Goal: Task Accomplishment & Management: Manage account settings

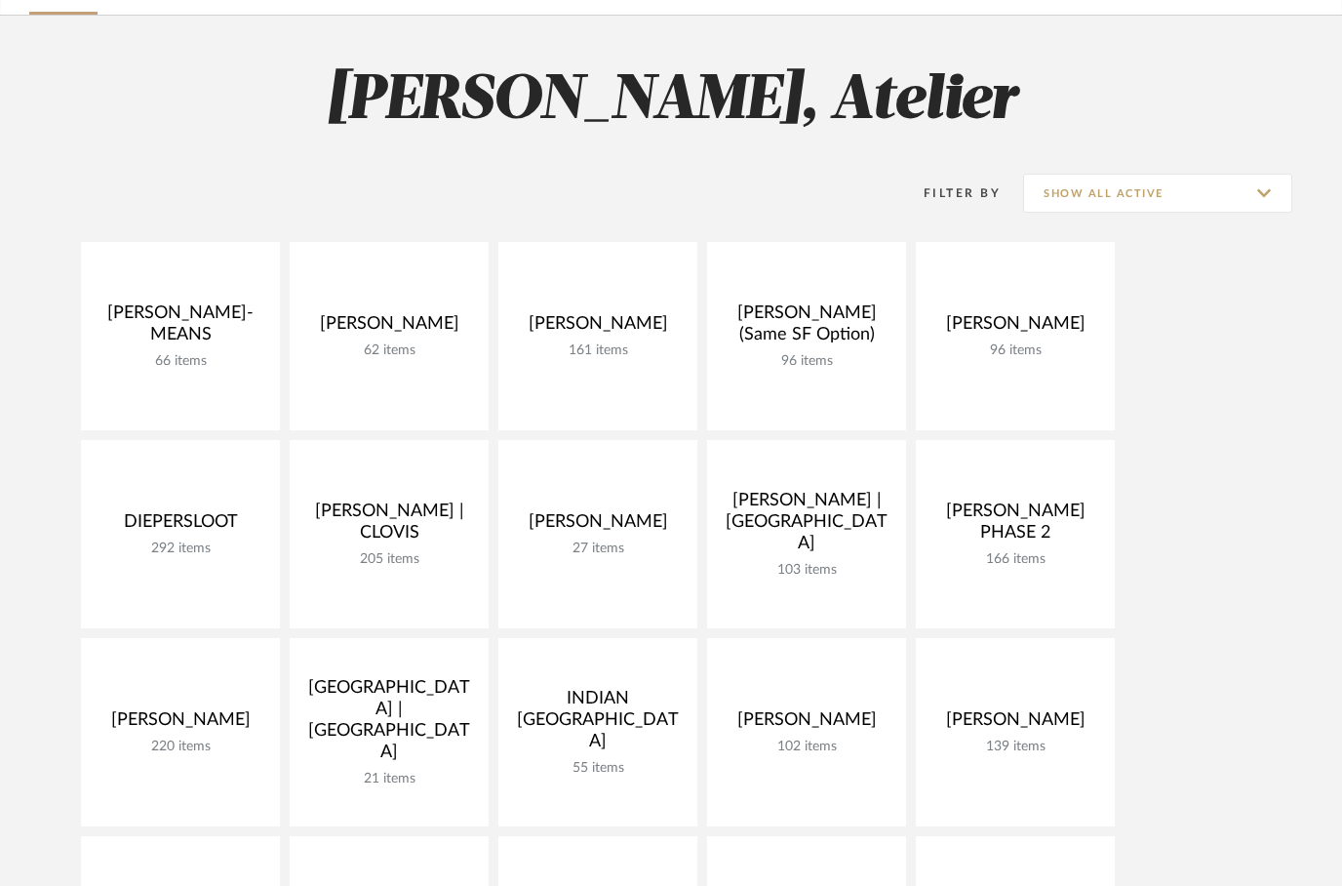
scroll to position [130, 0]
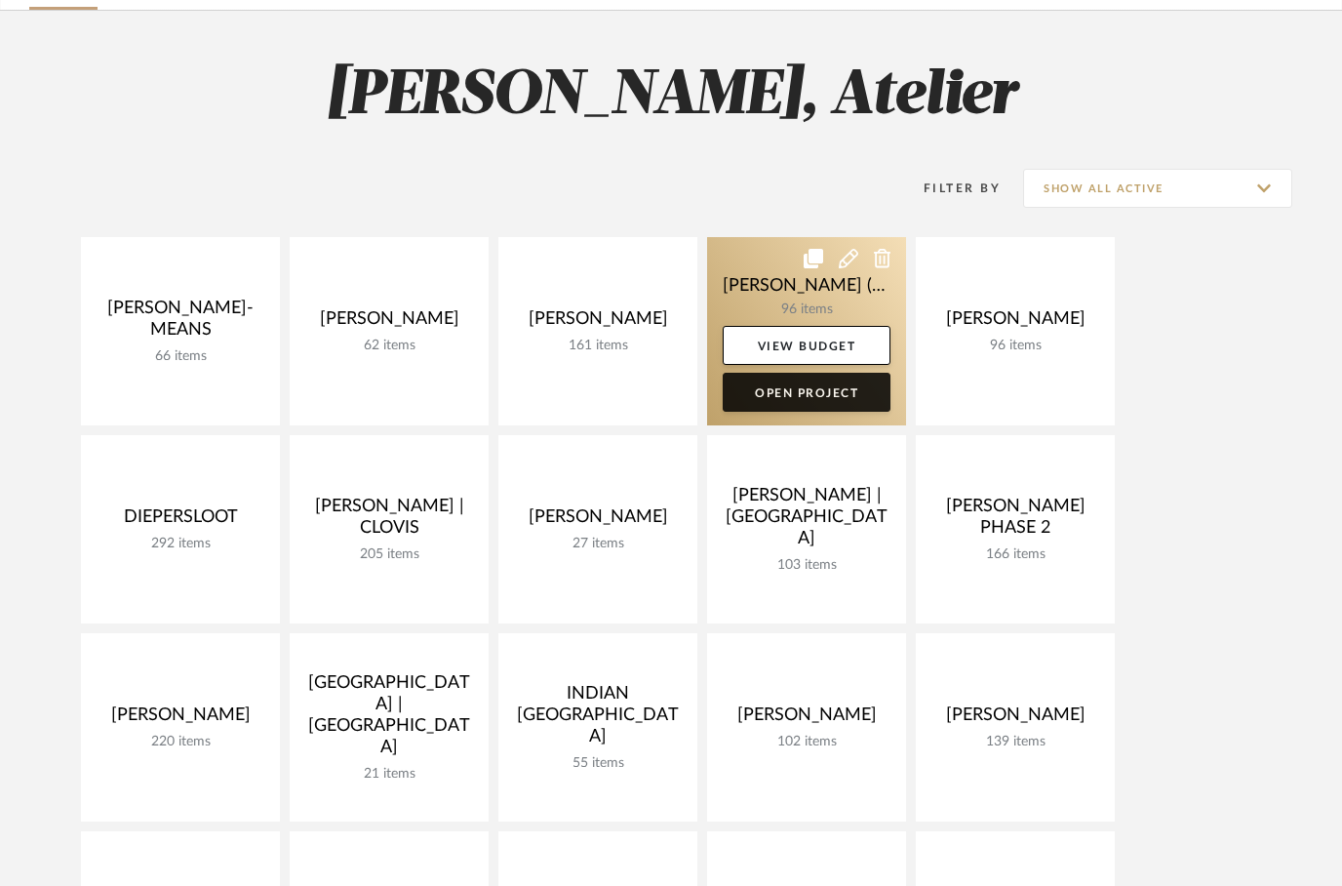
click at [816, 402] on link "Open Project" at bounding box center [807, 392] width 168 height 39
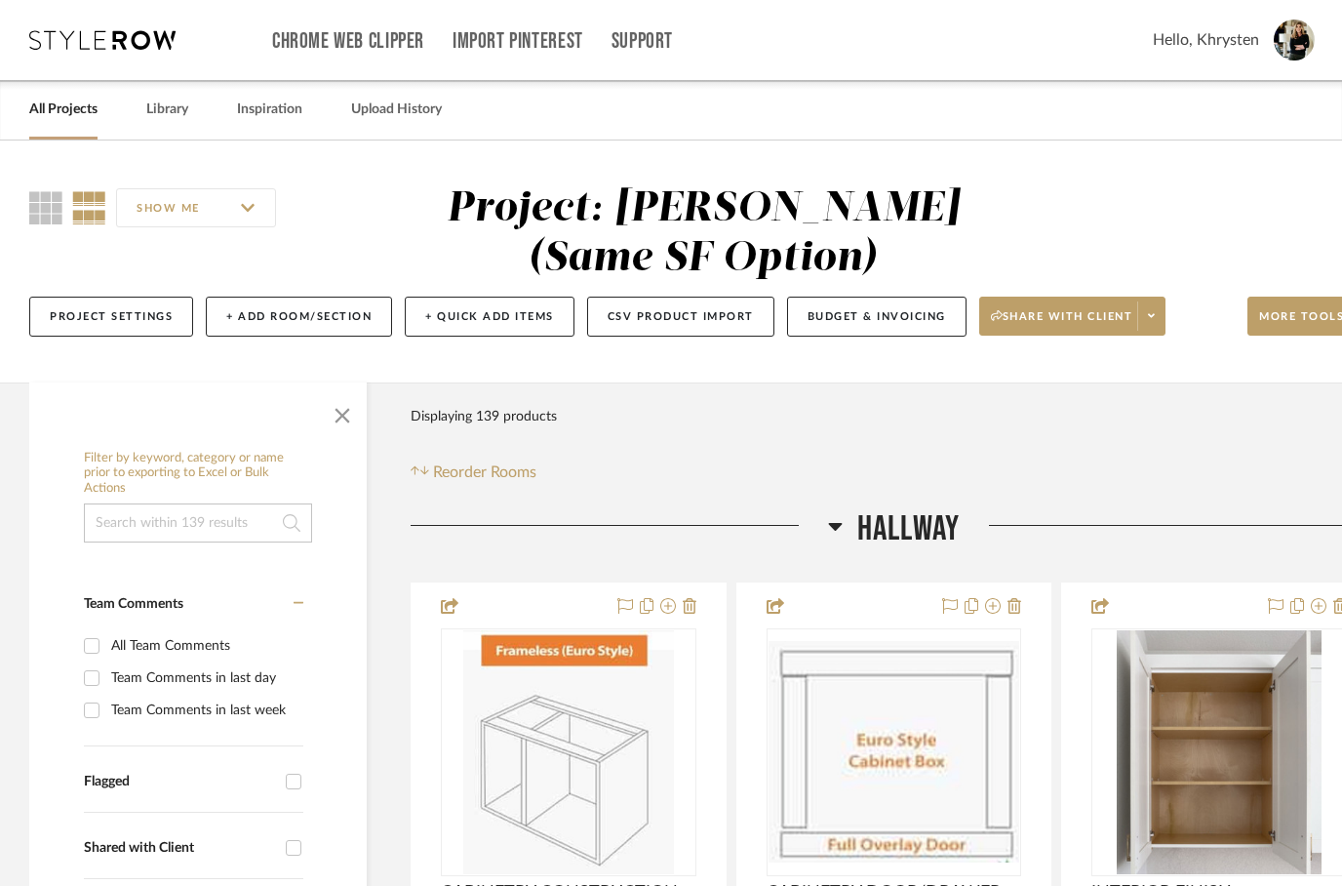
click at [832, 540] on fa-icon at bounding box center [835, 532] width 15 height 28
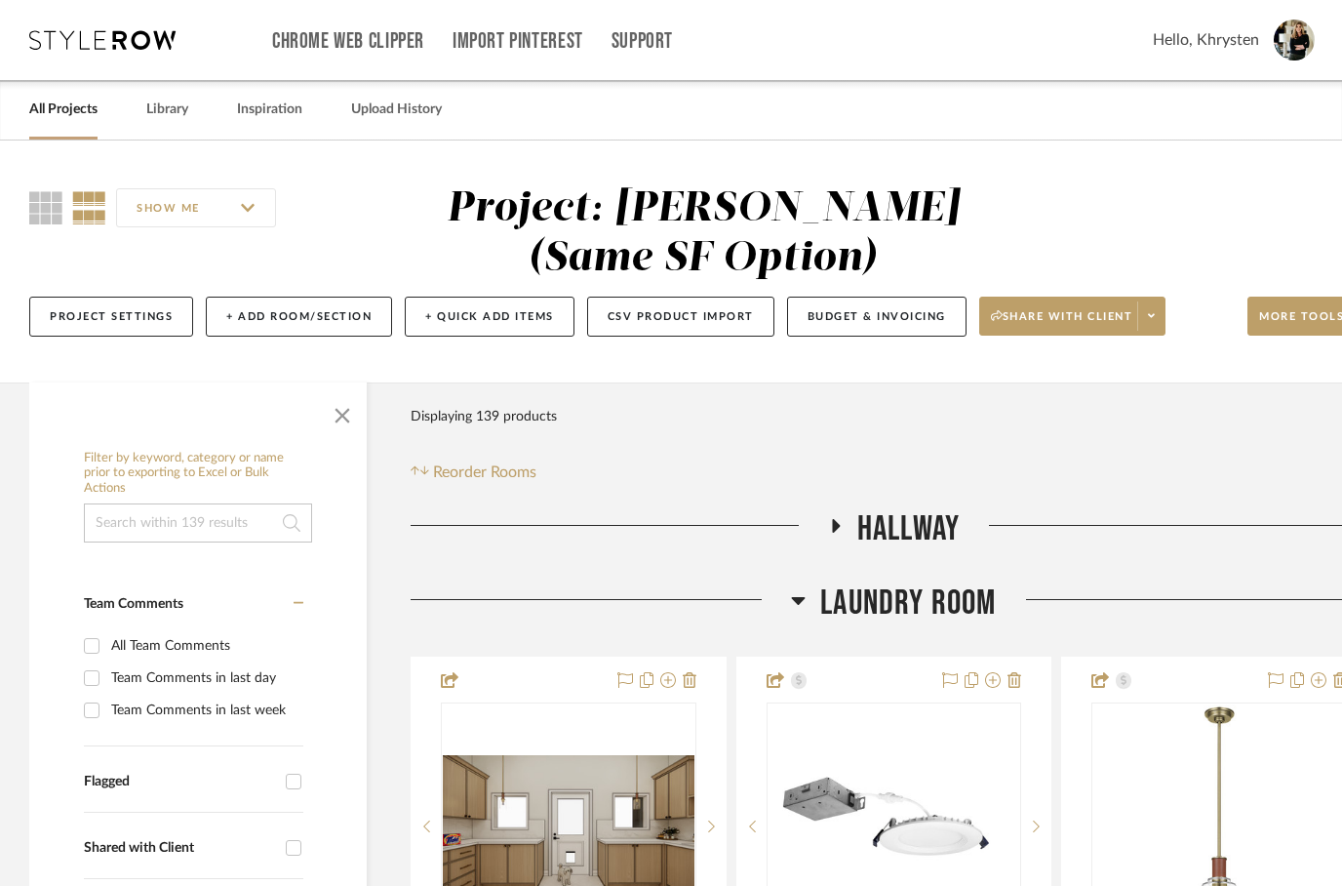
click at [802, 601] on icon at bounding box center [799, 601] width 14 height 8
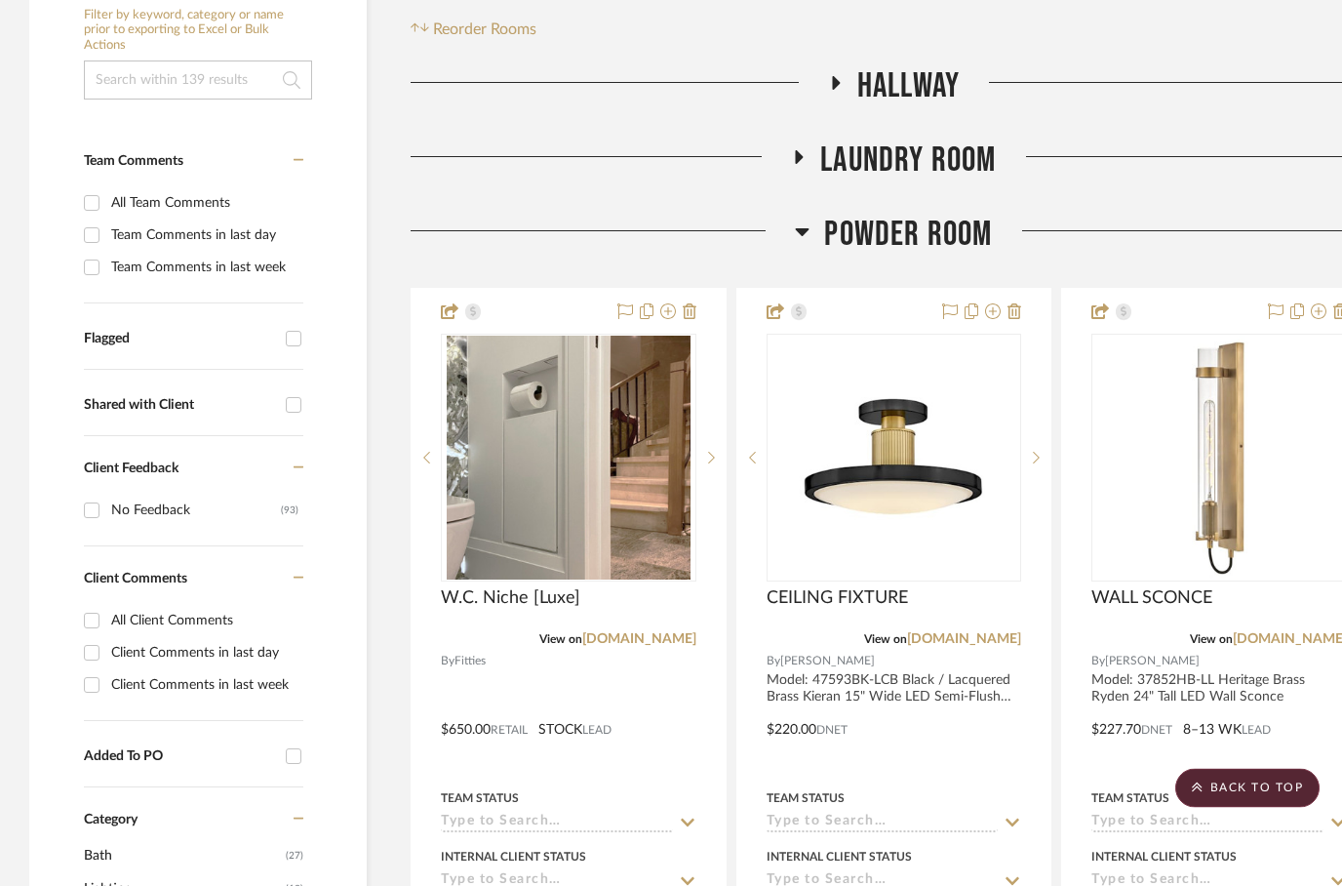
scroll to position [443, 0]
click at [804, 234] on icon at bounding box center [803, 232] width 14 height 8
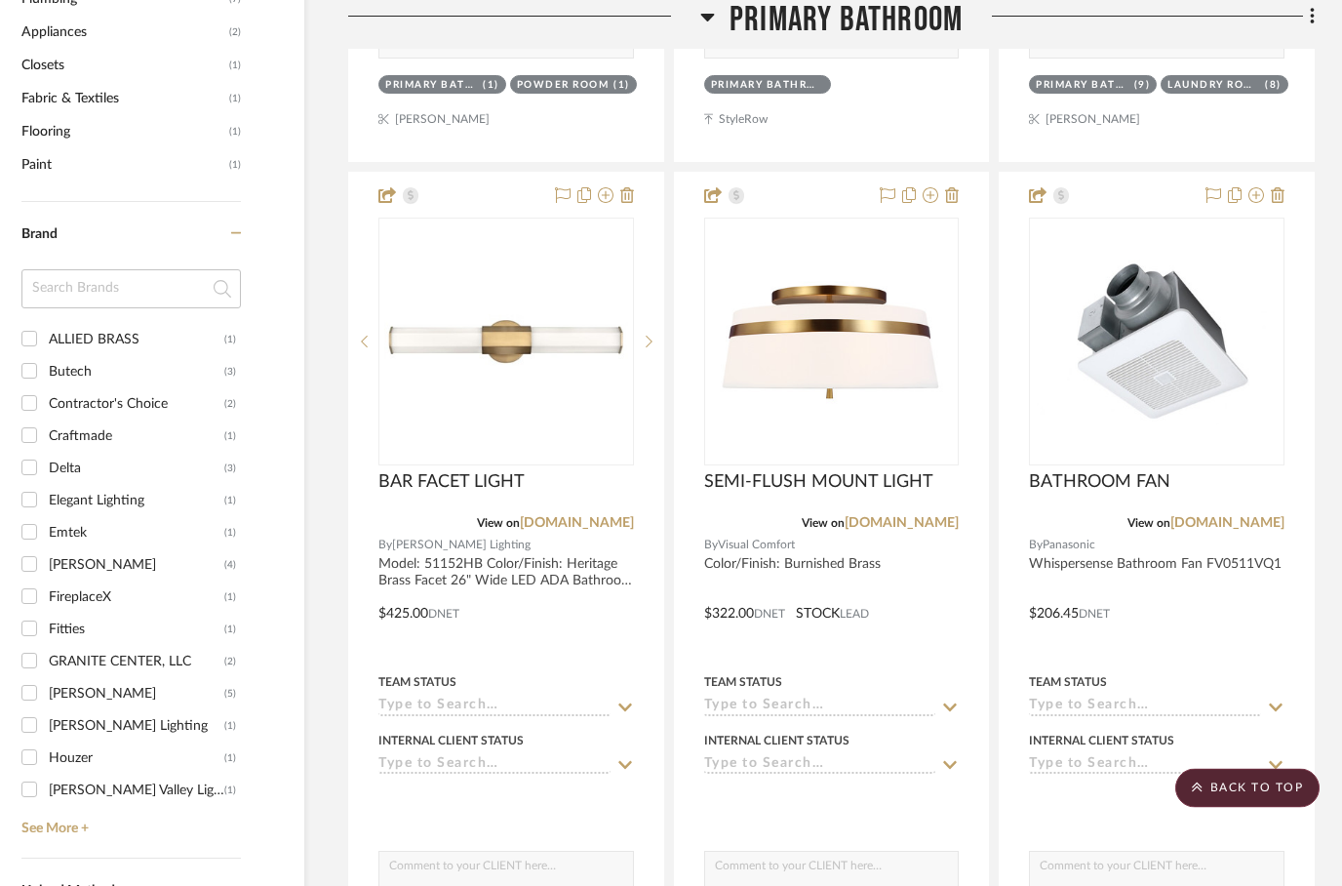
scroll to position [1457, 62]
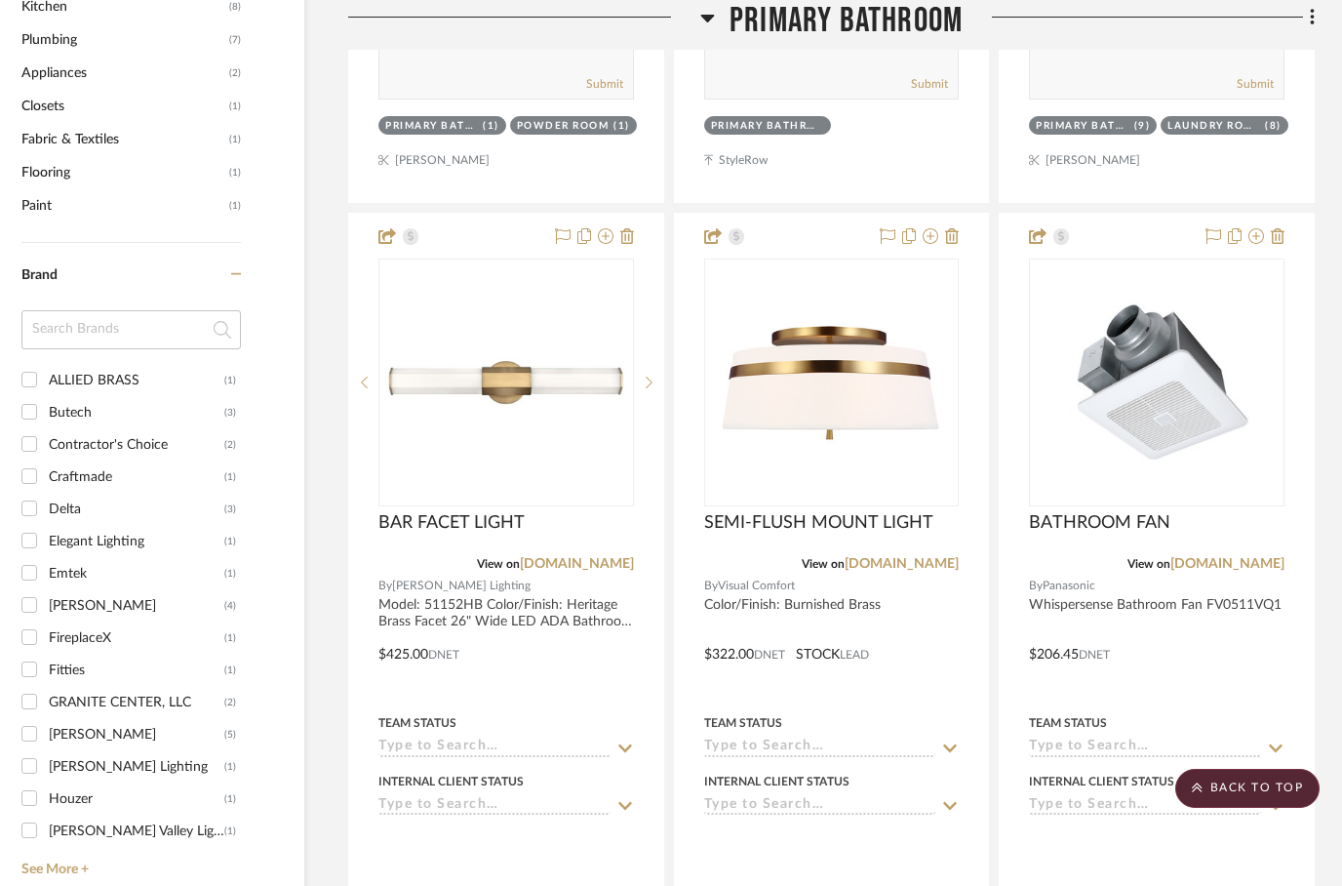
click at [724, 17] on h3 "Primary Bathroom" at bounding box center [831, 21] width 262 height 42
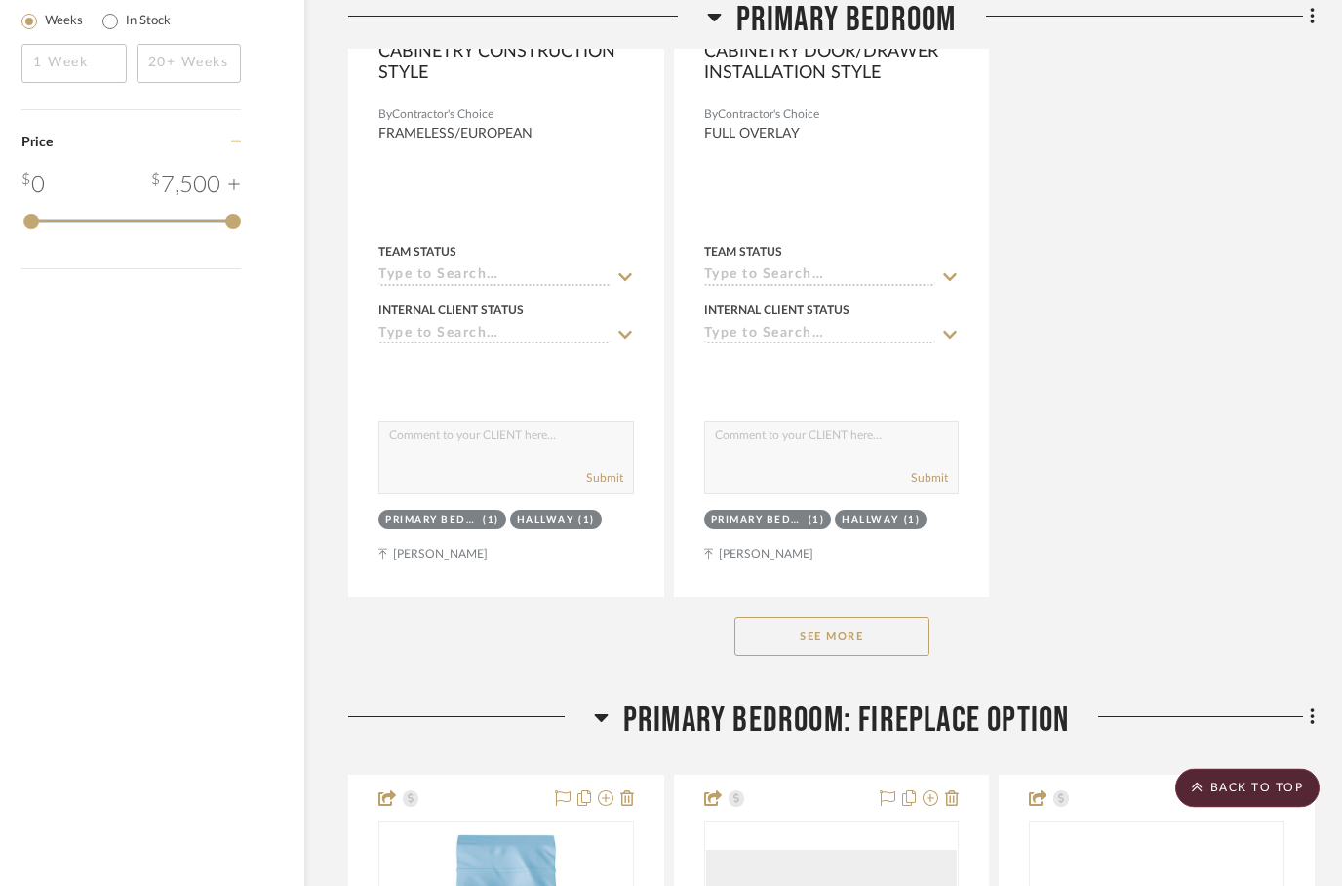
click at [811, 645] on button "See More" at bounding box center [831, 636] width 195 height 39
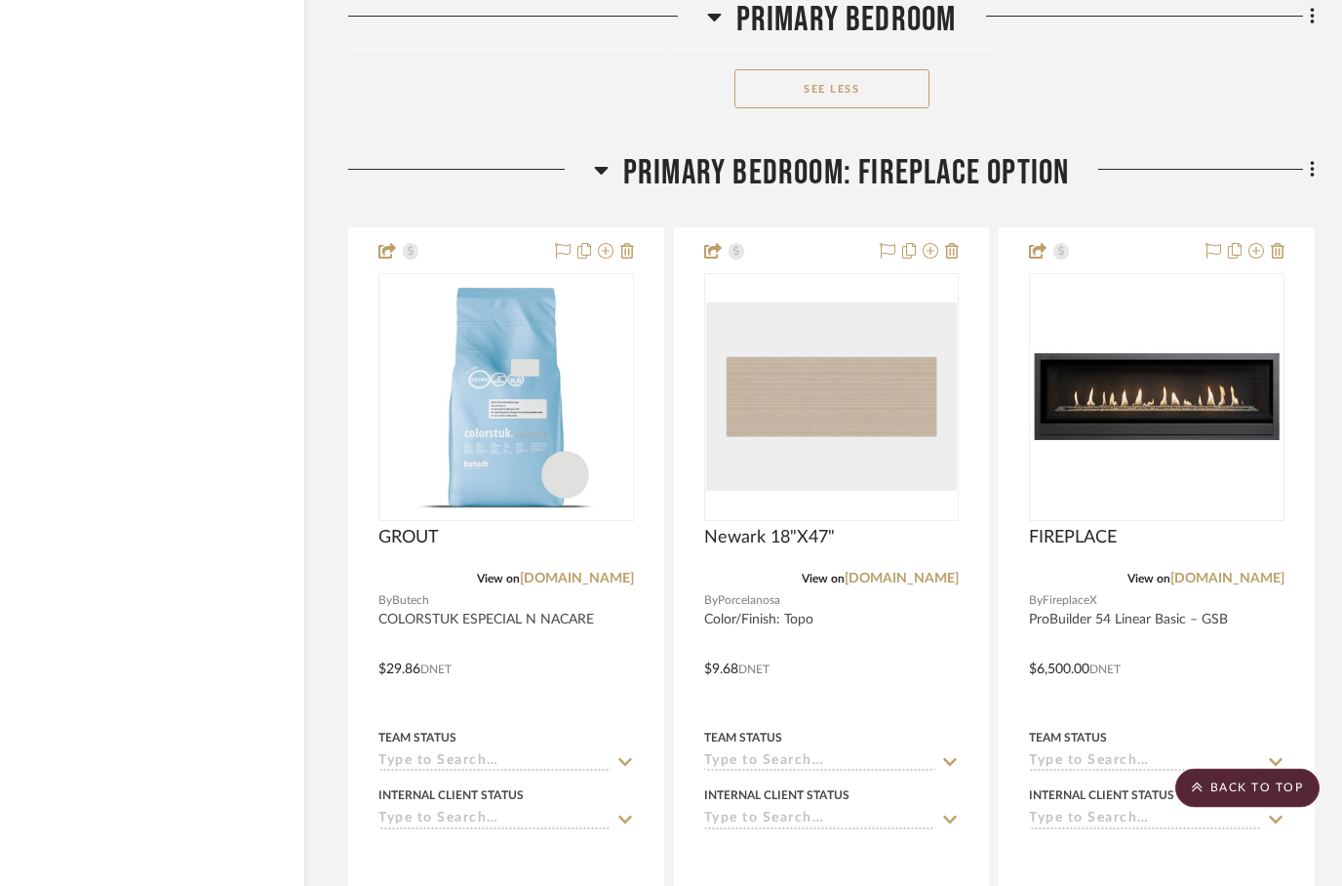
scroll to position [5144, 62]
click at [604, 194] on h3 "Primary Bedroom: Fireplace Option" at bounding box center [832, 173] width 476 height 42
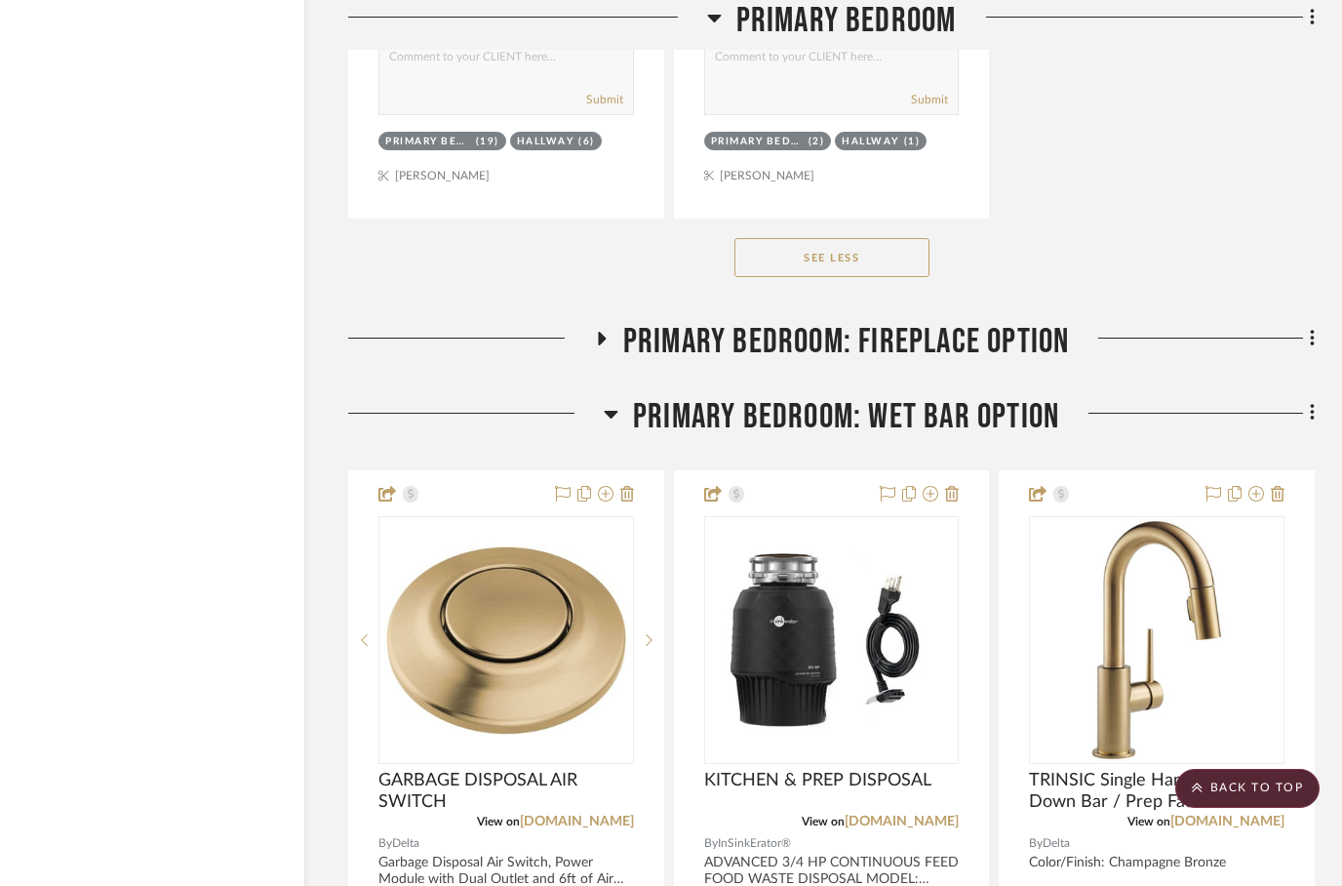
scroll to position [4977, 62]
click at [1313, 419] on icon at bounding box center [1313, 411] width 6 height 21
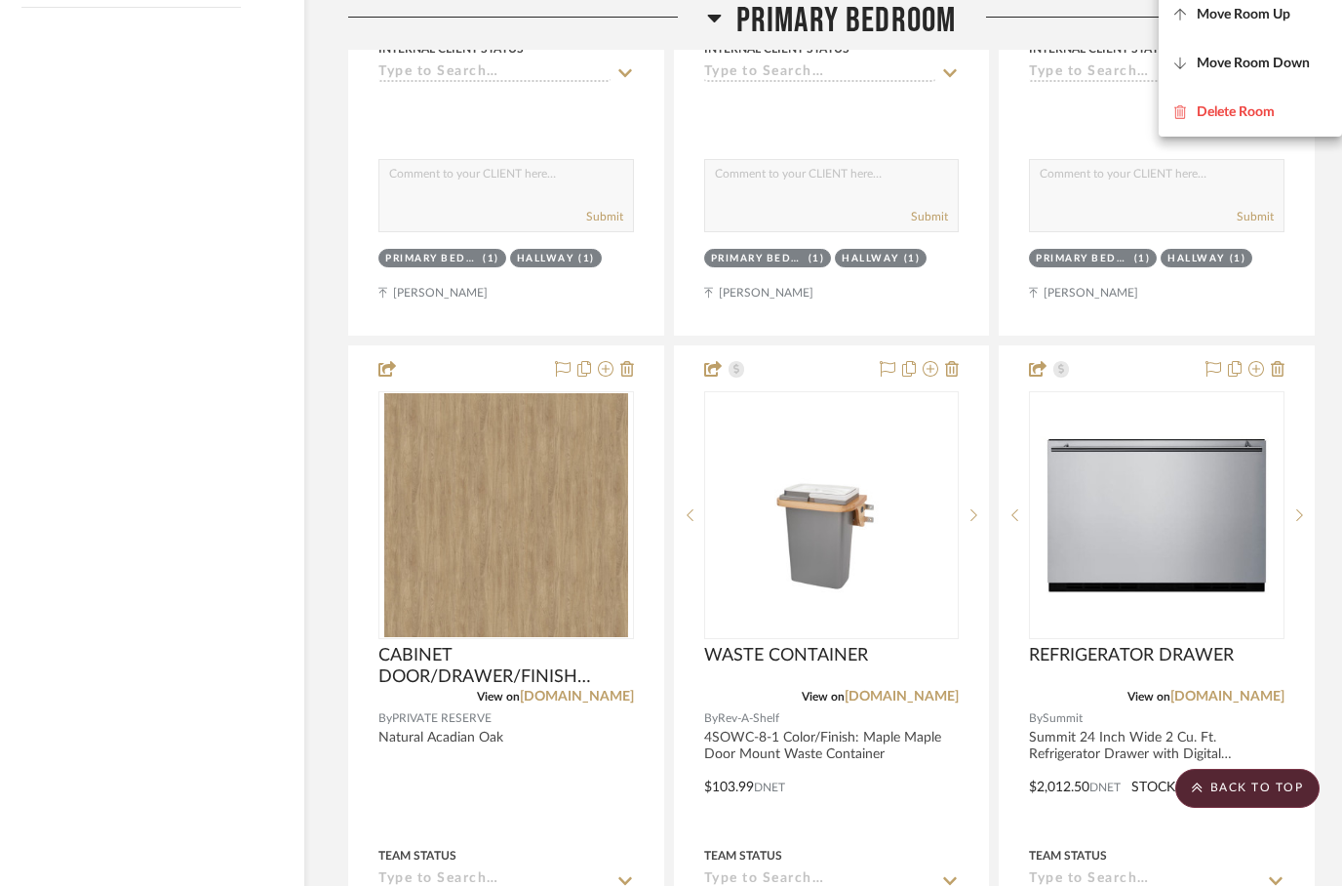
scroll to position [3175, 62]
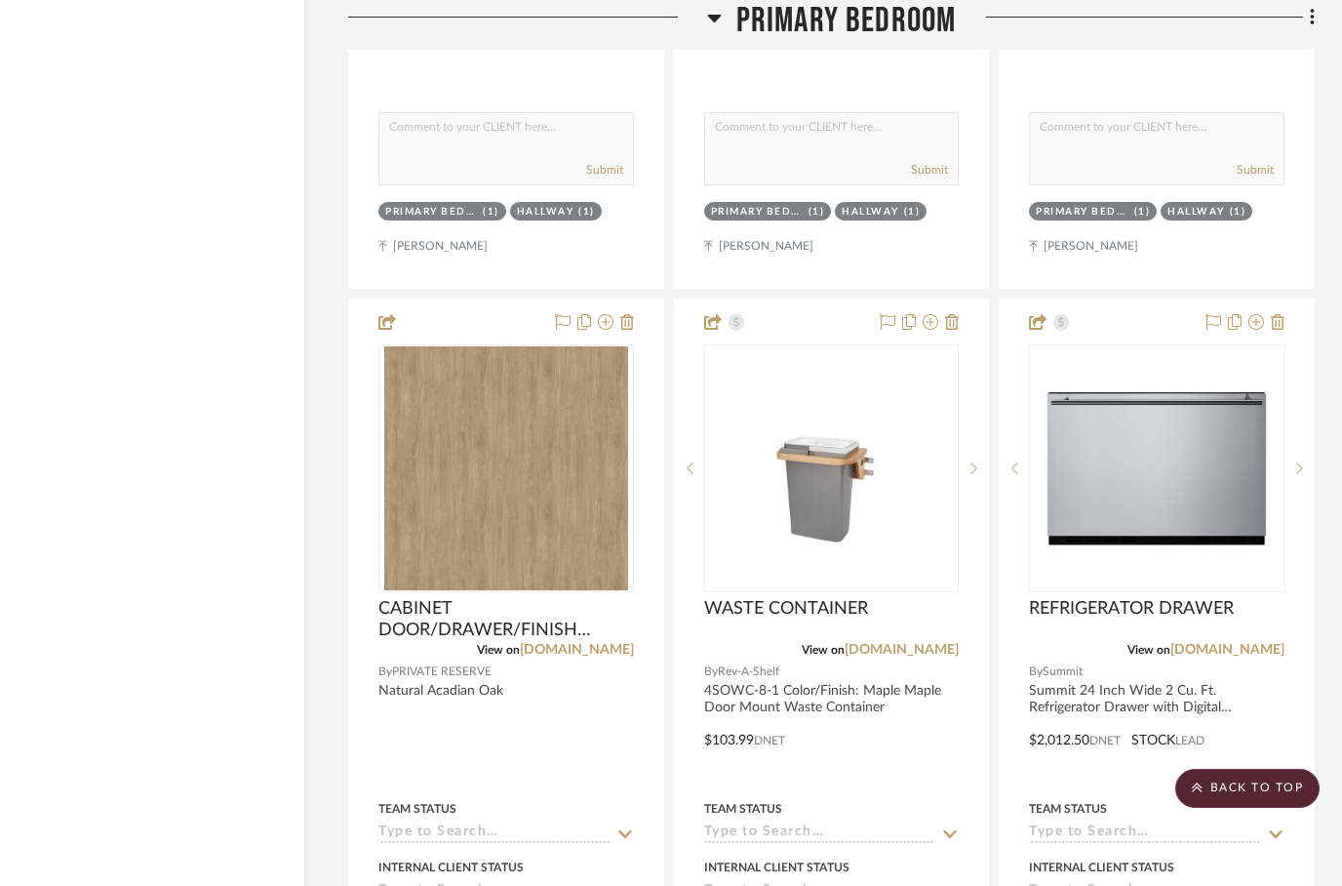
click at [713, 26] on div at bounding box center [671, 443] width 1342 height 886
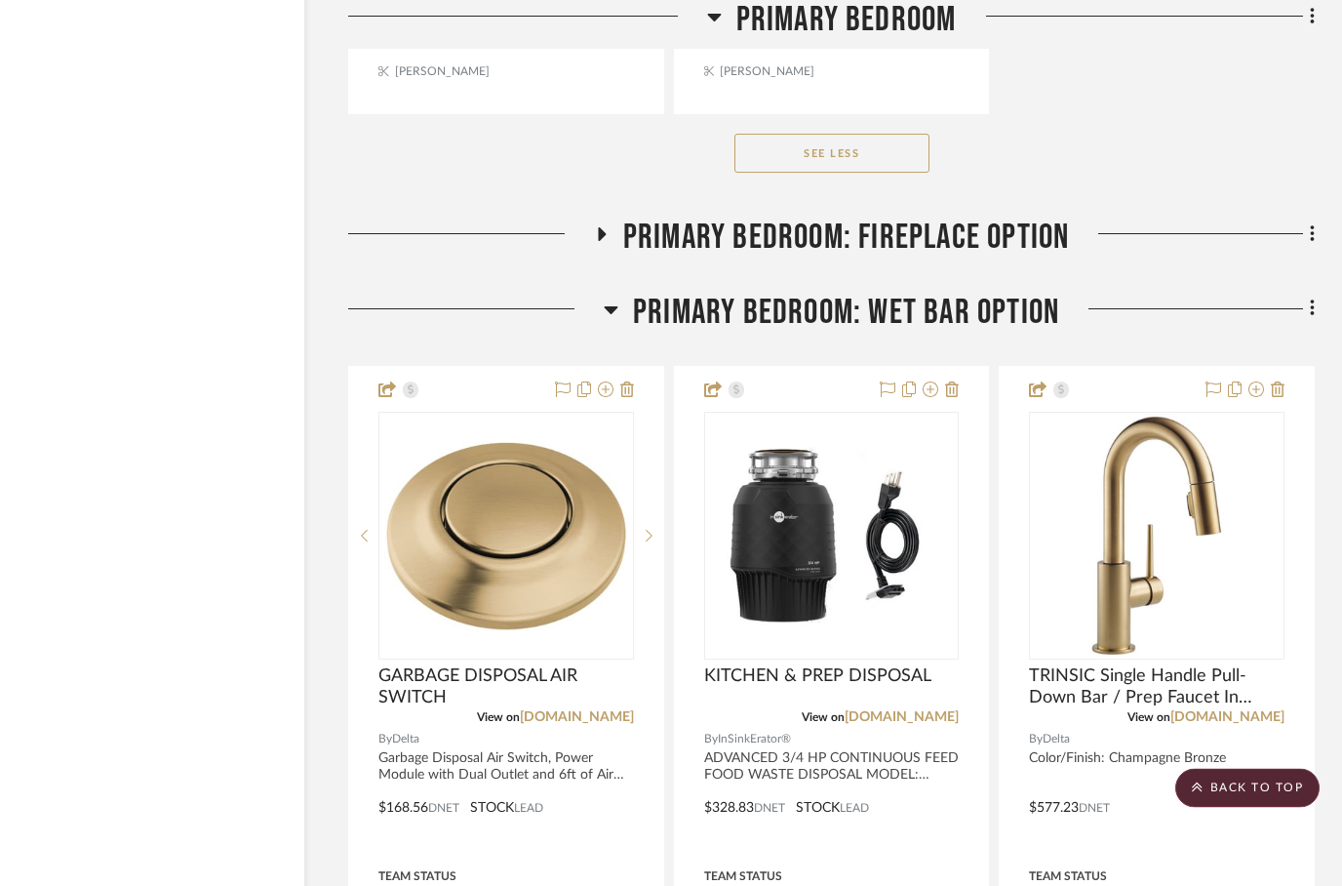
scroll to position [5078, 62]
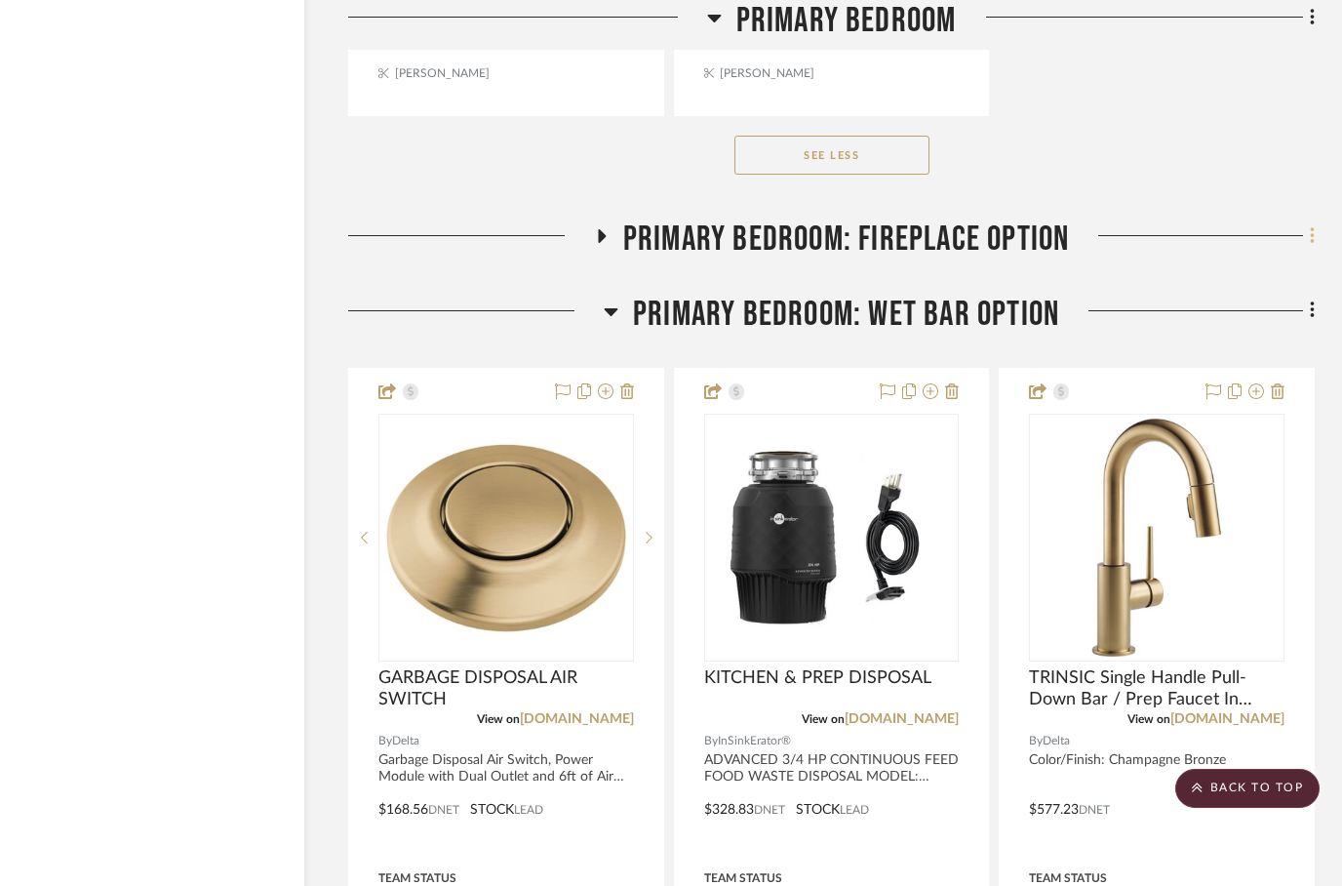
click at [1308, 235] on fa-icon at bounding box center [1309, 237] width 13 height 32
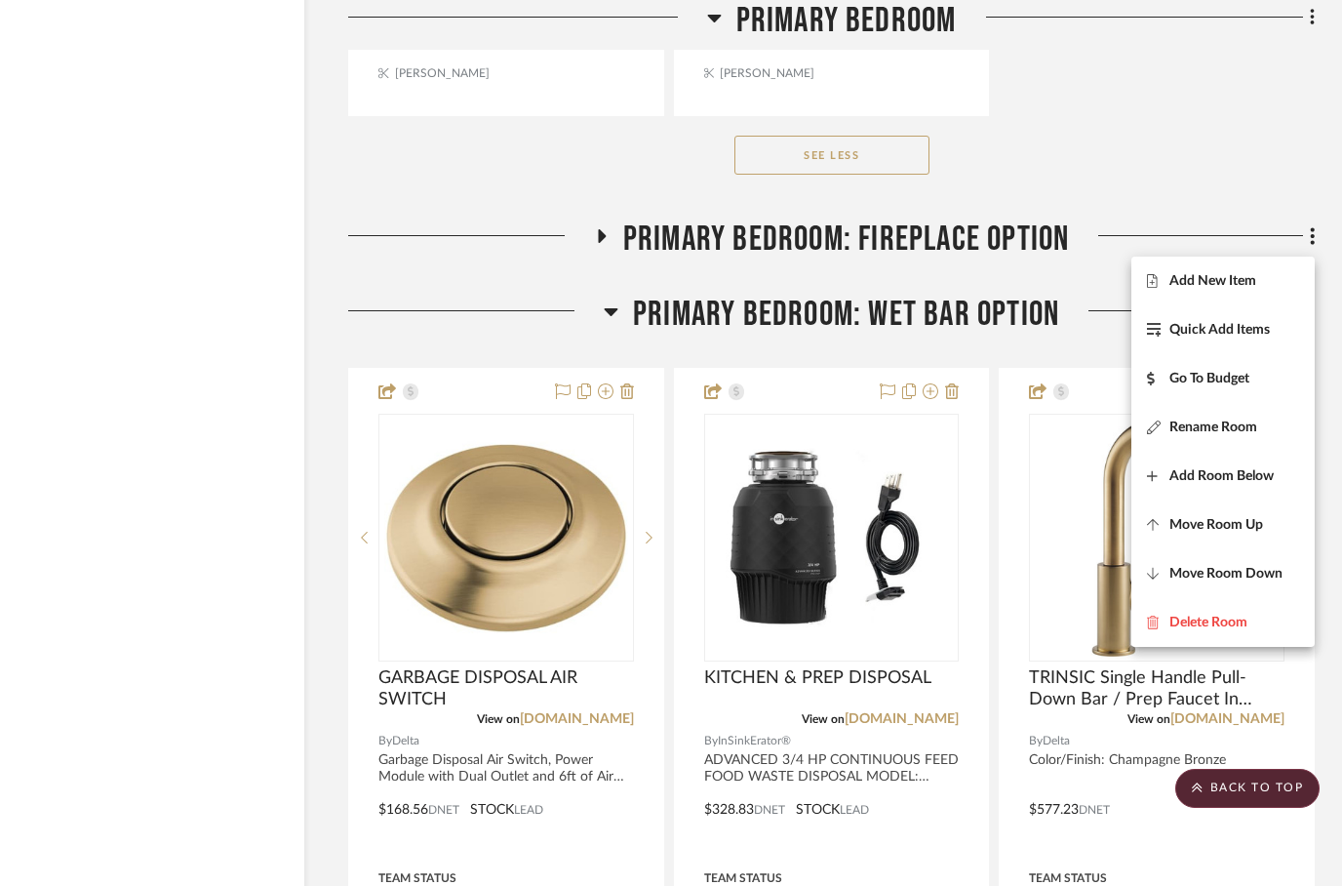
click at [717, 236] on div at bounding box center [671, 443] width 1342 height 886
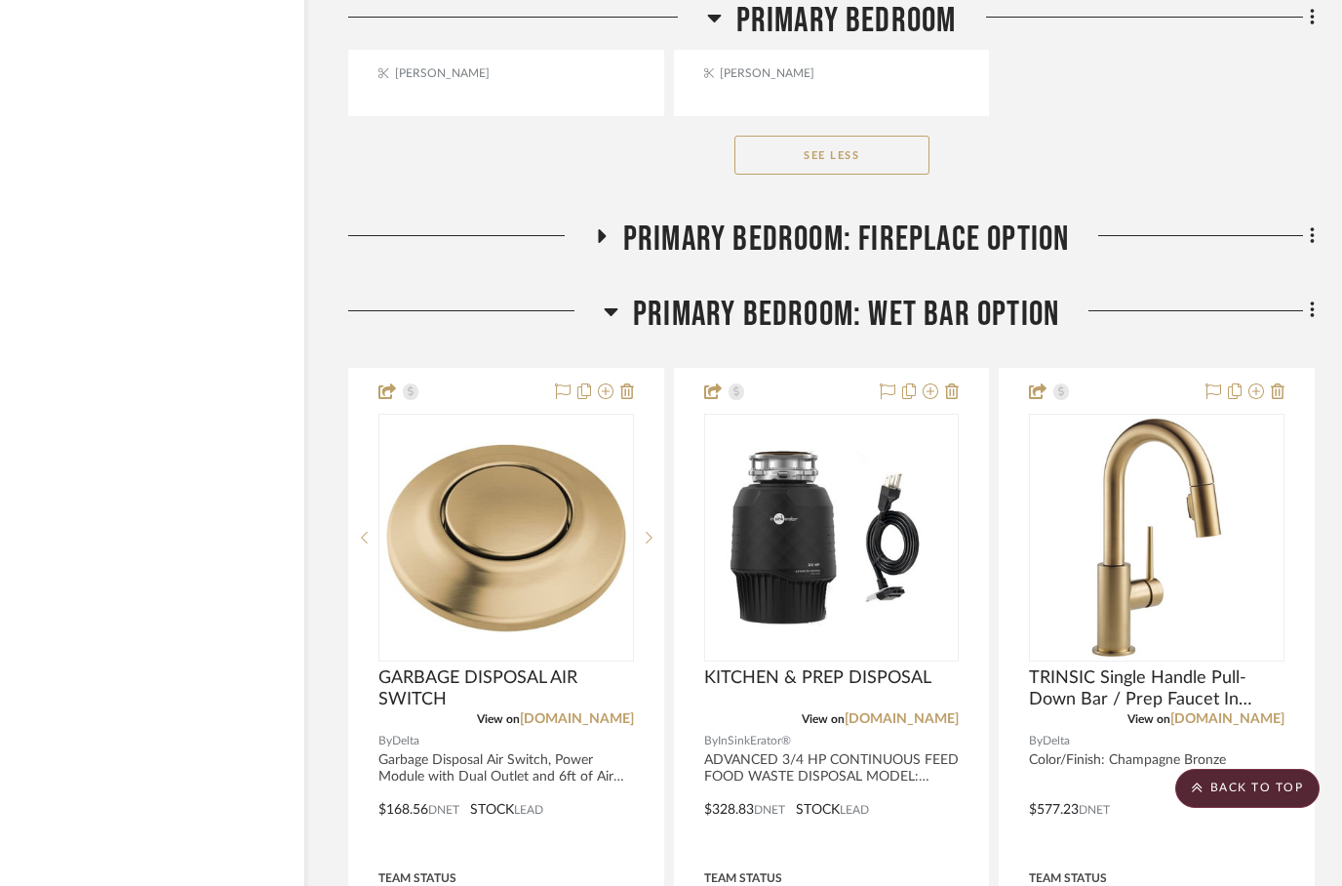
click at [596, 238] on icon at bounding box center [600, 236] width 23 height 15
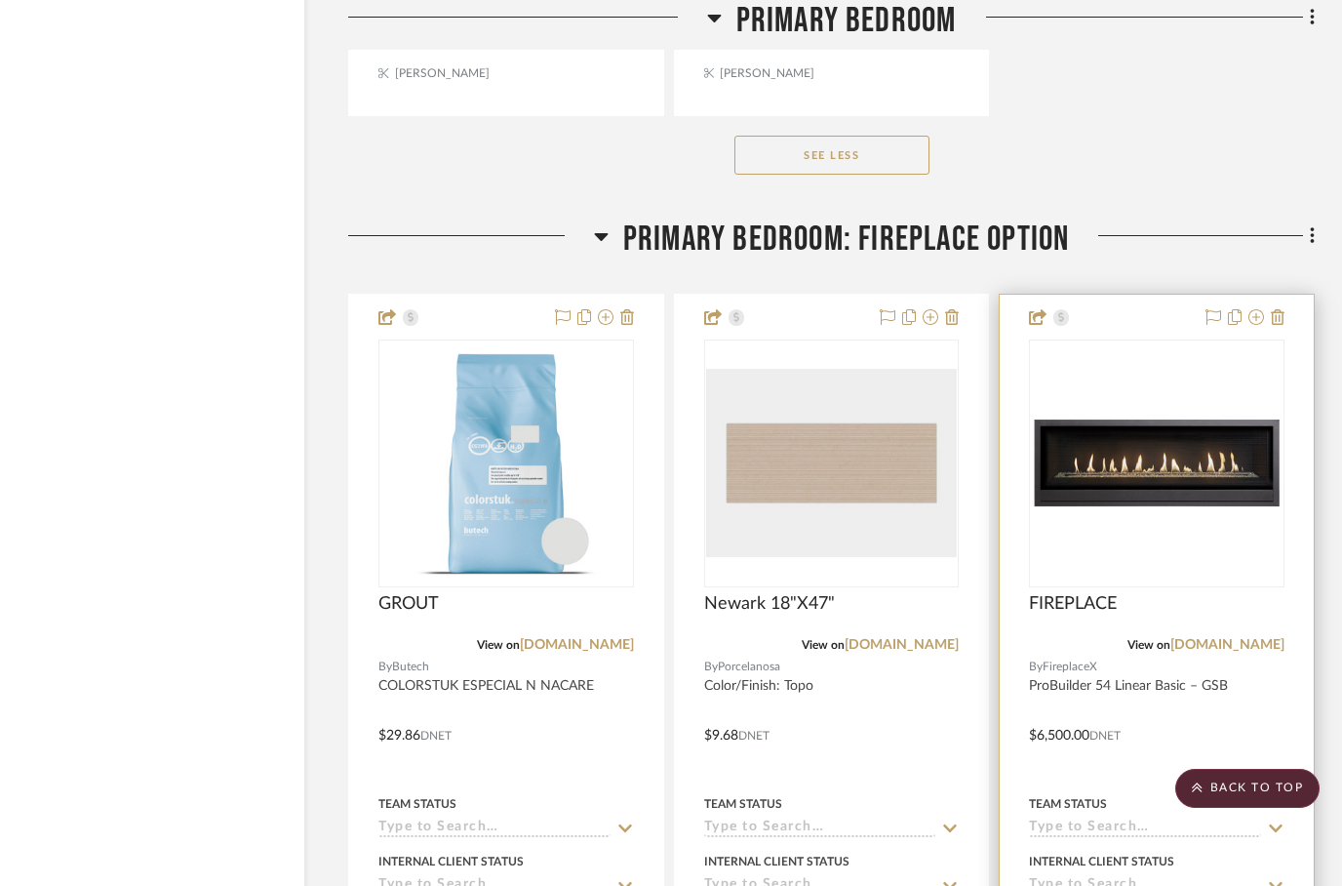
click at [0, 0] on img at bounding box center [0, 0] width 0 height 0
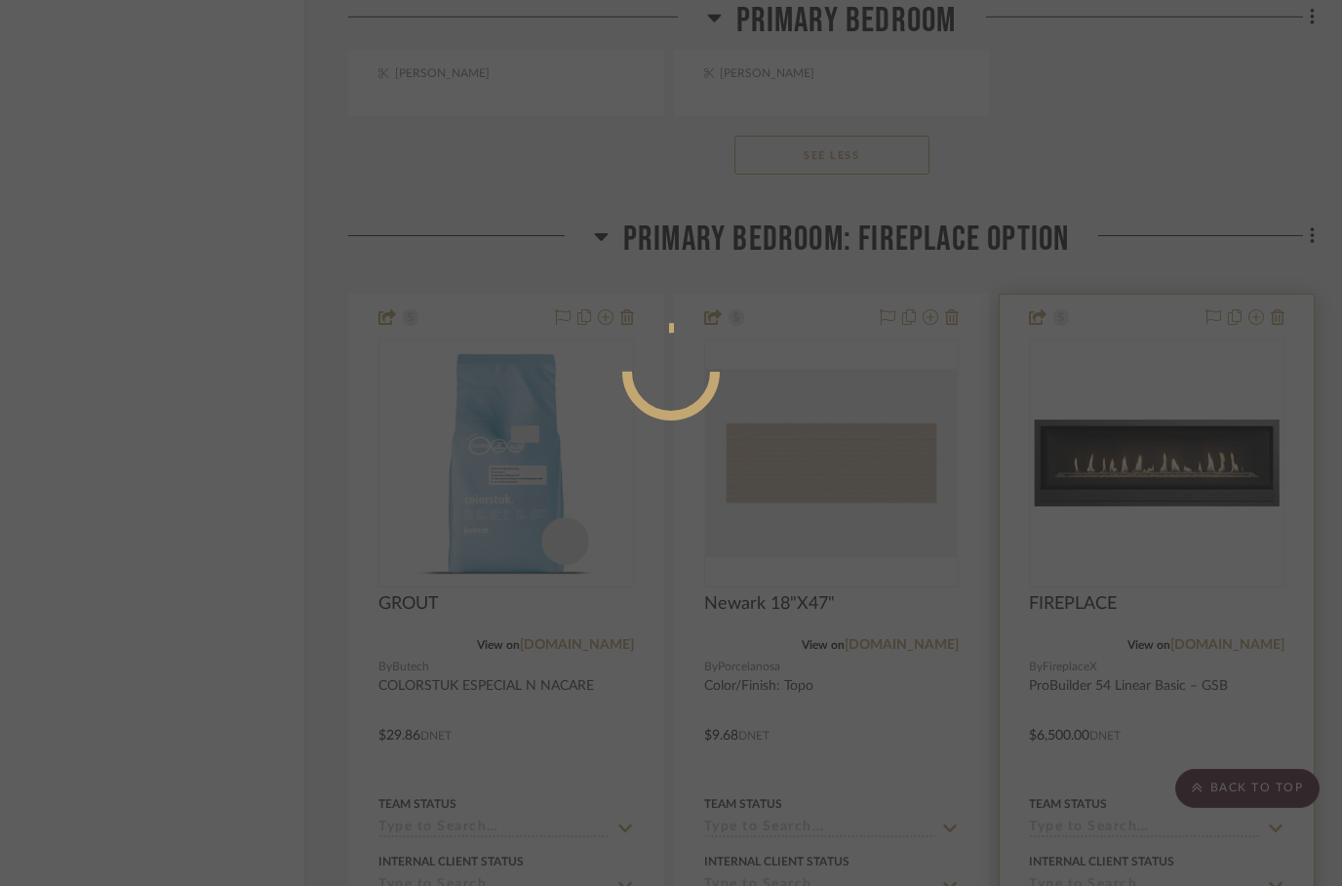
scroll to position [0, 0]
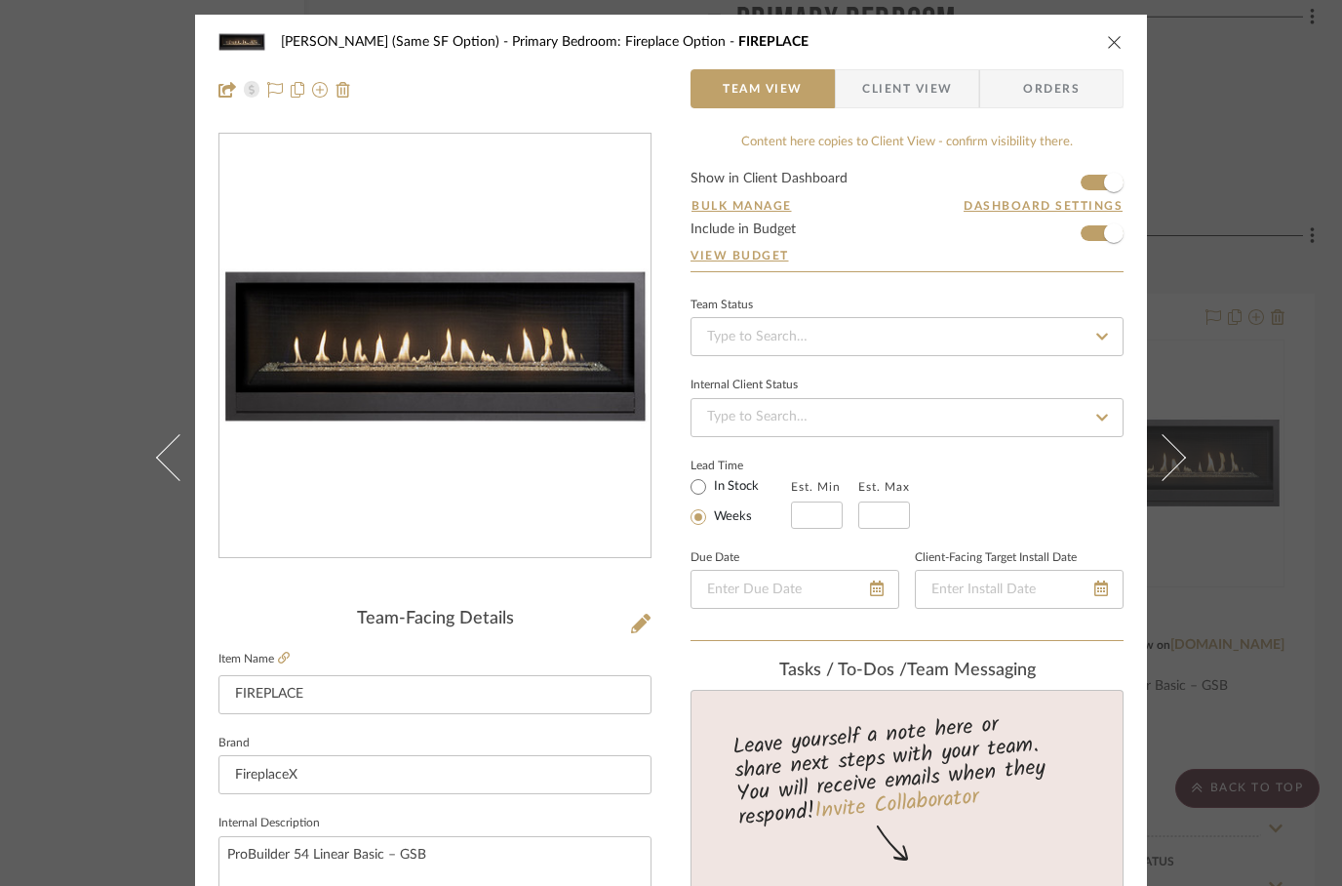
click at [295, 650] on fieldset "Item Name FIREPLACE" at bounding box center [434, 680] width 433 height 68
click at [279, 657] on icon at bounding box center [284, 657] width 12 height 12
click at [1110, 54] on div "[PERSON_NAME] (Same SF Option) Primary Bedroom: Fireplace Option FIREPLACE" at bounding box center [670, 41] width 905 height 39
click at [1117, 44] on icon "close" at bounding box center [1115, 42] width 16 height 16
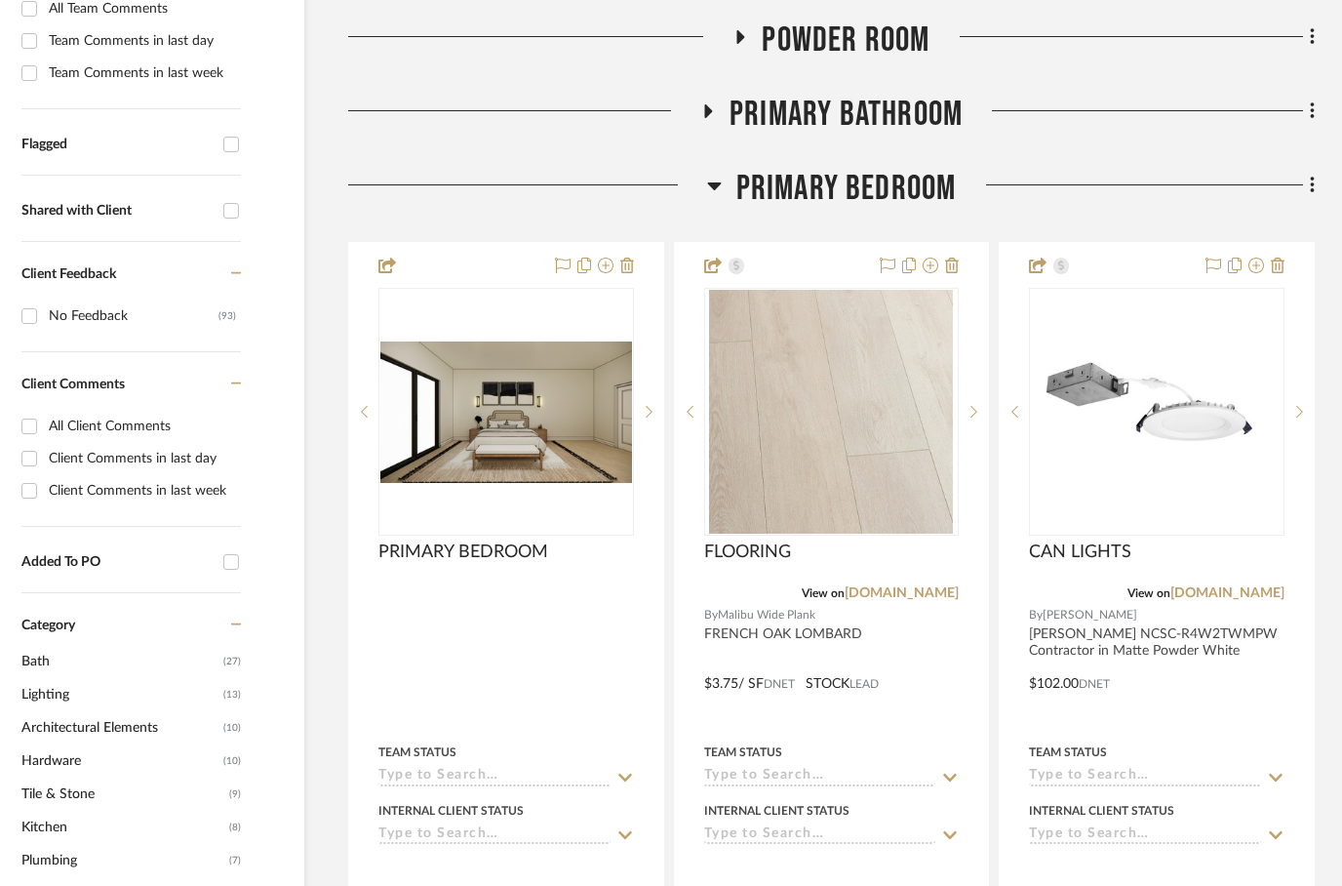
scroll to position [637, 62]
click at [721, 188] on icon at bounding box center [714, 185] width 15 height 23
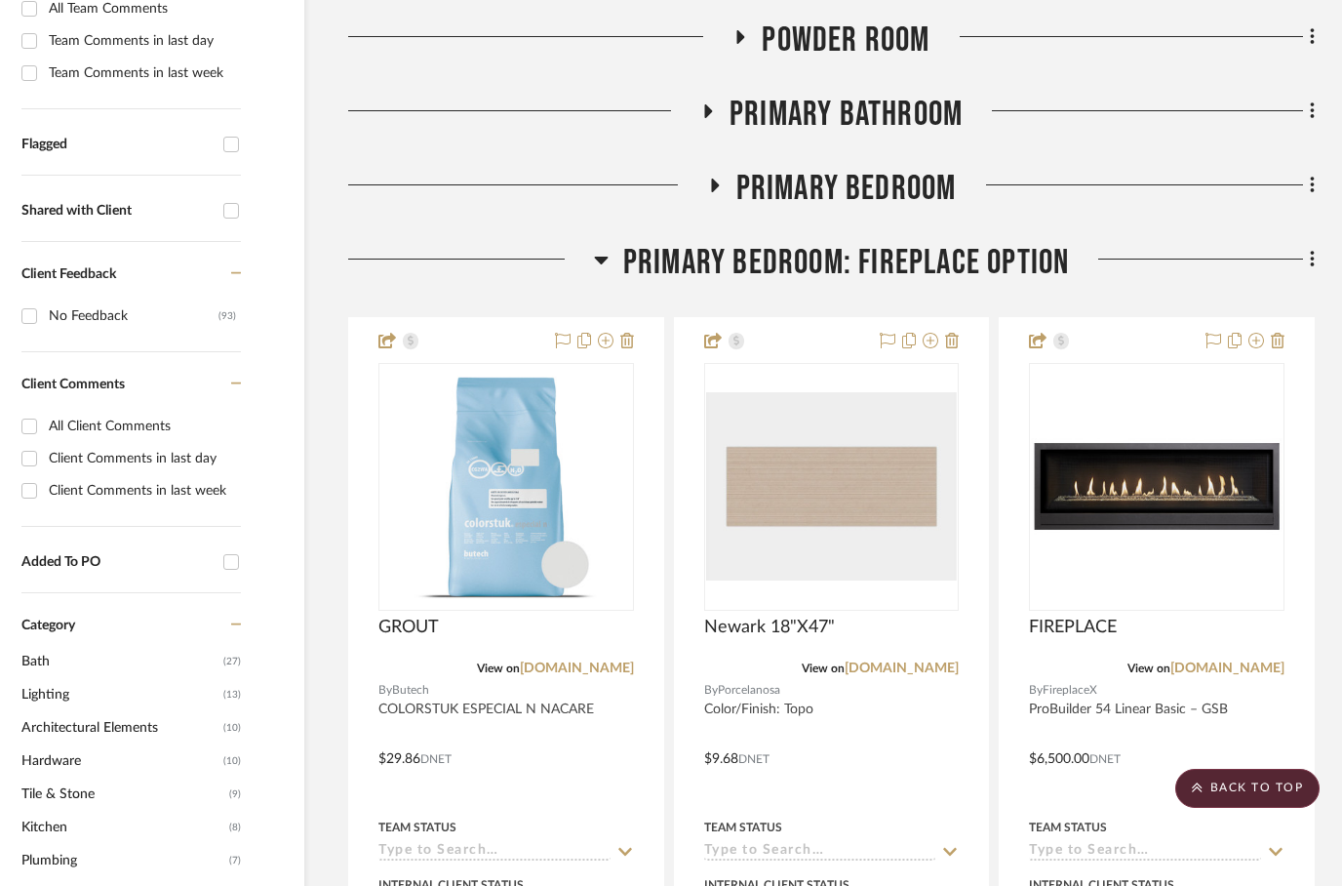
click at [631, 251] on span "Primary Bedroom: Fireplace Option" at bounding box center [846, 263] width 447 height 42
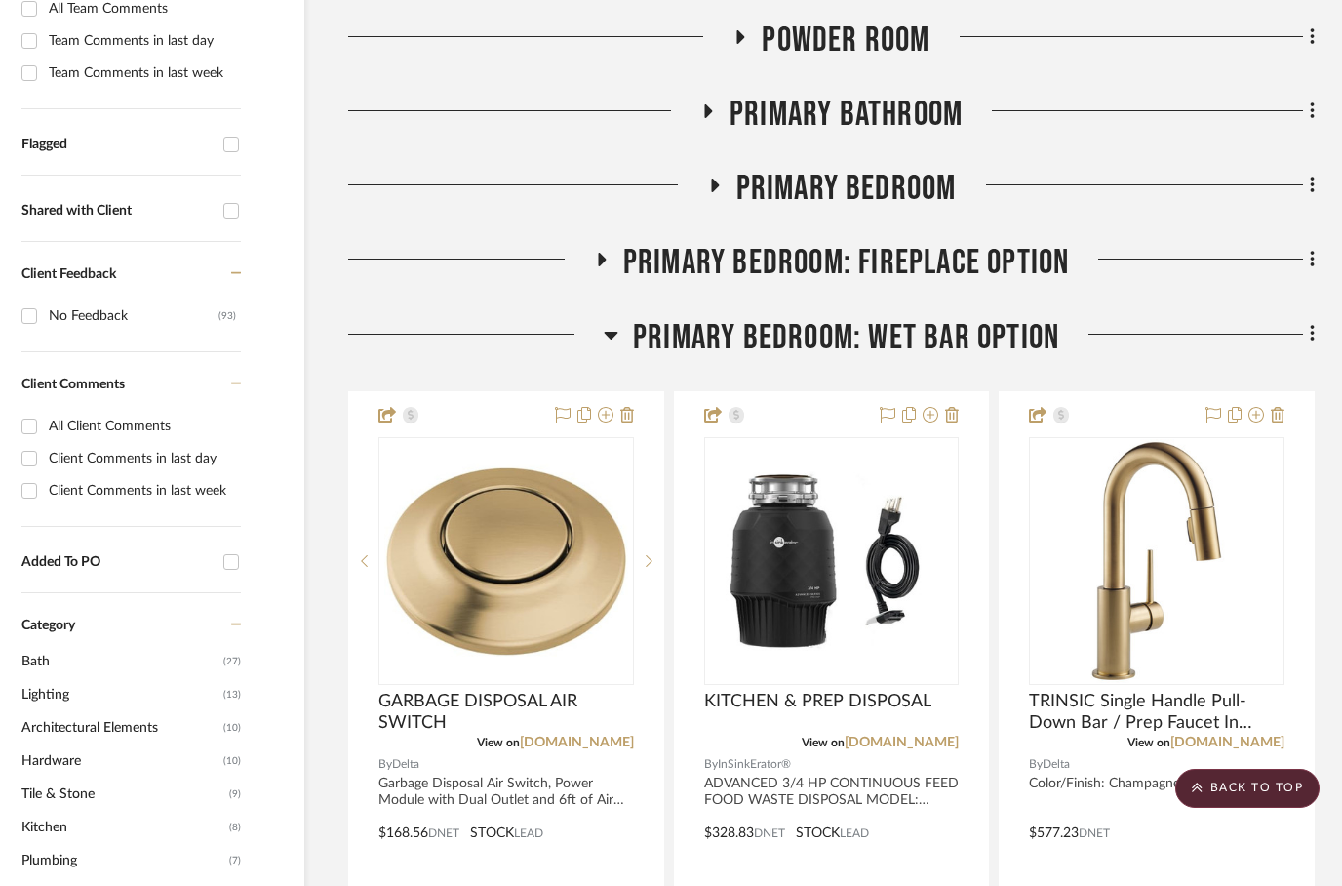
click at [626, 335] on h3 "Primary Bedroom: Wet Bar Option" at bounding box center [831, 338] width 455 height 42
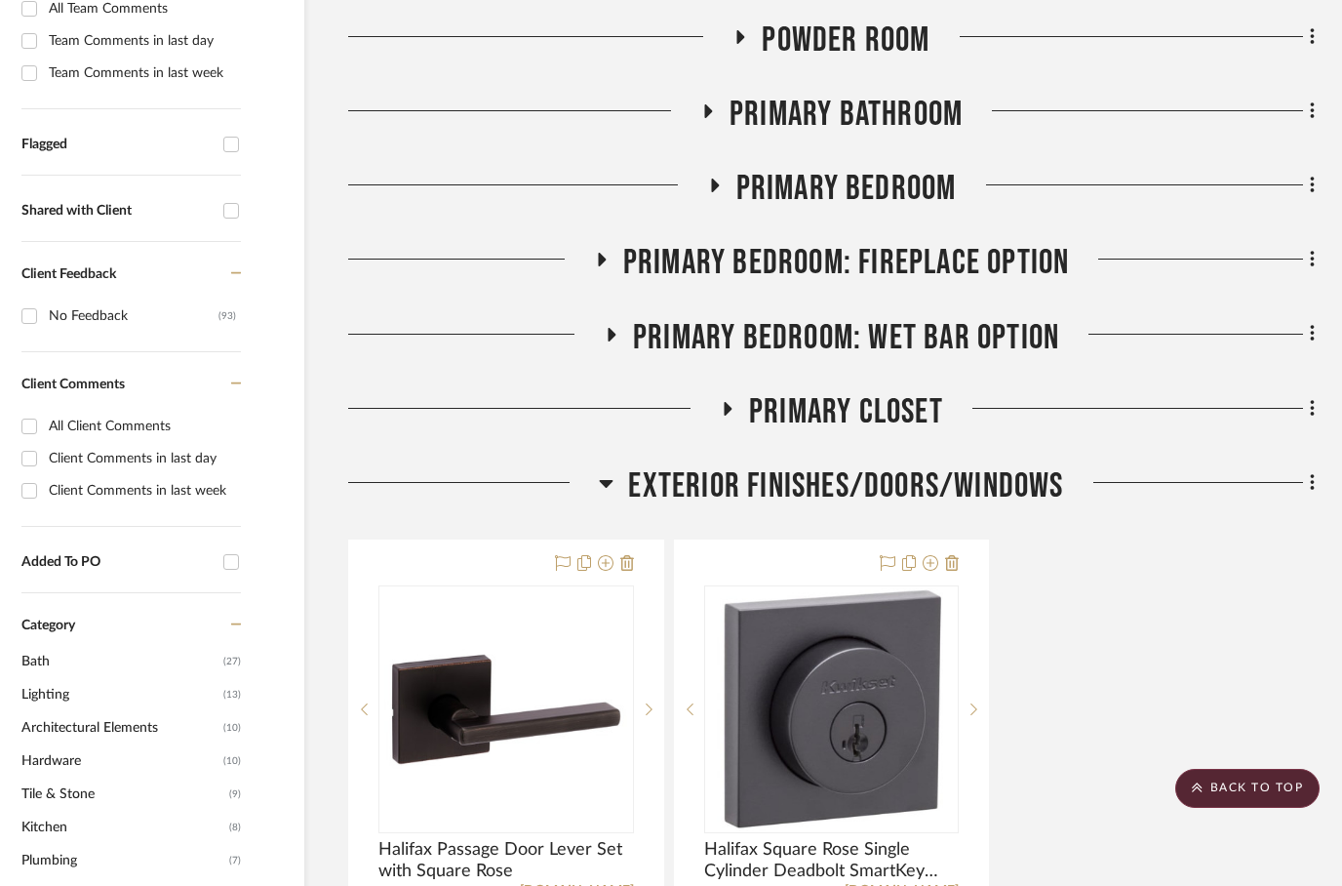
click at [626, 334] on h3 "Primary Bedroom: Wet Bar Option" at bounding box center [831, 338] width 455 height 42
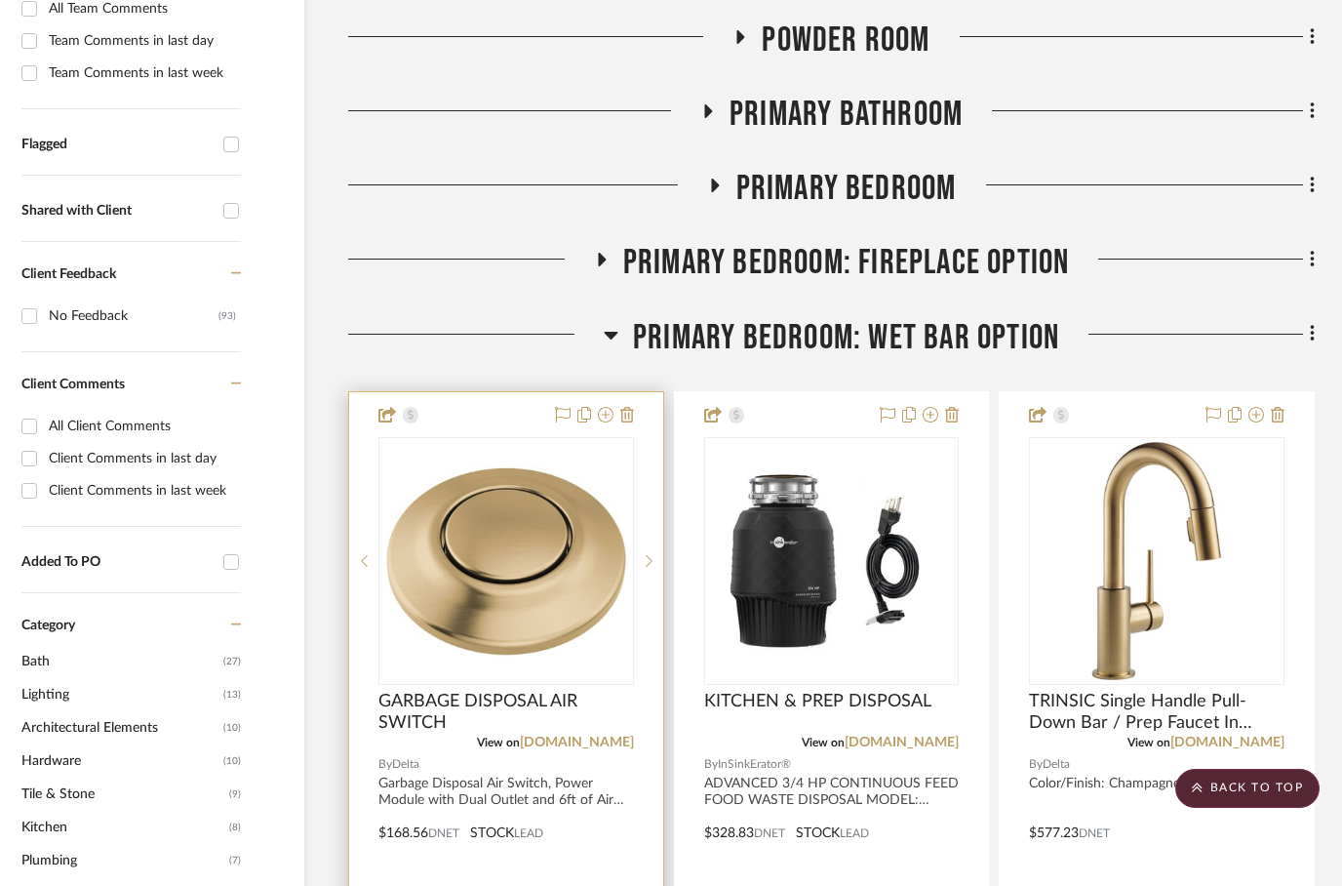
click at [500, 408] on div at bounding box center [506, 818] width 314 height 853
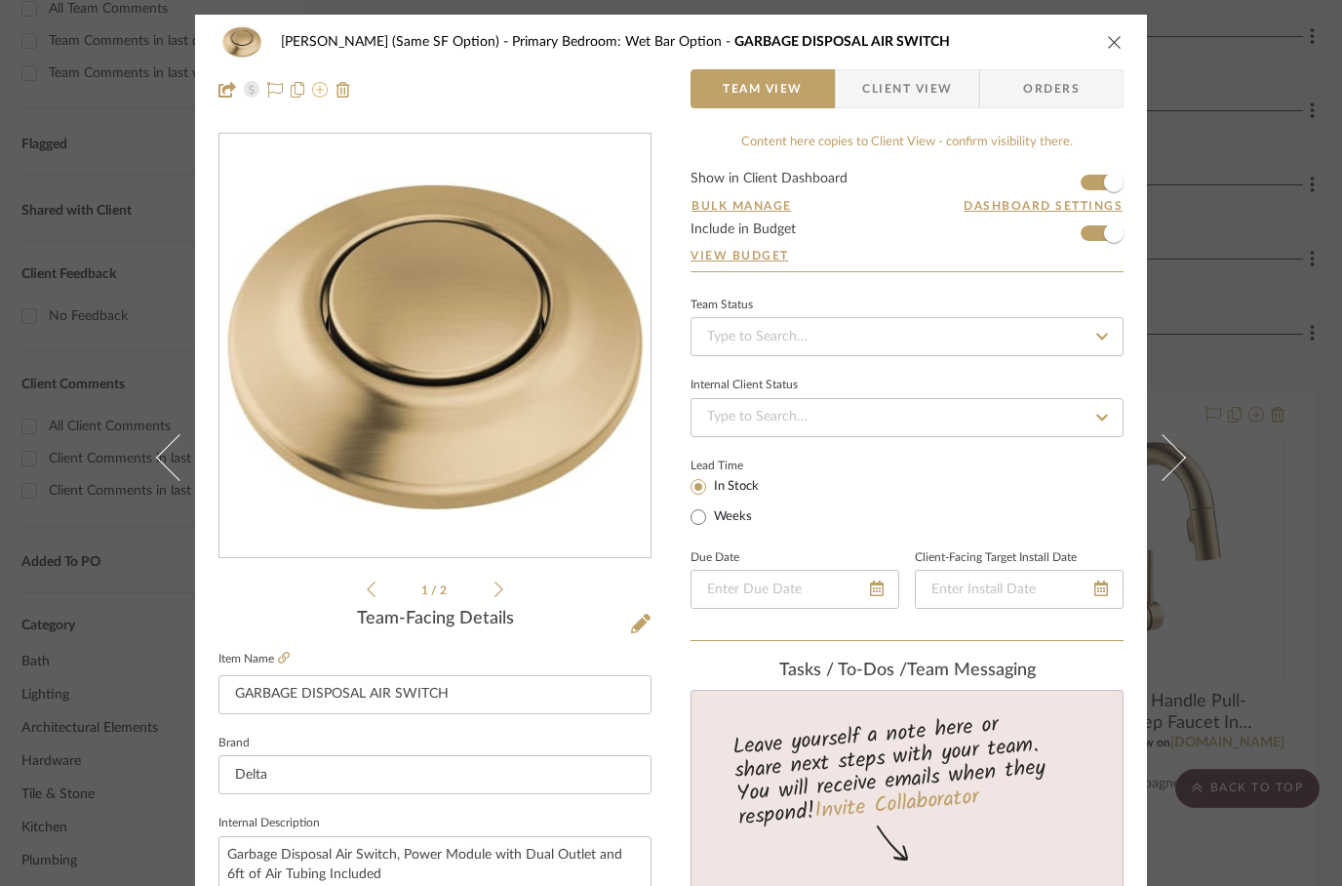
click at [326, 84] on icon at bounding box center [320, 90] width 16 height 16
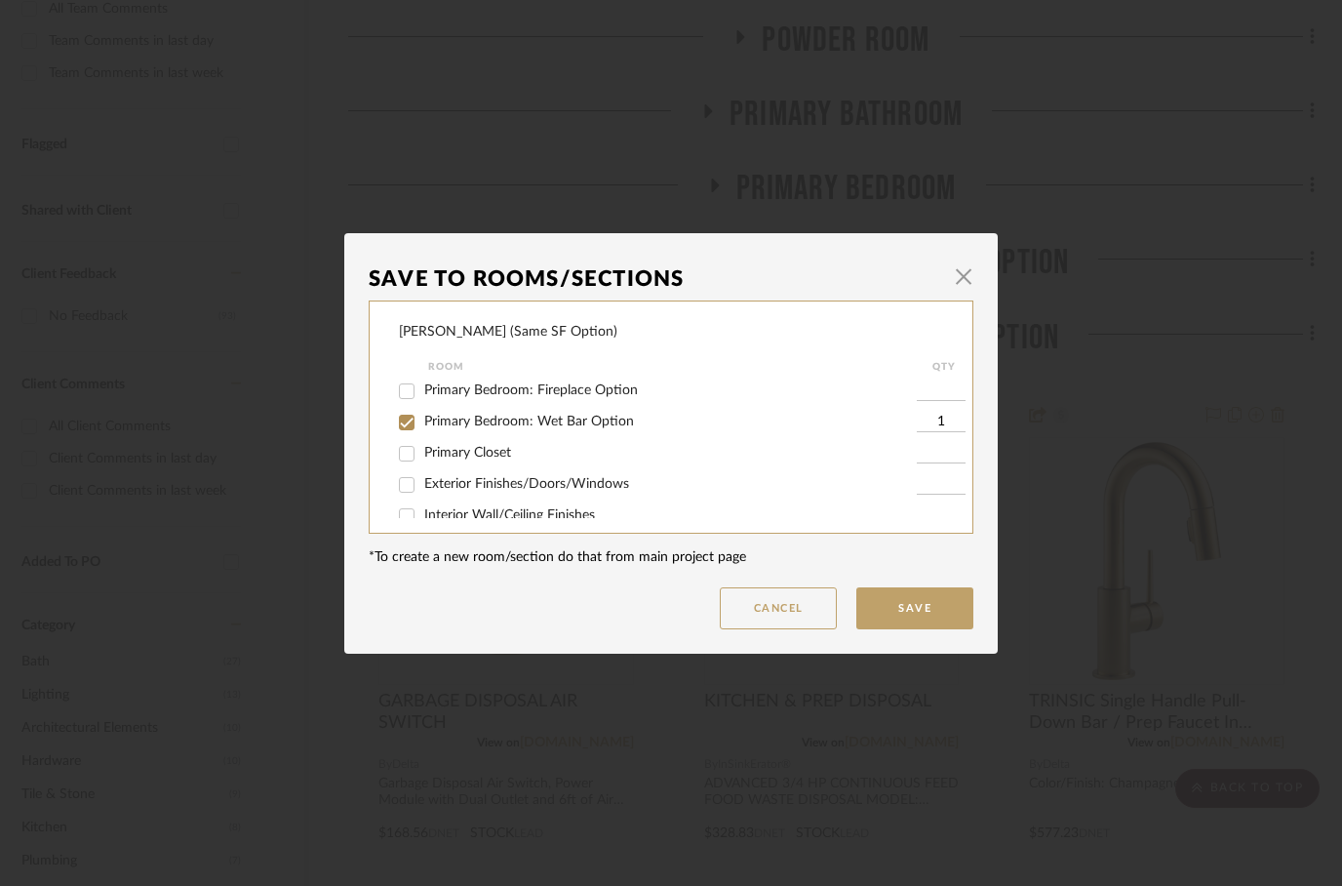
scroll to position [160, 0]
click at [404, 427] on input "Primary Bedroom: Wet Bar Option" at bounding box center [406, 421] width 31 height 31
checkbox input "false"
click at [926, 622] on button "Save" at bounding box center [914, 608] width 117 height 42
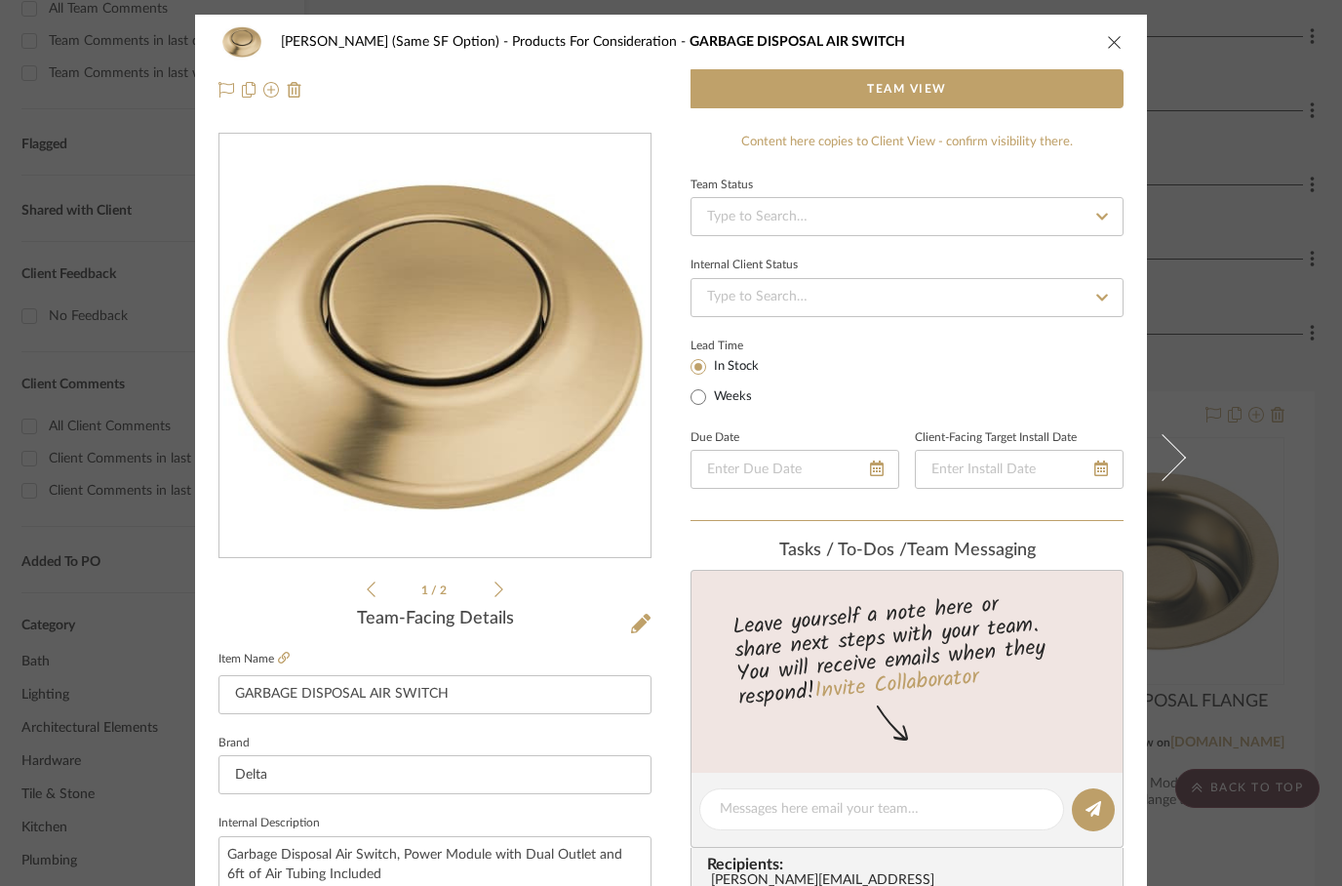
click at [1120, 49] on icon "close" at bounding box center [1115, 42] width 16 height 16
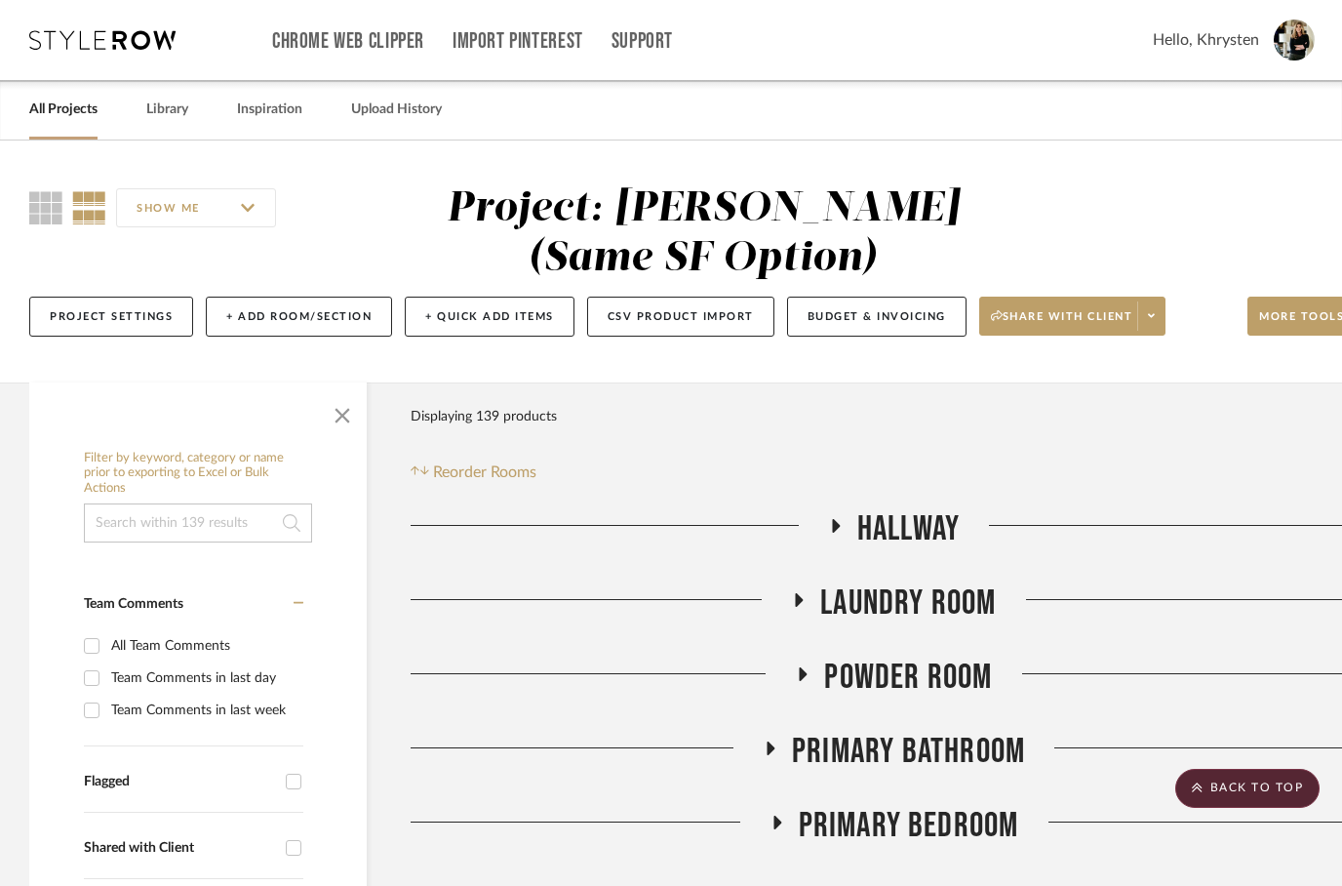
scroll to position [637, 62]
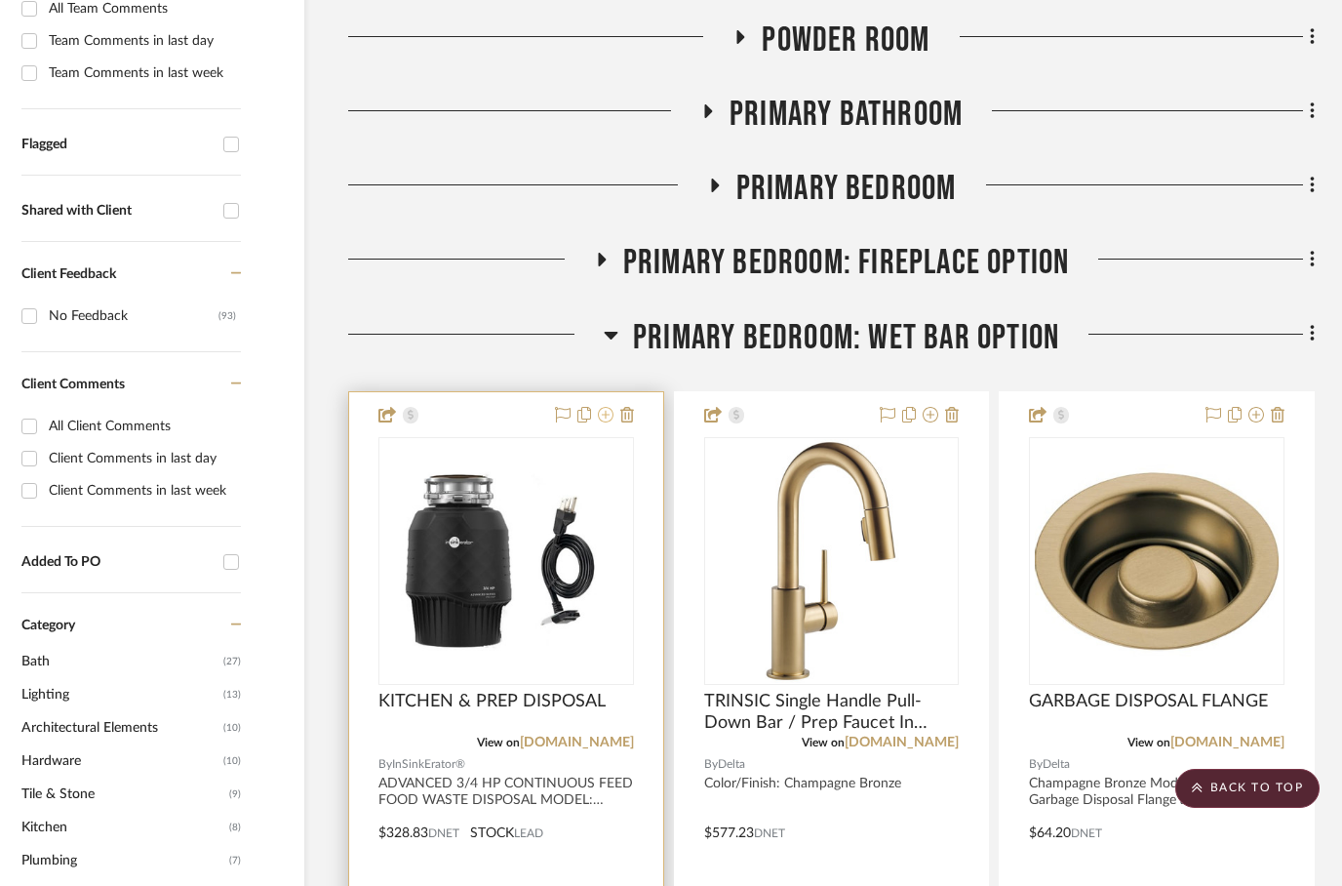
click at [609, 422] on icon at bounding box center [606, 415] width 16 height 16
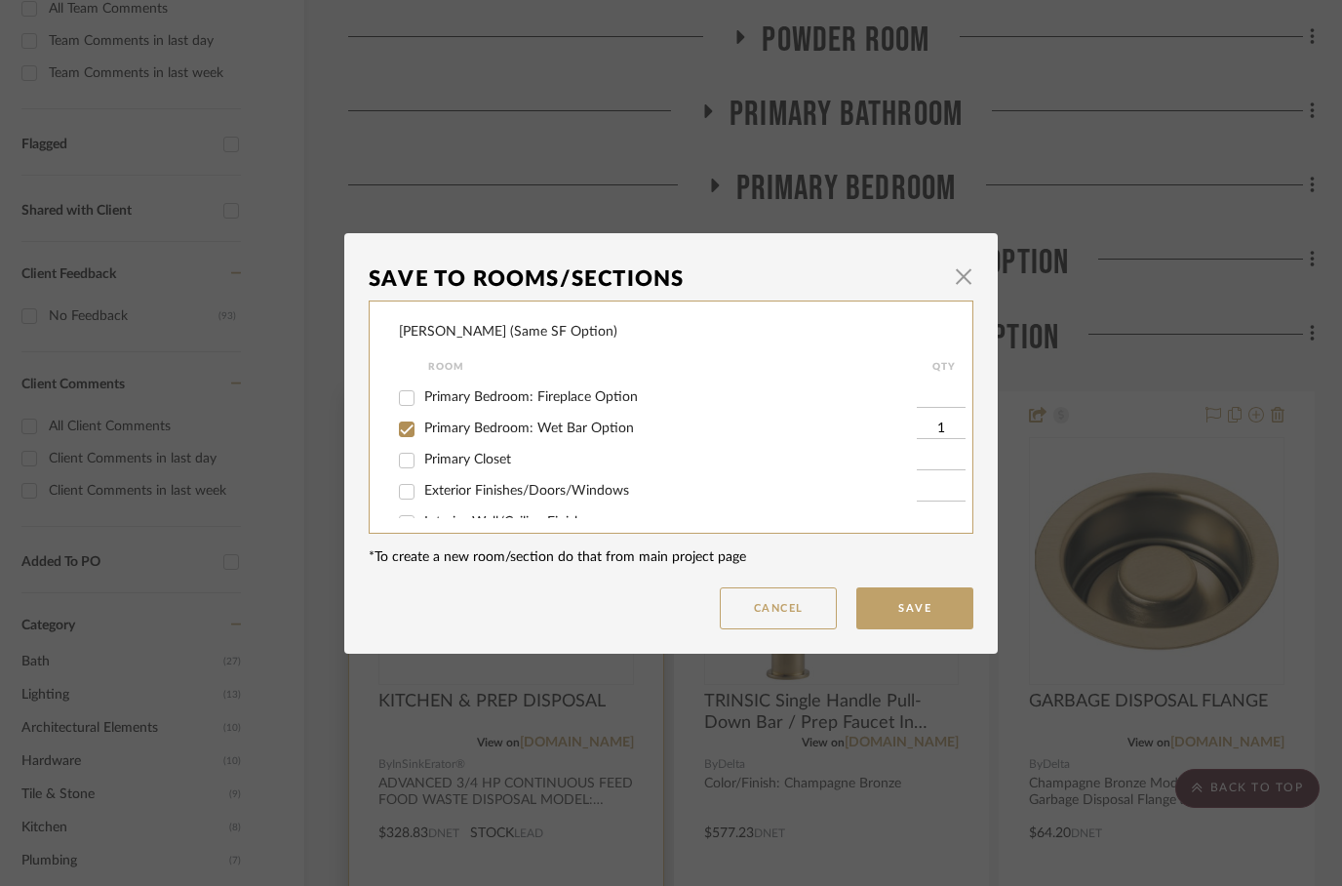
scroll to position [159, 0]
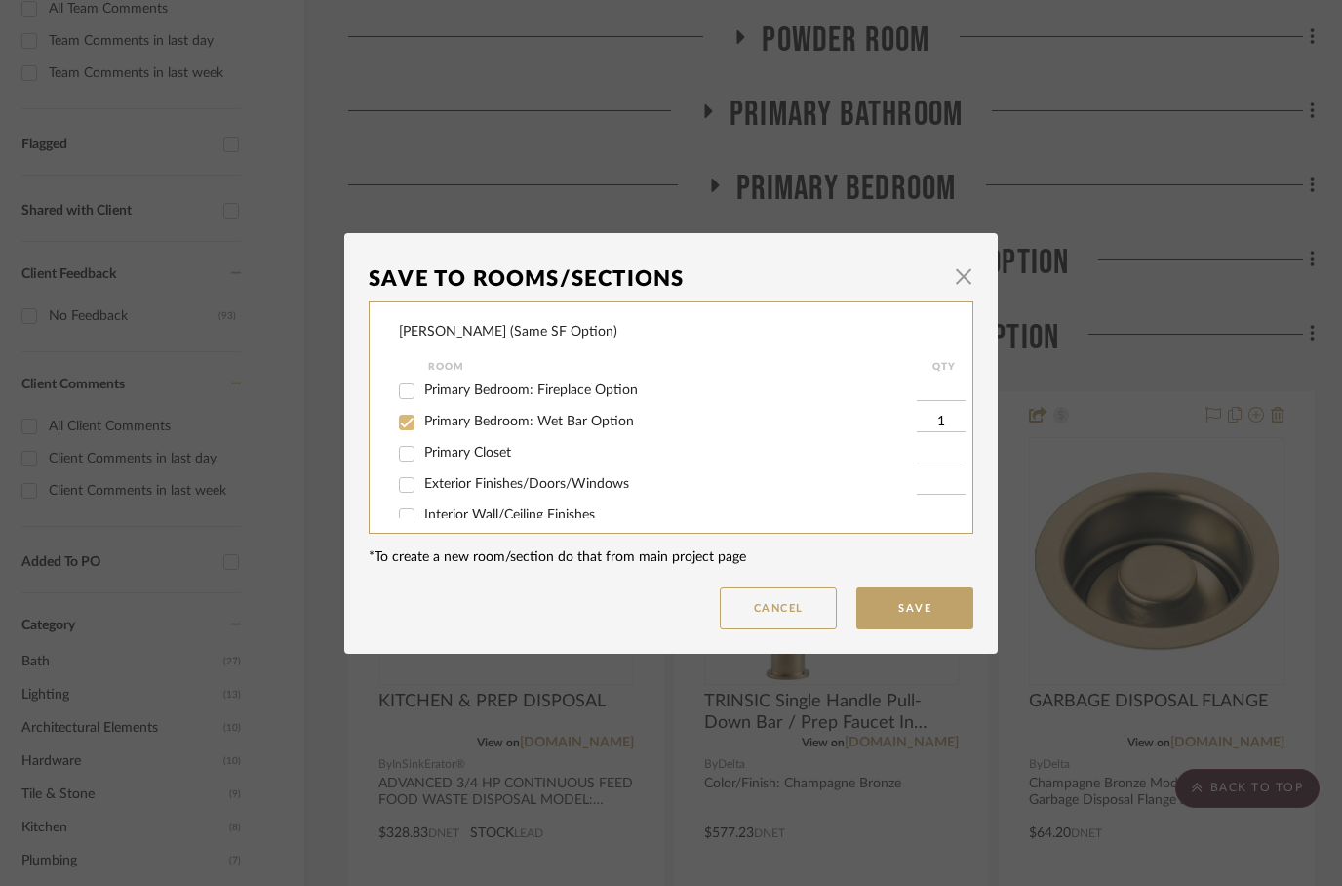
click at [401, 424] on input "Primary Bedroom: Wet Bar Option" at bounding box center [406, 422] width 31 height 31
checkbox input "false"
click at [927, 624] on button "Save" at bounding box center [914, 608] width 117 height 42
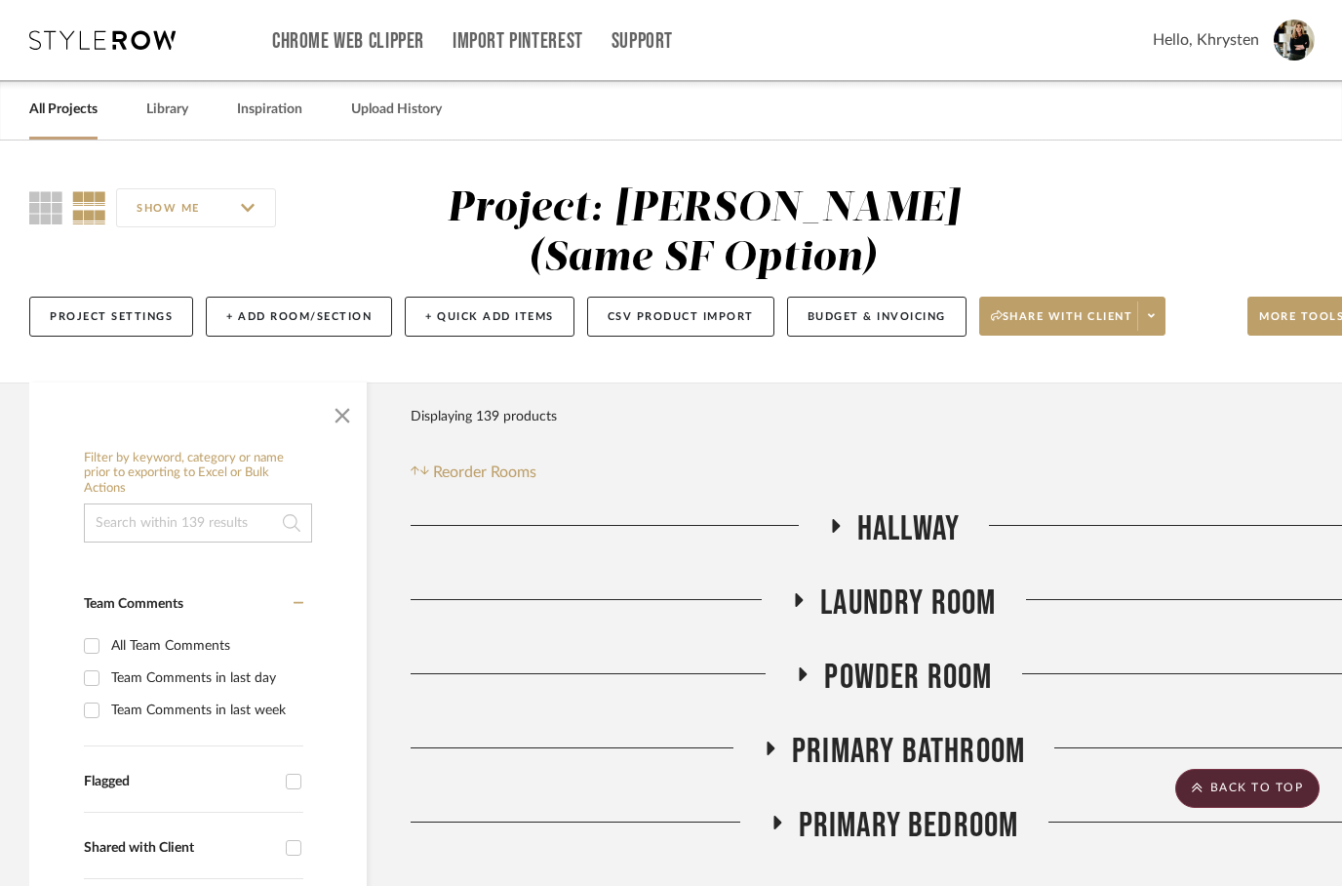
scroll to position [637, 62]
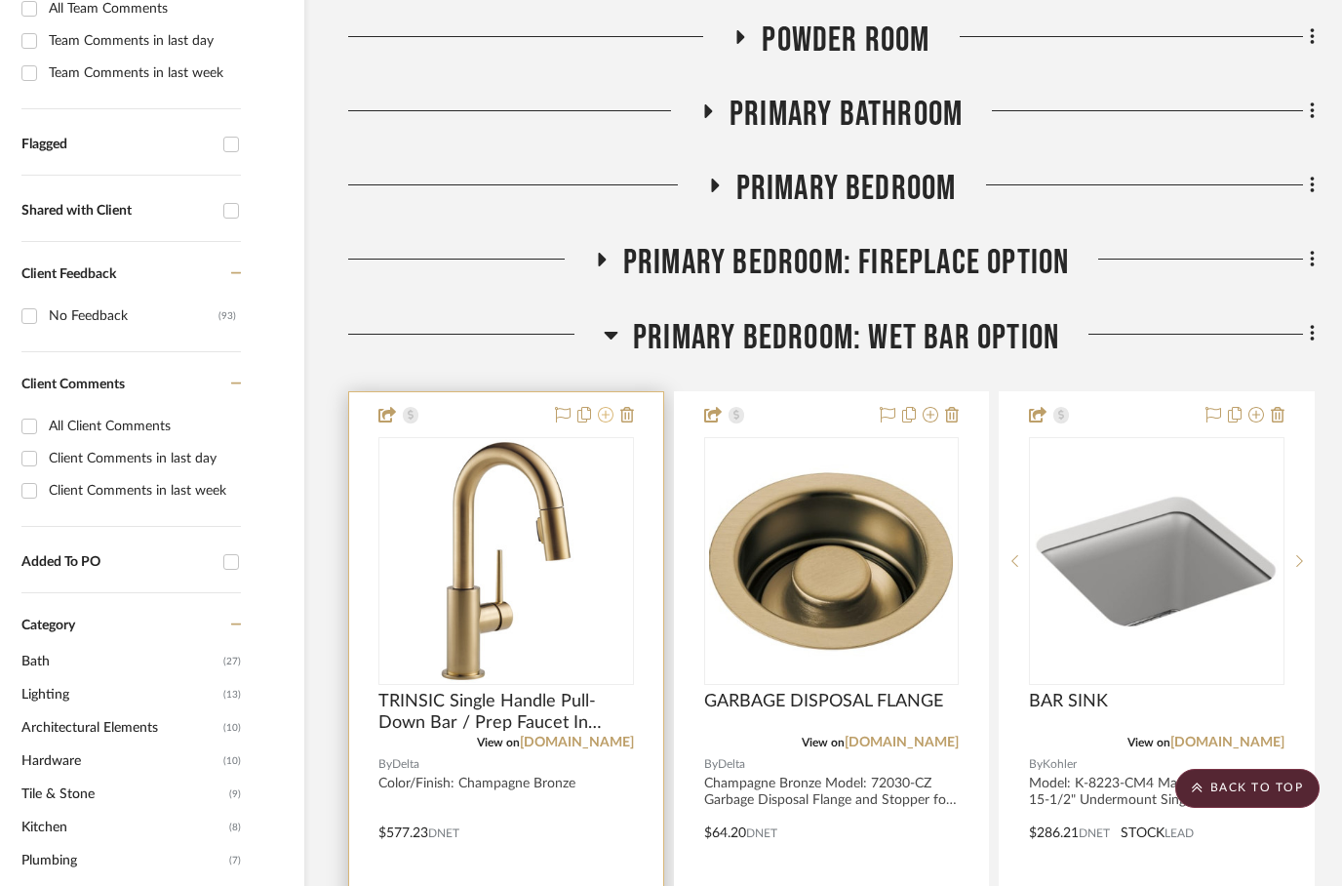
click at [611, 422] on icon at bounding box center [606, 415] width 16 height 16
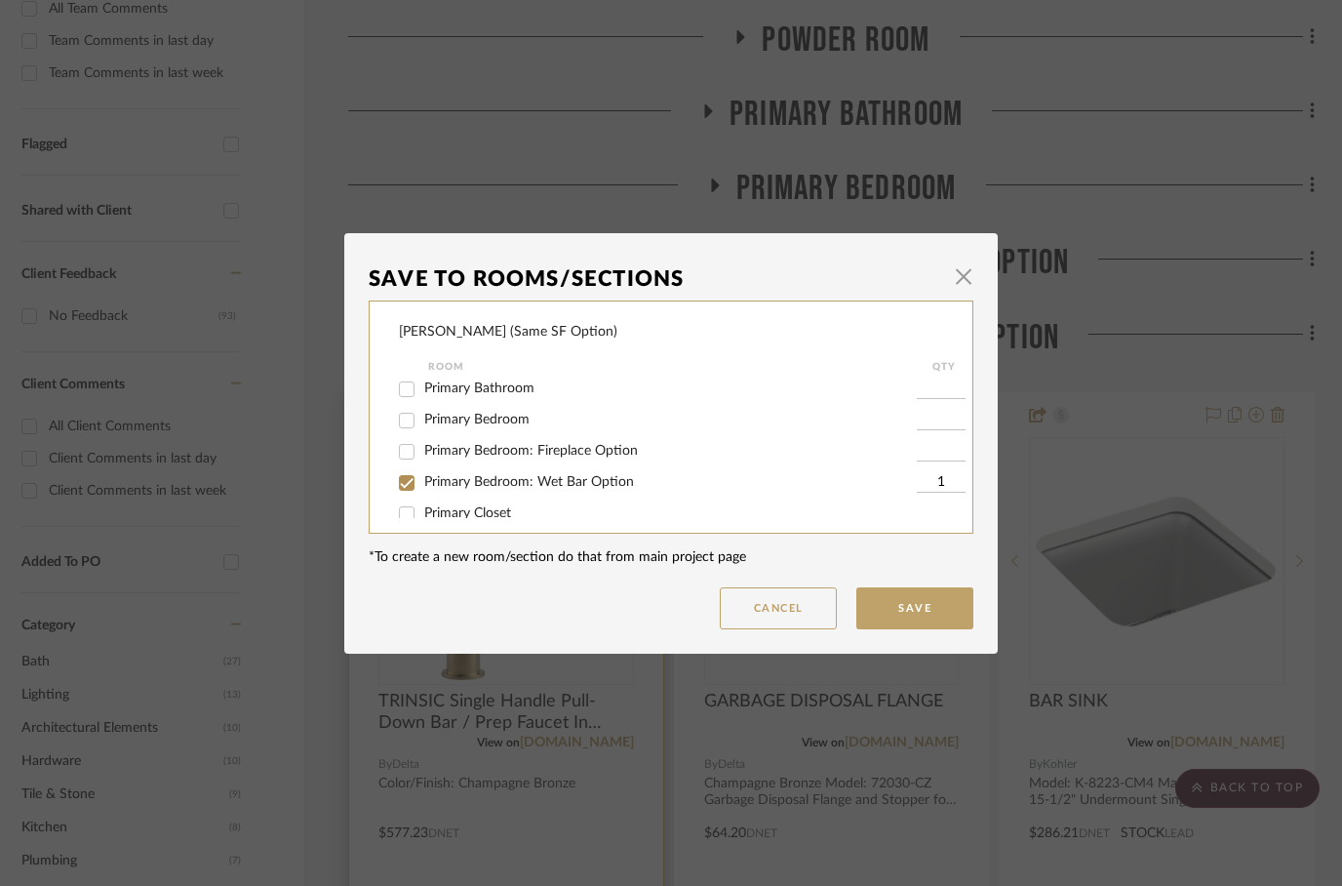
scroll to position [104, 0]
click at [410, 486] on input "Primary Bedroom: Wet Bar Option" at bounding box center [406, 476] width 31 height 31
checkbox input "false"
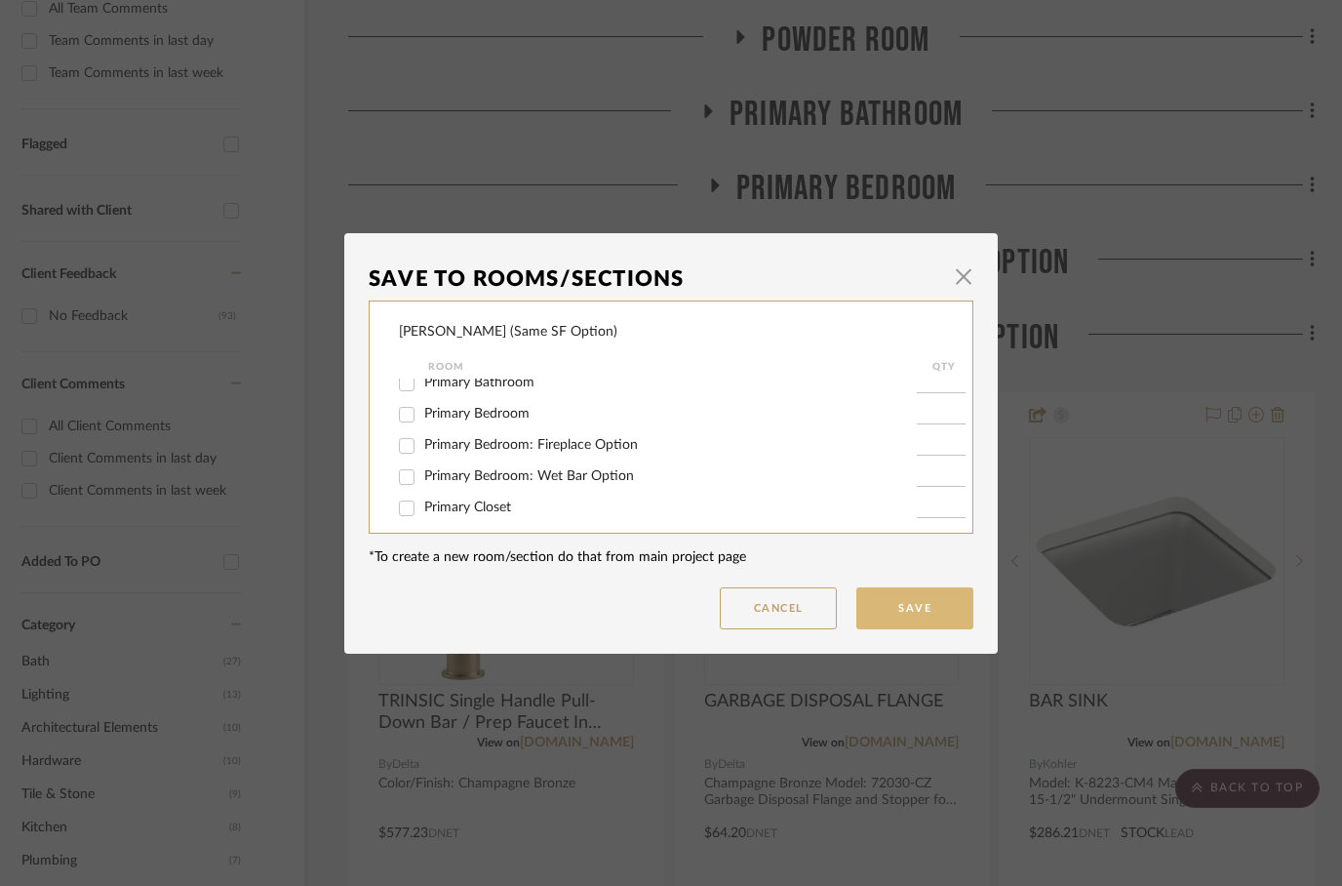
click at [922, 612] on button "Save" at bounding box center [914, 608] width 117 height 42
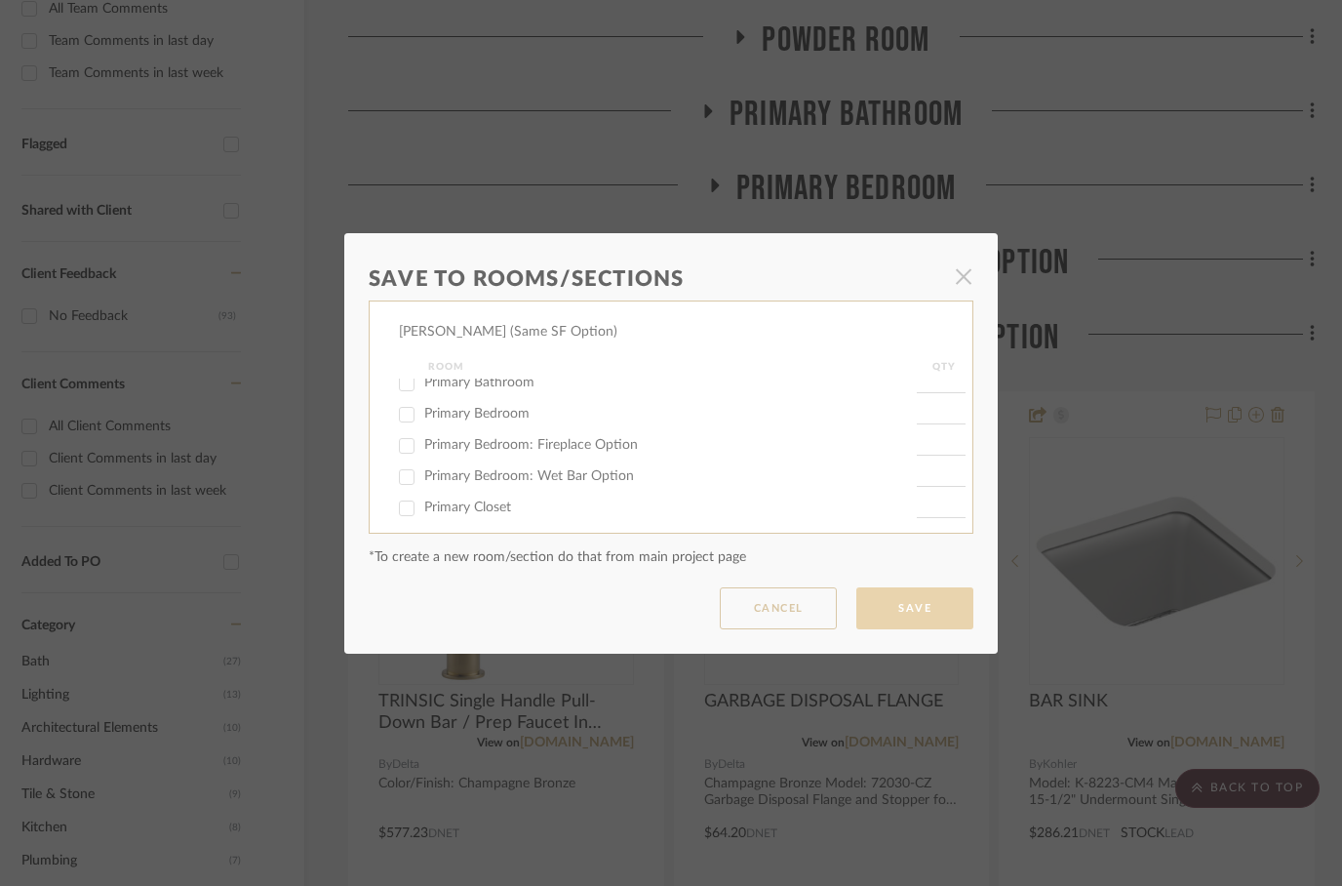
scroll to position [637, 62]
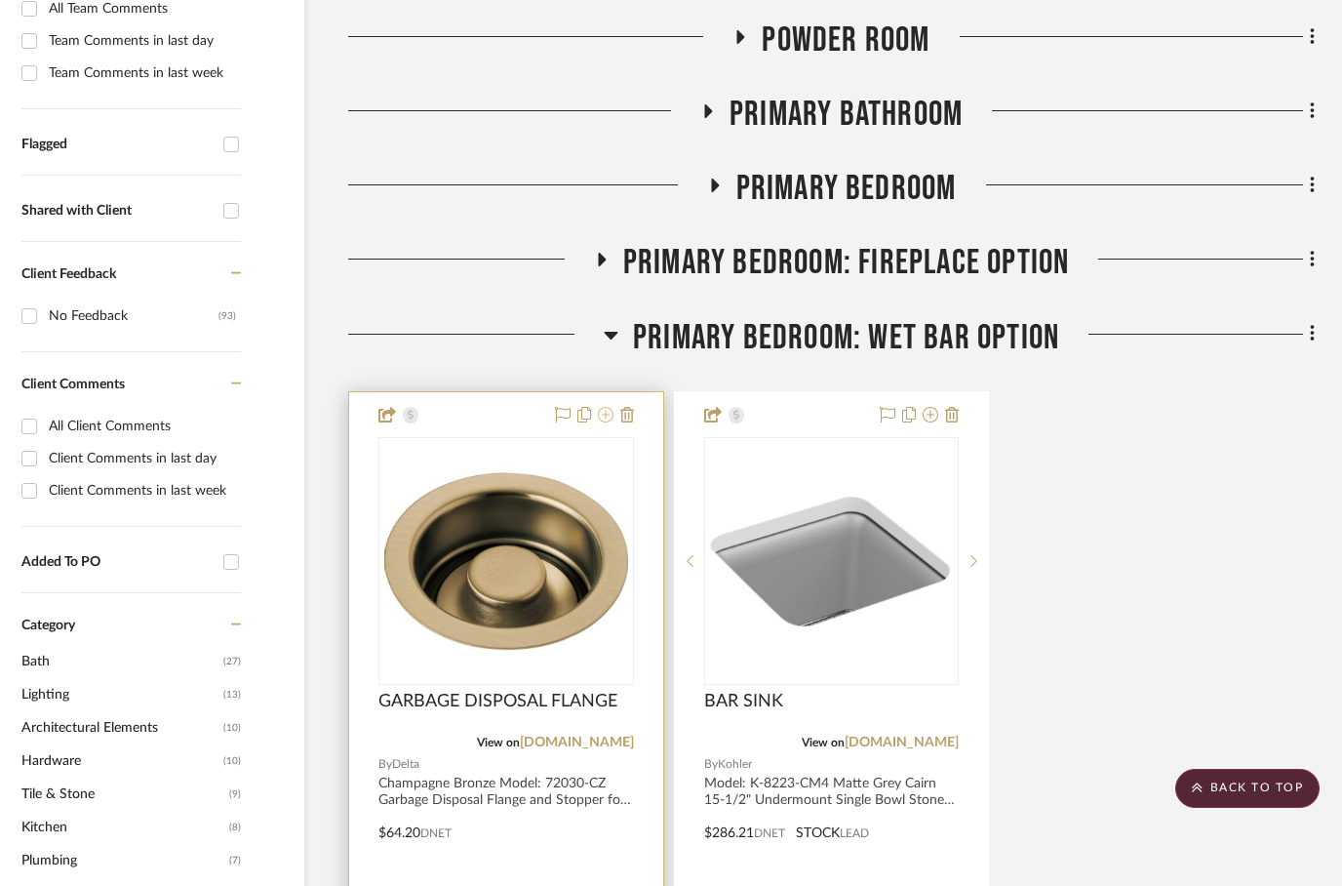
click at [608, 419] on icon at bounding box center [606, 415] width 16 height 16
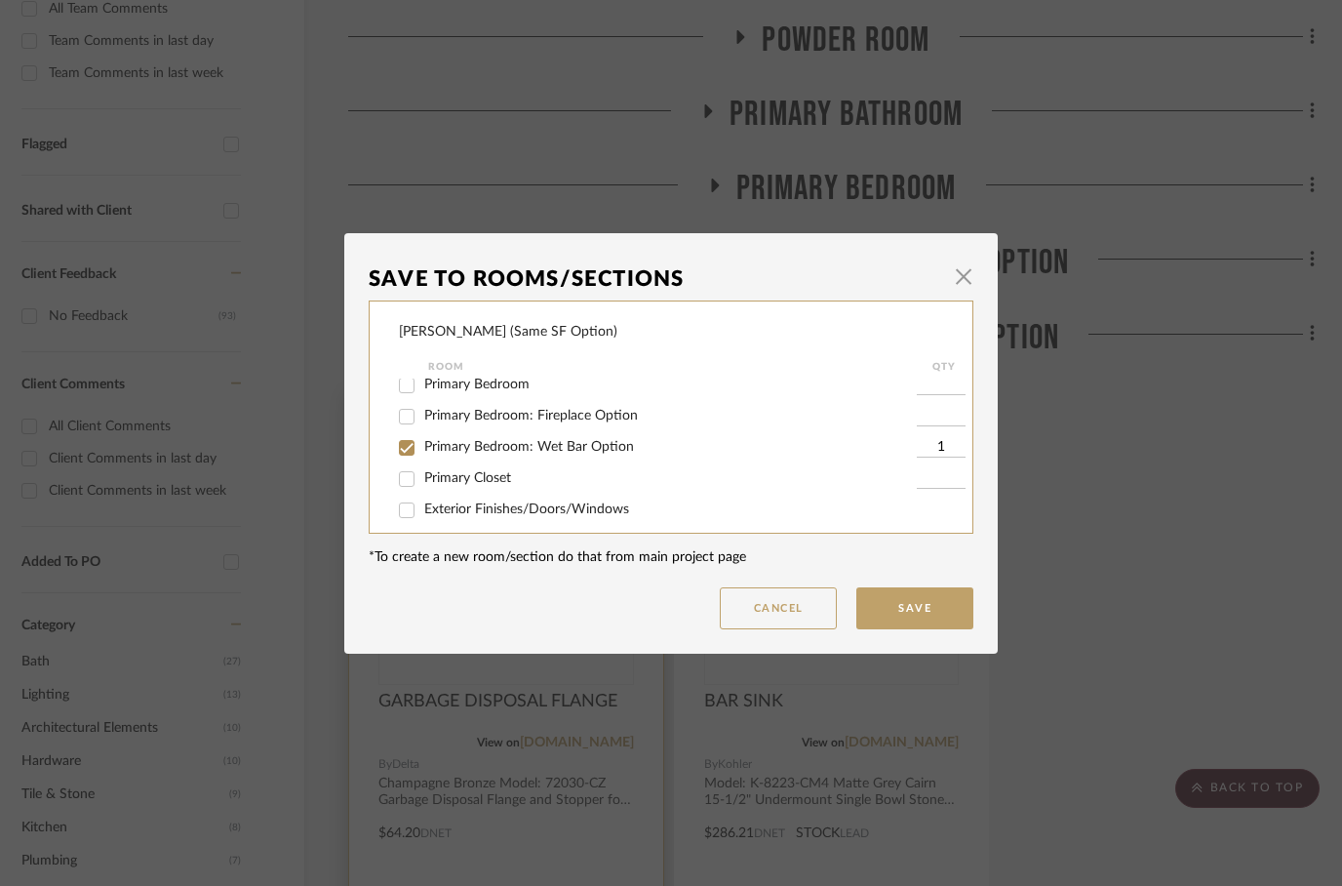
scroll to position [133, 0]
click at [410, 450] on input "Primary Bedroom: Wet Bar Option" at bounding box center [406, 448] width 31 height 31
checkbox input "false"
click at [903, 622] on button "Save" at bounding box center [914, 608] width 117 height 42
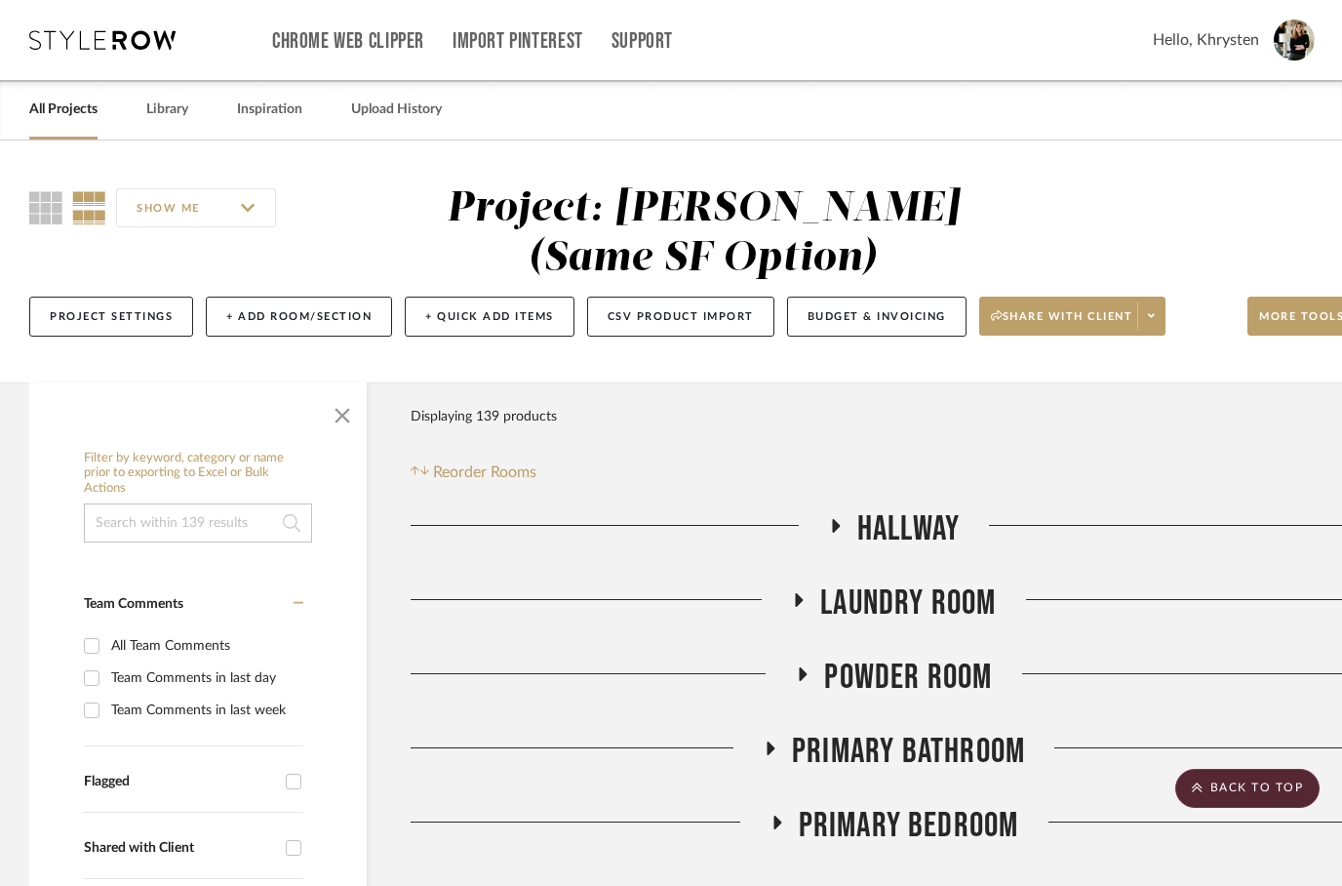
scroll to position [637, 62]
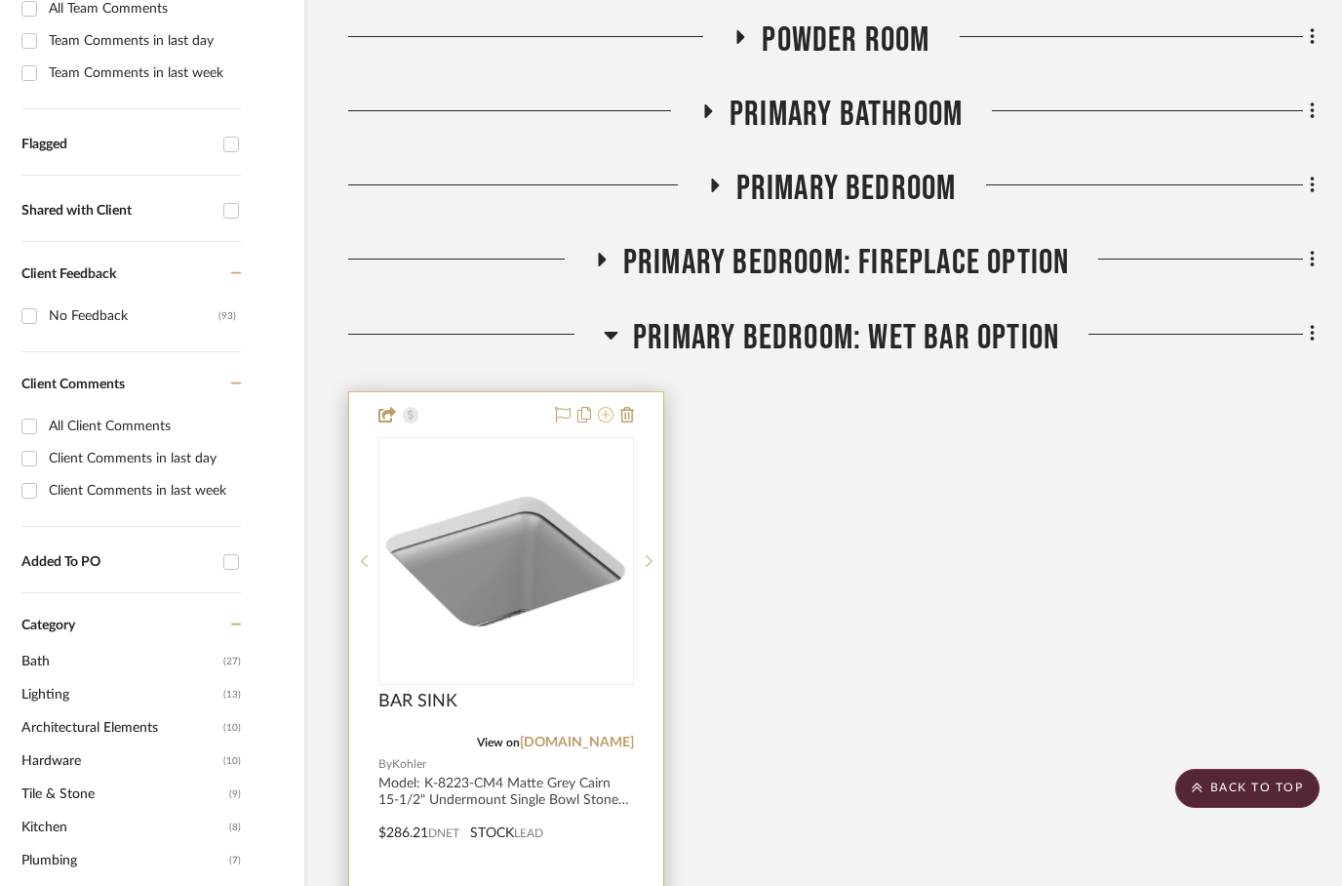
click at [608, 422] on icon at bounding box center [606, 415] width 16 height 16
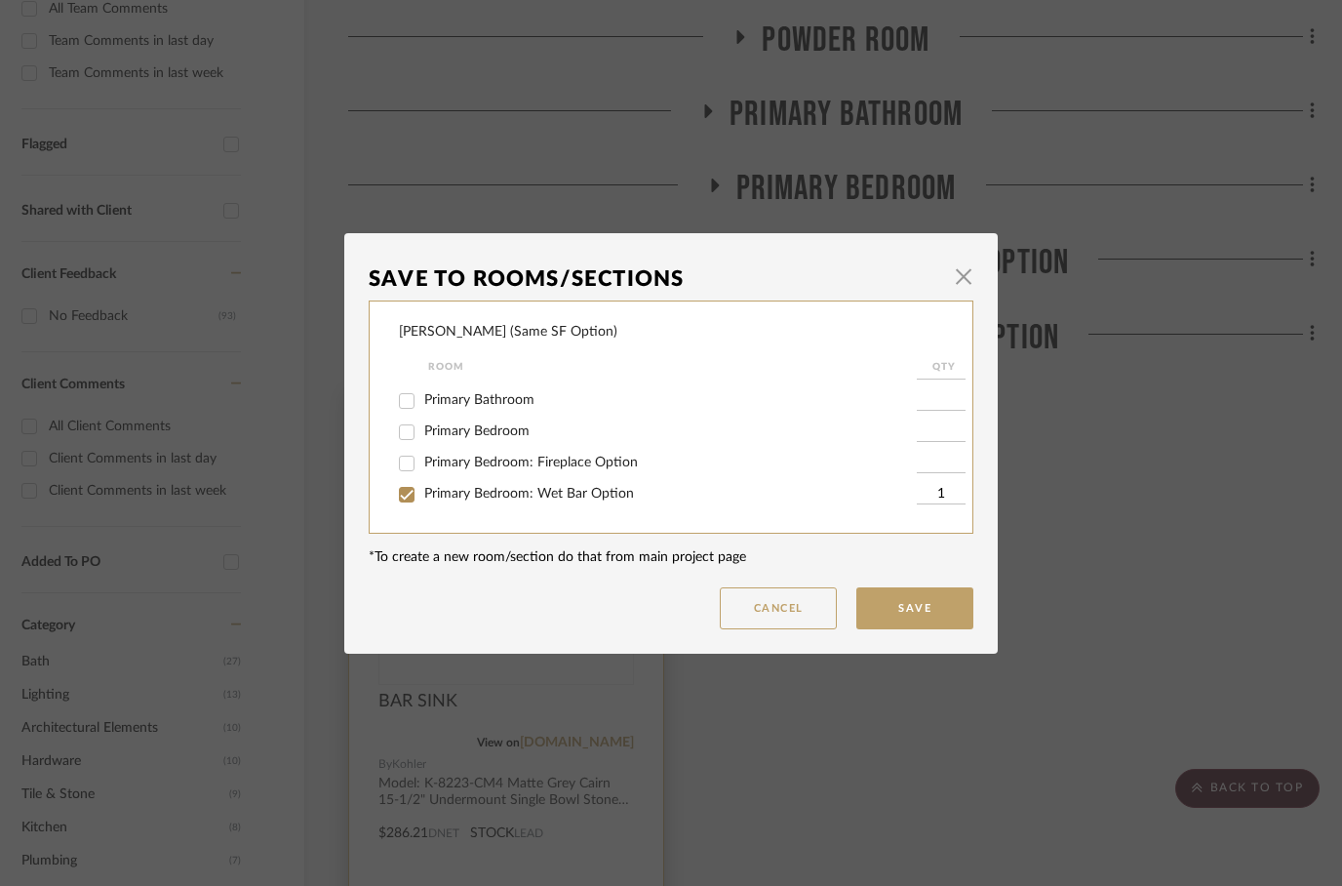
scroll to position [96, 0]
click at [404, 487] on input "Primary Bedroom: Wet Bar Option" at bounding box center [406, 485] width 31 height 31
checkbox input "false"
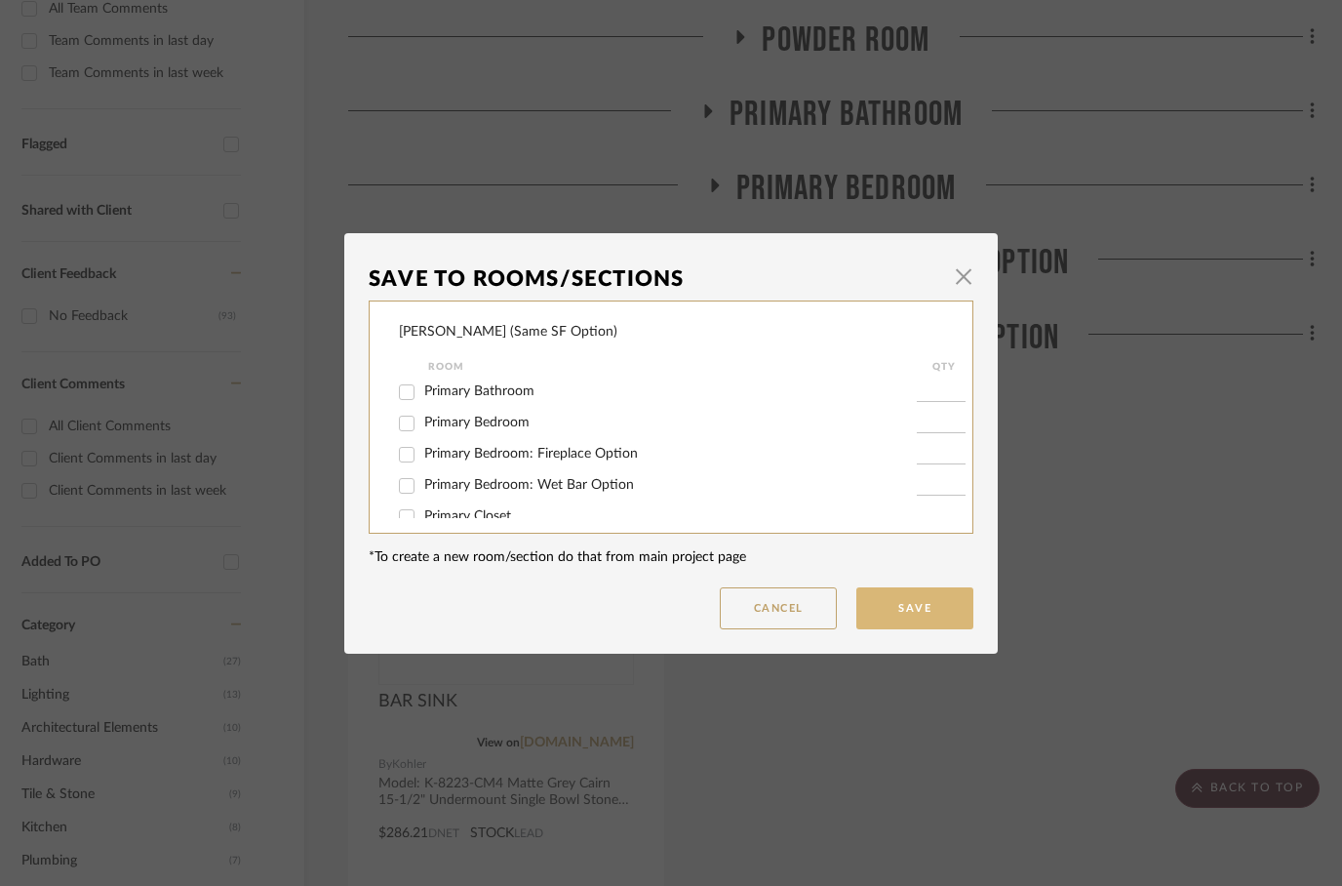
click at [919, 627] on button "Save" at bounding box center [914, 608] width 117 height 42
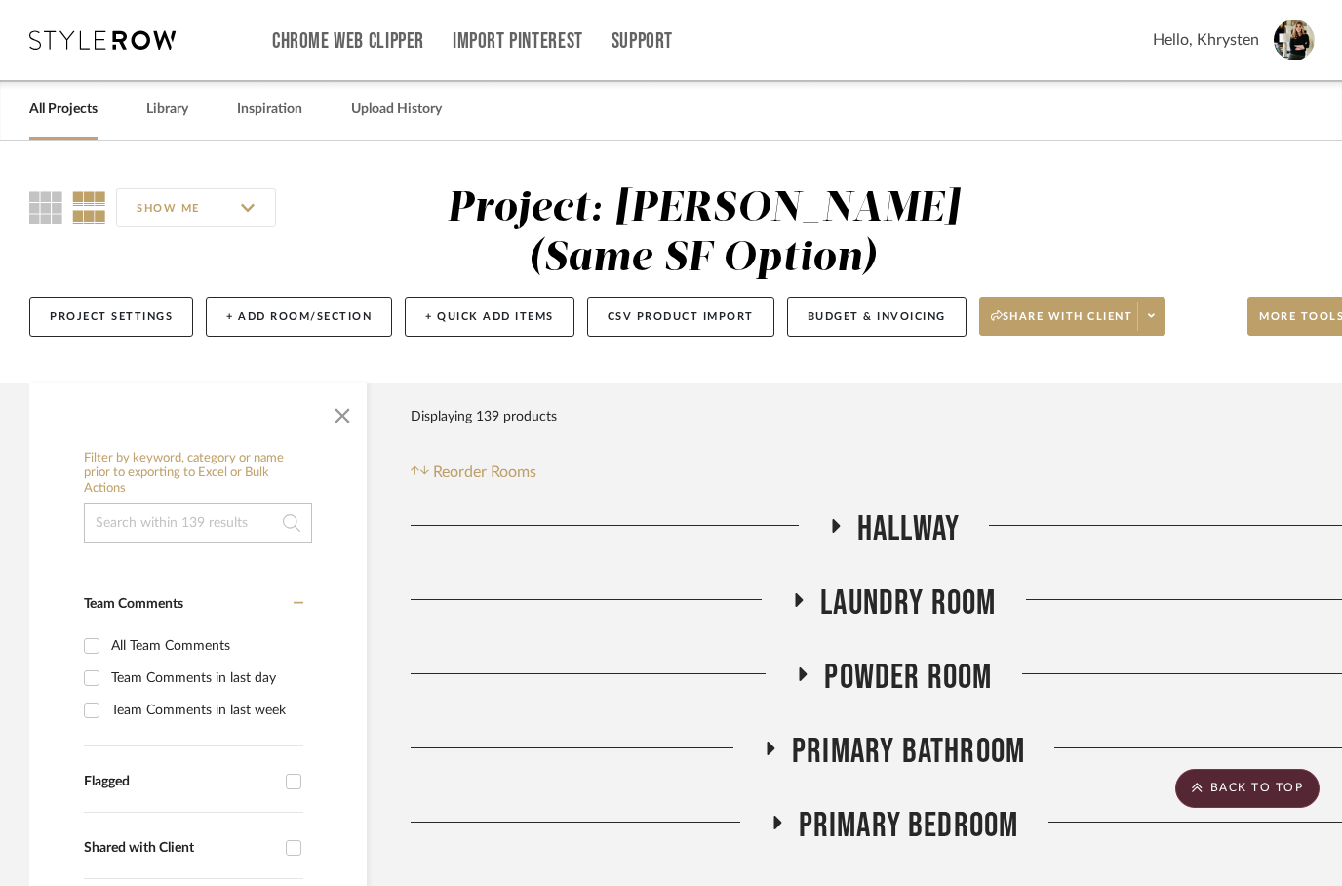
scroll to position [637, 62]
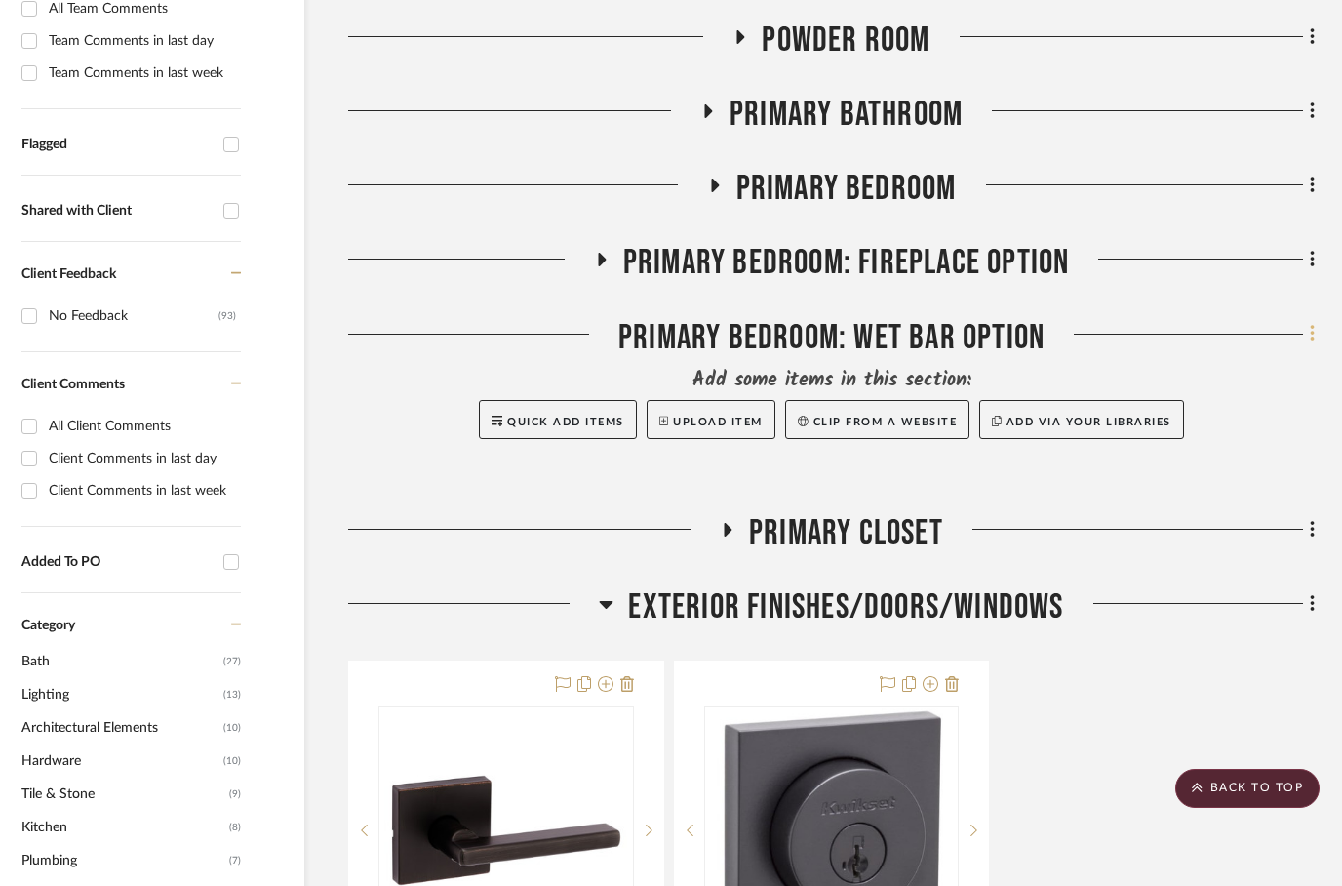
click at [1311, 342] on icon at bounding box center [1312, 334] width 4 height 17
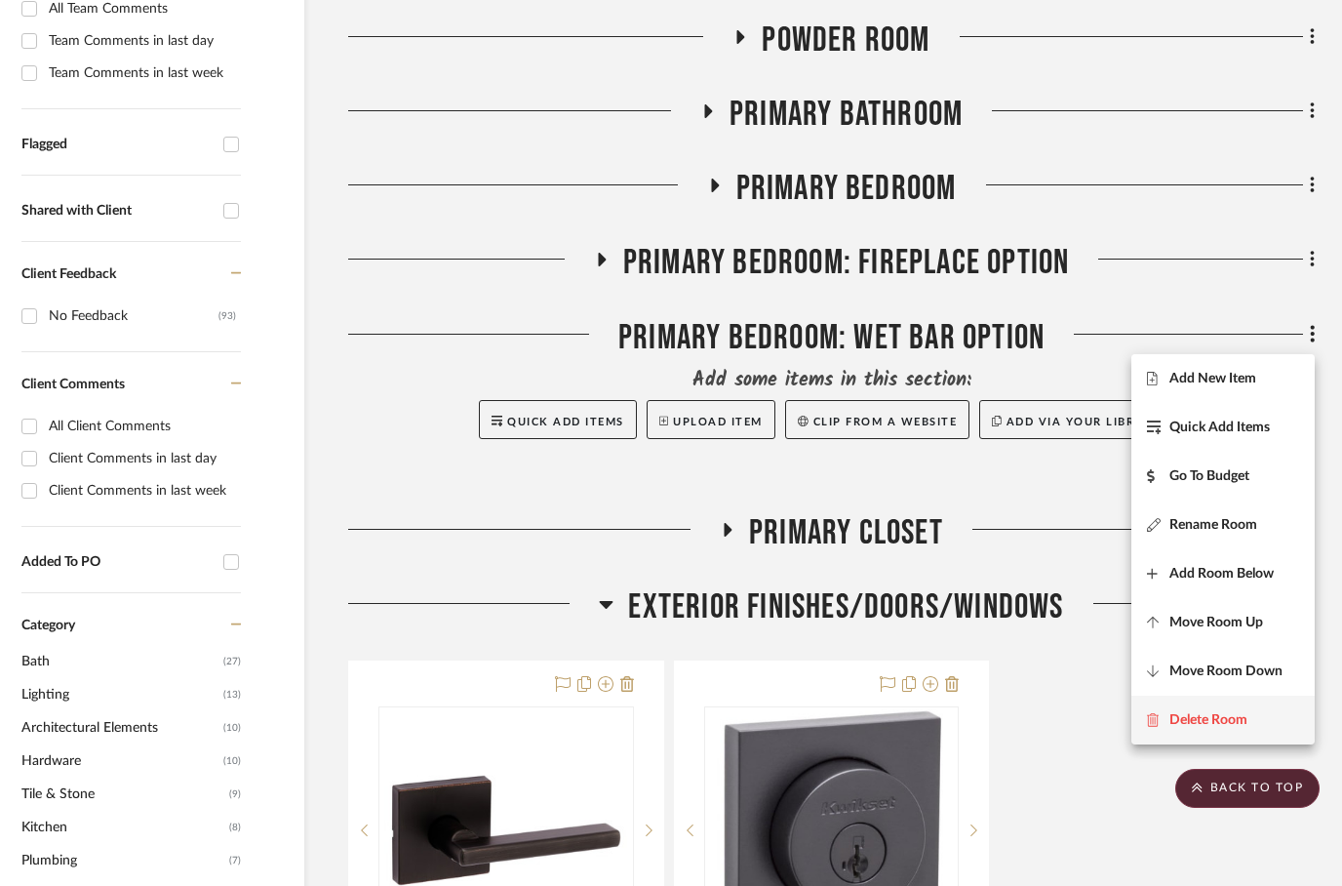
click at [1197, 720] on span "Delete Room" at bounding box center [1208, 720] width 78 height 17
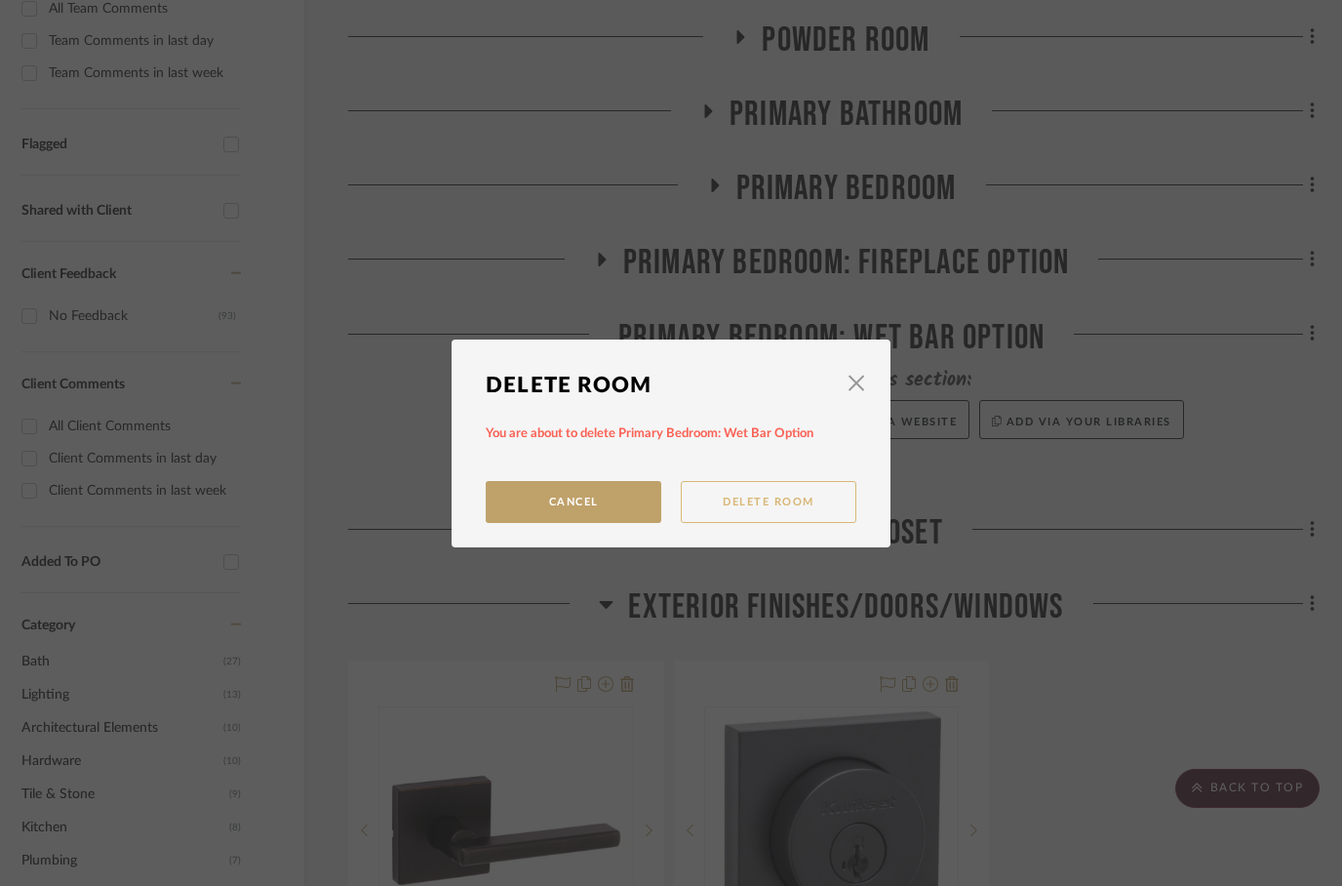
click at [788, 507] on button "Delete Room" at bounding box center [769, 502] width 176 height 42
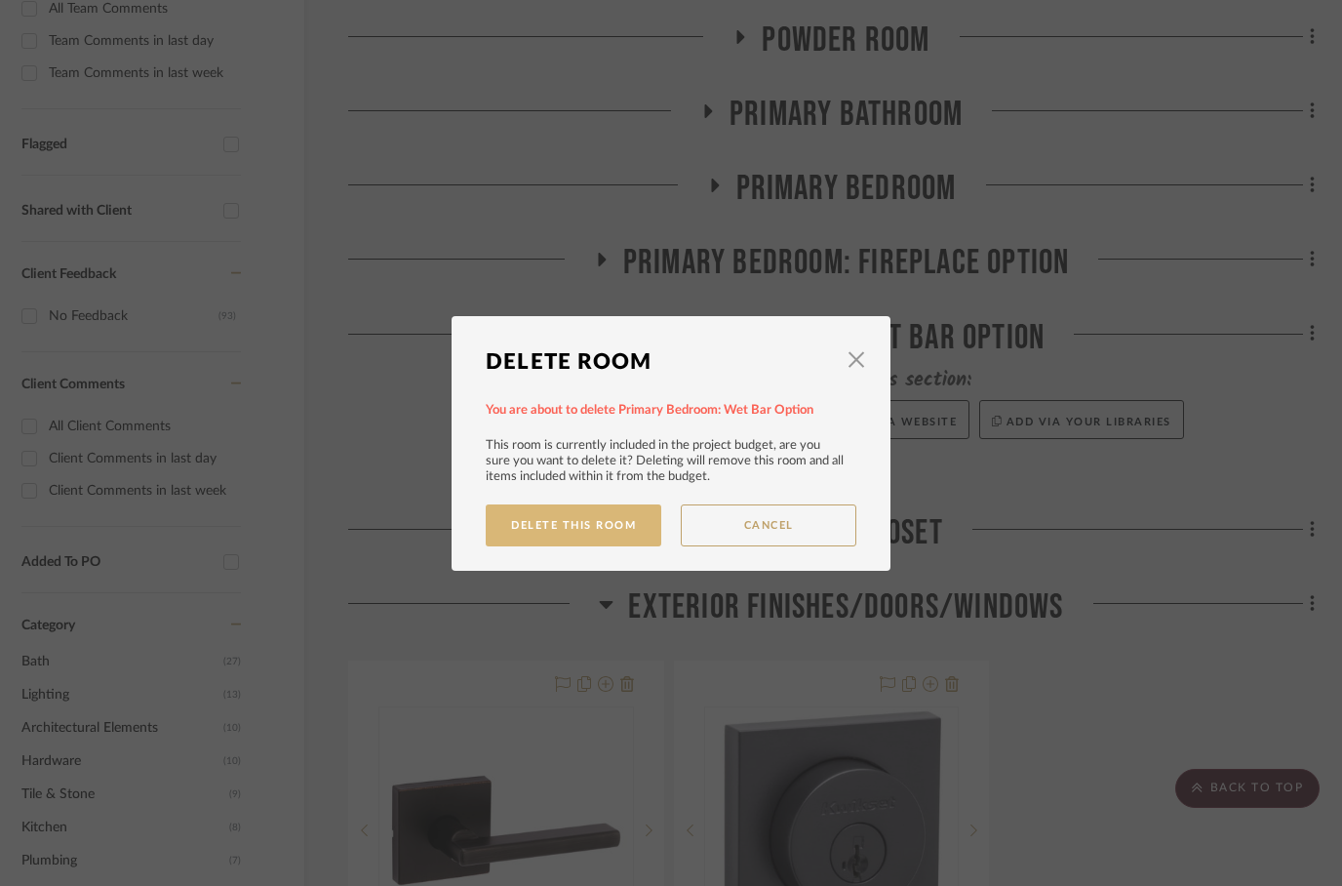
click at [537, 522] on button "Delete This Room" at bounding box center [574, 525] width 176 height 42
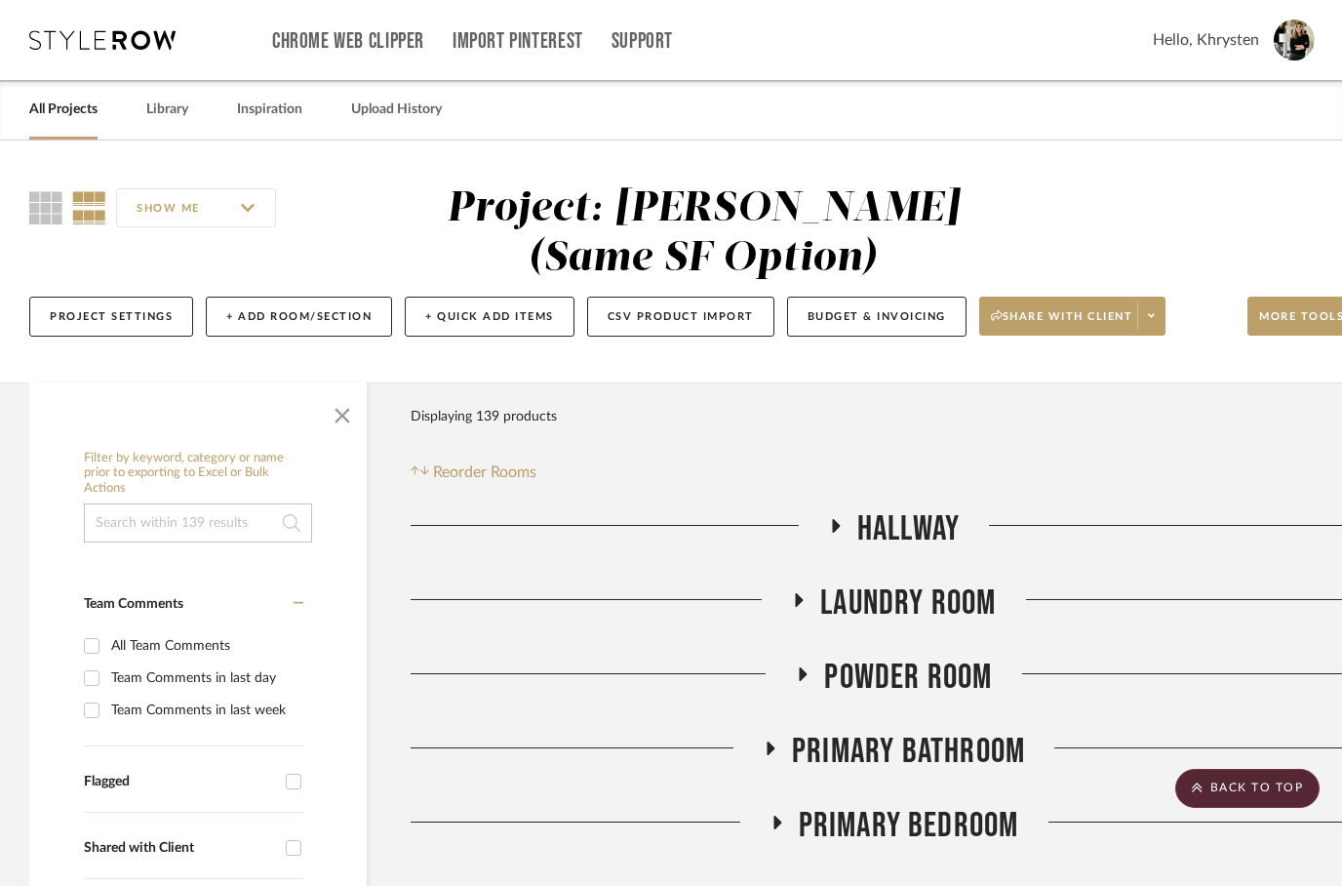
scroll to position [637, 62]
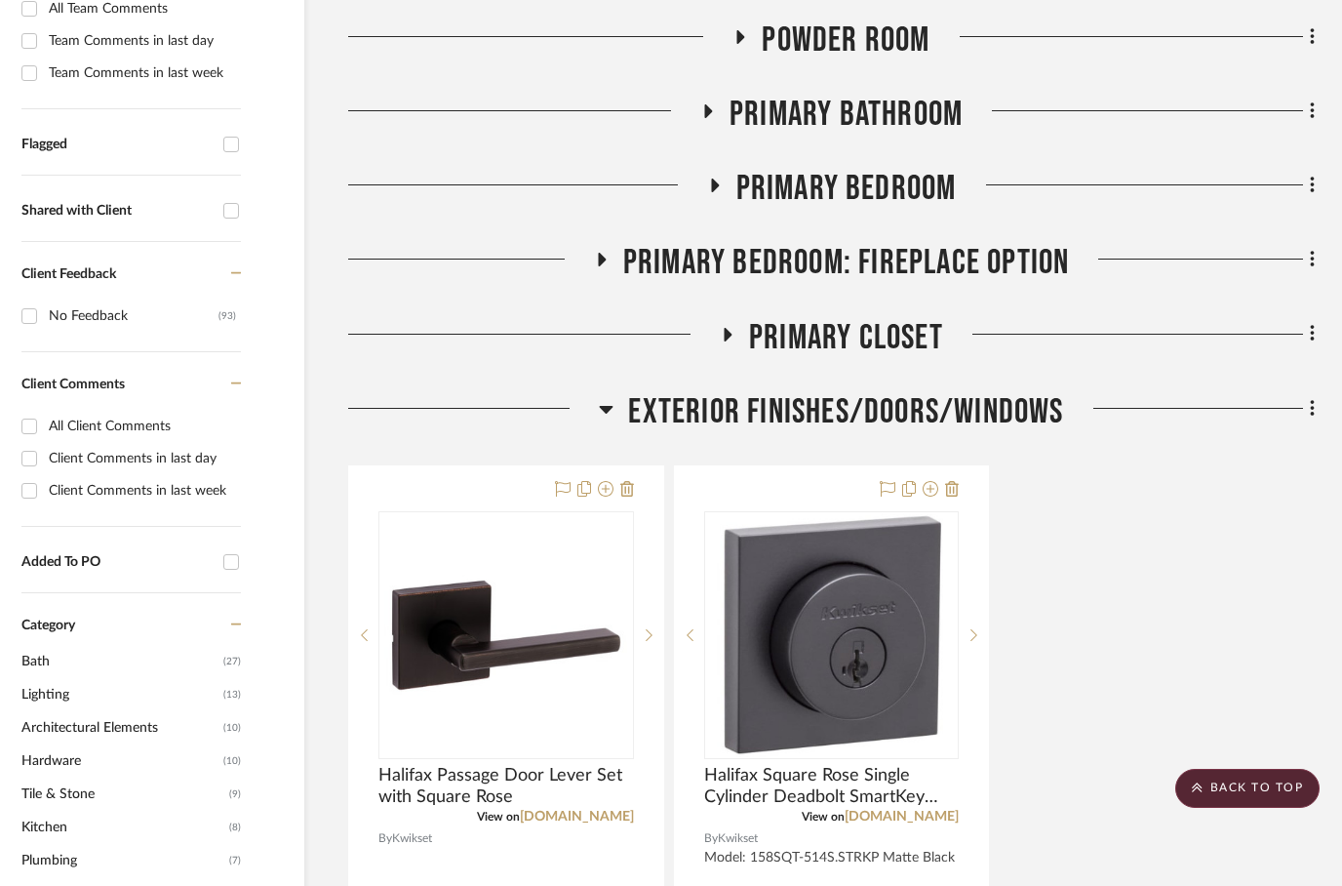
click at [607, 405] on icon at bounding box center [606, 408] width 15 height 23
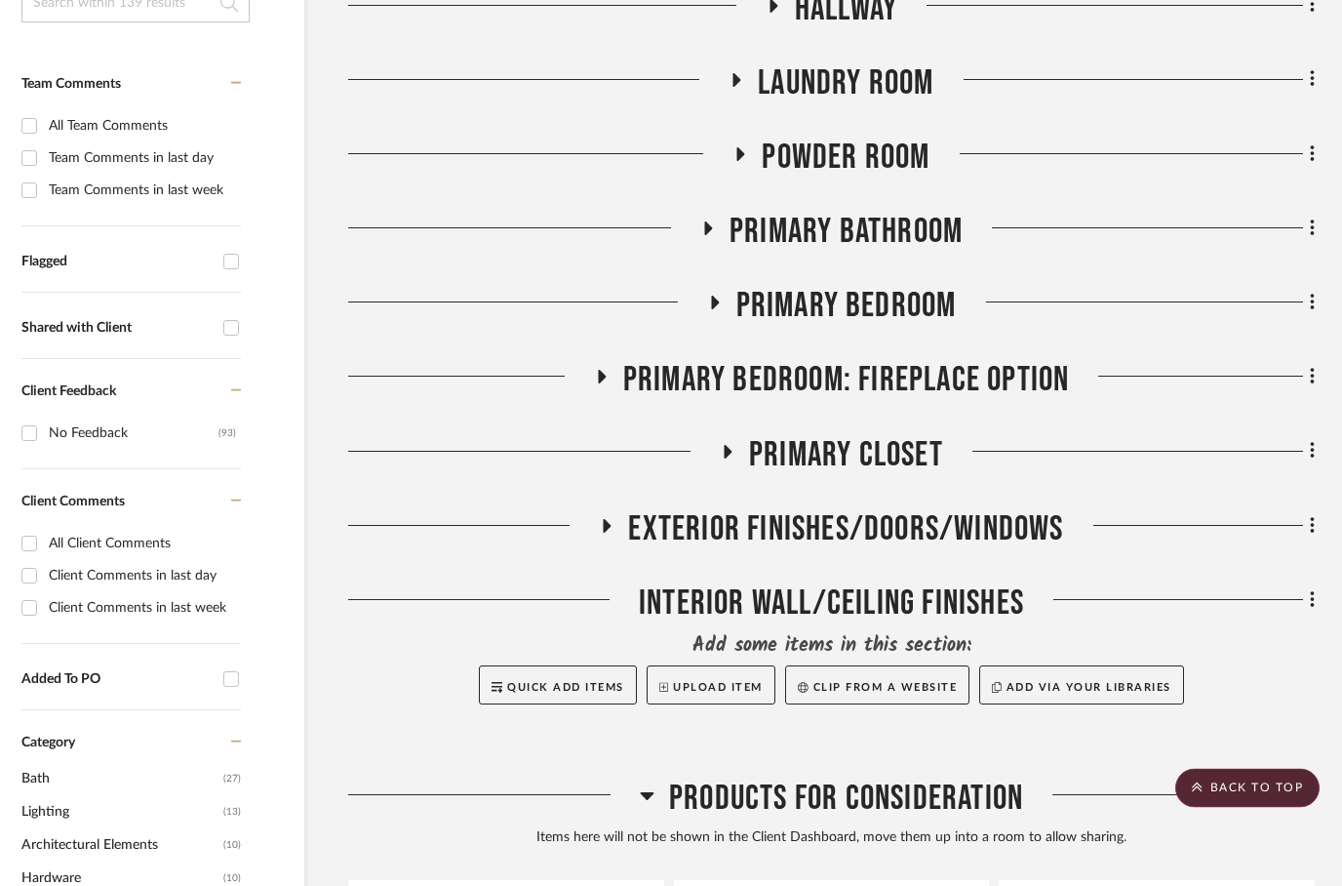
scroll to position [516, 62]
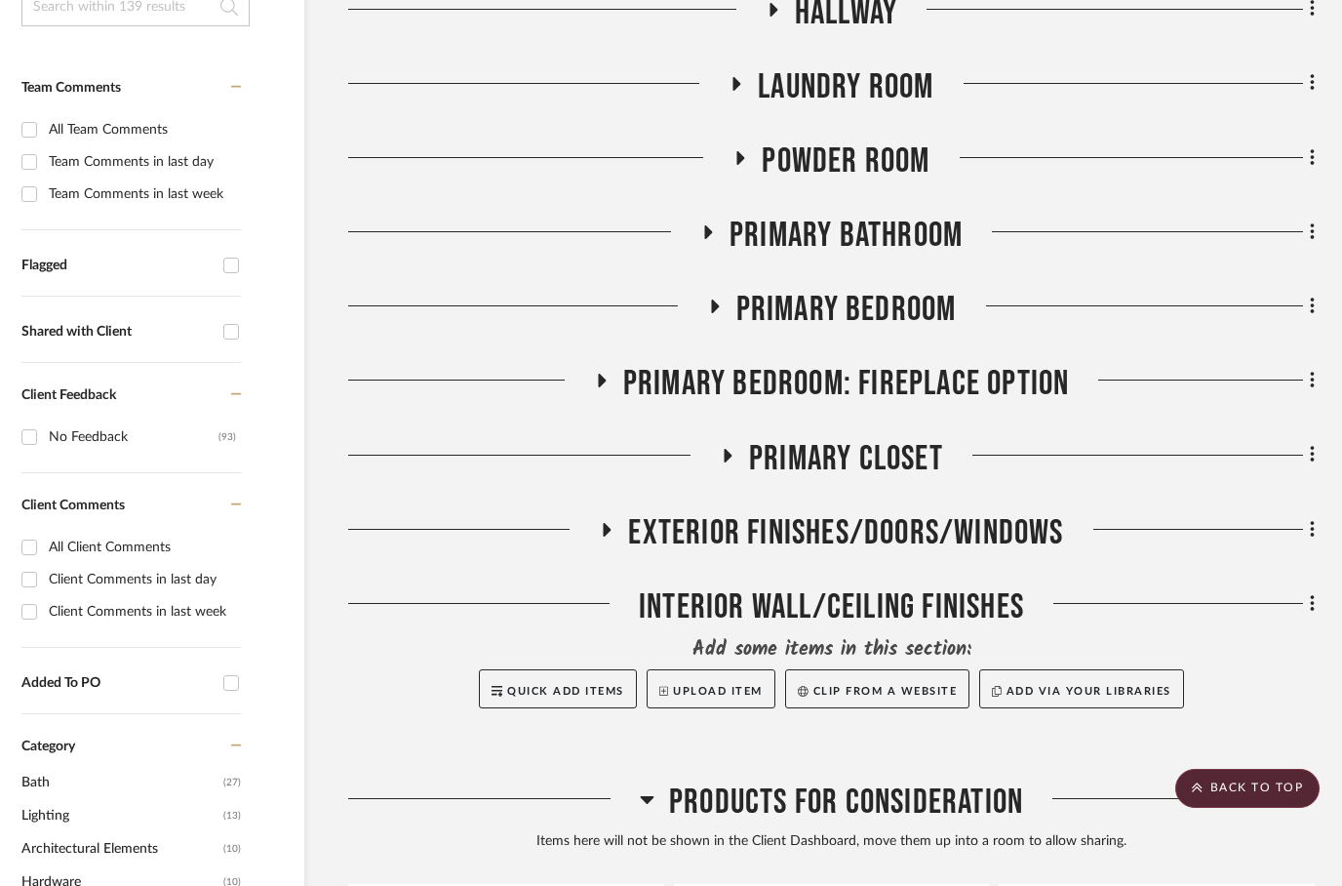
click at [777, 17] on icon at bounding box center [772, 9] width 23 height 15
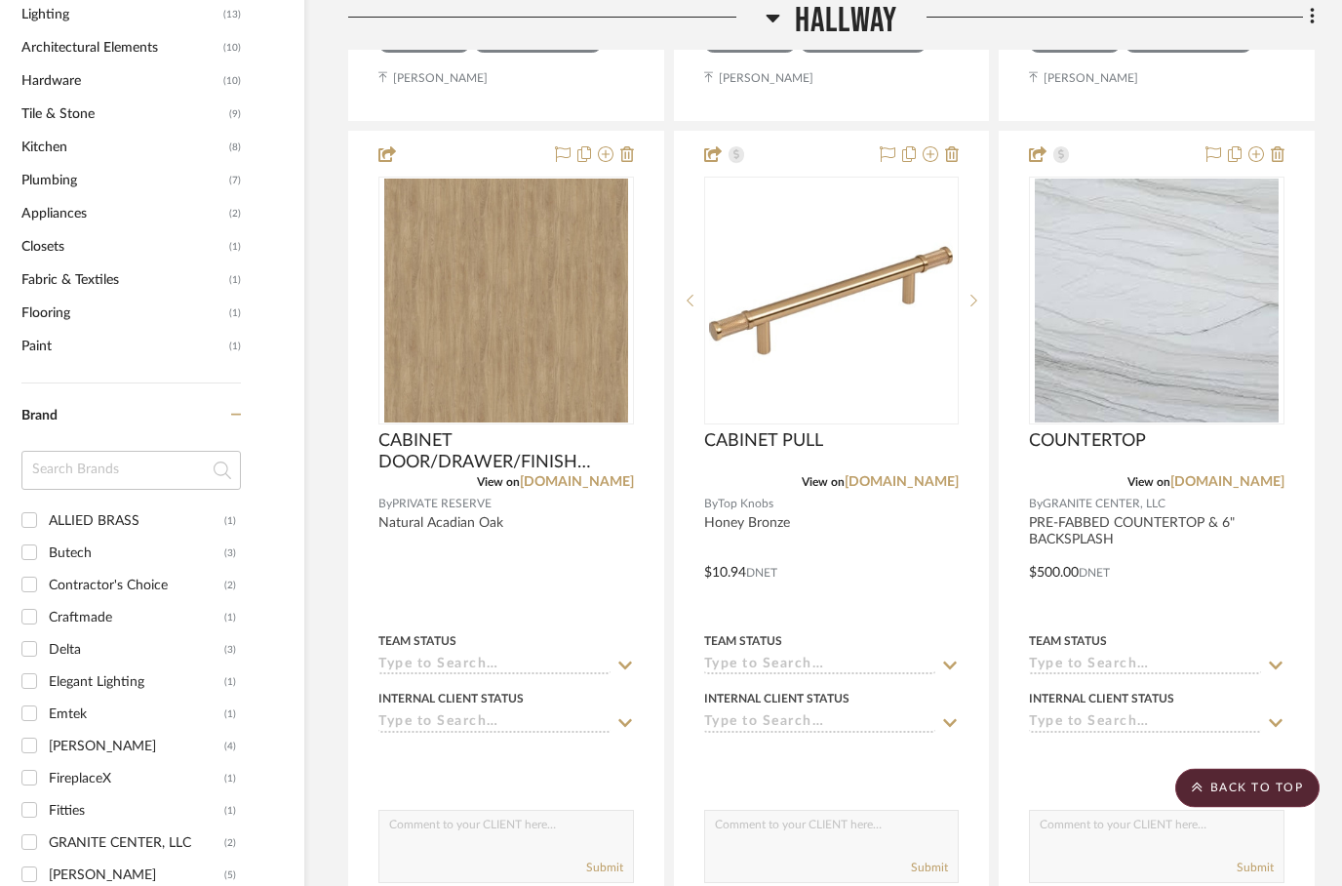
scroll to position [1431, 62]
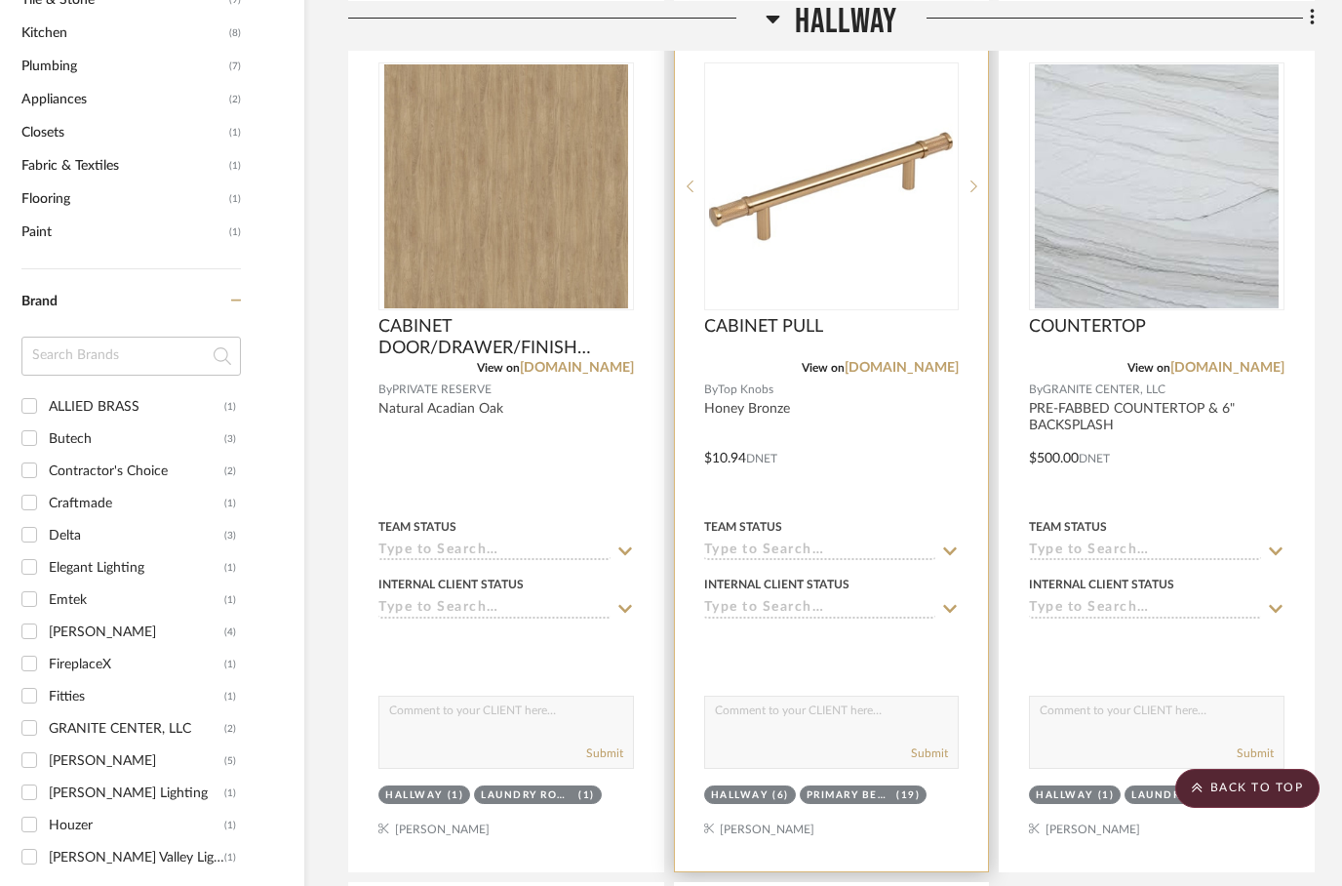
click at [849, 472] on div at bounding box center [832, 444] width 314 height 853
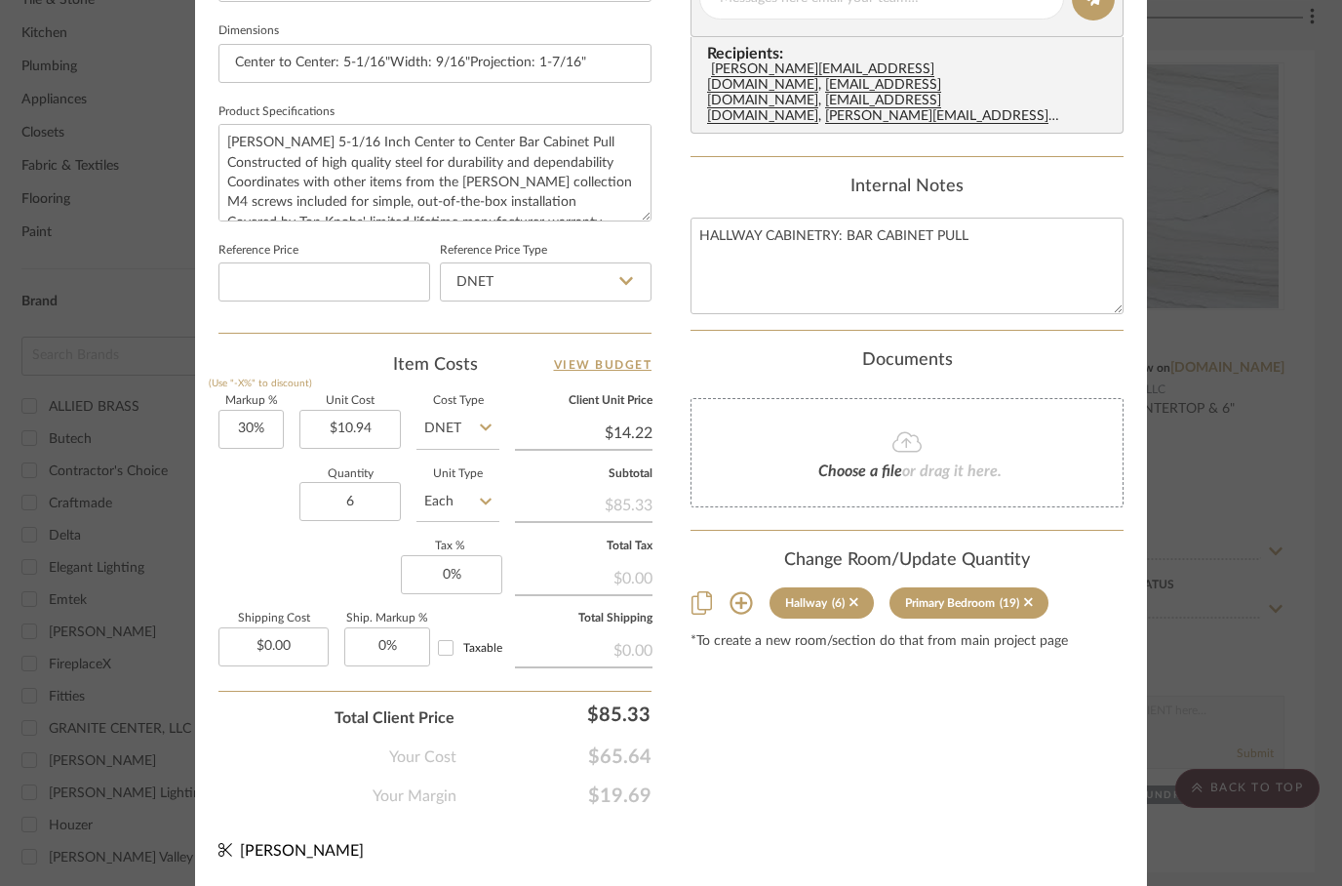
scroll to position [929, 0]
click at [874, 663] on div "Content here copies to Client View - confirm visibility there. Show in Client D…" at bounding box center [906, 5] width 433 height 1605
type input "$10.89"
type input "$14.16"
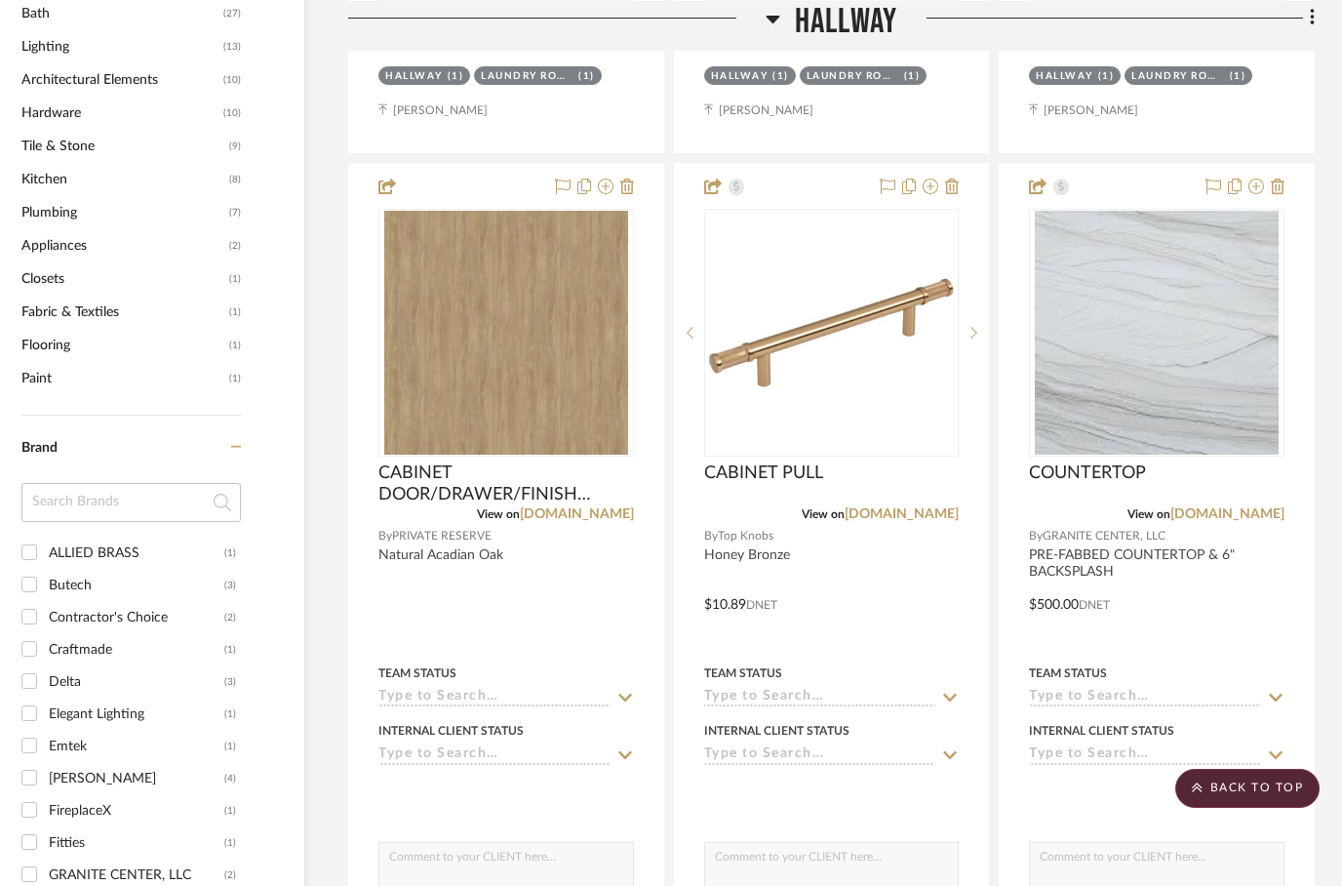
scroll to position [1288, 62]
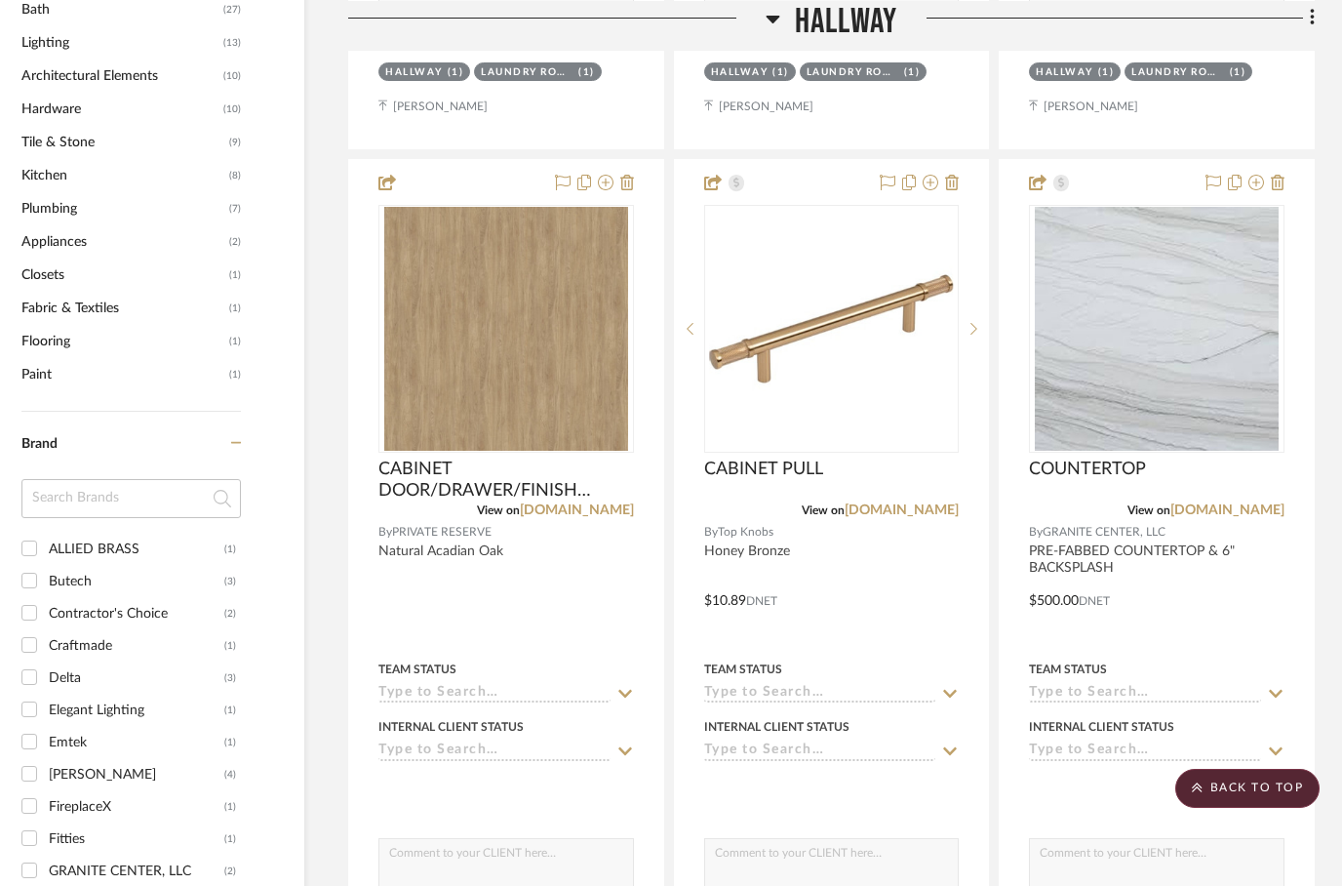
click at [768, 16] on icon at bounding box center [773, 19] width 14 height 8
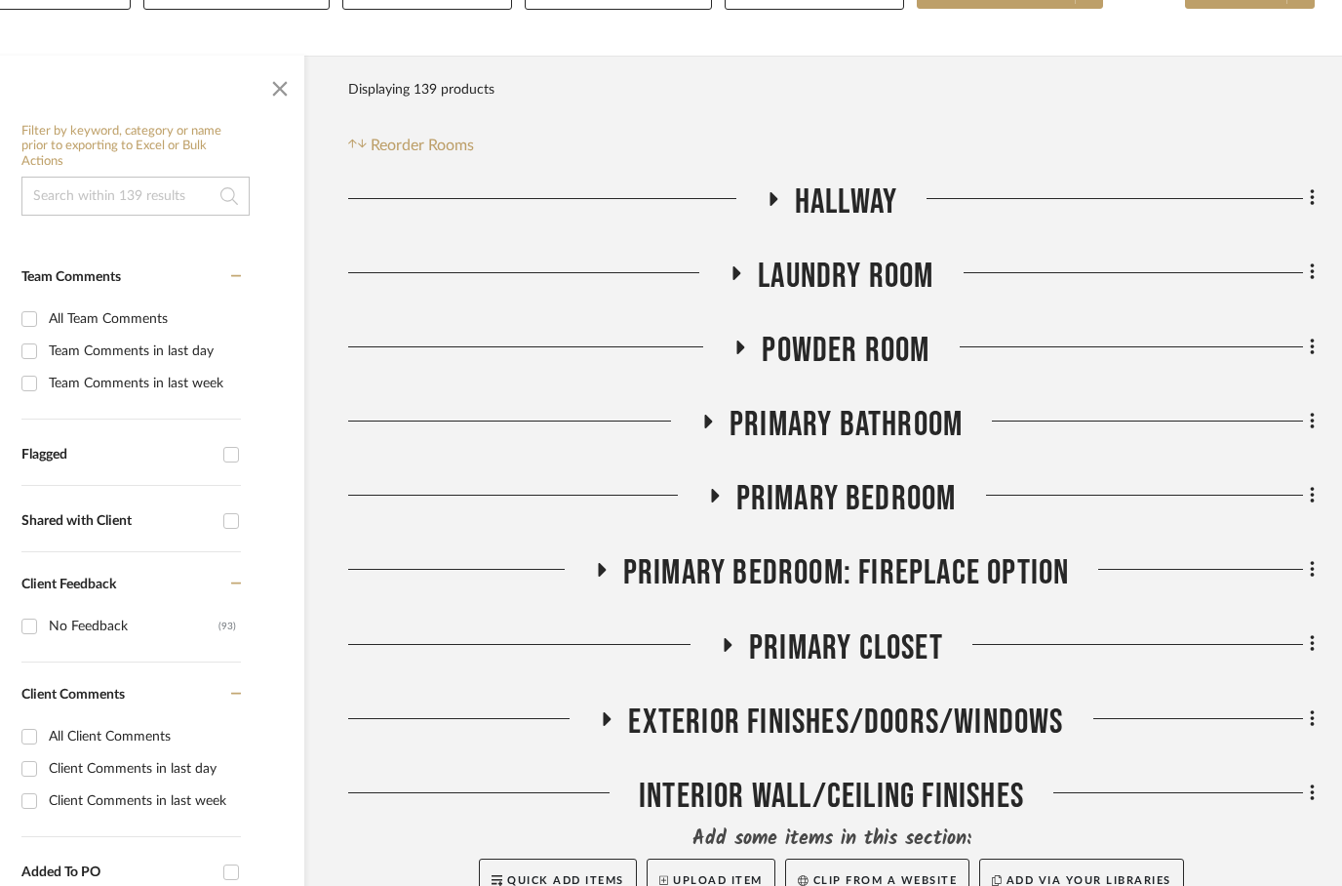
scroll to position [332, 62]
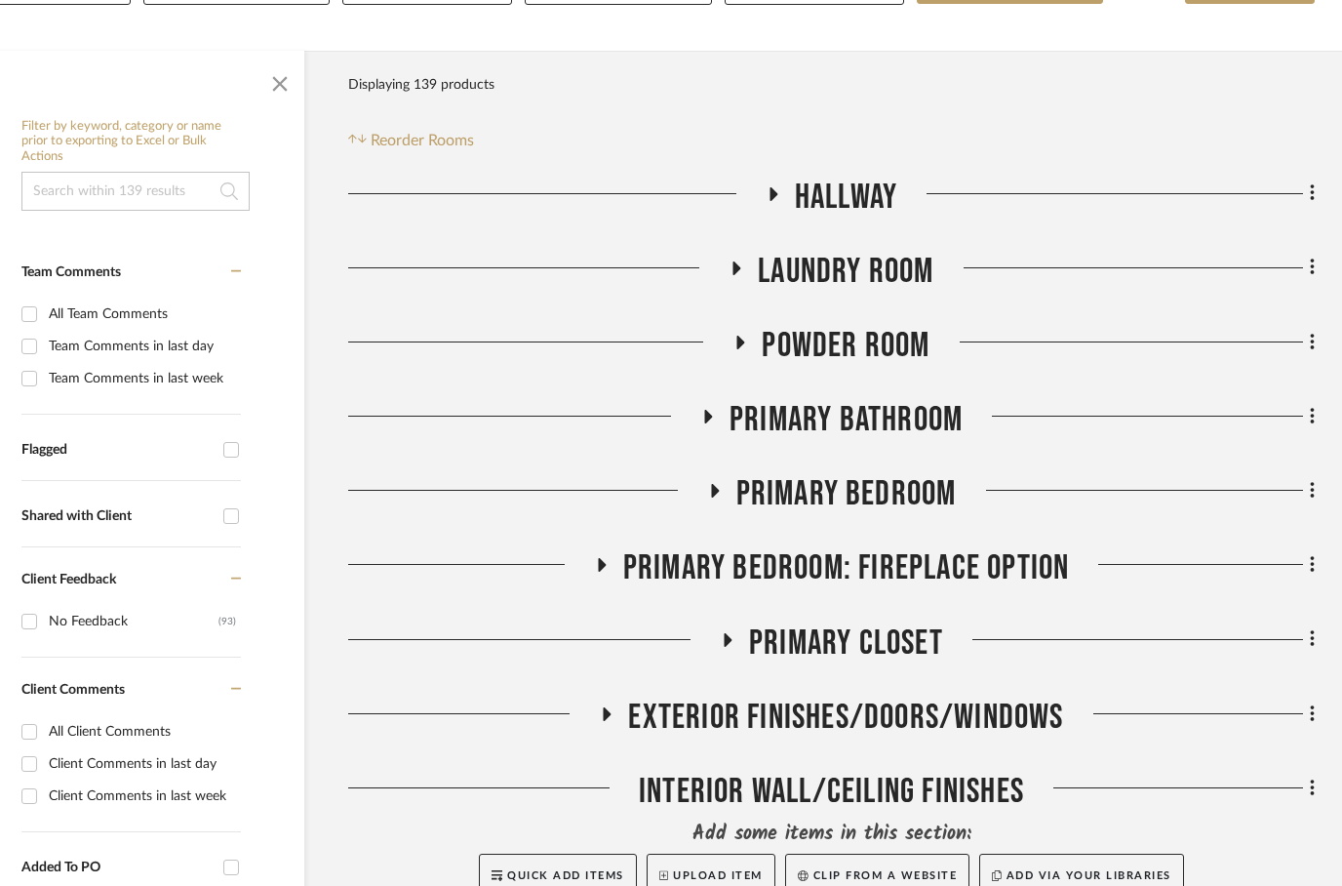
click at [769, 192] on icon at bounding box center [773, 194] width 8 height 14
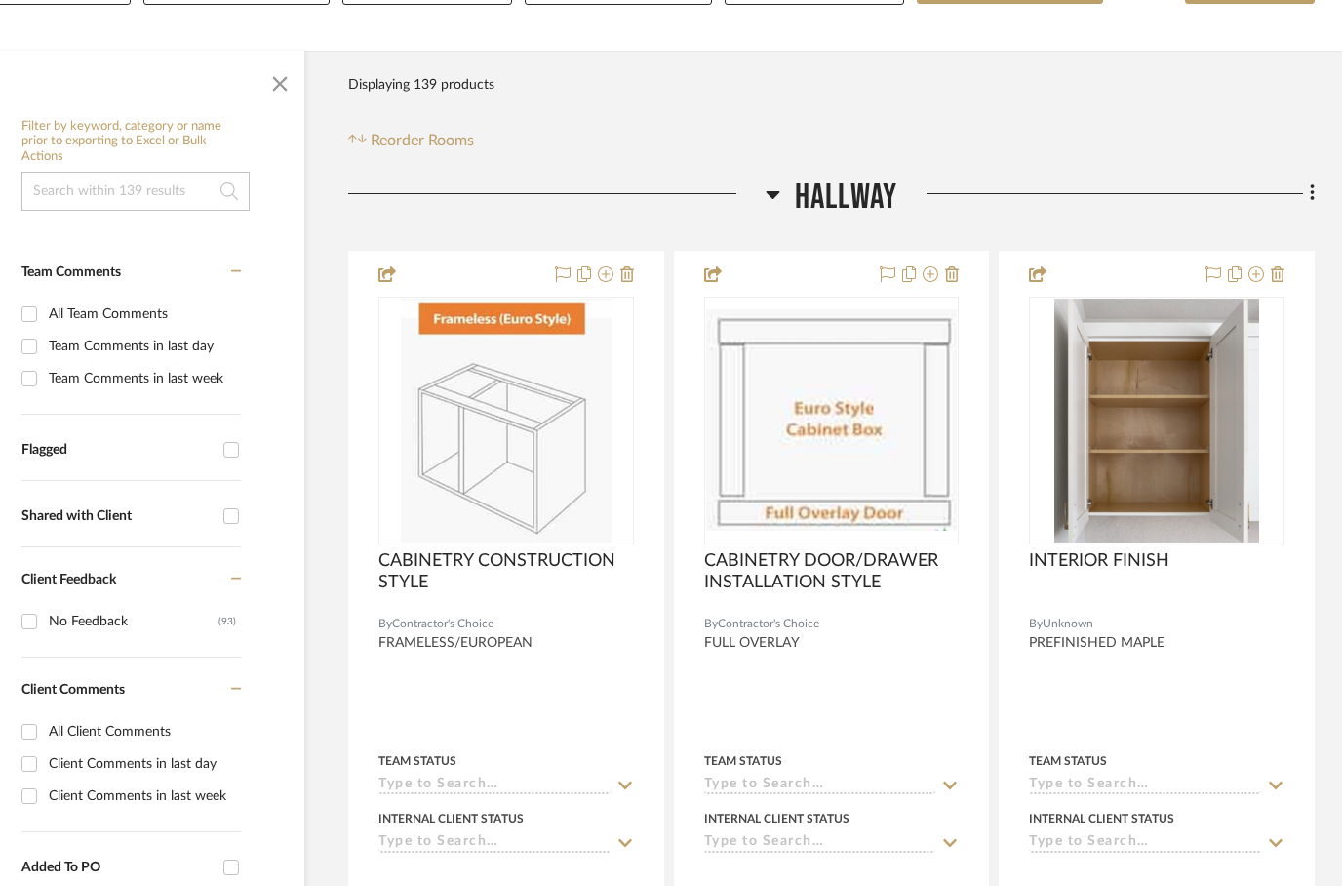
click at [774, 194] on icon at bounding box center [773, 195] width 14 height 8
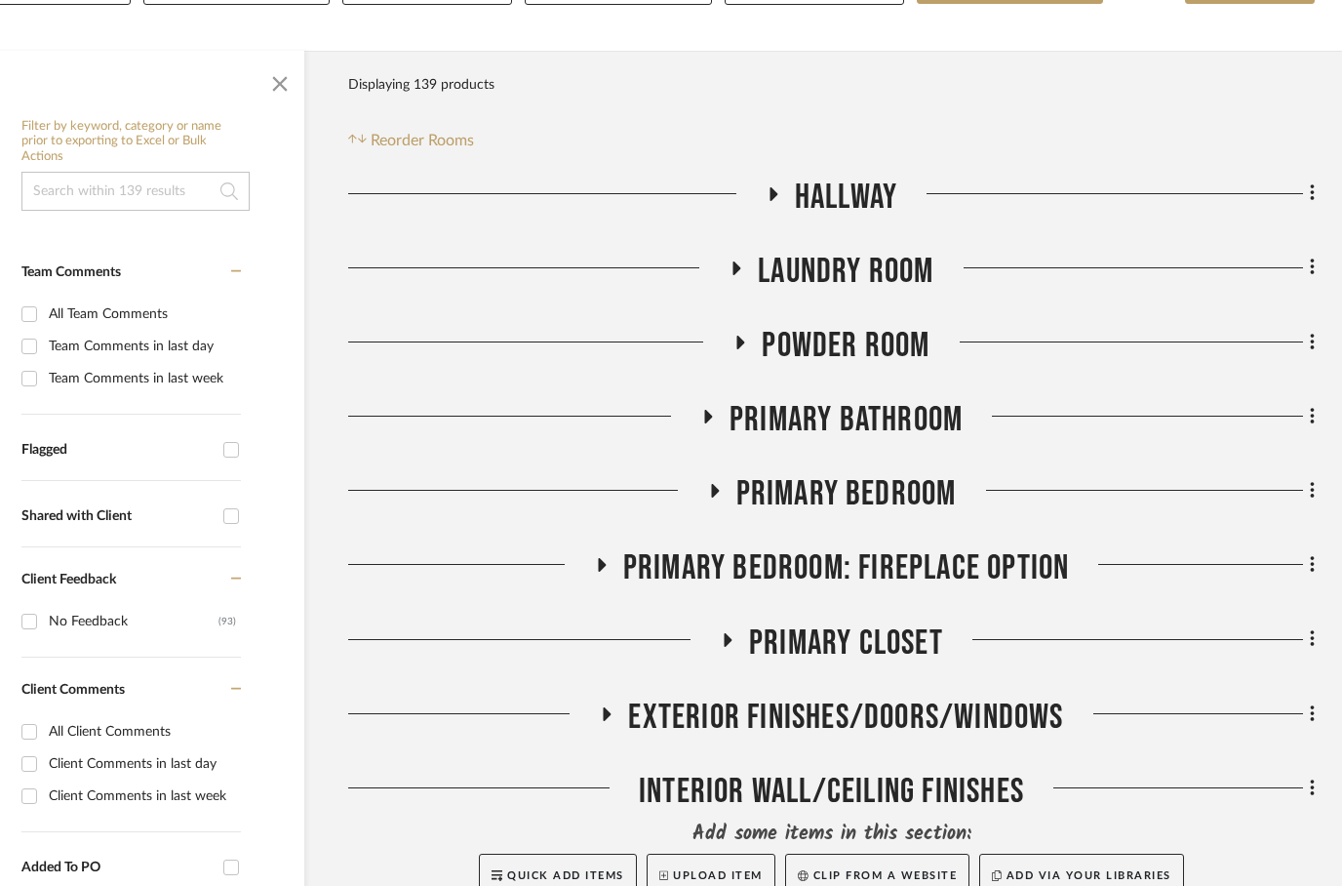
click at [769, 199] on icon at bounding box center [773, 194] width 8 height 14
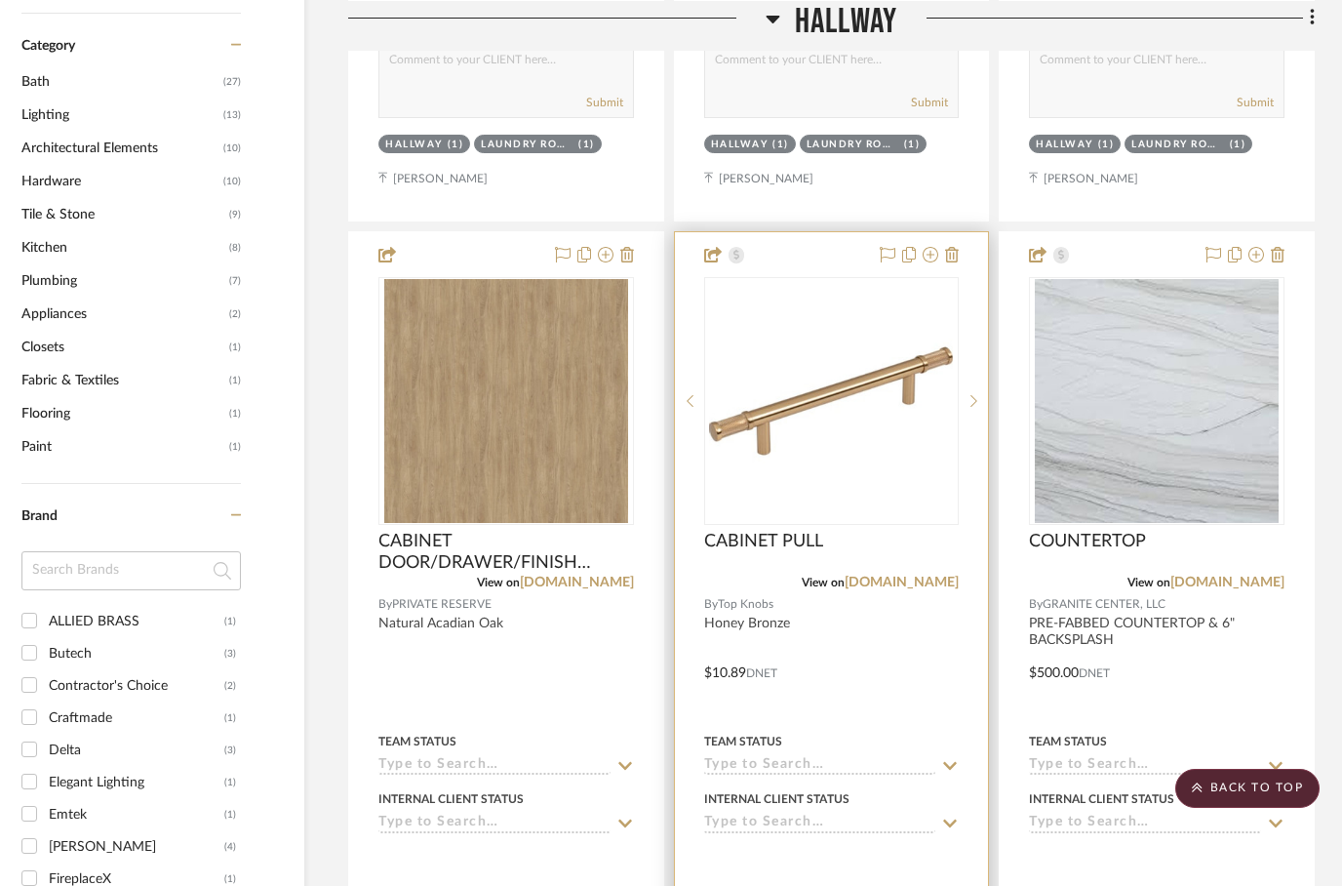
click at [873, 662] on div at bounding box center [832, 658] width 314 height 853
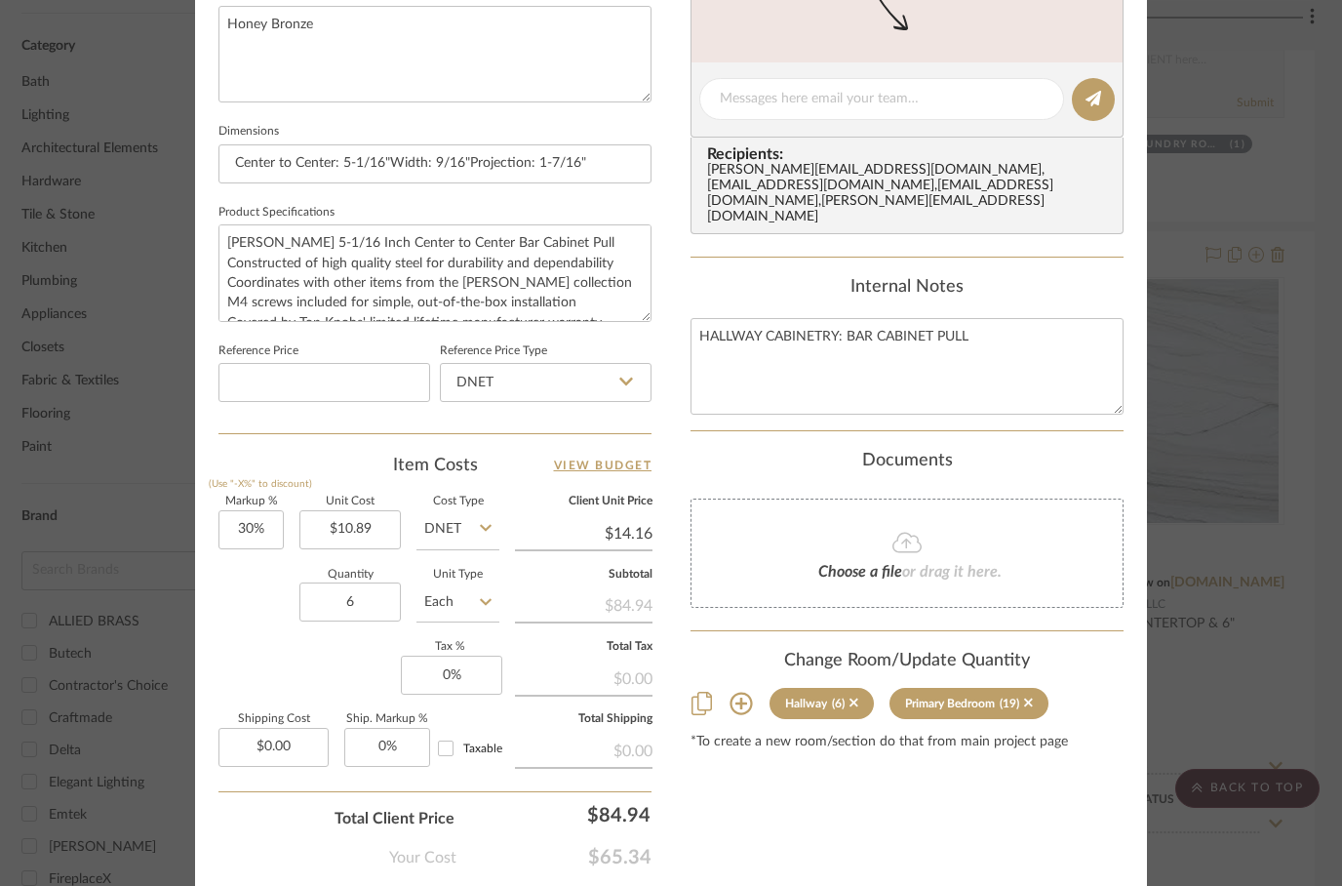
scroll to position [833, 0]
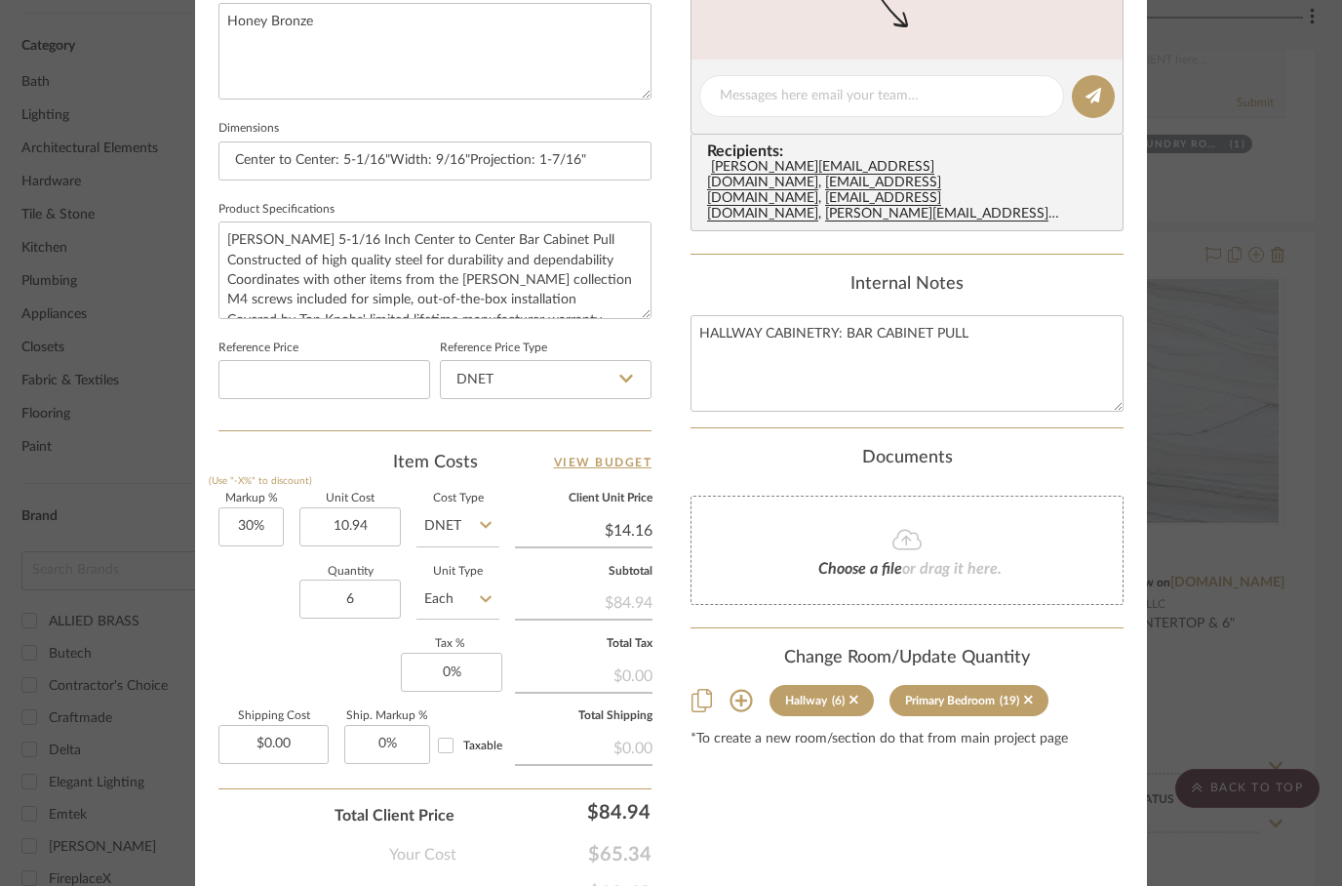
click at [242, 621] on div "Quantity 6 Unit Type Each" at bounding box center [358, 601] width 281 height 69
type input "$10.94"
type input "$14.22"
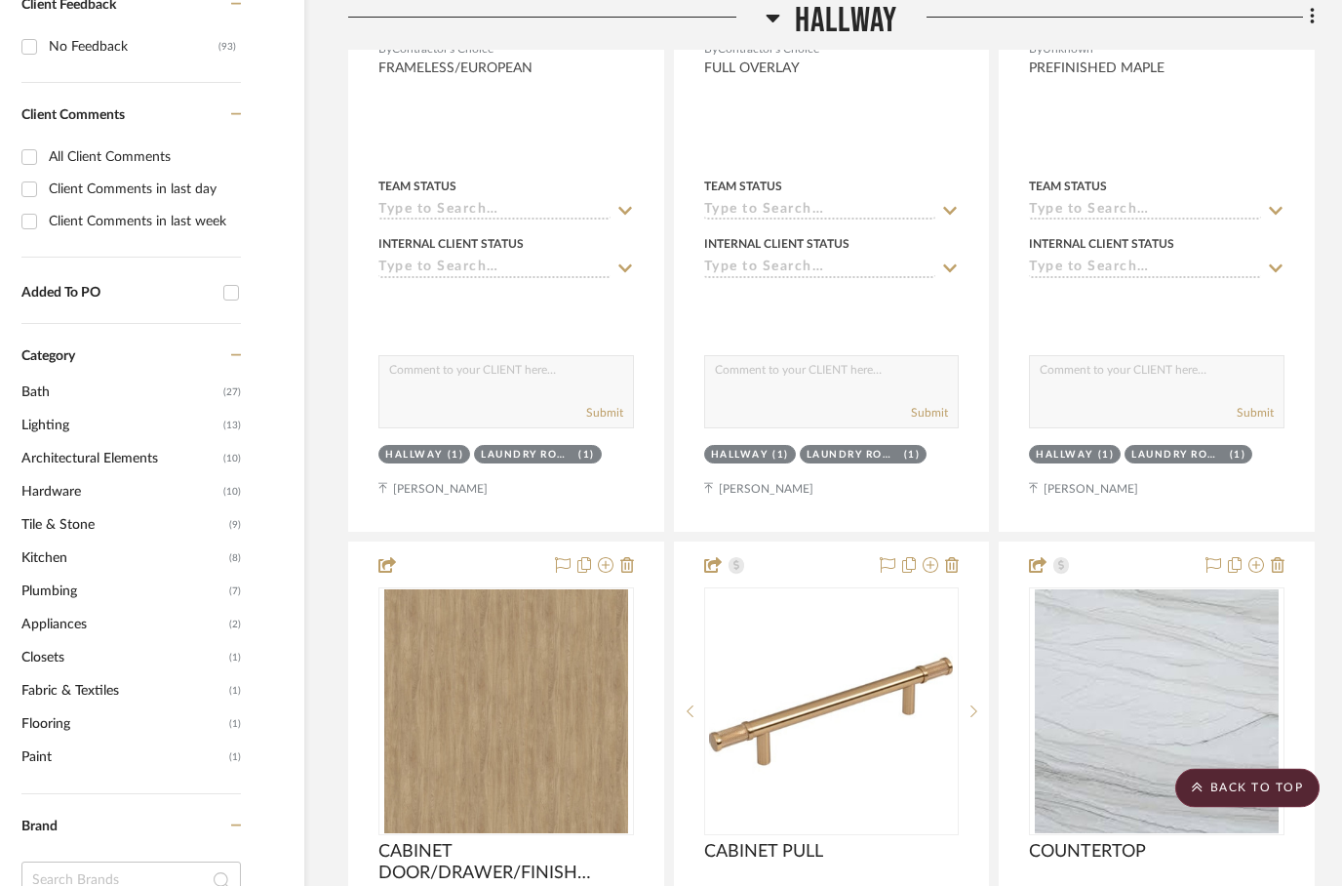
scroll to position [0, 62]
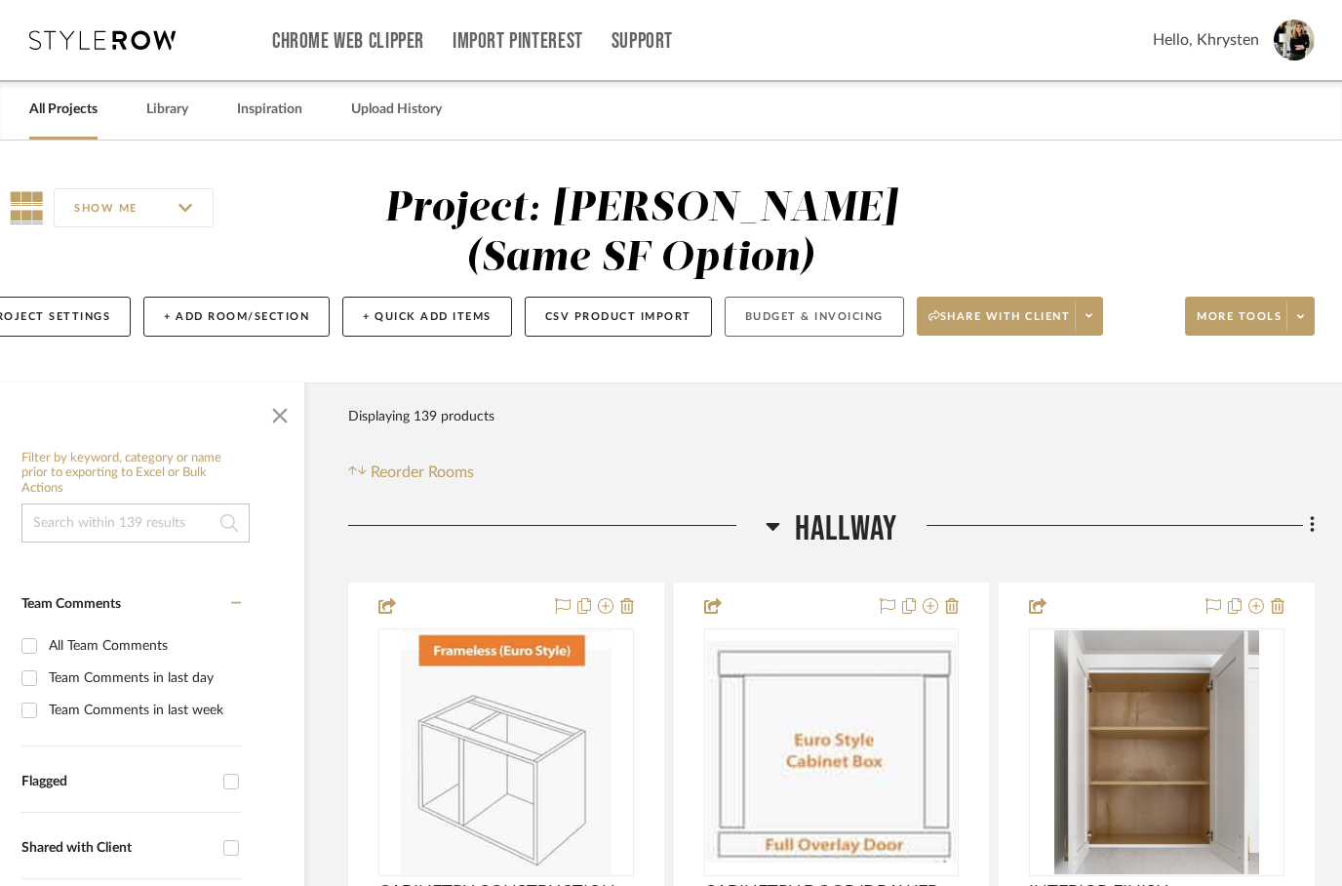
click at [828, 316] on button "Budget & Invoicing" at bounding box center [814, 316] width 179 height 40
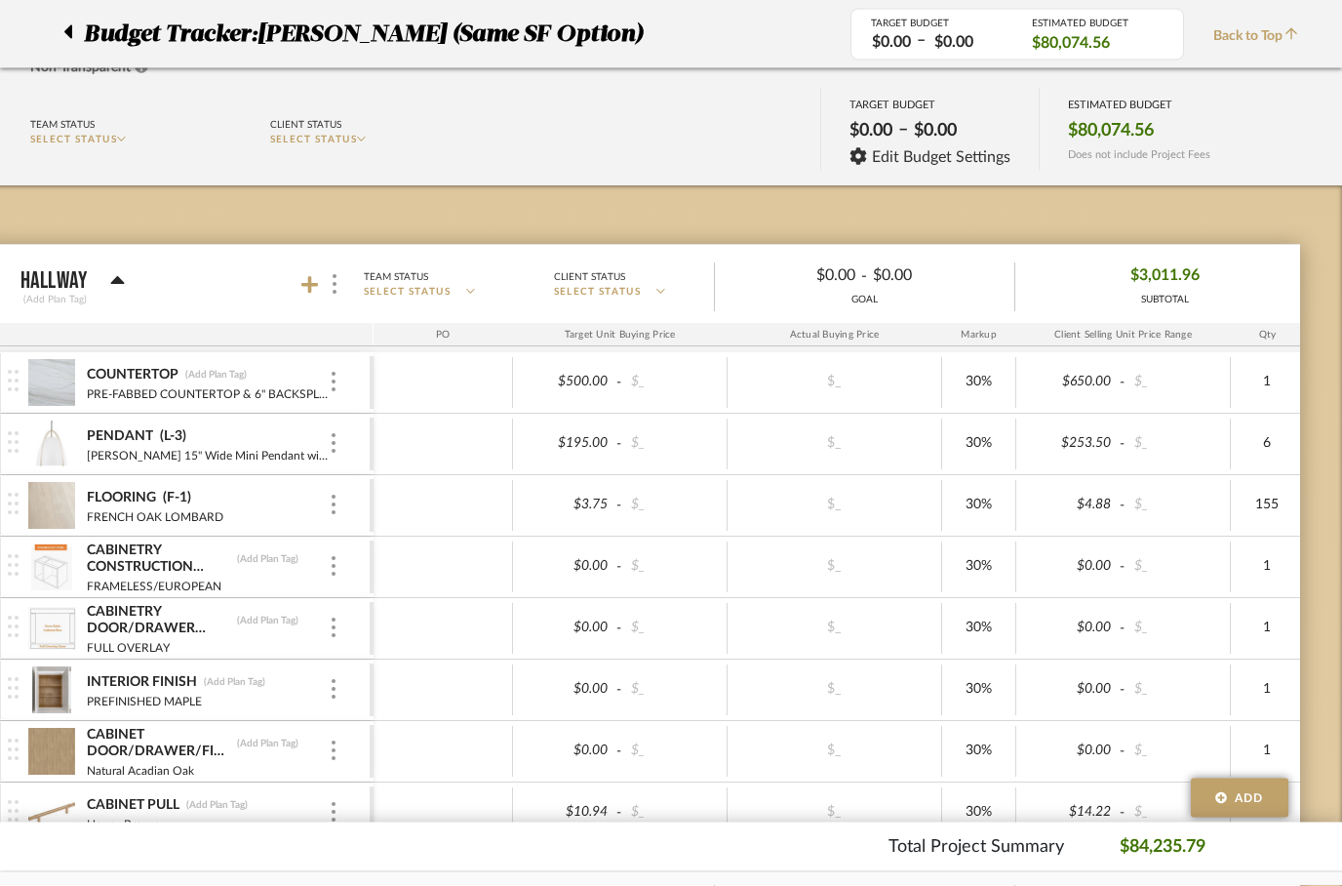
scroll to position [0, 62]
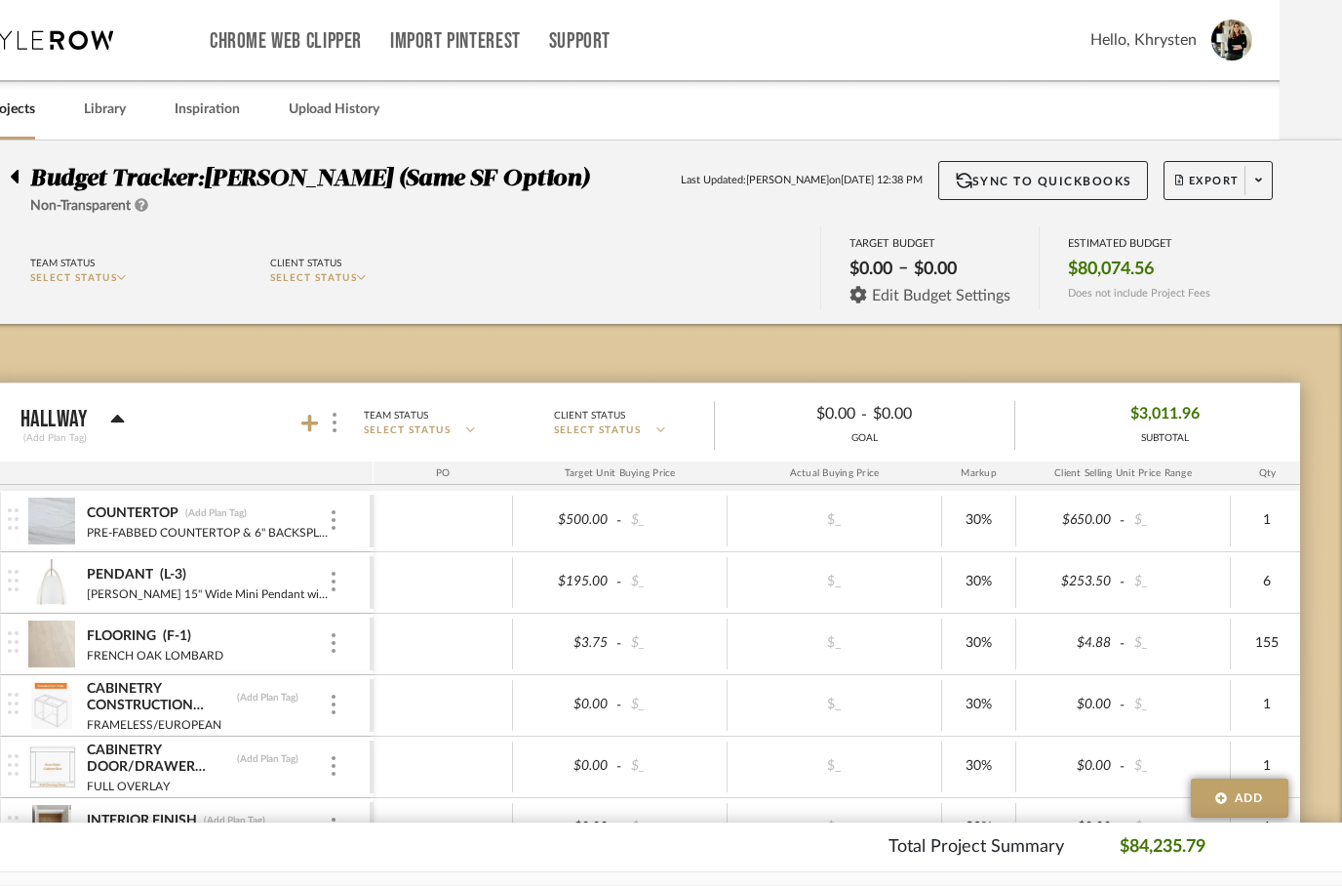
click at [879, 293] on span "Edit Budget Settings" at bounding box center [941, 296] width 138 height 18
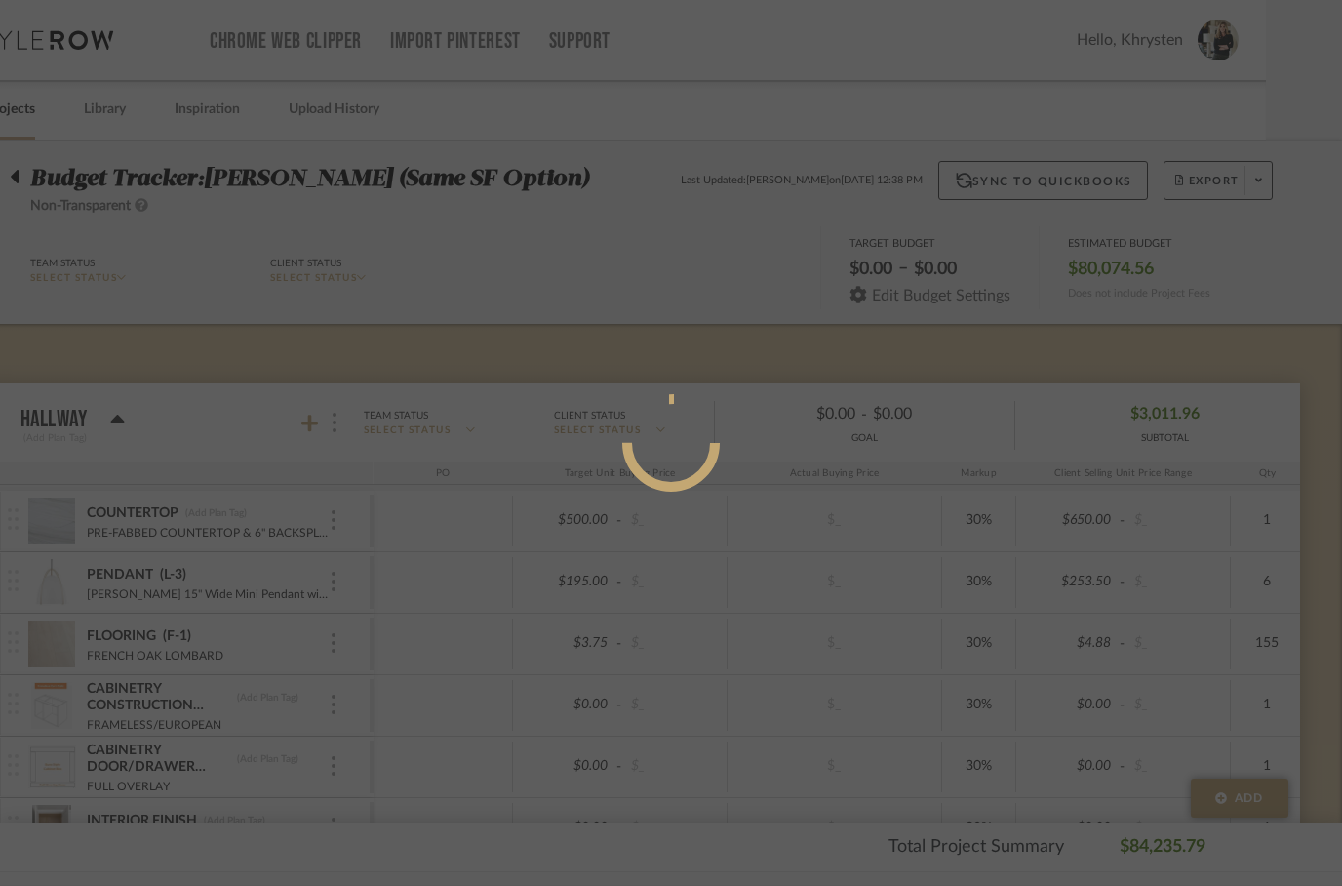
scroll to position [0, 0]
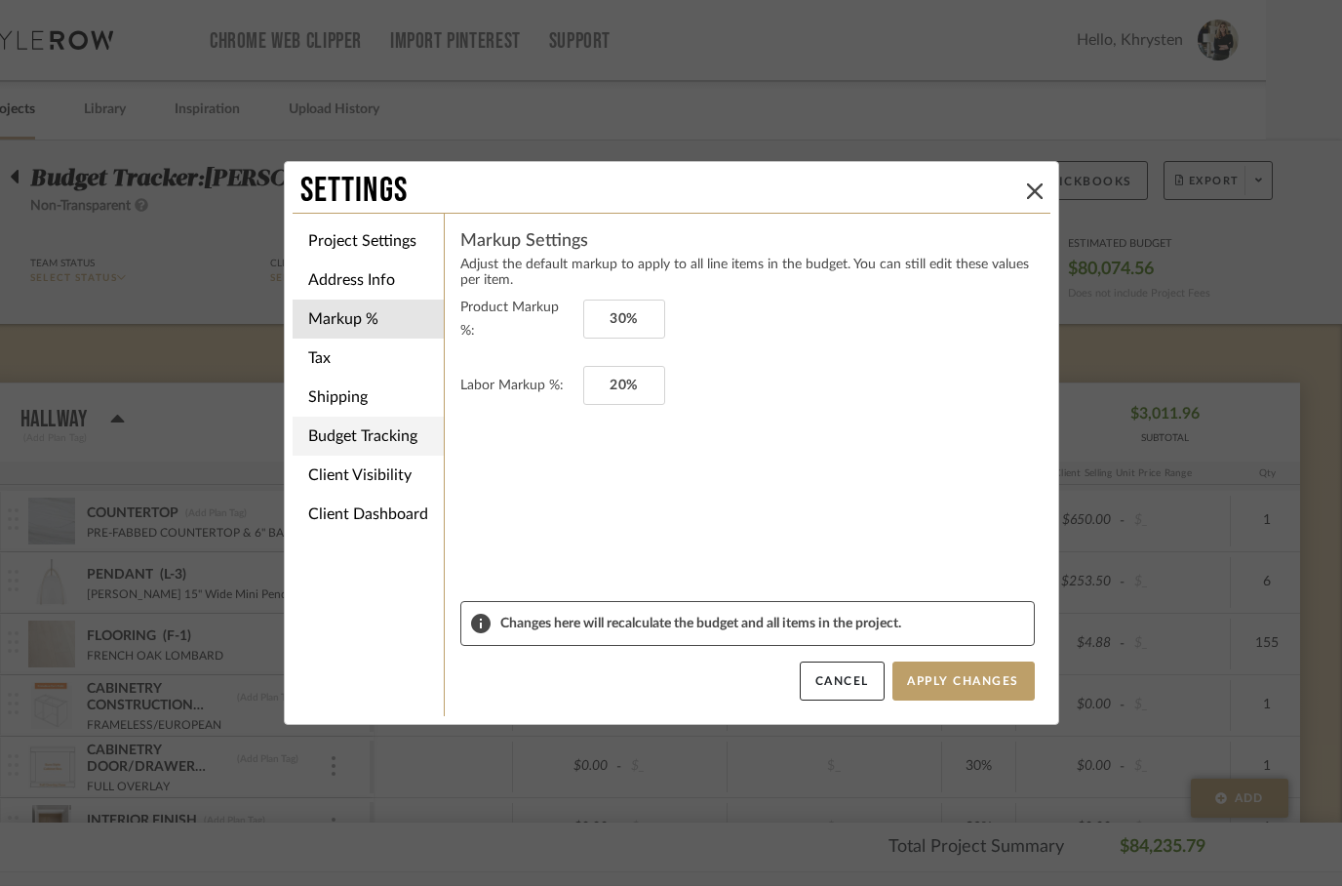
click at [336, 441] on li "Budget Tracking" at bounding box center [368, 435] width 151 height 39
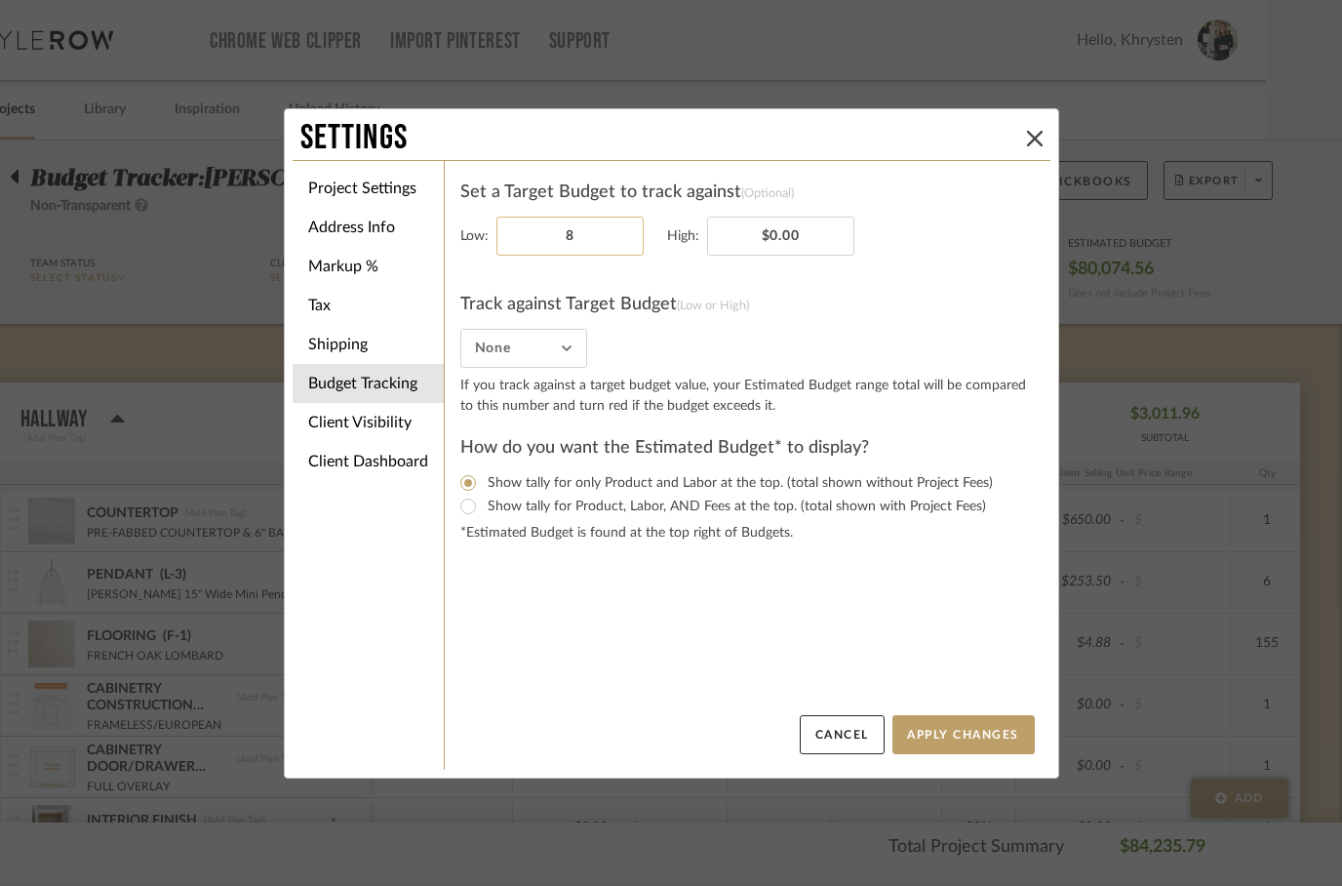
type input "80"
type input "0.00"
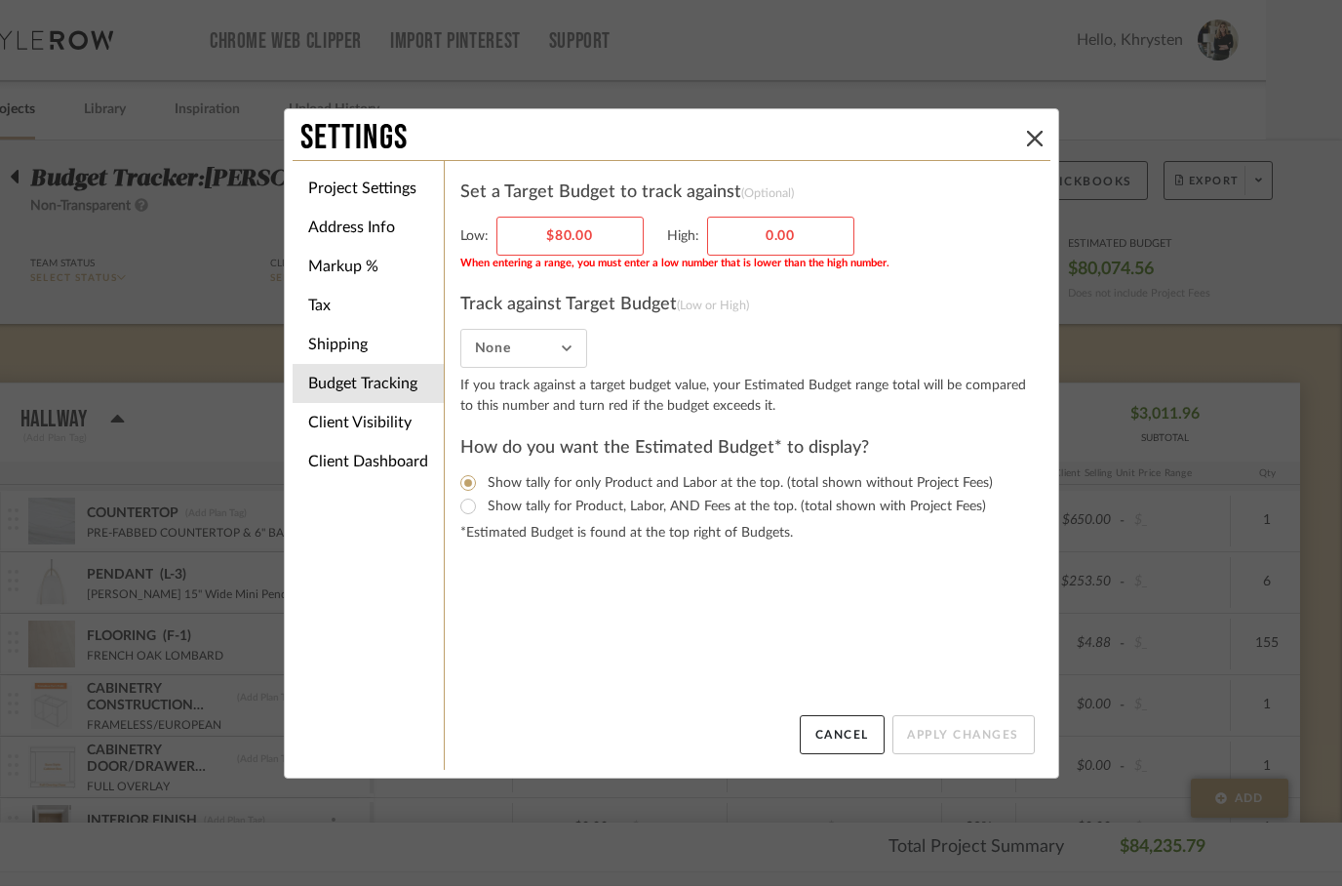
type input "80.00"
type input "$0.00"
type input "80000"
type input "0.00"
type input "$80,000.00"
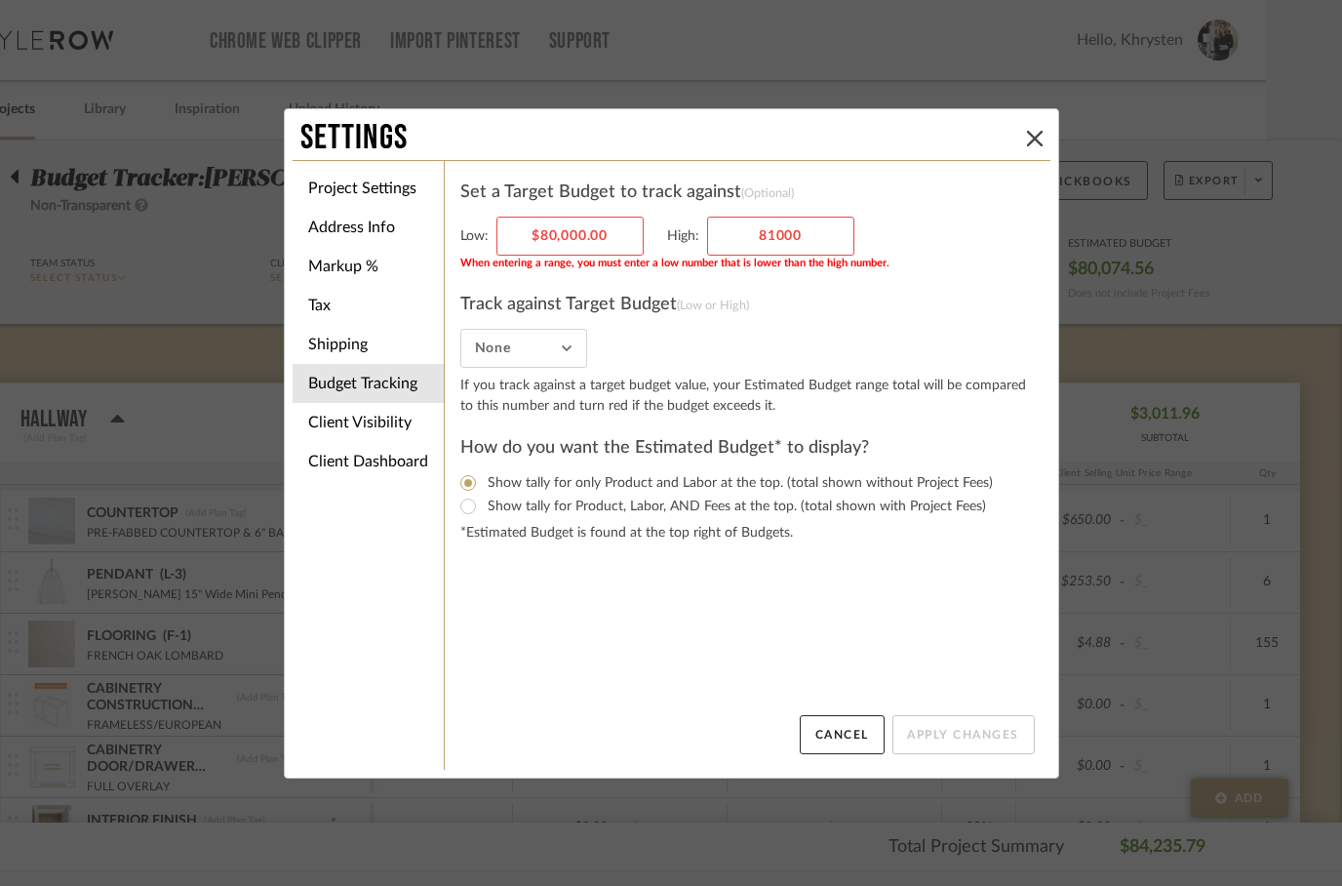
click at [871, 636] on settings-budget-tracking "Set a Target Budget to track against (Optional) Low: $80,000.00 High: 81000 Whe…" at bounding box center [747, 446] width 574 height 538
type input "$81,000.00"
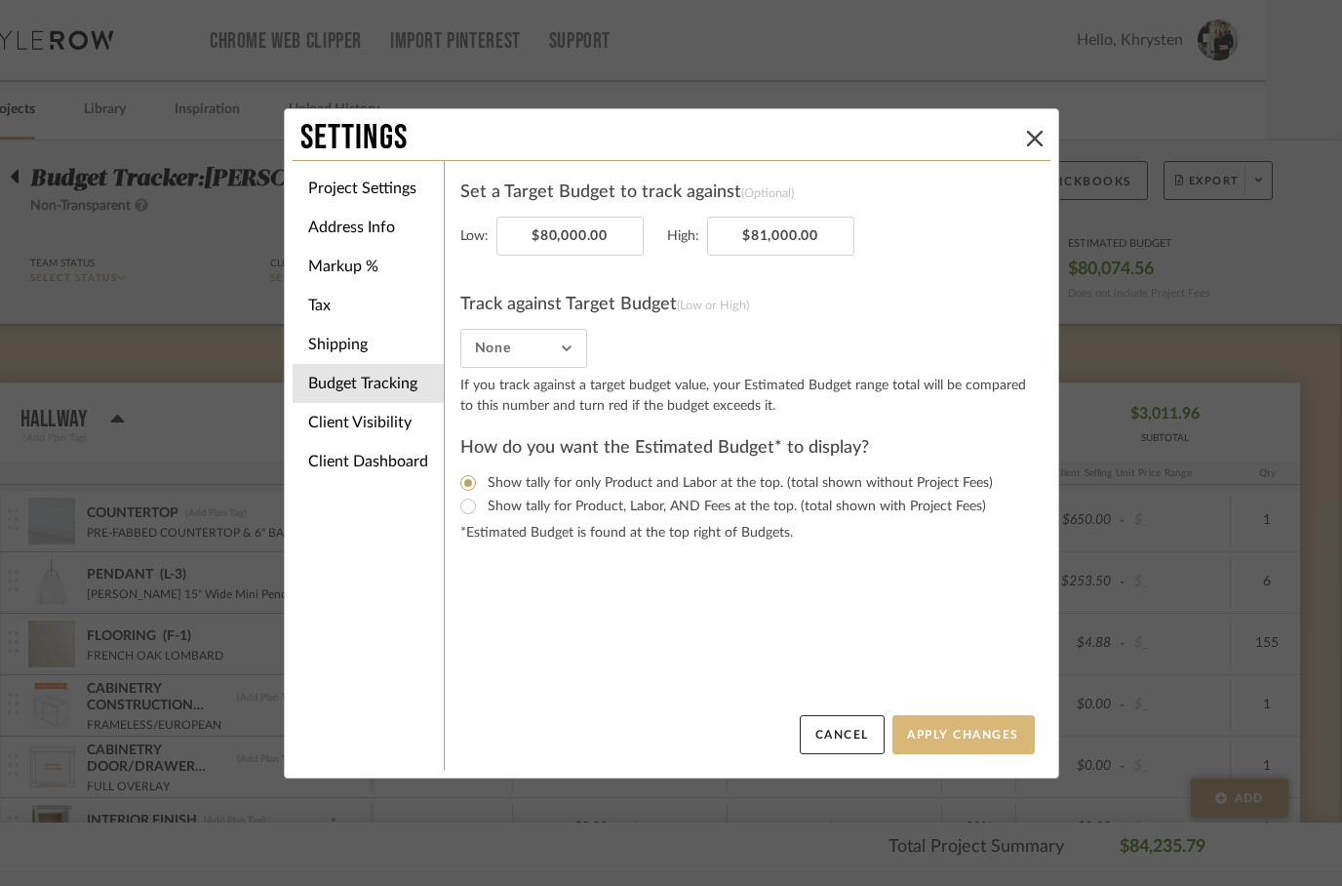
click at [965, 727] on button "Apply Changes" at bounding box center [963, 734] width 142 height 39
click at [515, 341] on input "None" at bounding box center [523, 348] width 127 height 39
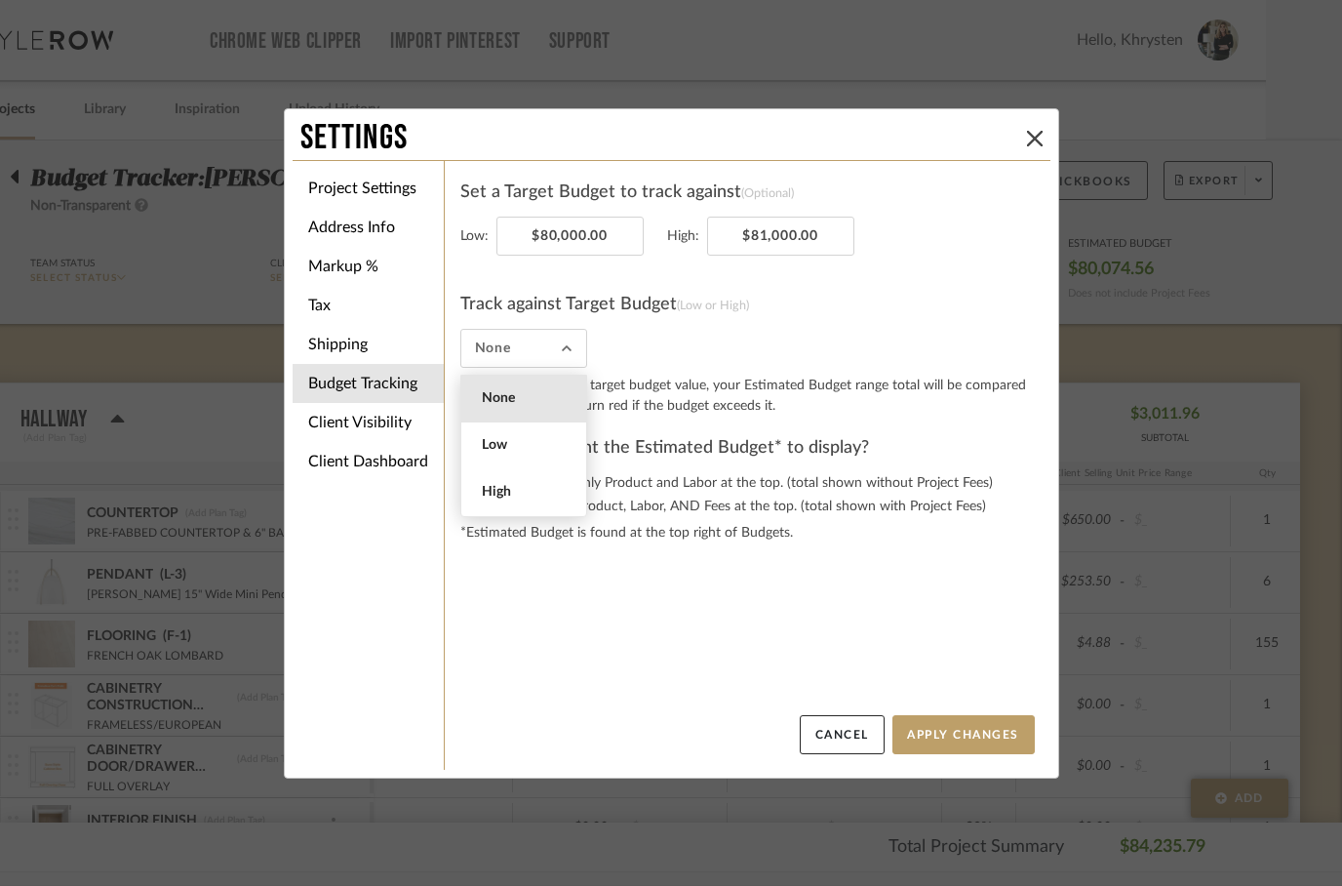
click at [579, 674] on settings-budget-tracking "Set a Target Budget to track against (Optional) Low: $80,000.00 High: $81,000.0…" at bounding box center [747, 446] width 574 height 538
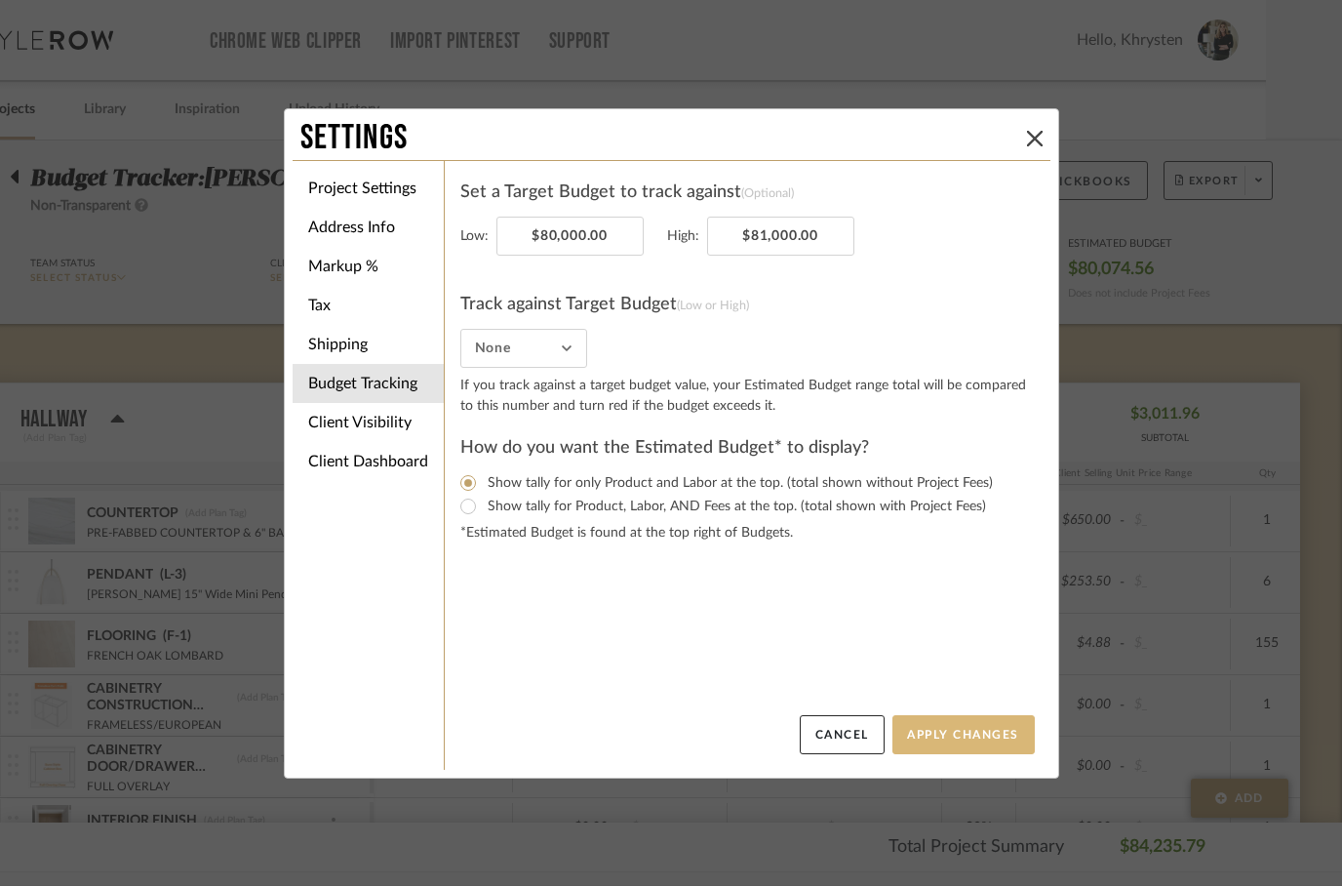
click at [957, 741] on button "Apply Changes" at bounding box center [963, 734] width 142 height 39
click at [935, 730] on button "Apply Changes" at bounding box center [963, 734] width 142 height 39
click at [728, 84] on div "Settings Project Settings Address Info Markup % Tax Shipping Budget Tracking Cl…" at bounding box center [671, 443] width 1342 height 886
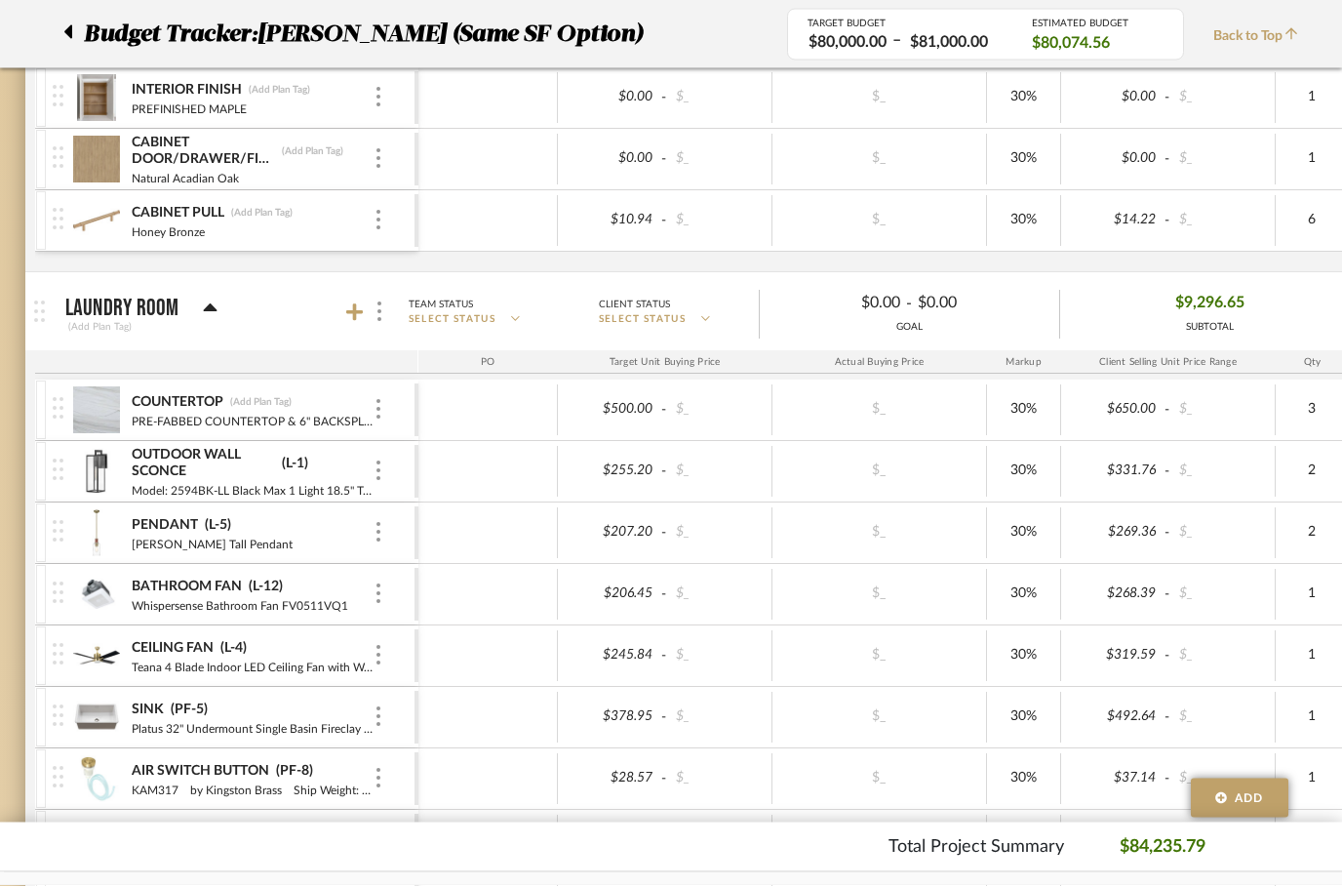
scroll to position [729, 0]
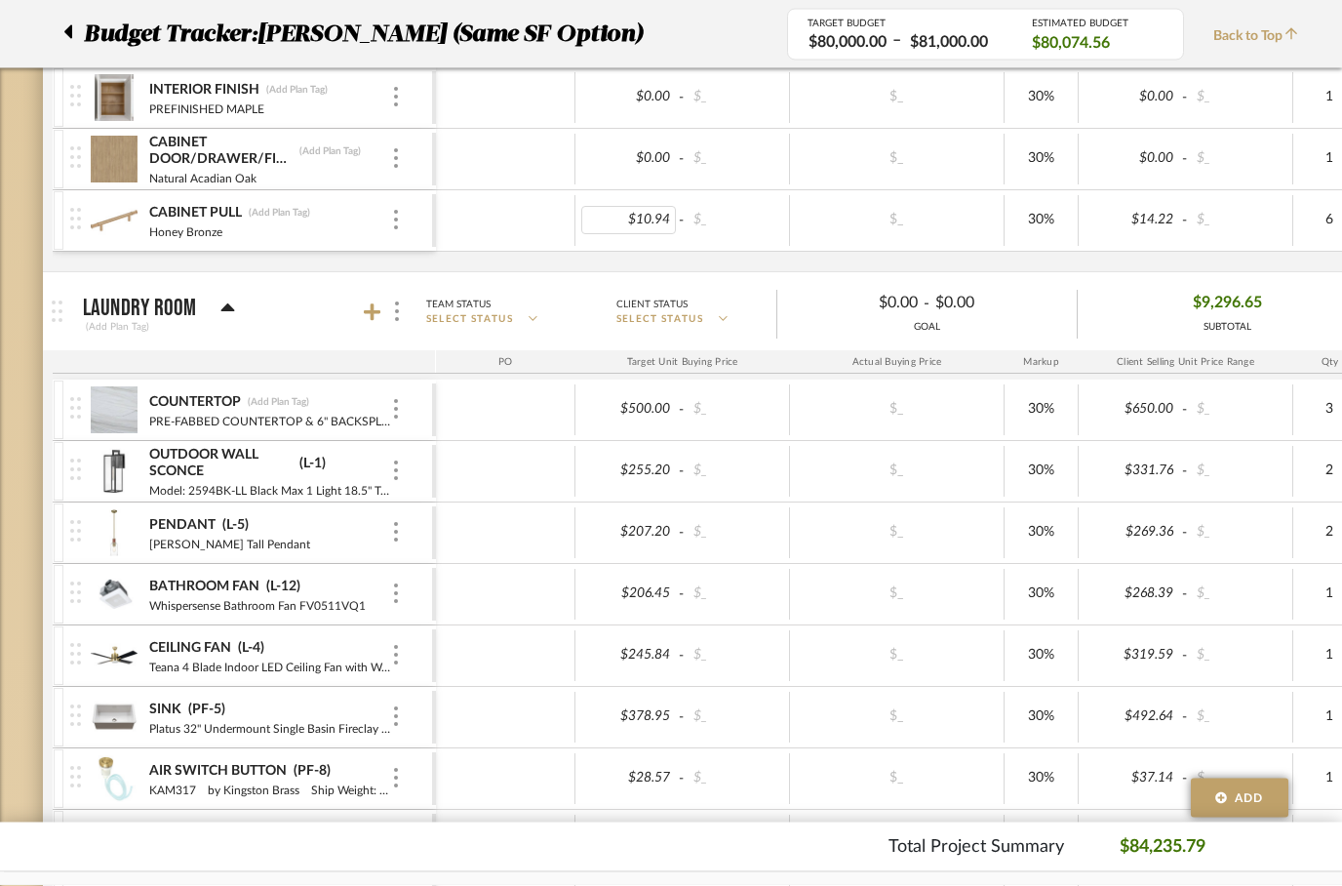
click at [645, 222] on div "$10.94" at bounding box center [629, 221] width 96 height 28
type input "10.89"
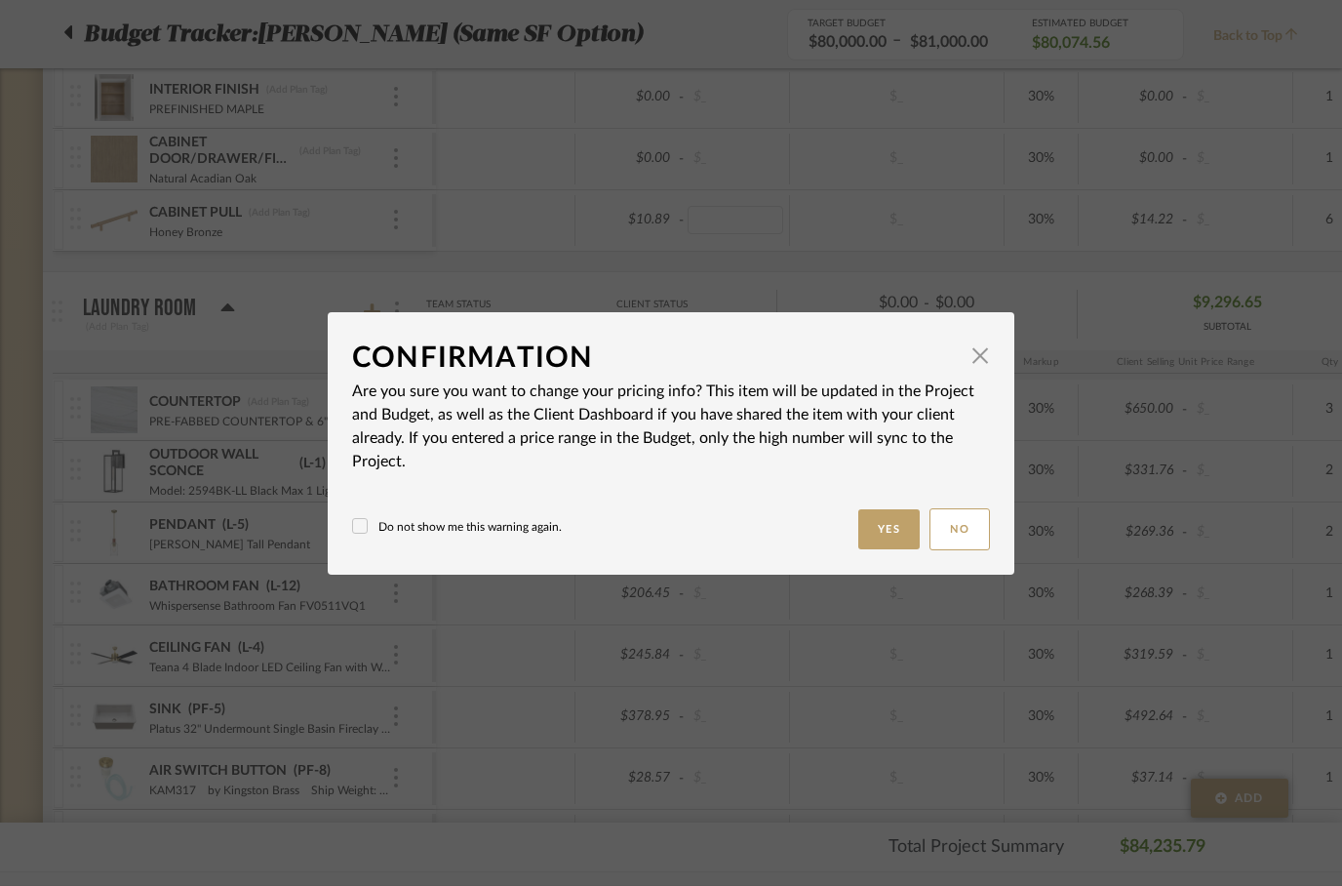
scroll to position [0, 0]
click at [877, 531] on button "Yes" at bounding box center [889, 529] width 62 height 40
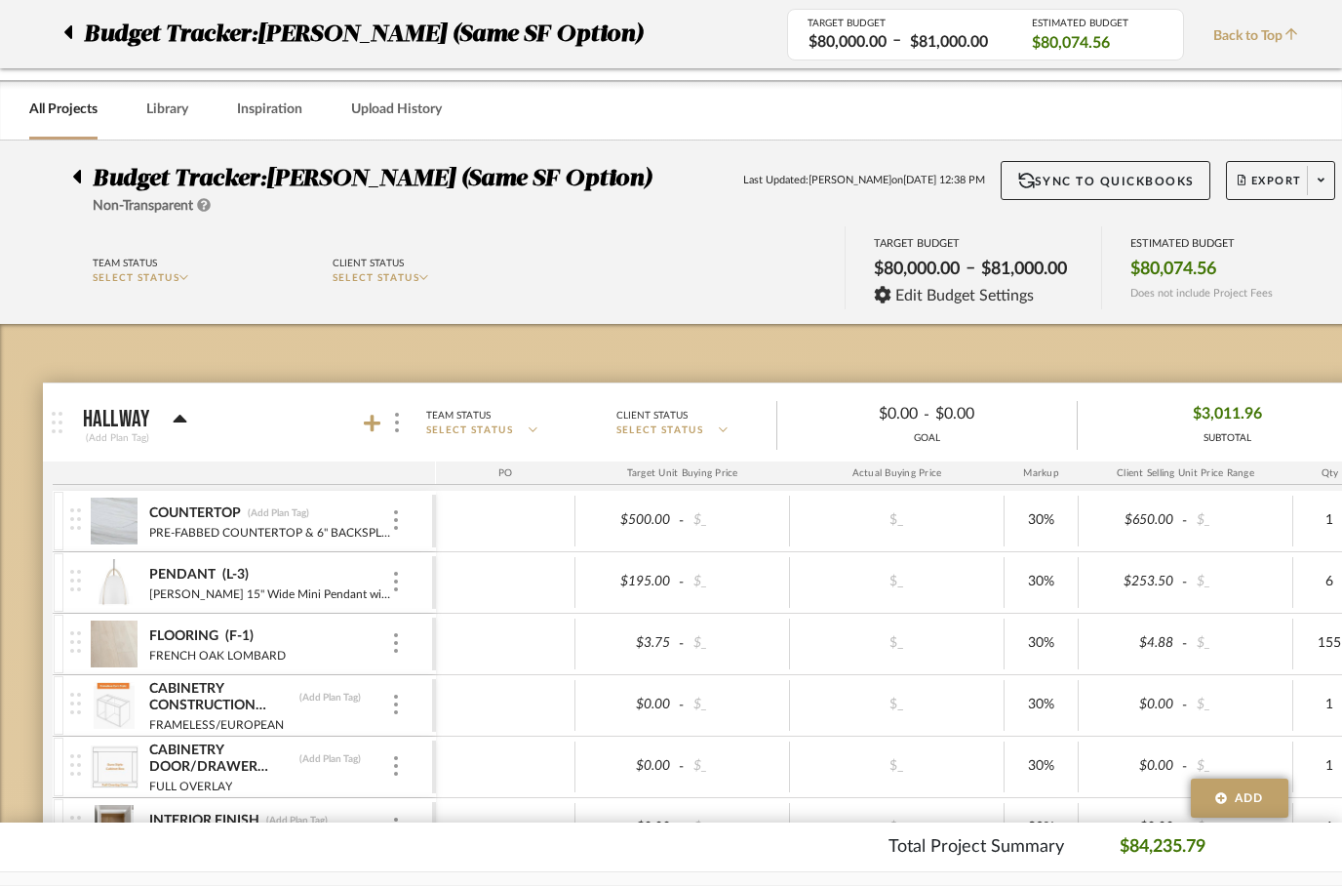
scroll to position [730, 0]
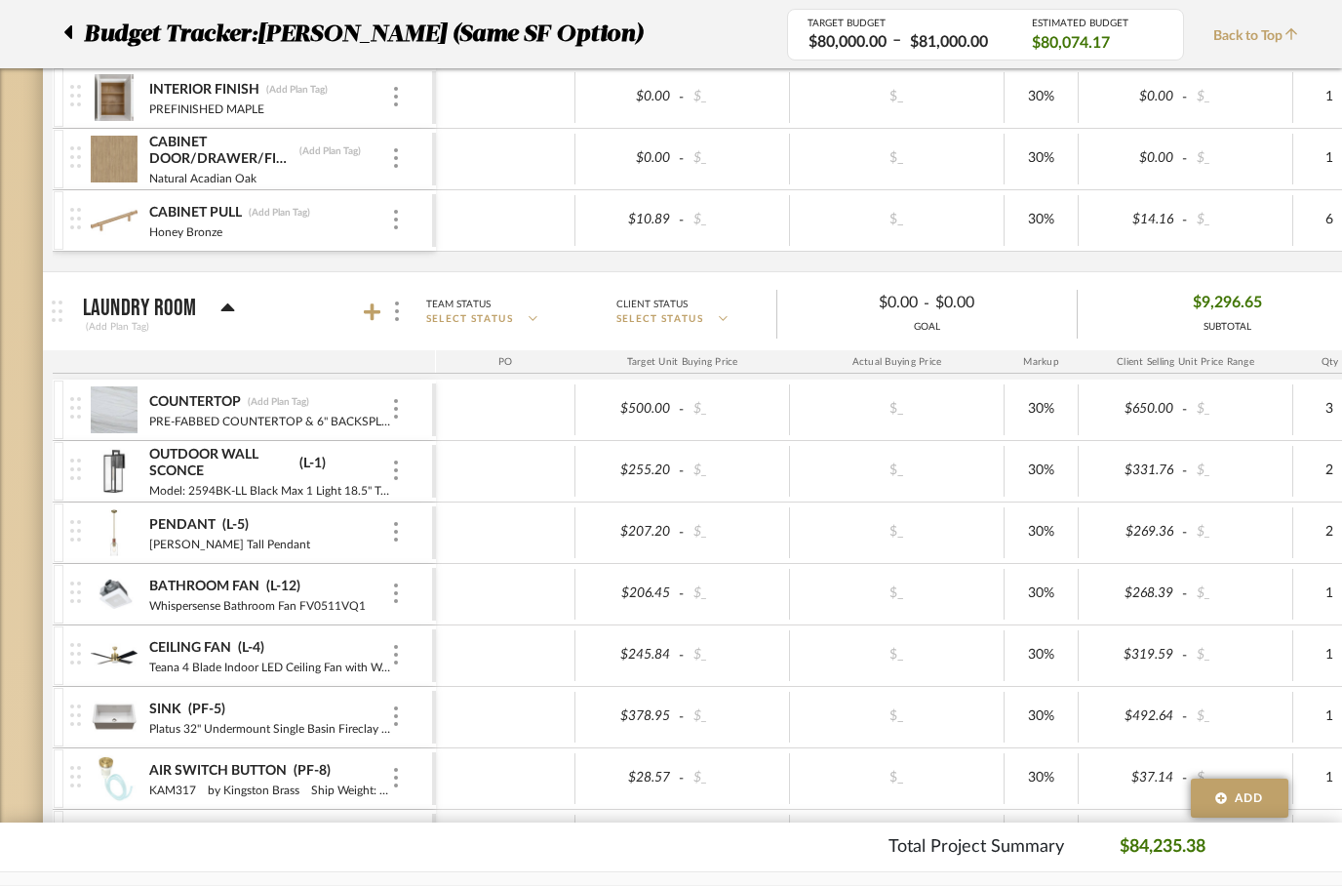
click at [225, 322] on div "(Add Plan Tag)" at bounding box center [159, 327] width 152 height 18
click at [209, 307] on div "Laundry Room" at bounding box center [159, 307] width 152 height 23
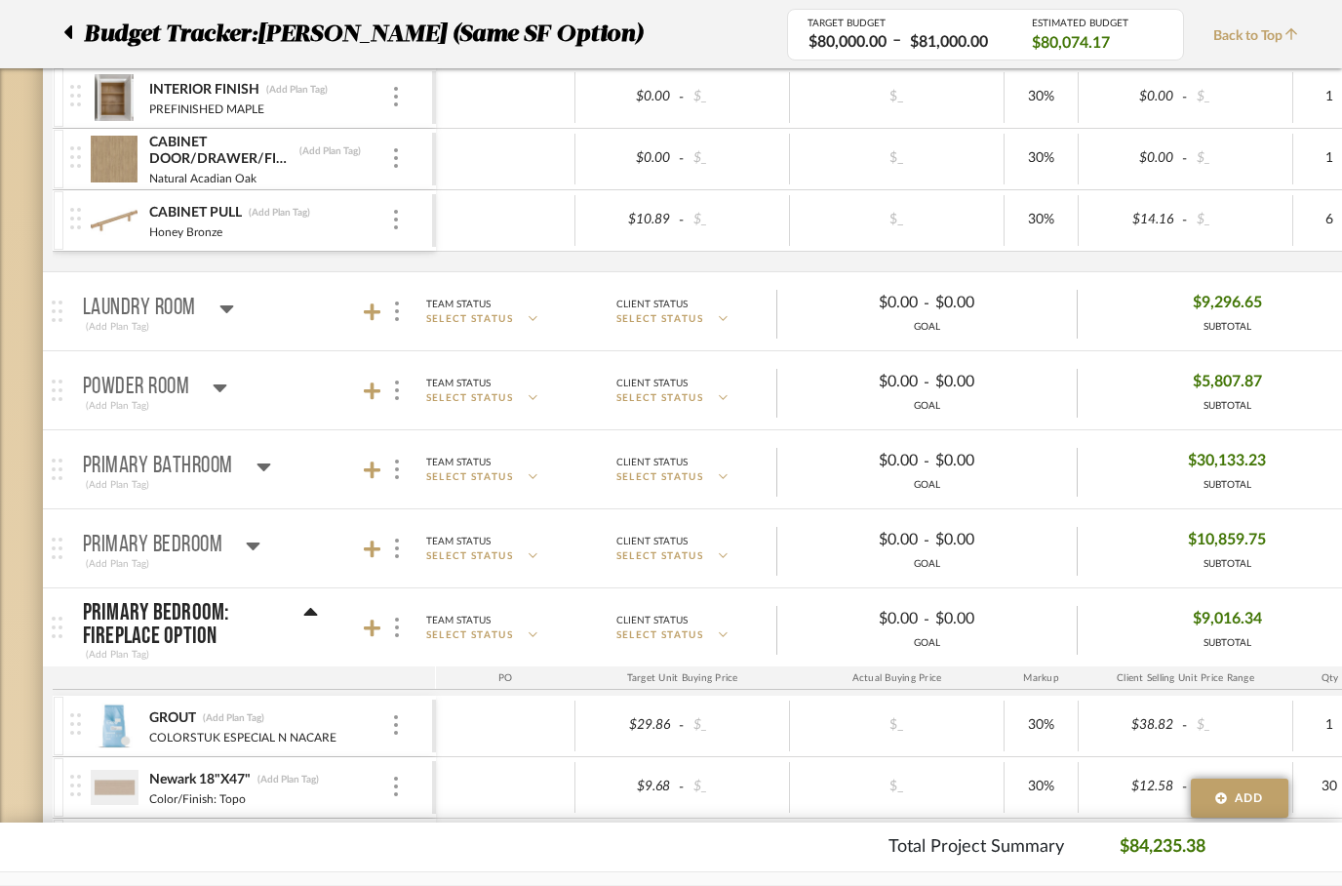
click at [211, 302] on div "Laundry Room" at bounding box center [158, 307] width 151 height 23
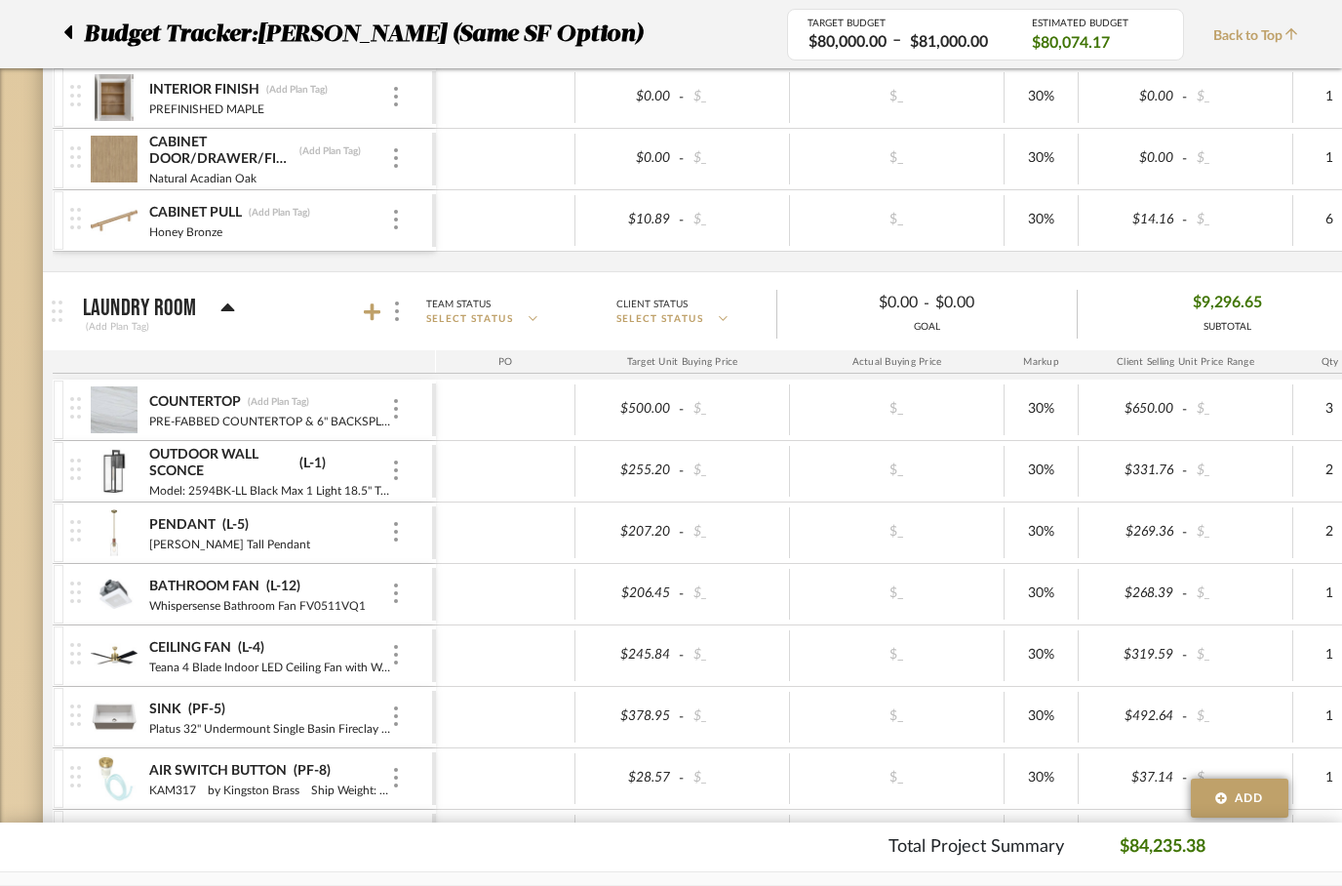
click at [221, 313] on icon at bounding box center [227, 307] width 15 height 23
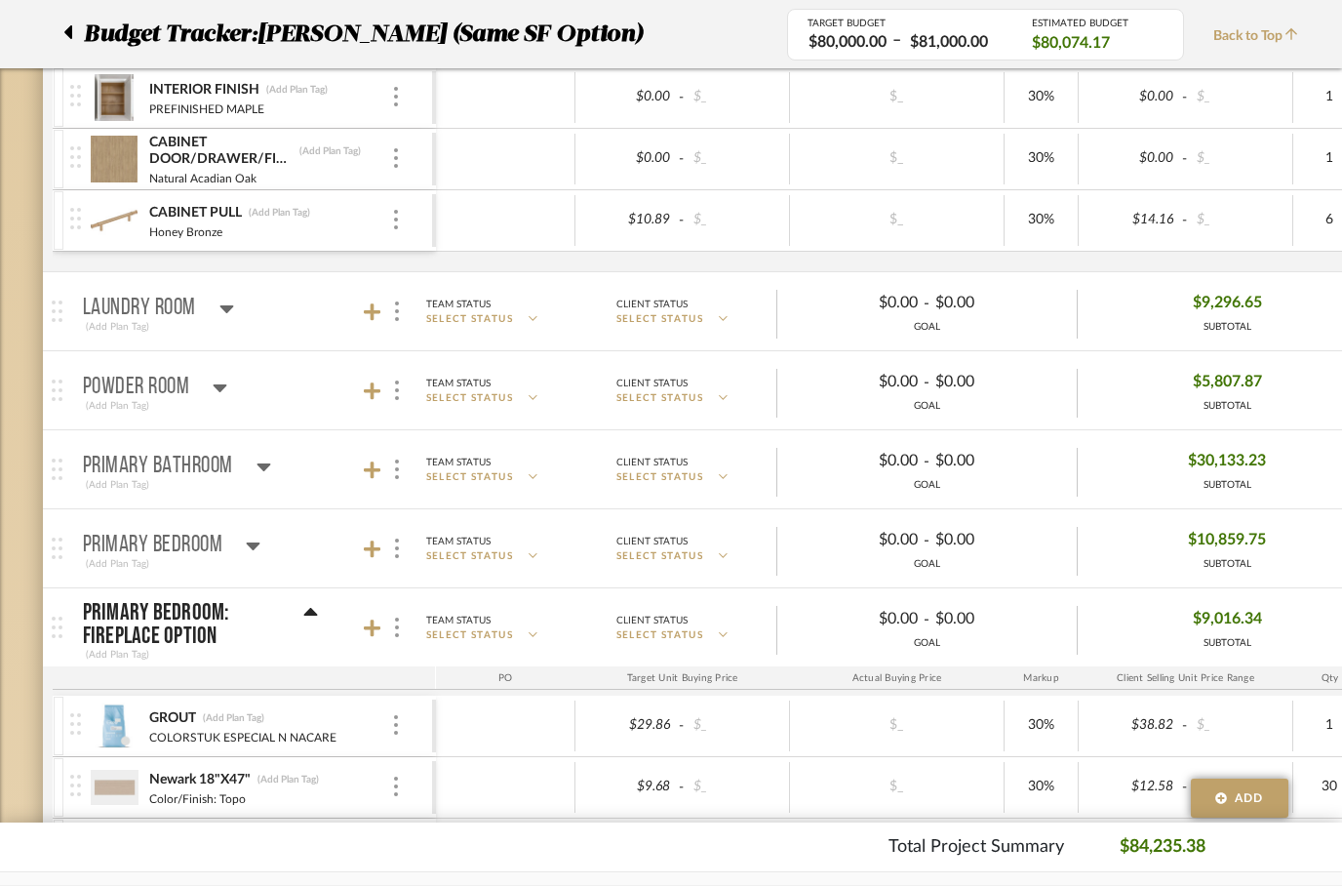
click at [274, 471] on mat-panel-title "Primary Bathroom (Add Plan Tag)" at bounding box center [254, 470] width 343 height 48
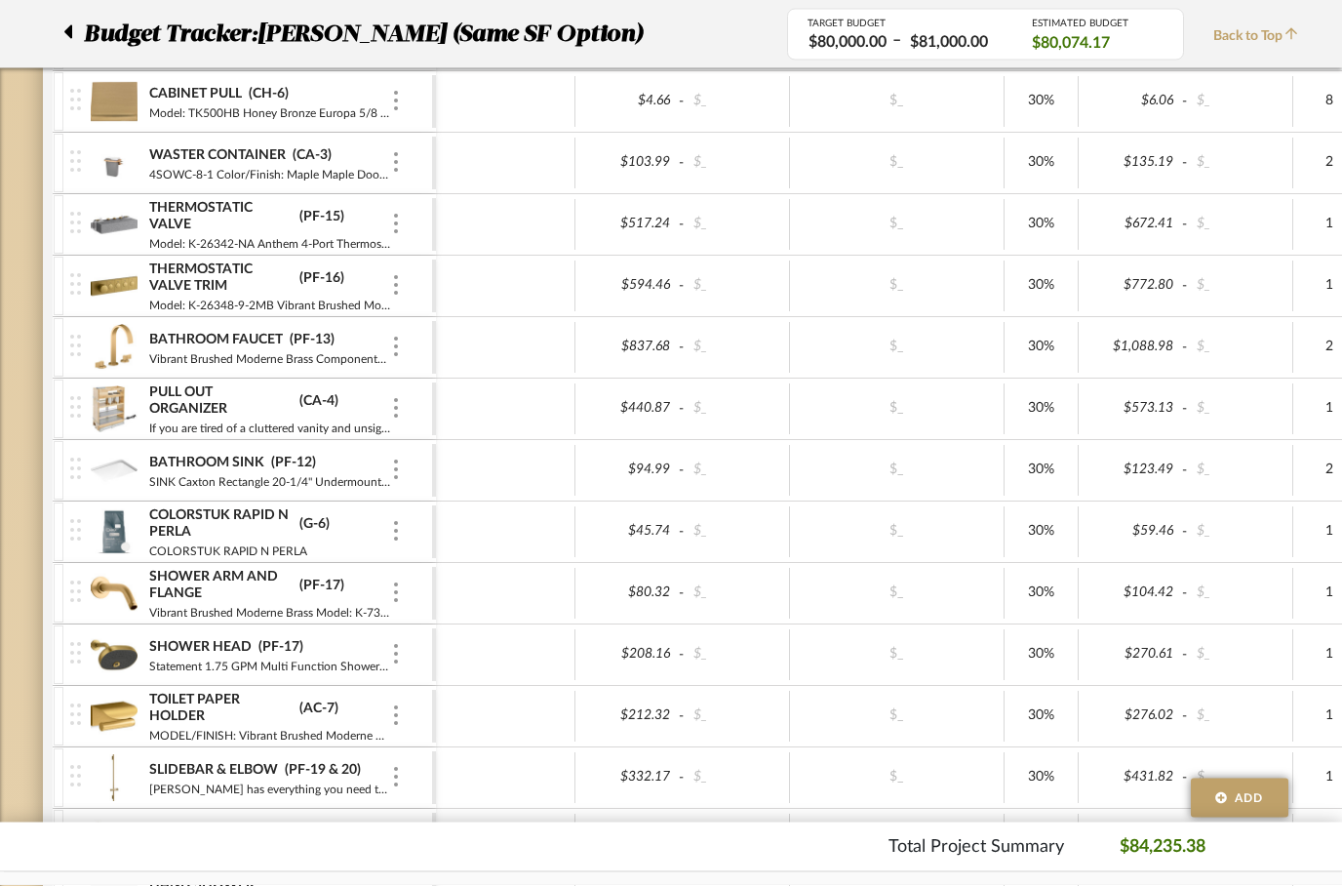
scroll to position [1872, 0]
click at [634, 481] on div "$94.99" at bounding box center [629, 469] width 96 height 28
type input "93.75"
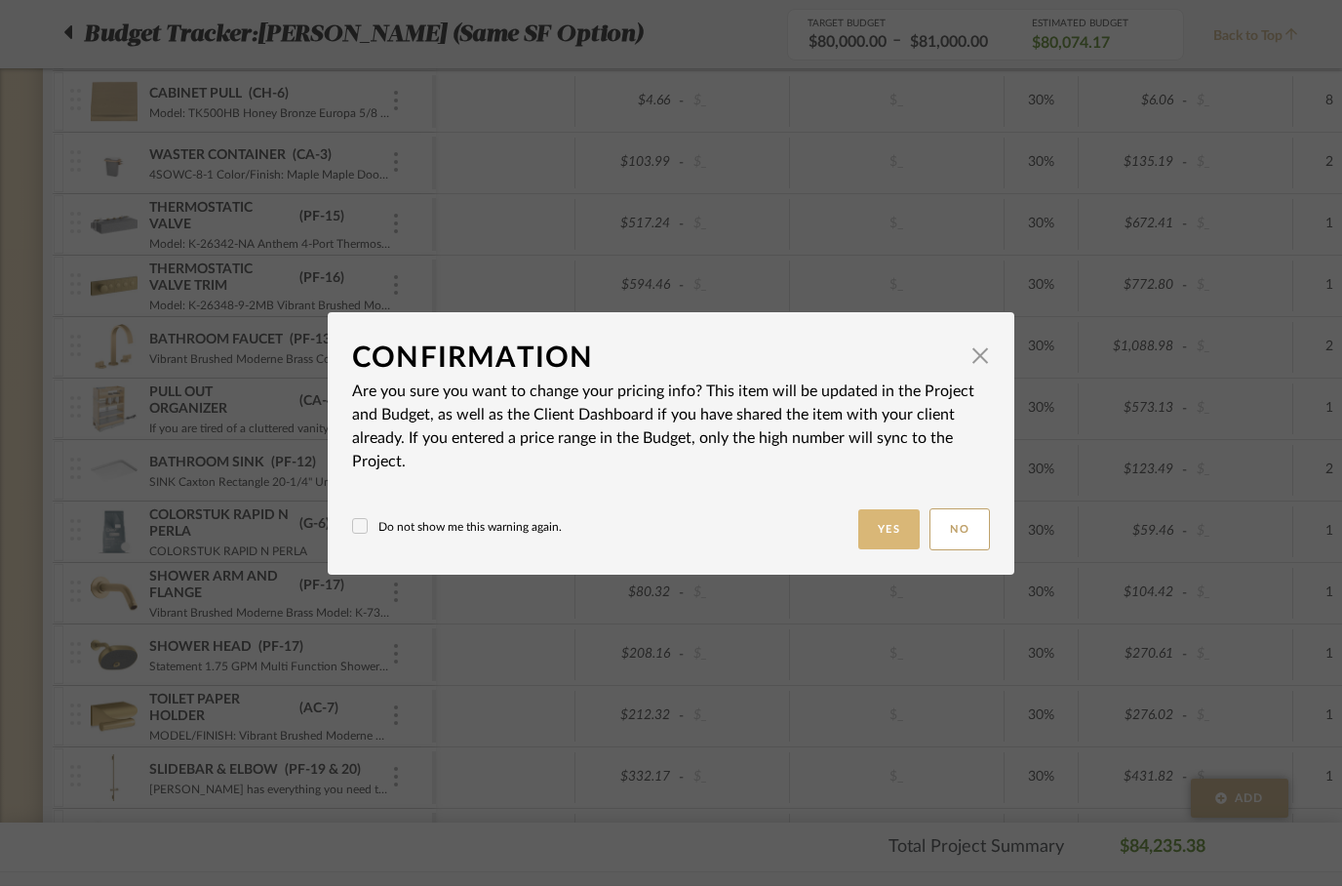
click at [886, 532] on button "Yes" at bounding box center [889, 529] width 62 height 40
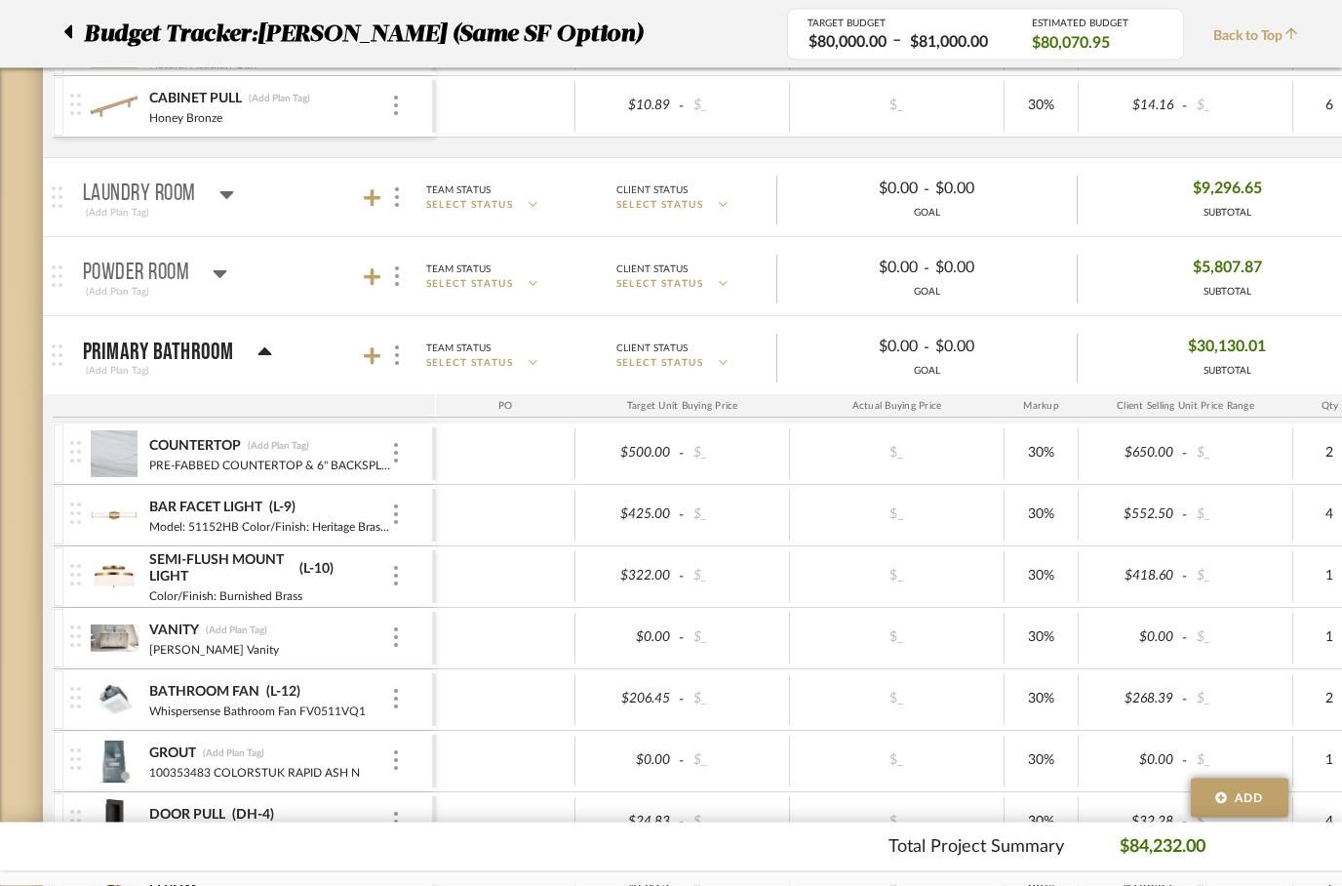
scroll to position [796, 0]
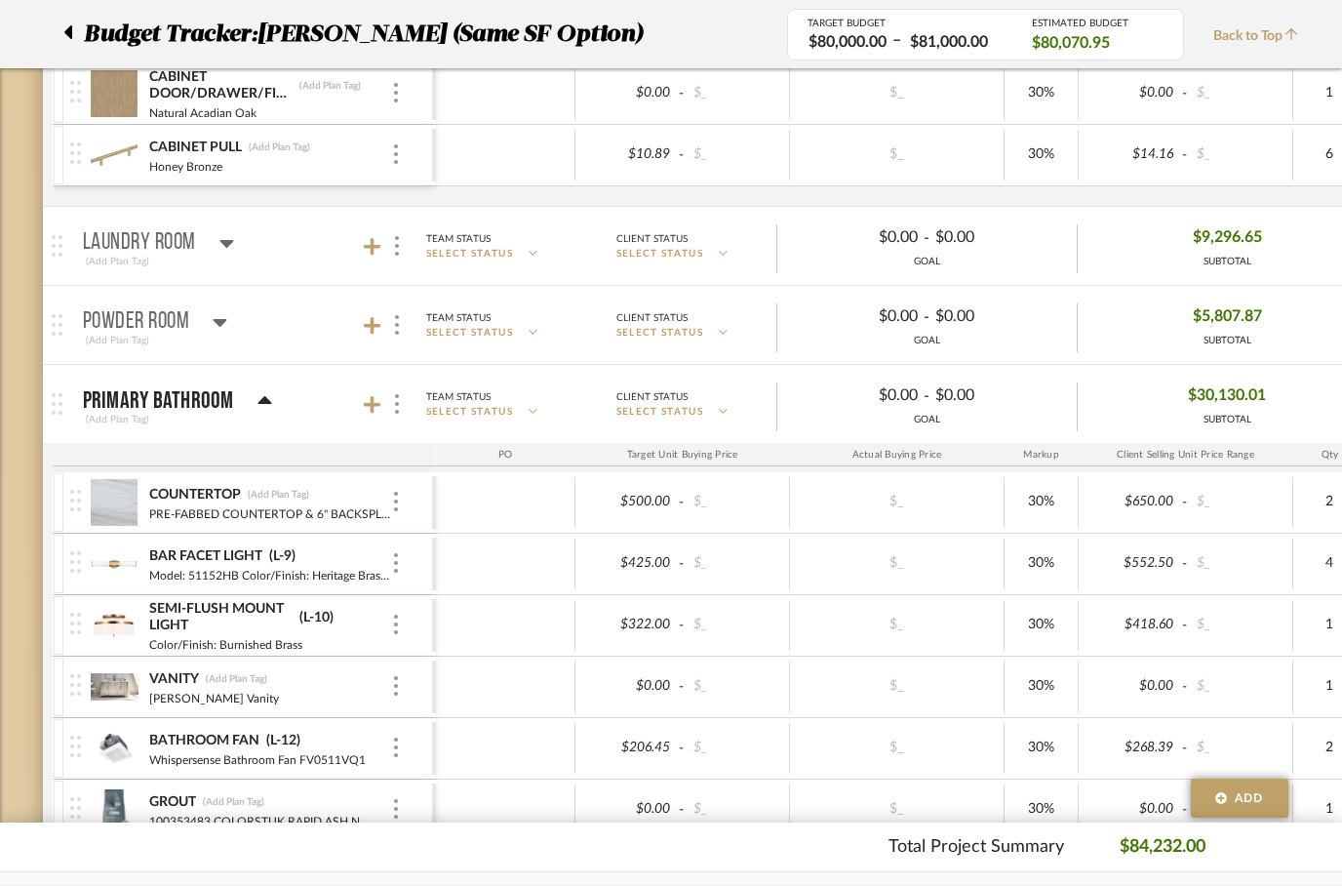
click at [109, 317] on p "Powder Room" at bounding box center [136, 321] width 107 height 23
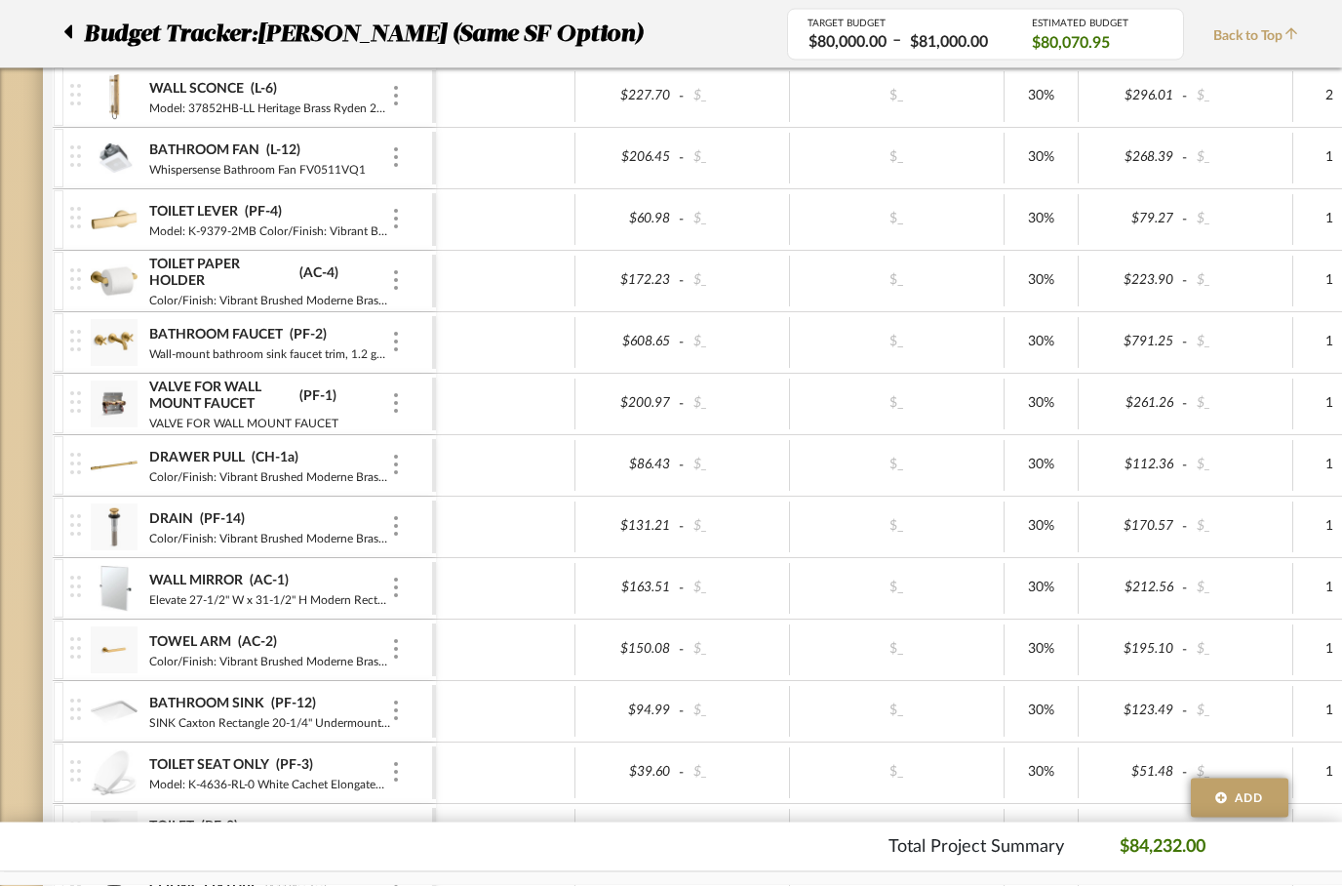
scroll to position [1185, 0]
click at [653, 705] on div "$94.99" at bounding box center [629, 709] width 96 height 28
click at [64, 43] on fa-icon at bounding box center [67, 33] width 9 height 23
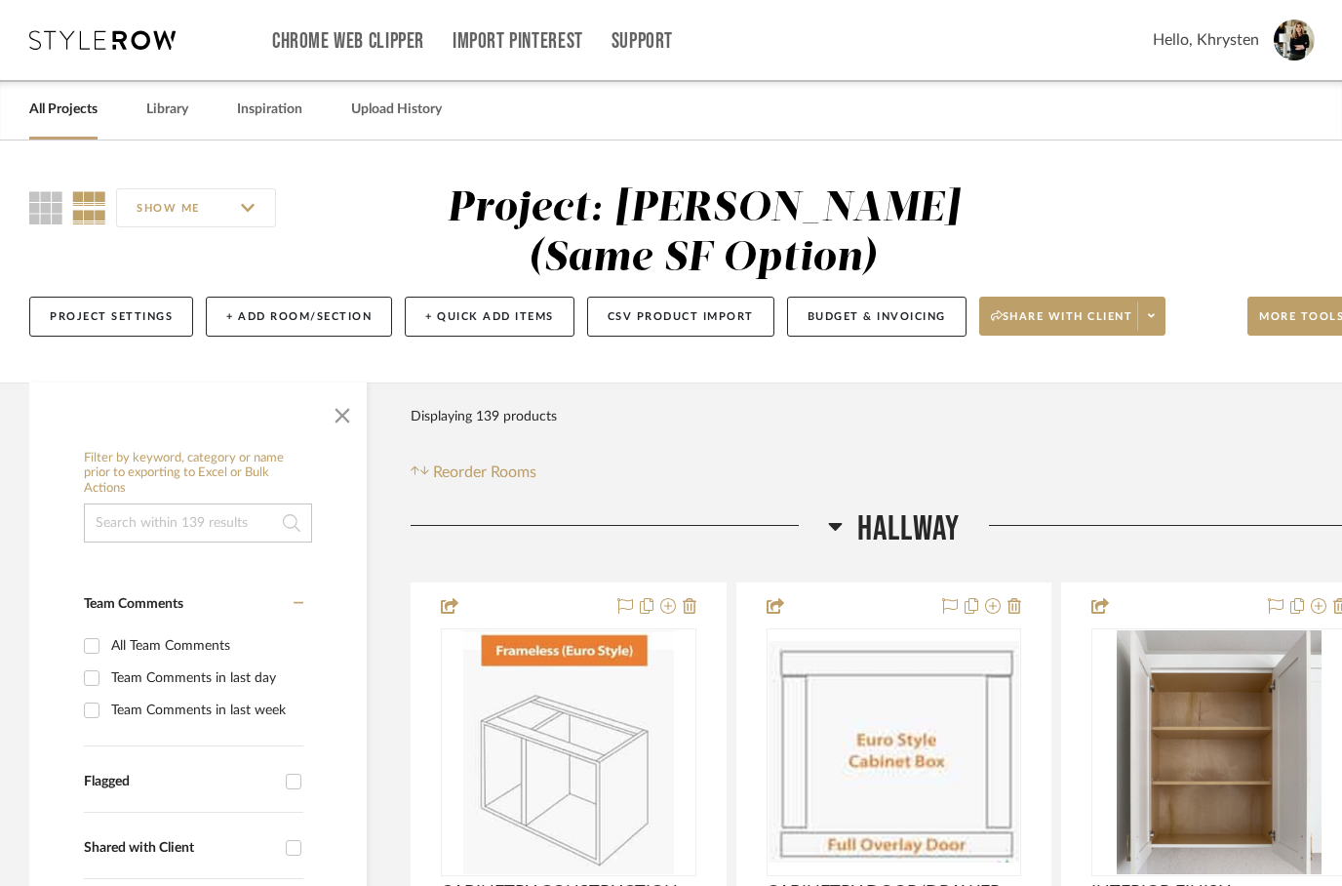
click at [843, 530] on h3 "Hallway" at bounding box center [894, 529] width 132 height 42
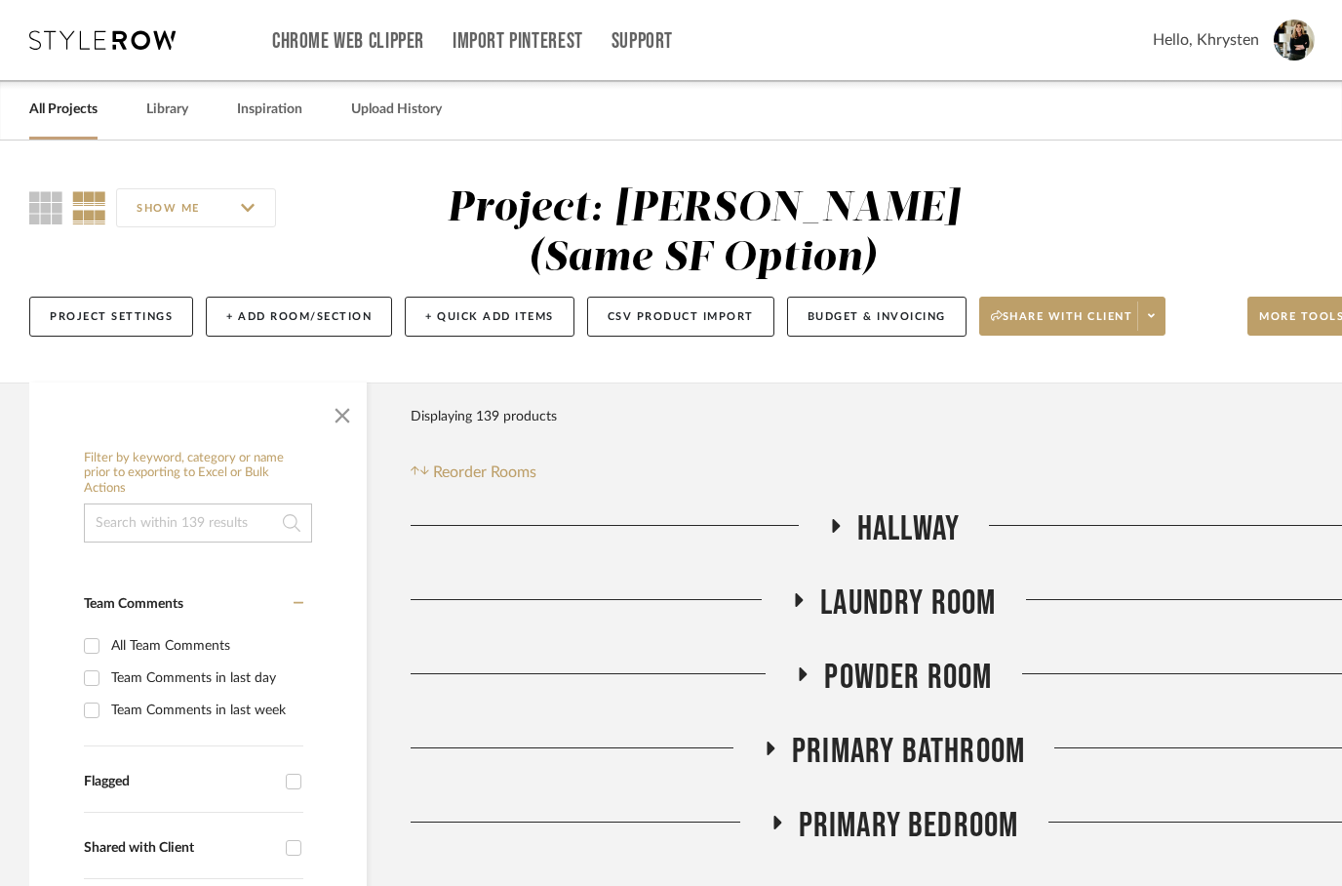
click at [805, 659] on h3 "Powder Room" at bounding box center [893, 677] width 197 height 42
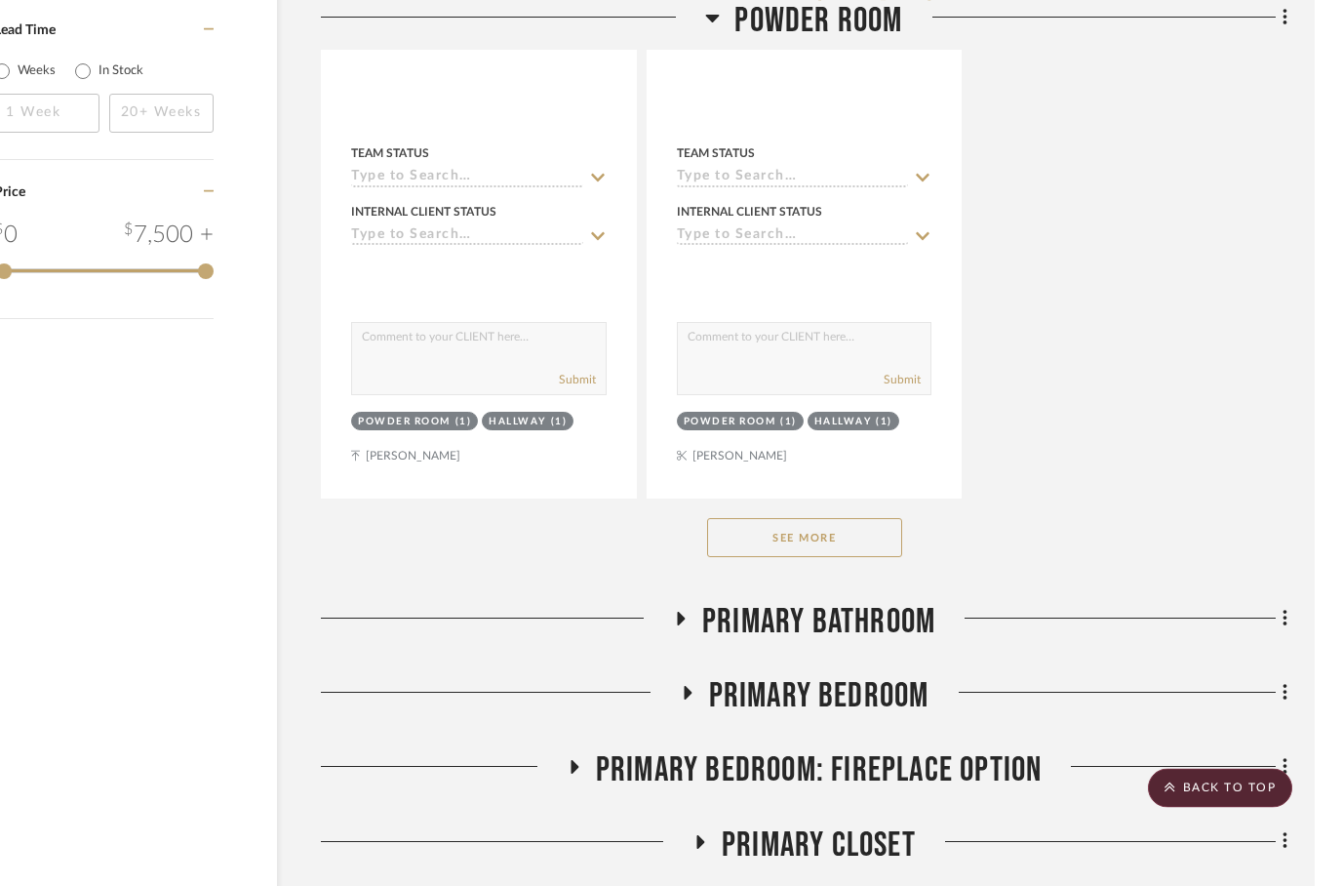
scroll to position [2815, 62]
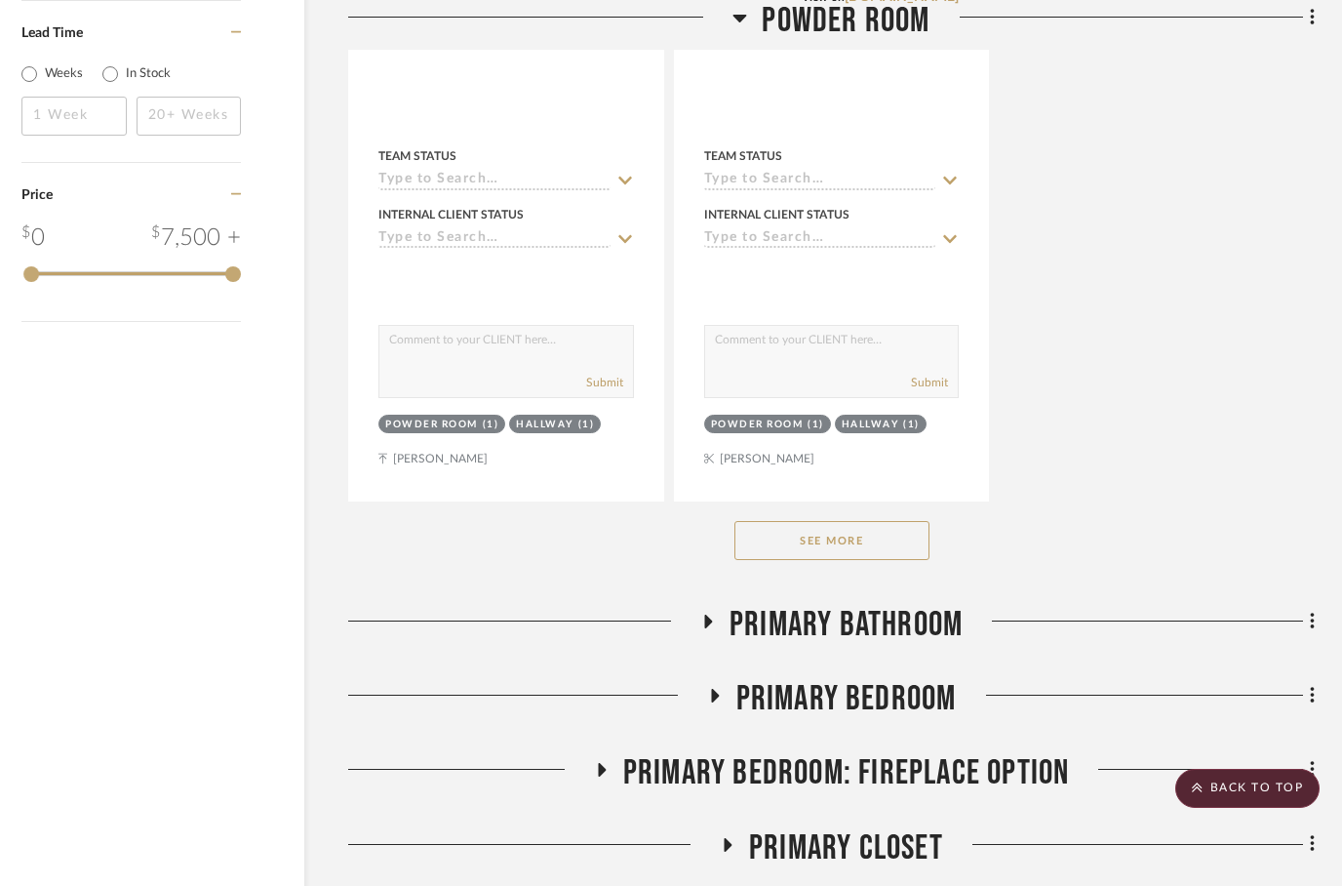
click at [722, 562] on div "See More" at bounding box center [831, 540] width 966 height 78
click at [792, 540] on button "See More" at bounding box center [831, 540] width 195 height 39
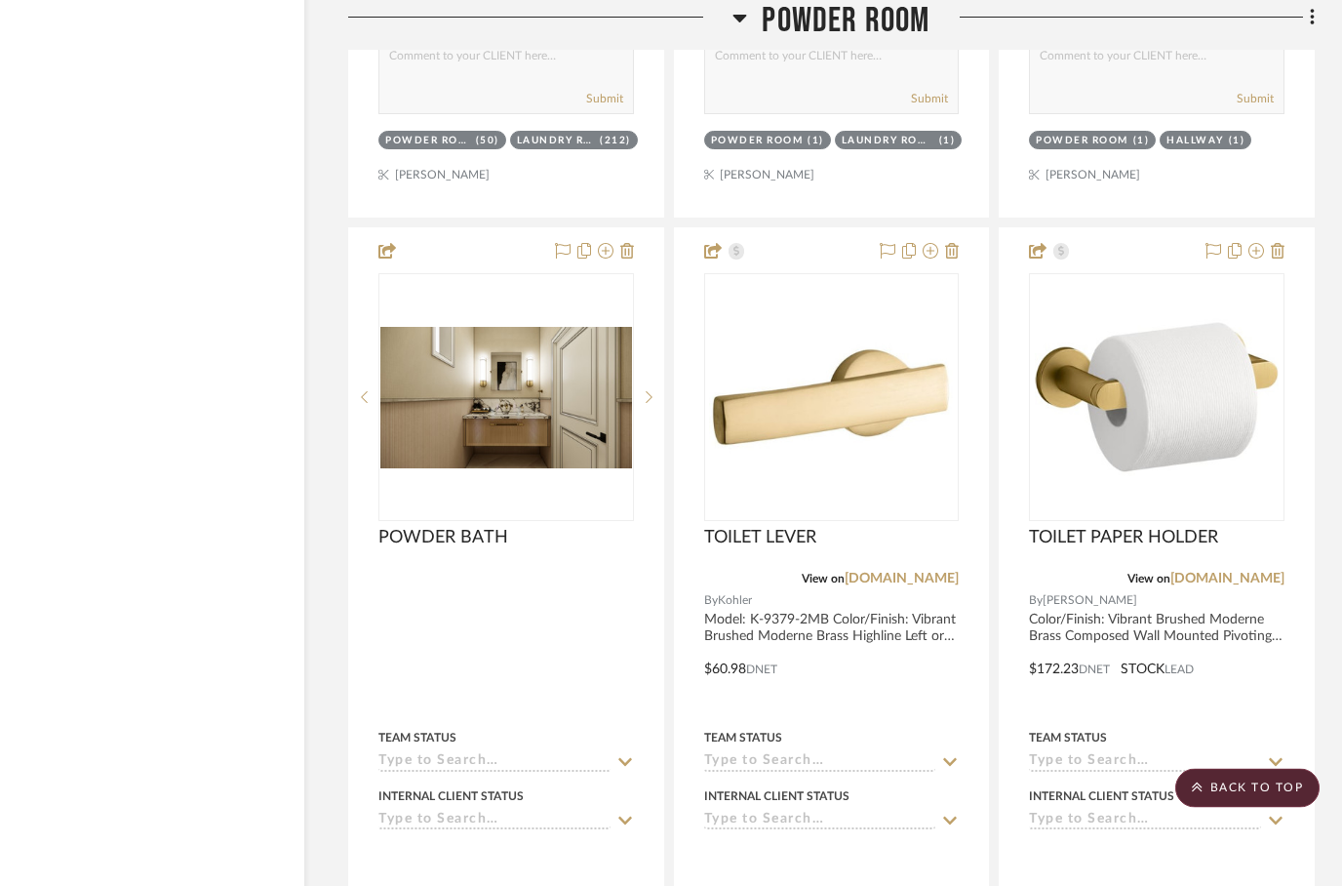
scroll to position [3951, 62]
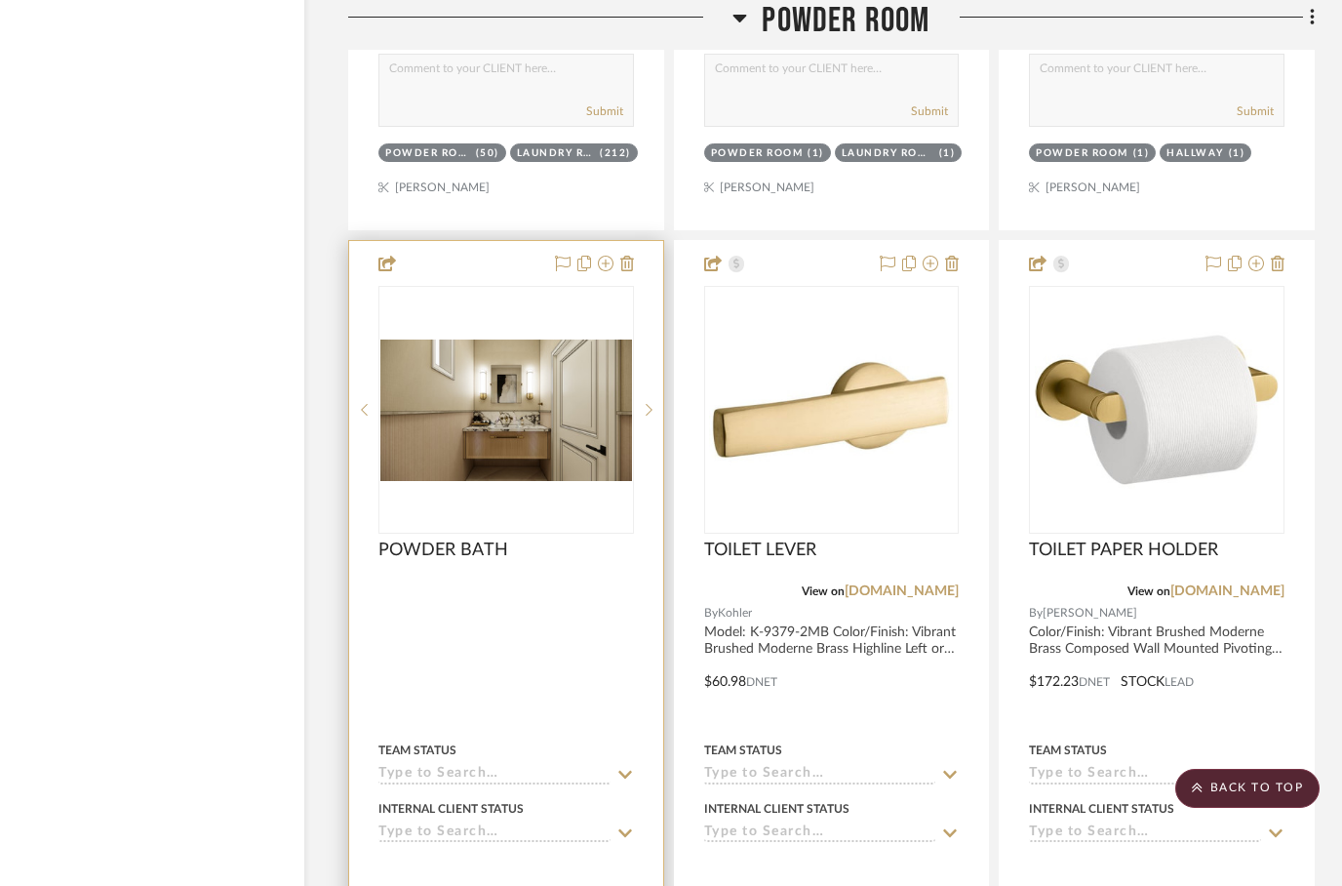
click at [640, 270] on div at bounding box center [506, 667] width 314 height 853
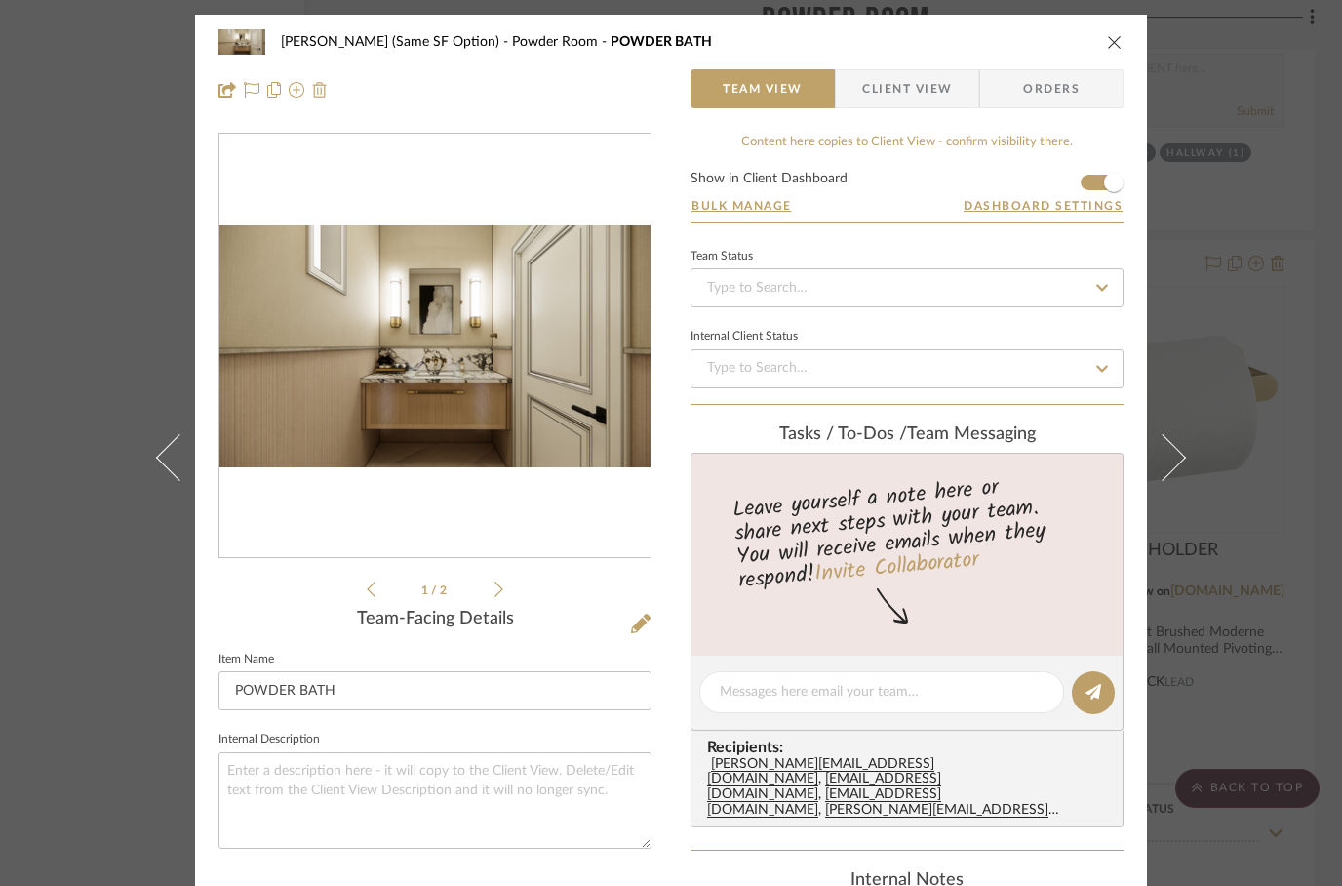
click at [326, 90] on img at bounding box center [320, 90] width 16 height 16
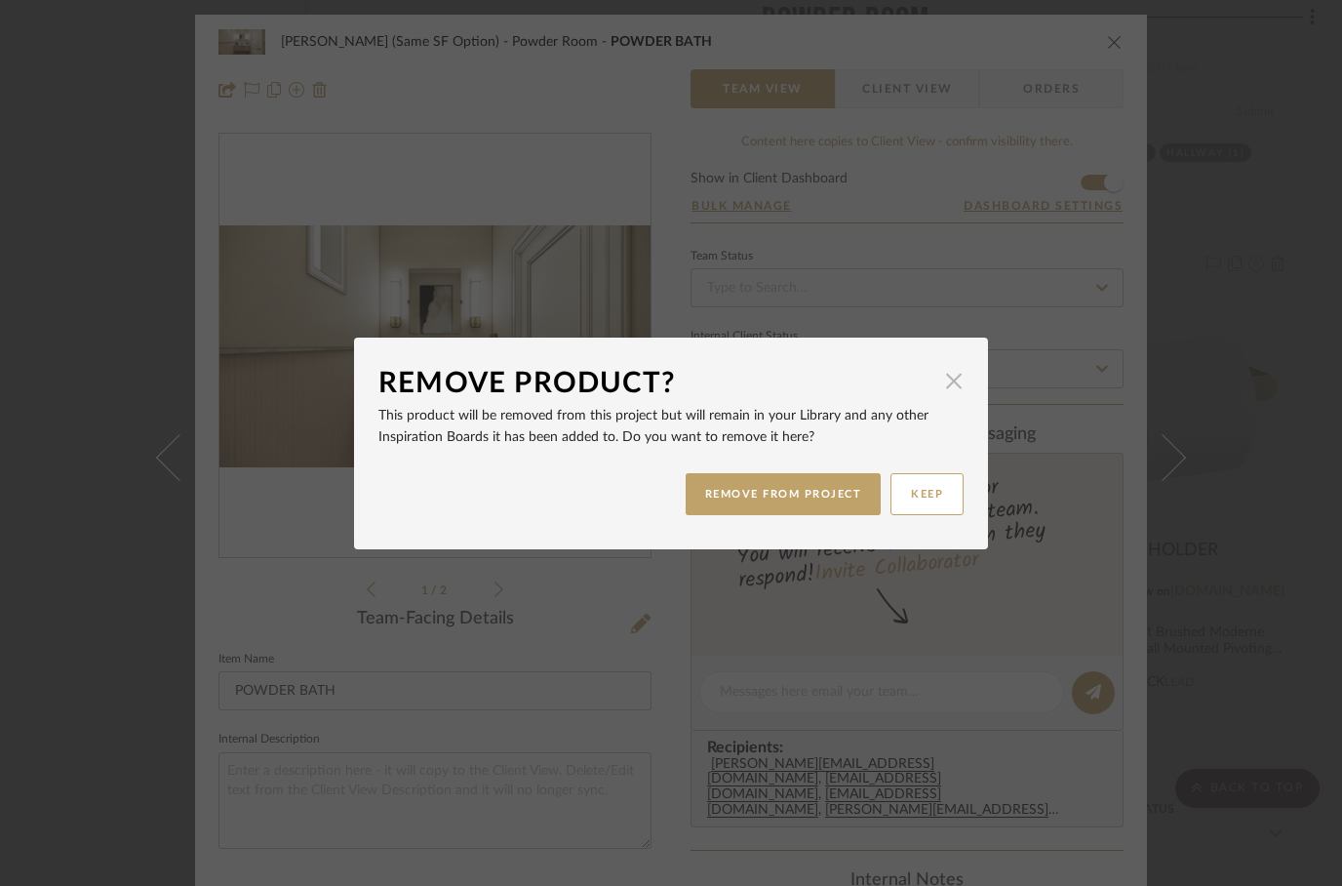
click at [948, 396] on span "button" at bounding box center [953, 381] width 39 height 39
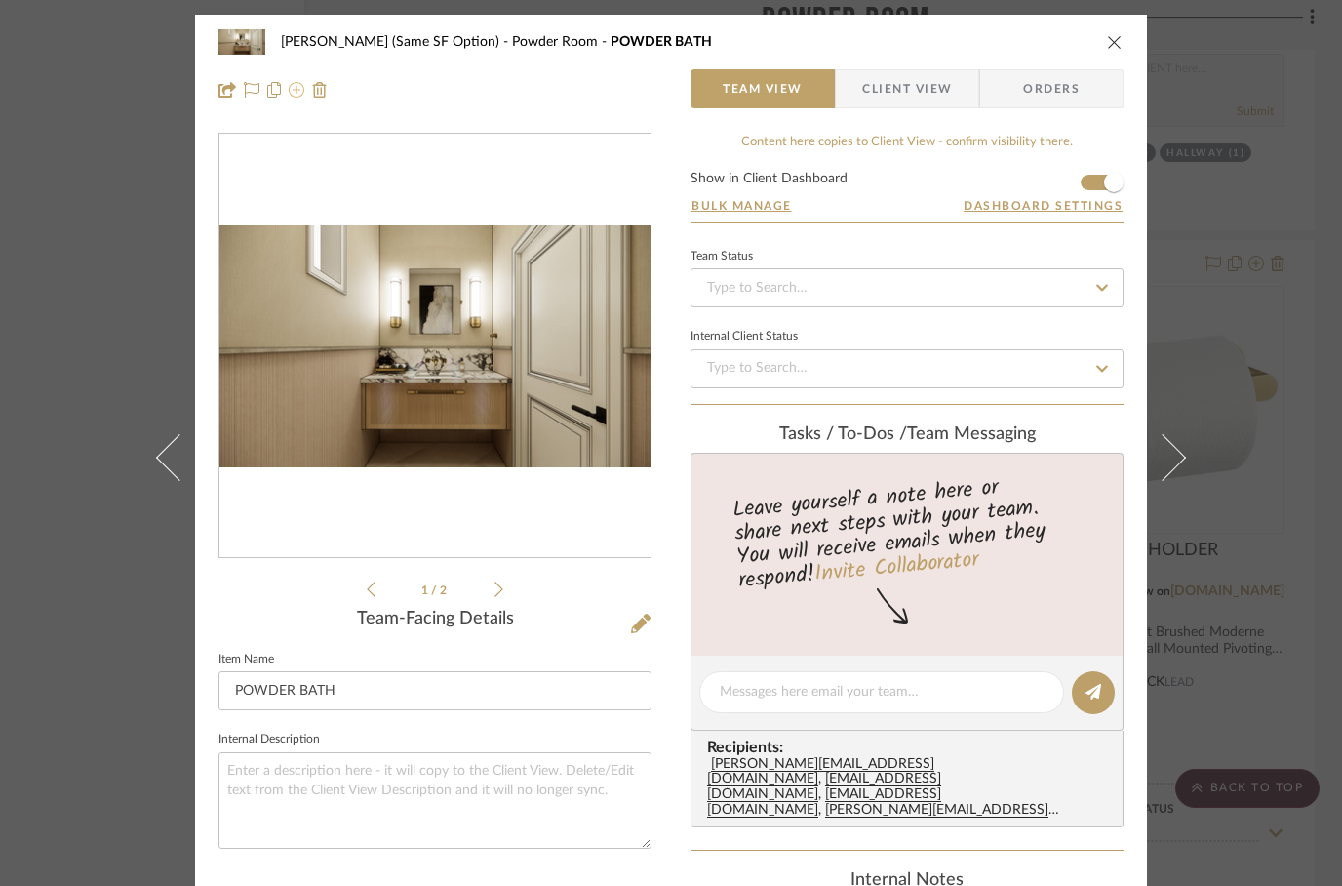
click at [296, 98] on icon at bounding box center [297, 90] width 16 height 16
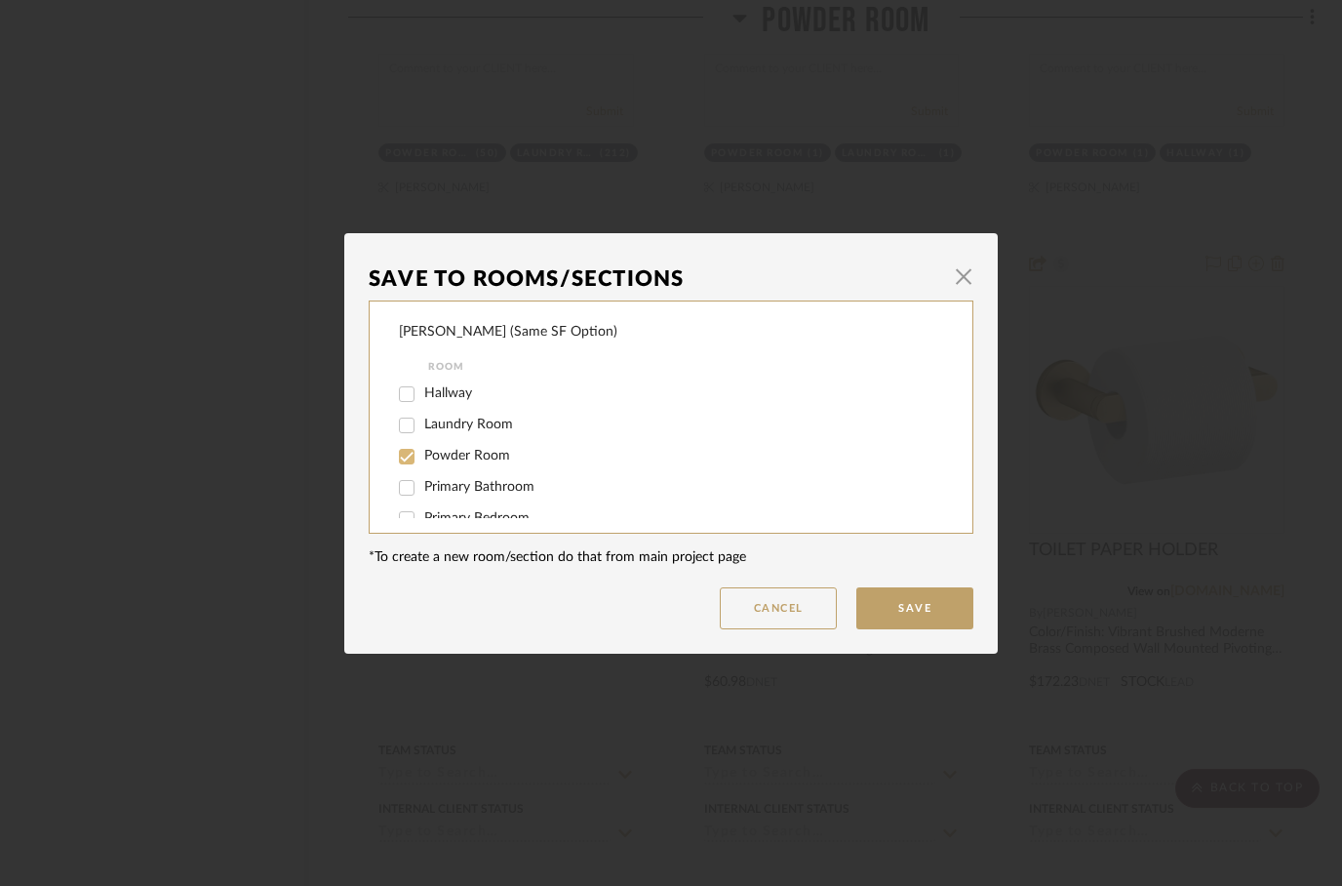
click at [407, 457] on input "Powder Room" at bounding box center [406, 456] width 31 height 31
checkbox input "false"
click at [912, 598] on button "Save" at bounding box center [914, 608] width 117 height 42
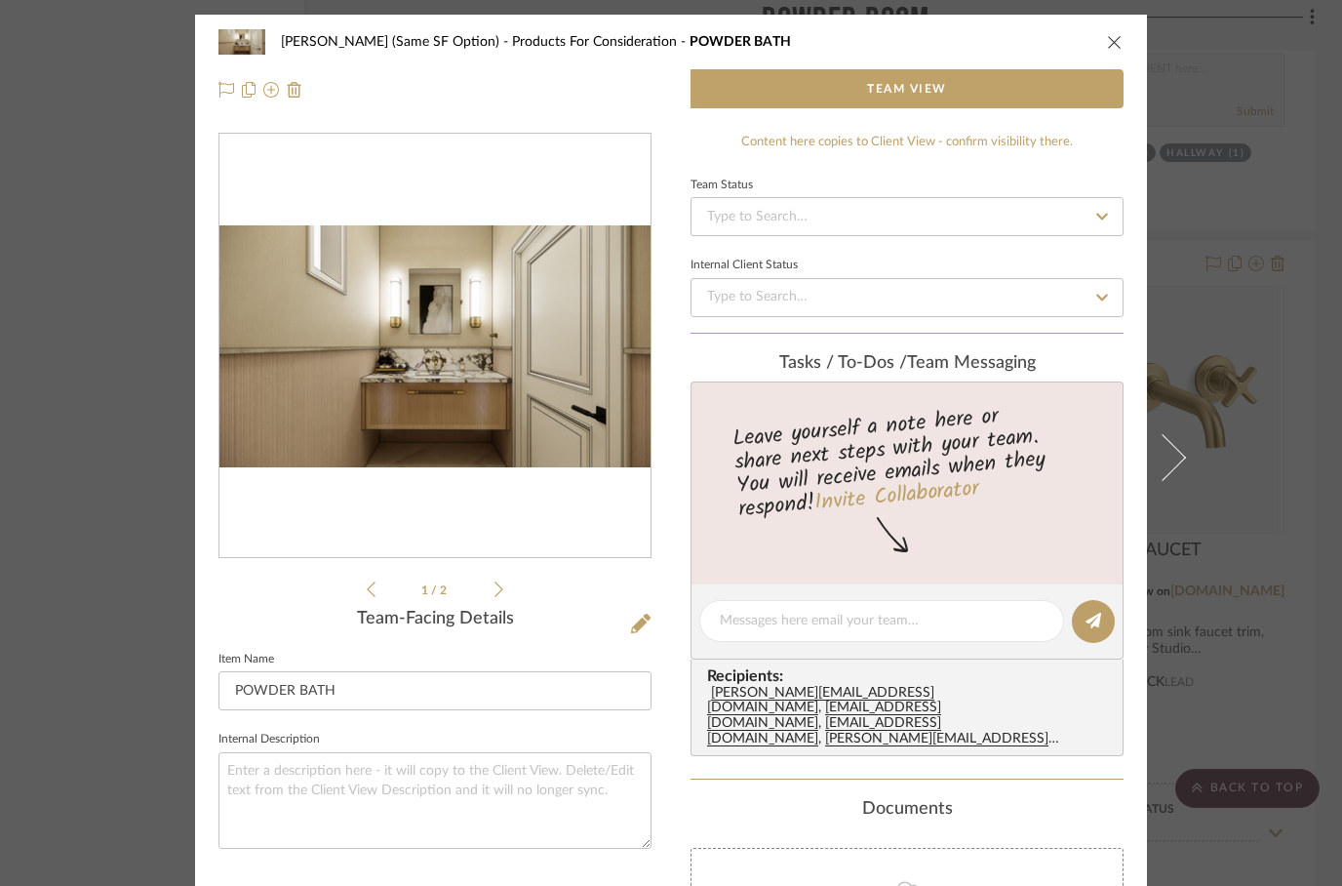
click at [1125, 32] on div "[PERSON_NAME] (Same SF Option) Products For Consideration POWDER BATH Team View" at bounding box center [671, 66] width 952 height 102
click at [1115, 44] on icon "close" at bounding box center [1115, 42] width 16 height 16
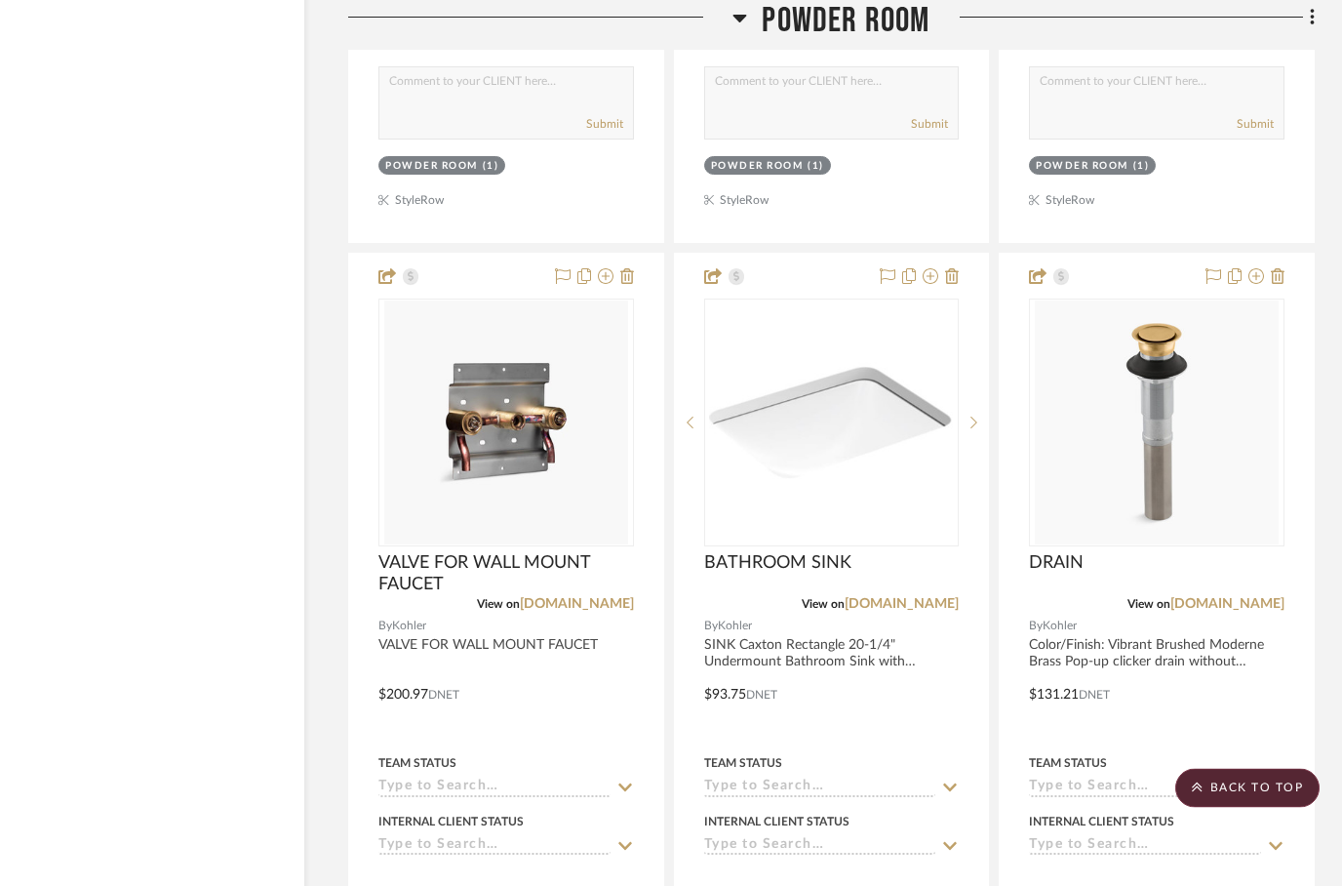
scroll to position [4808, 62]
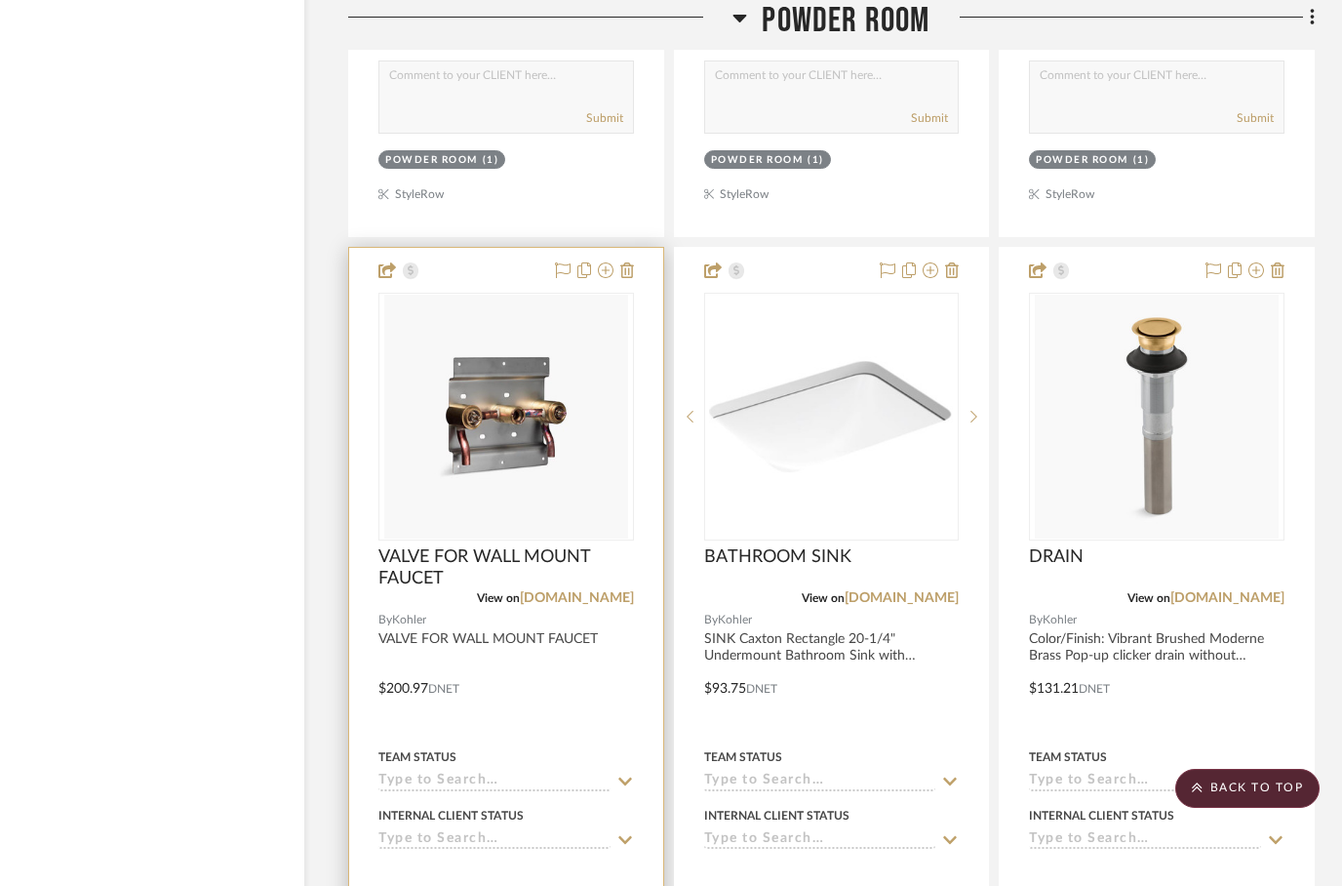
click at [547, 679] on div at bounding box center [506, 674] width 314 height 853
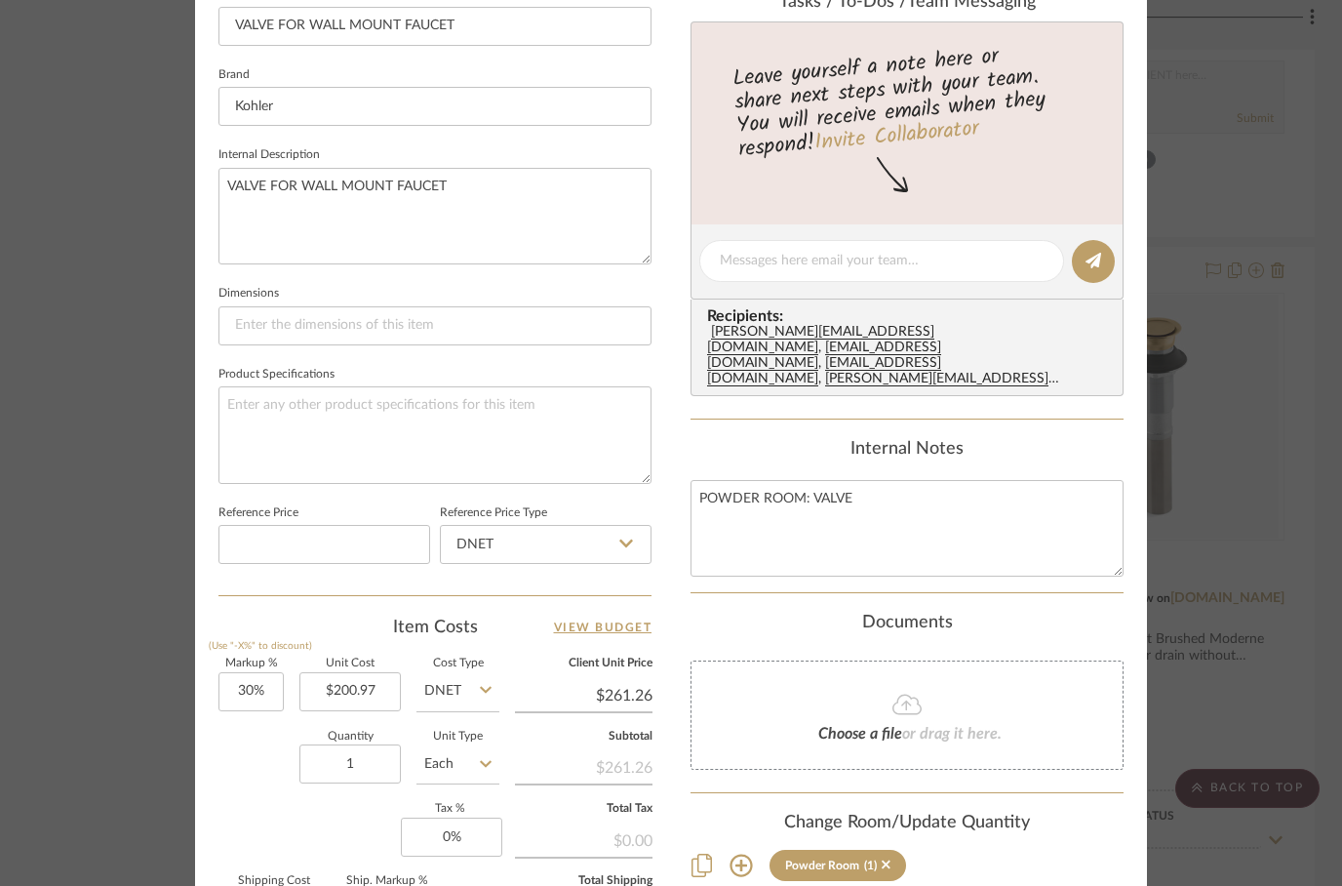
scroll to position [670, 0]
click at [710, 610] on div "Documents" at bounding box center [906, 620] width 433 height 21
type input "$205.56"
type input "$267.23"
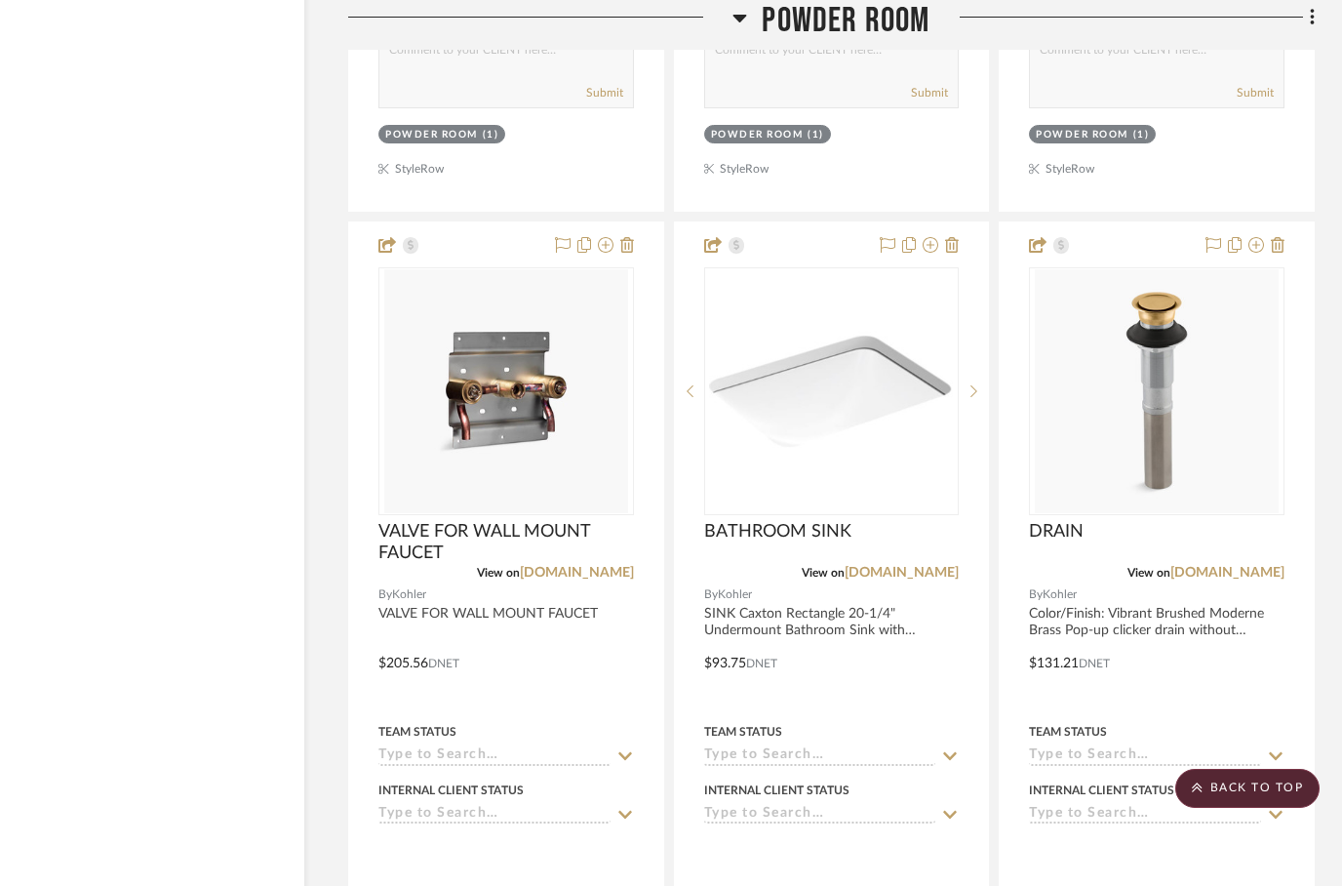
scroll to position [4854, 62]
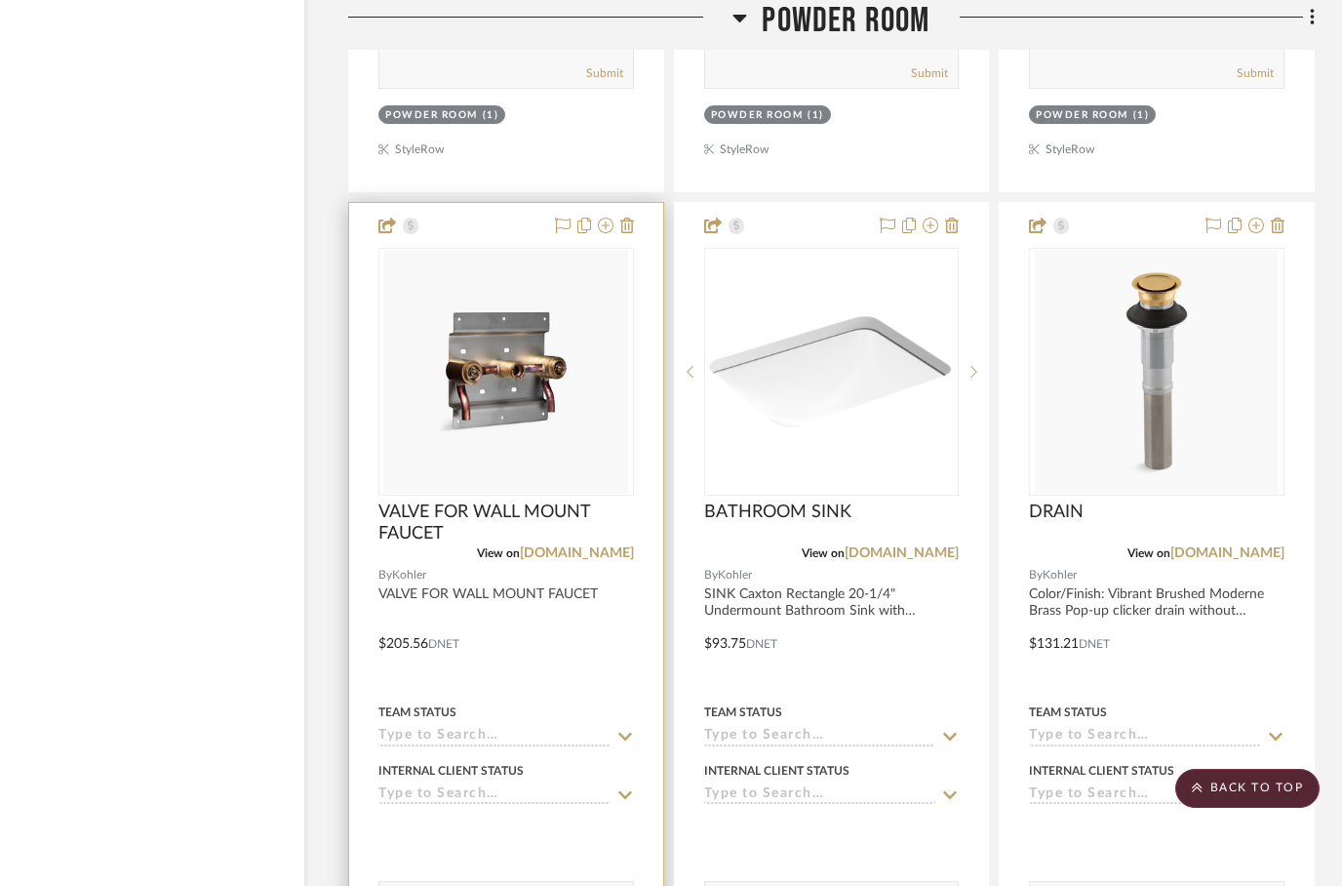
click at [634, 746] on div at bounding box center [506, 629] width 314 height 853
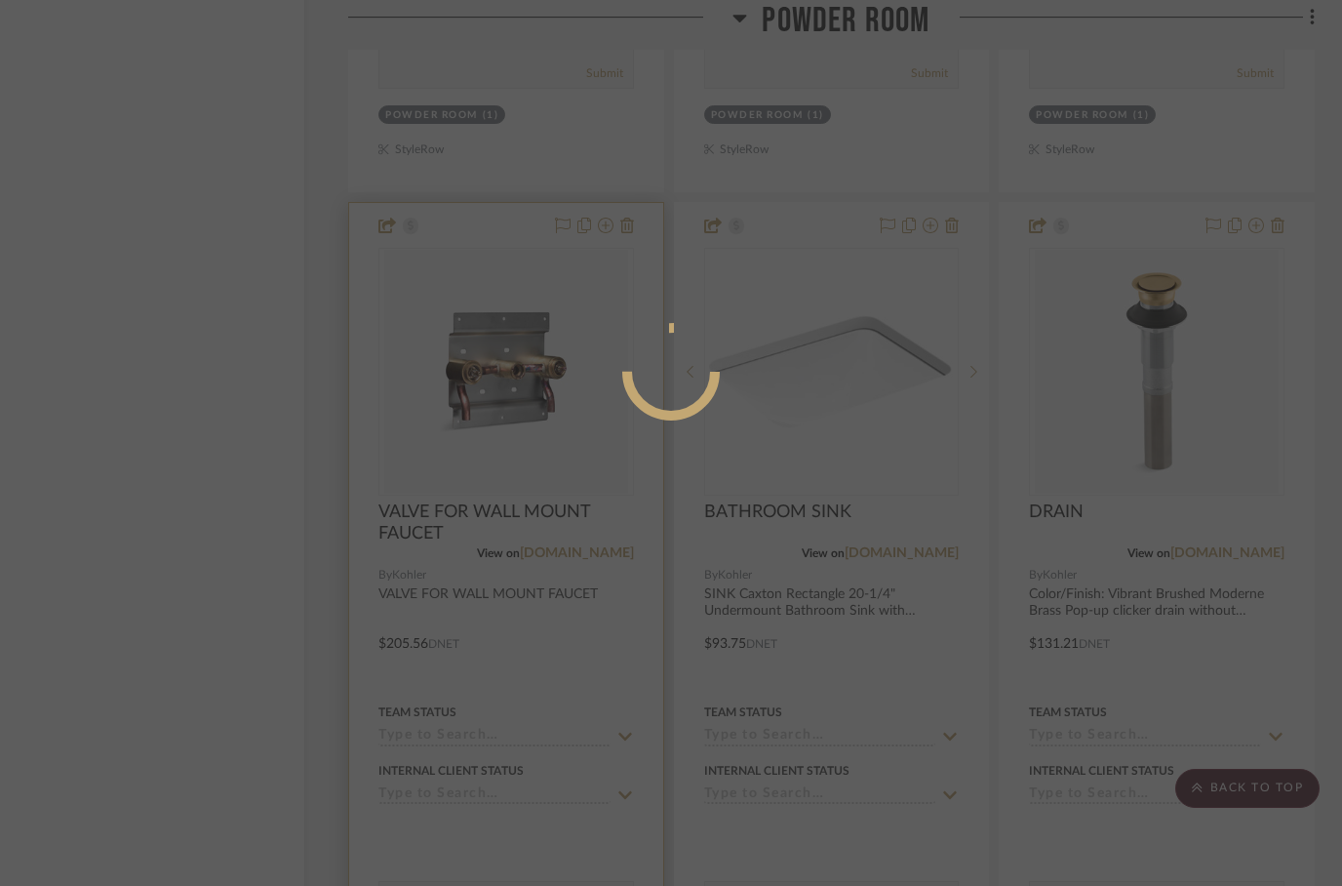
scroll to position [0, 0]
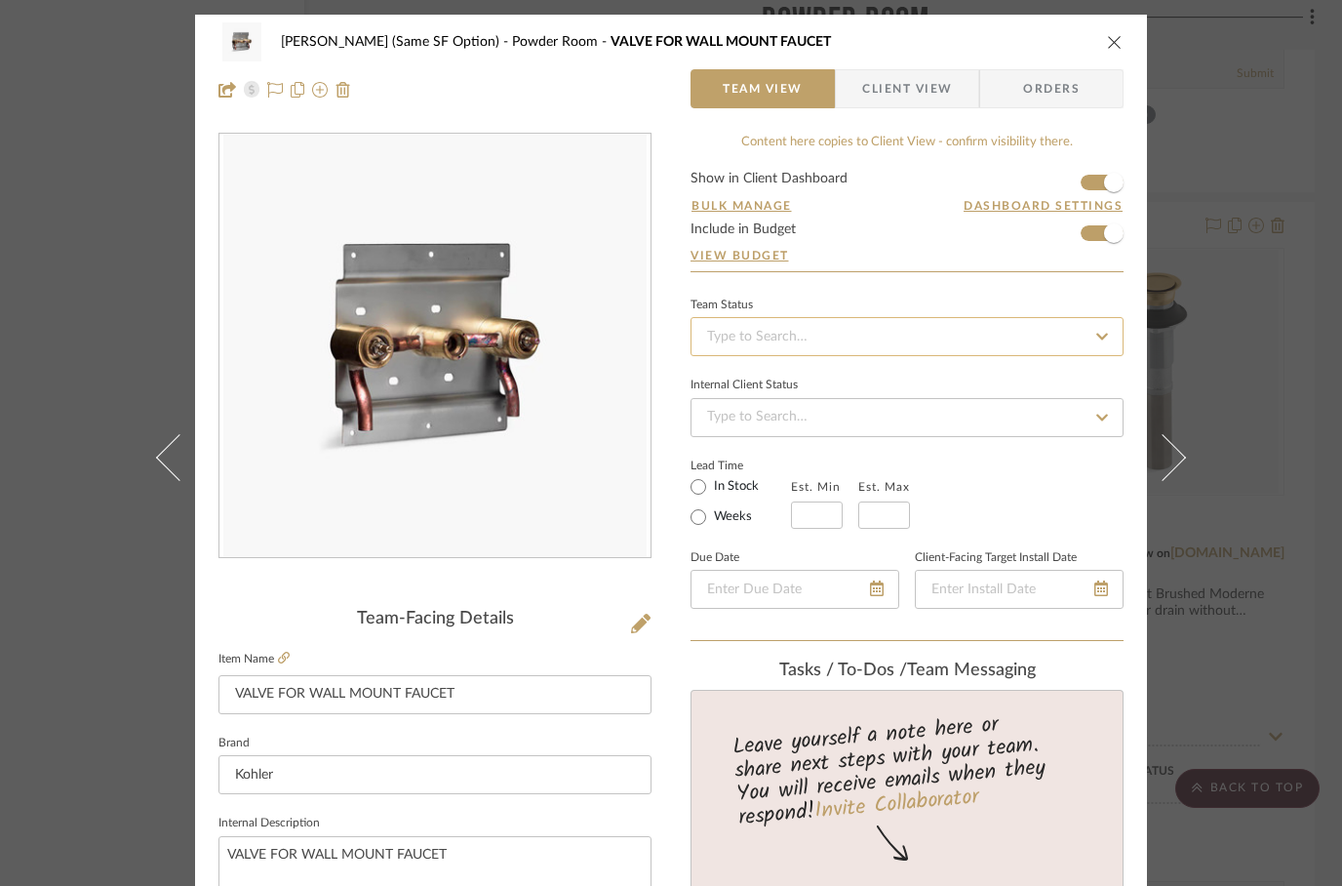
click at [741, 345] on input at bounding box center [906, 336] width 433 height 39
type input "P"
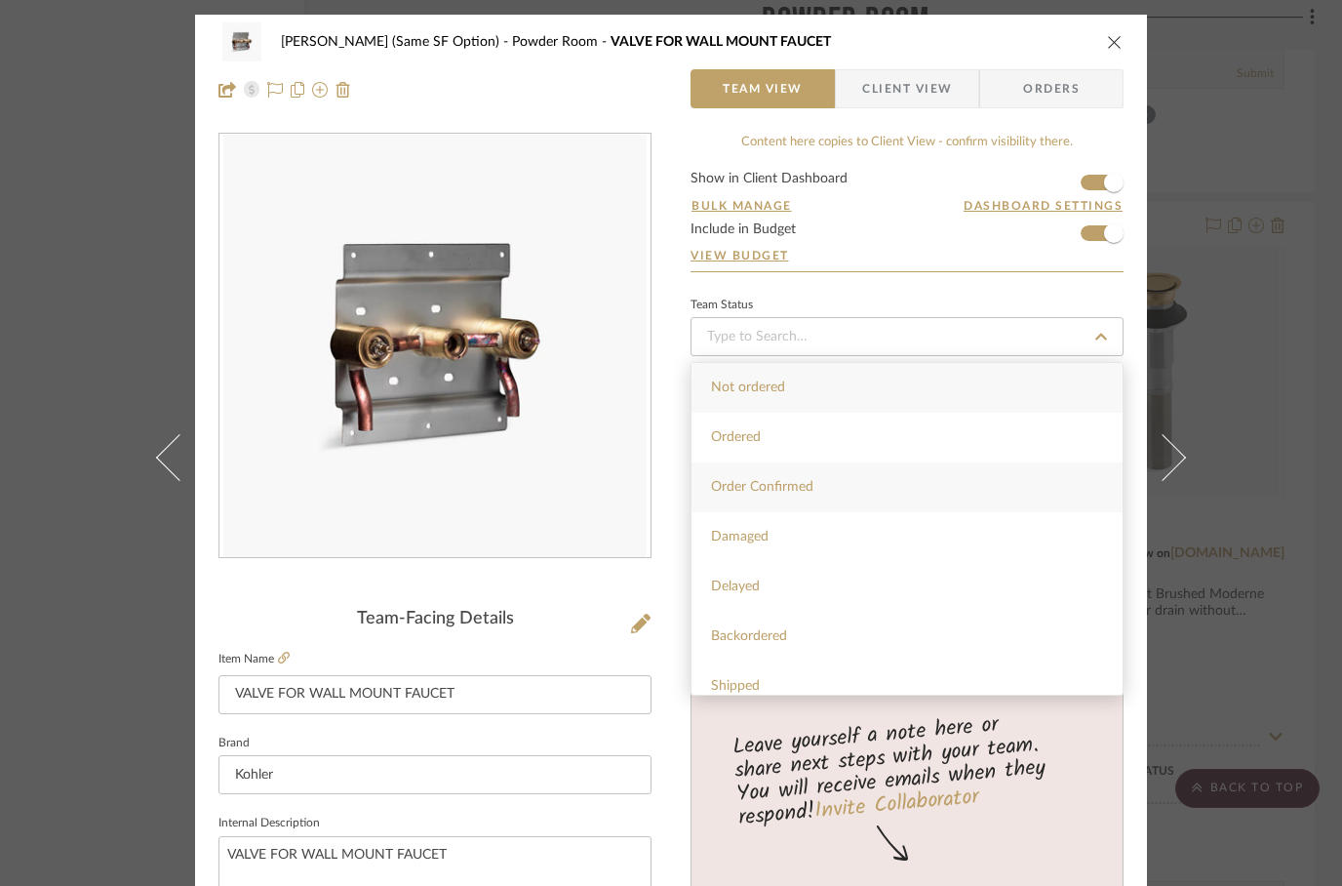
click at [750, 481] on span "Order Confirmed" at bounding box center [762, 487] width 102 height 14
type input "[DATE]"
type input "Order Confirmed"
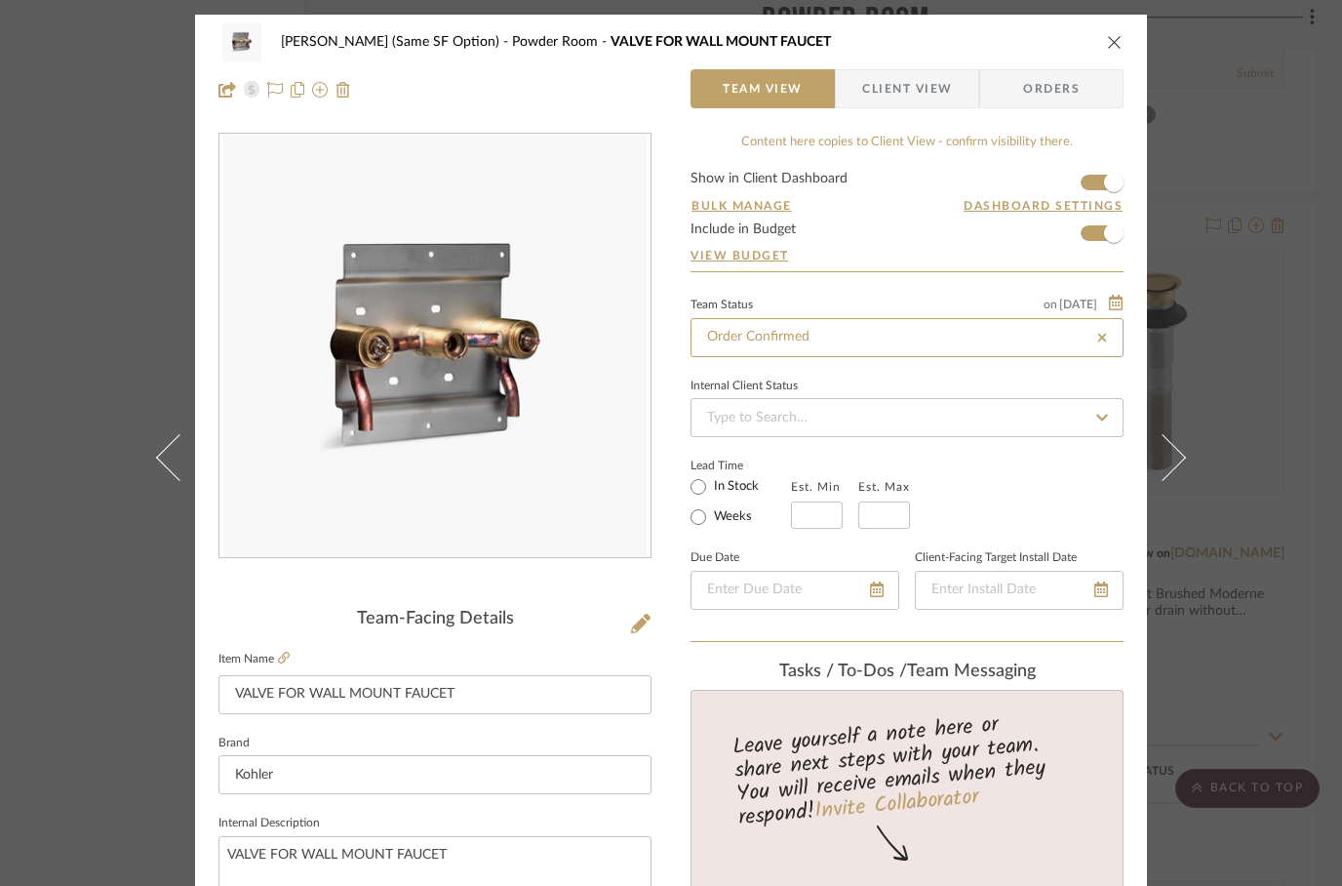
type input "[DATE]"
type input "Order Confirmed"
click at [1119, 39] on icon "close" at bounding box center [1115, 42] width 16 height 16
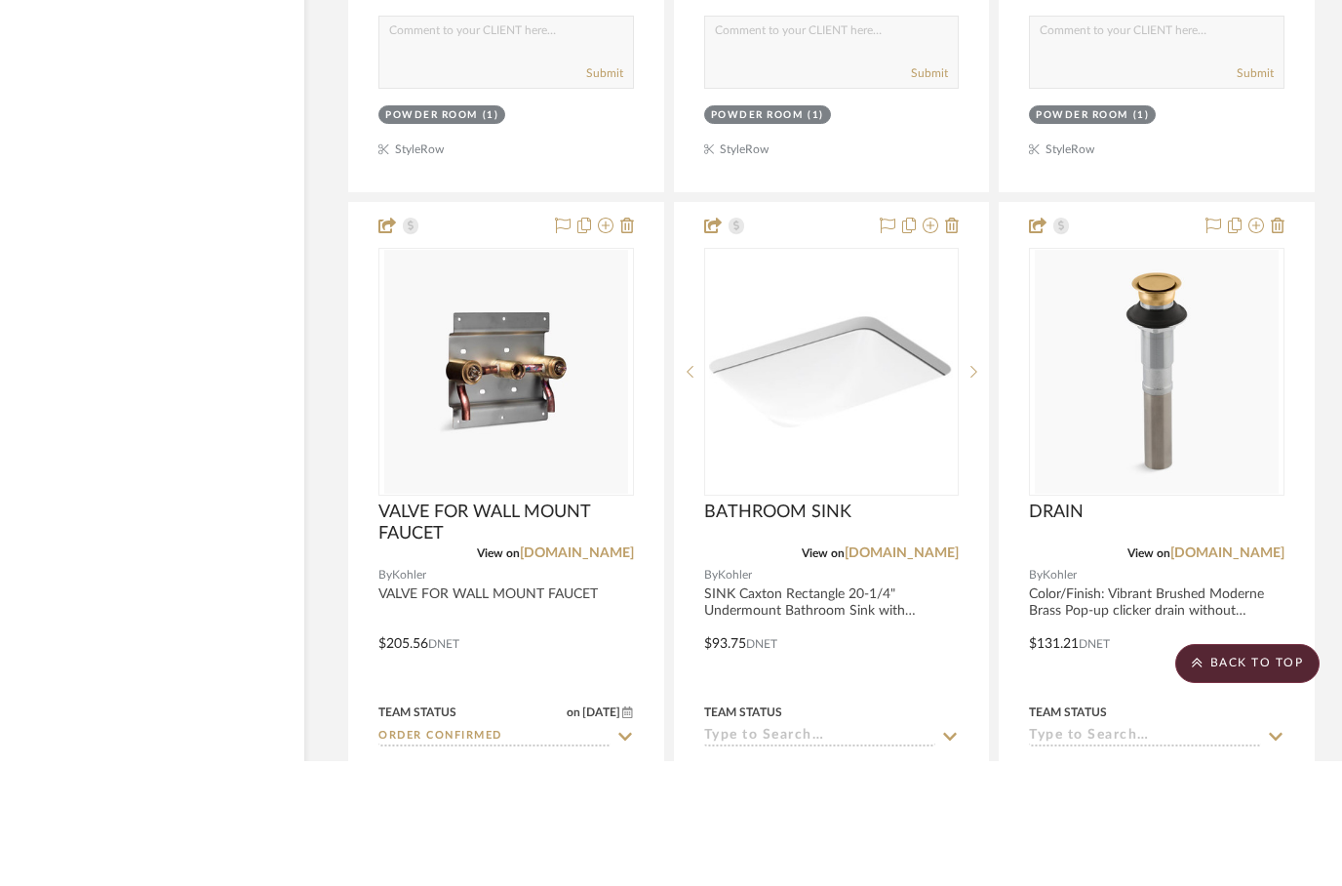
scroll to position [4854, 62]
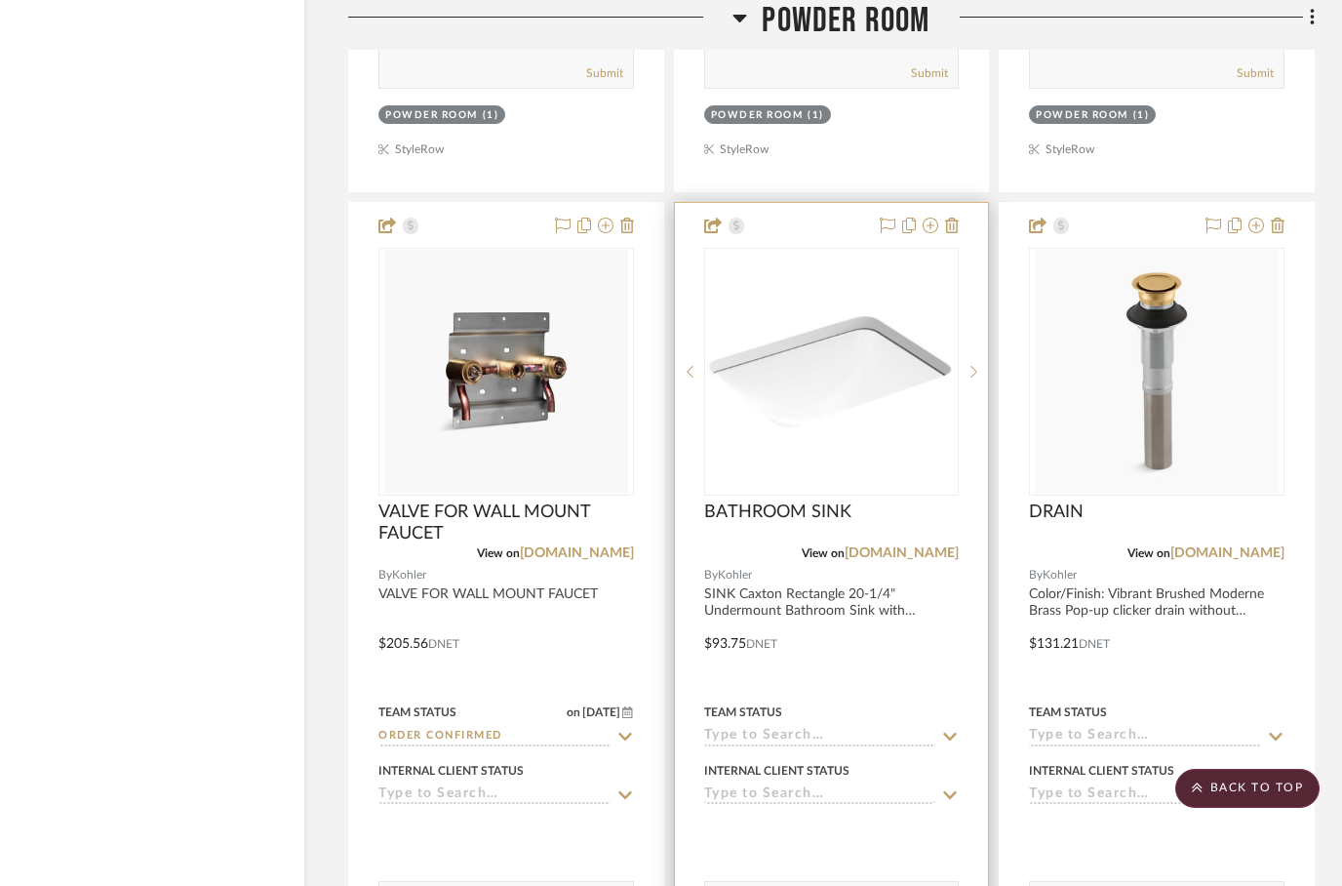
click at [863, 741] on input at bounding box center [820, 737] width 232 height 19
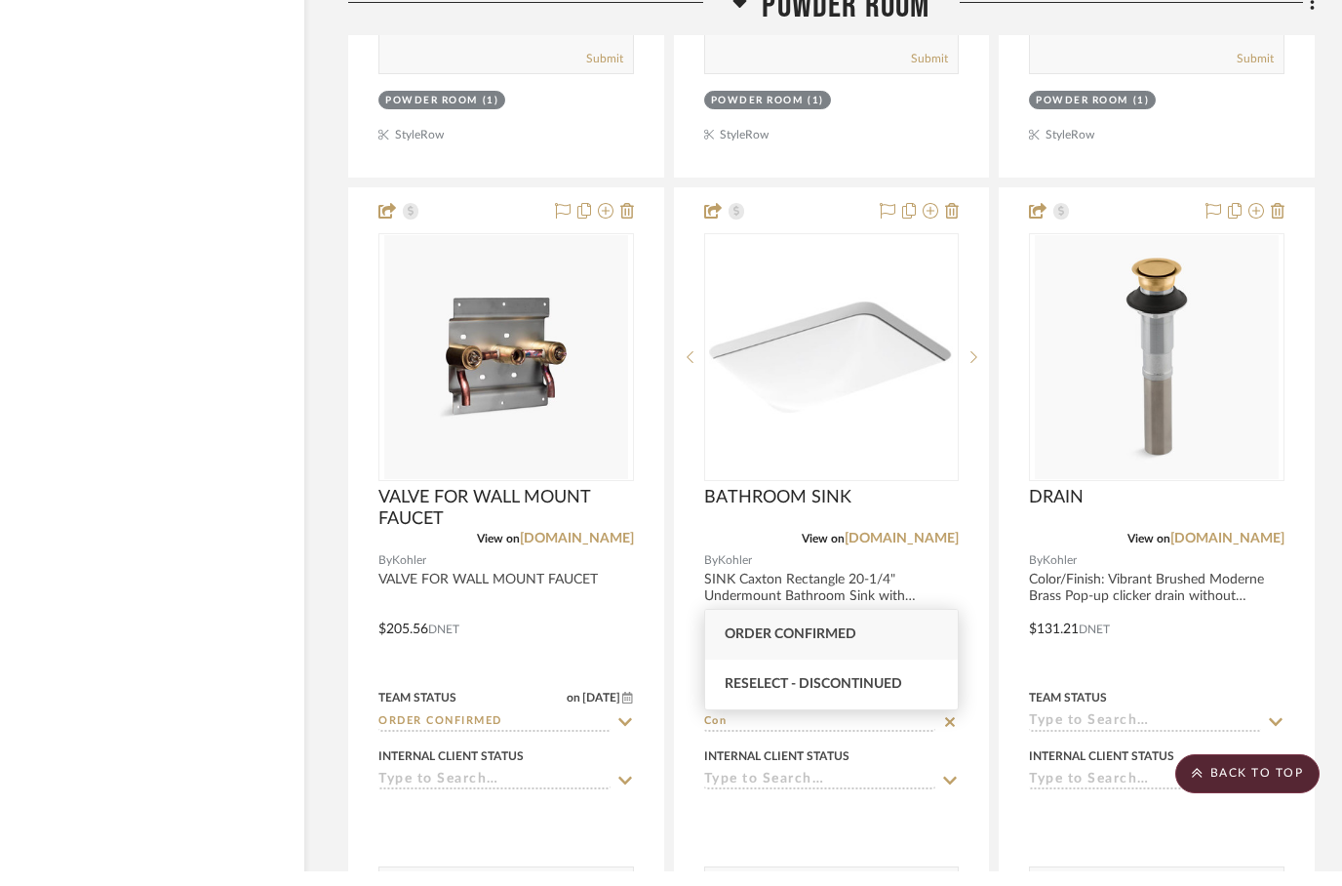
type input "Con"
click at [752, 642] on span "Order Confirmed" at bounding box center [791, 649] width 132 height 14
type input "[DATE]"
type input "Order Confirmed"
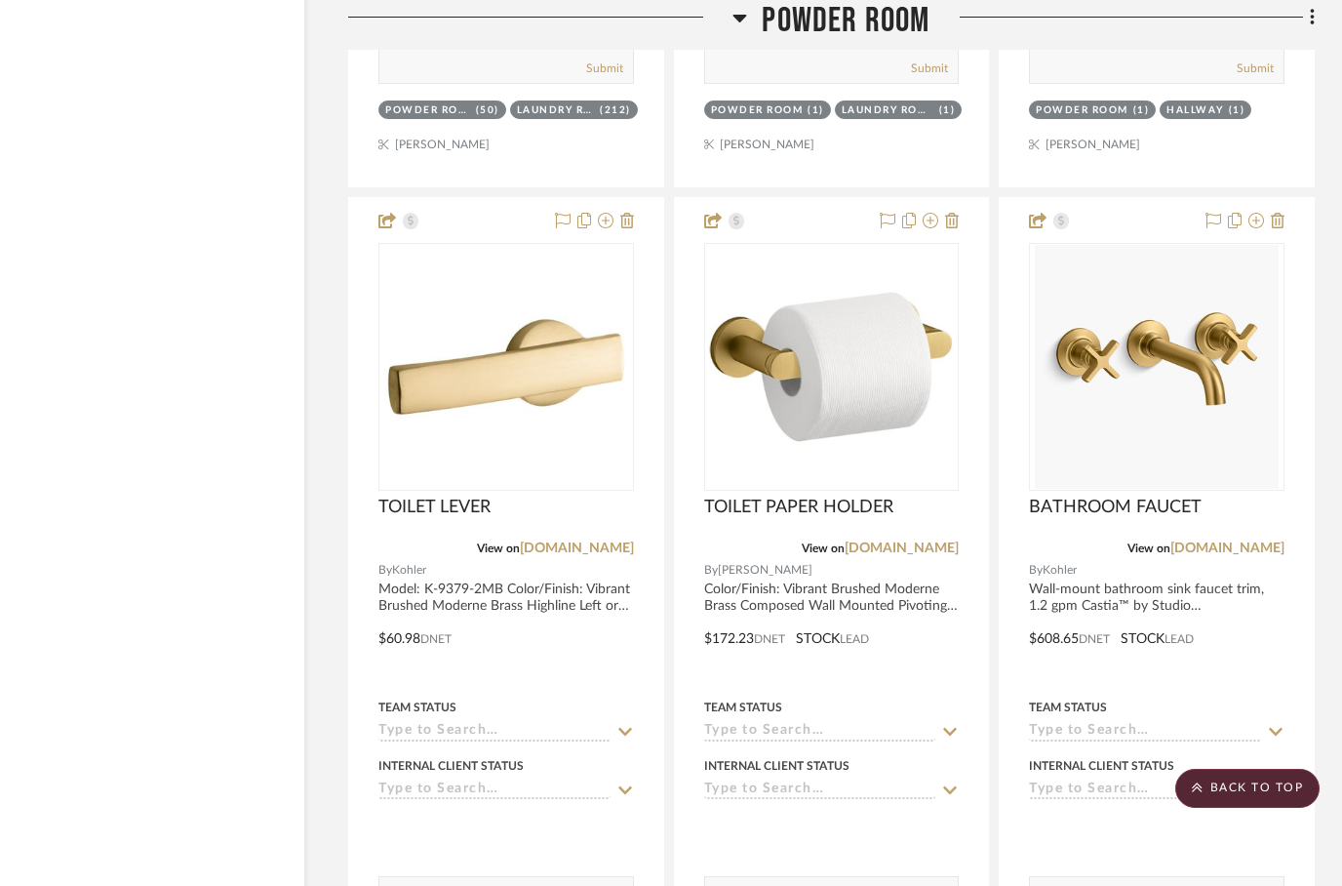
scroll to position [3993, 62]
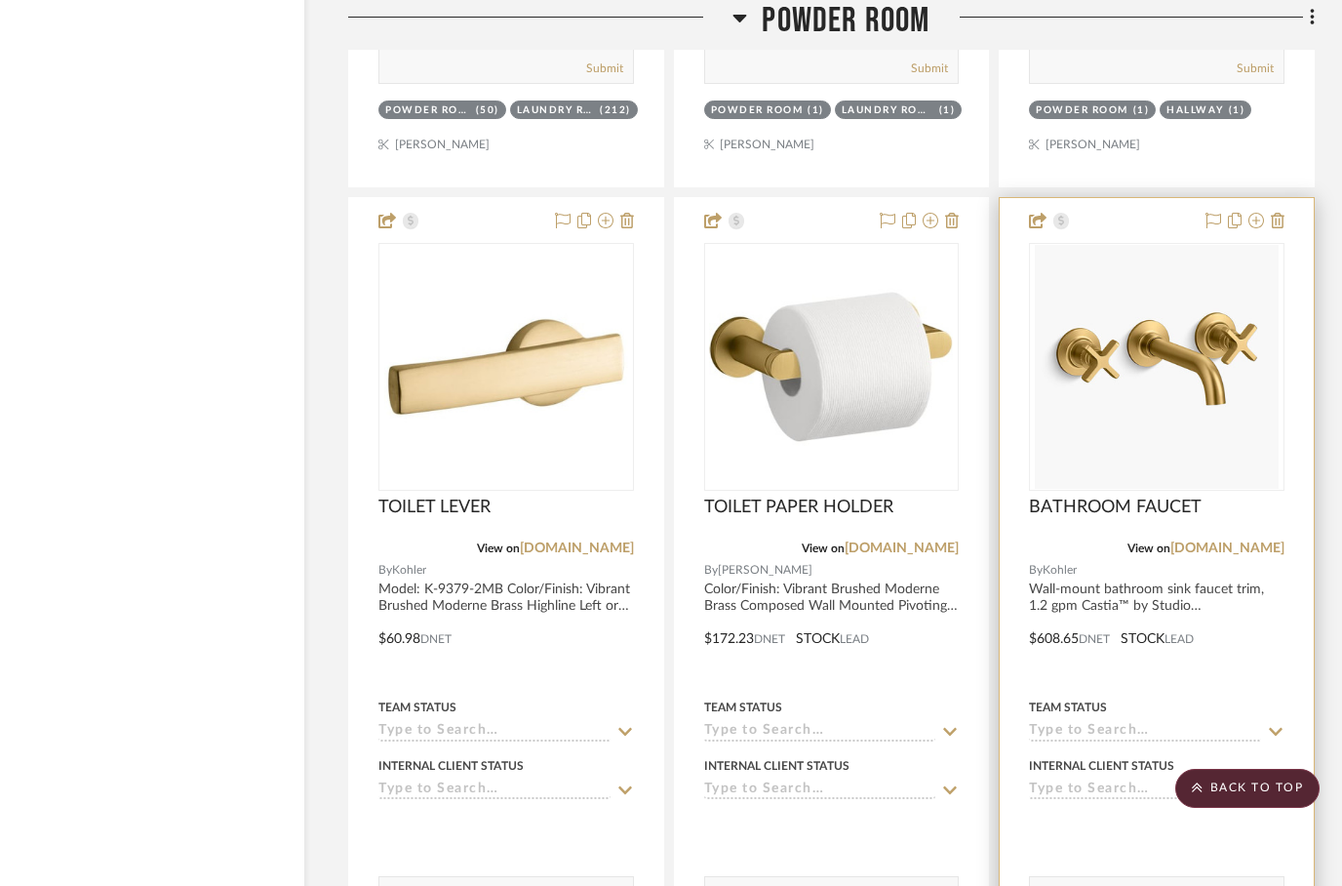
click at [1055, 645] on div at bounding box center [1157, 624] width 314 height 853
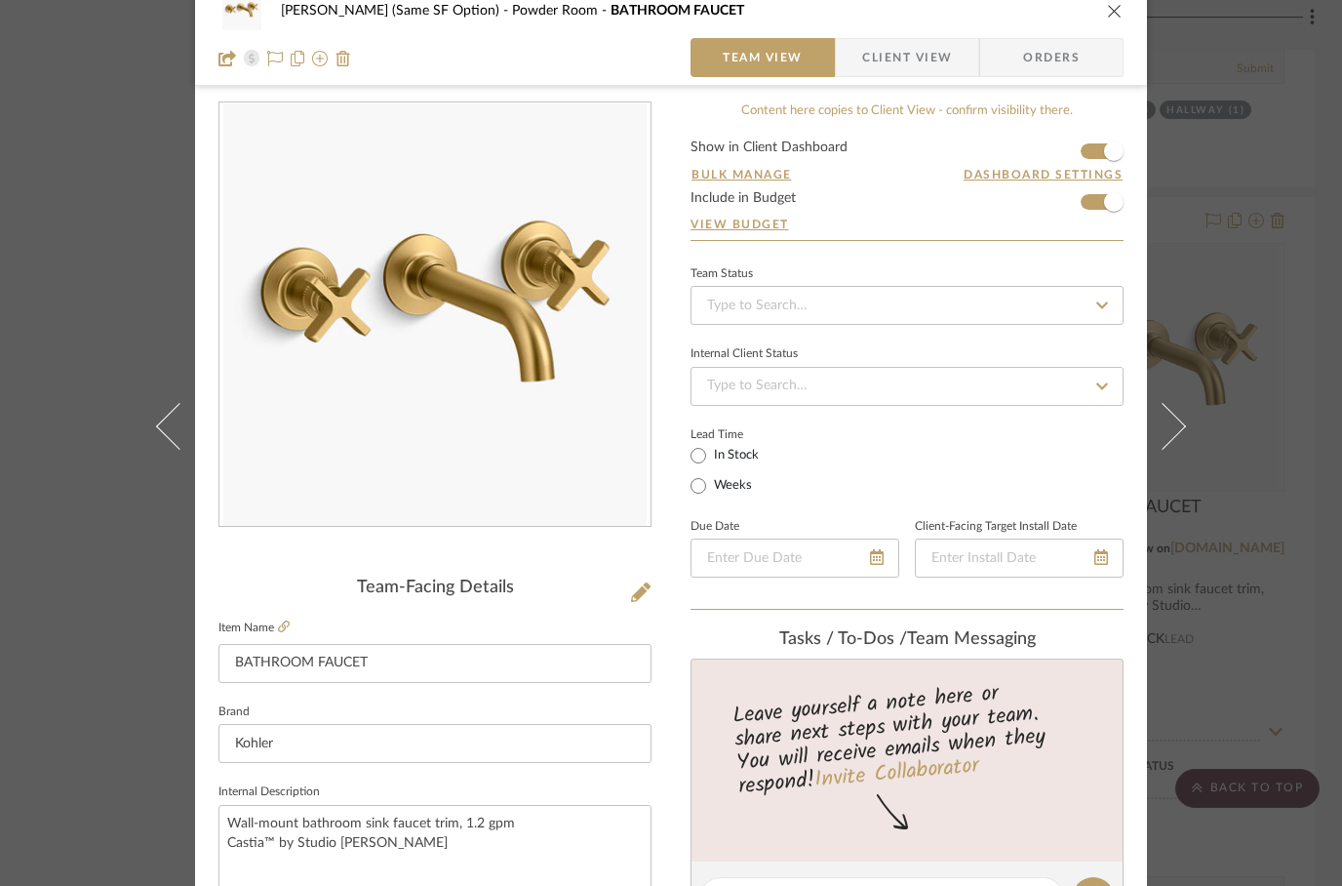
scroll to position [0, 0]
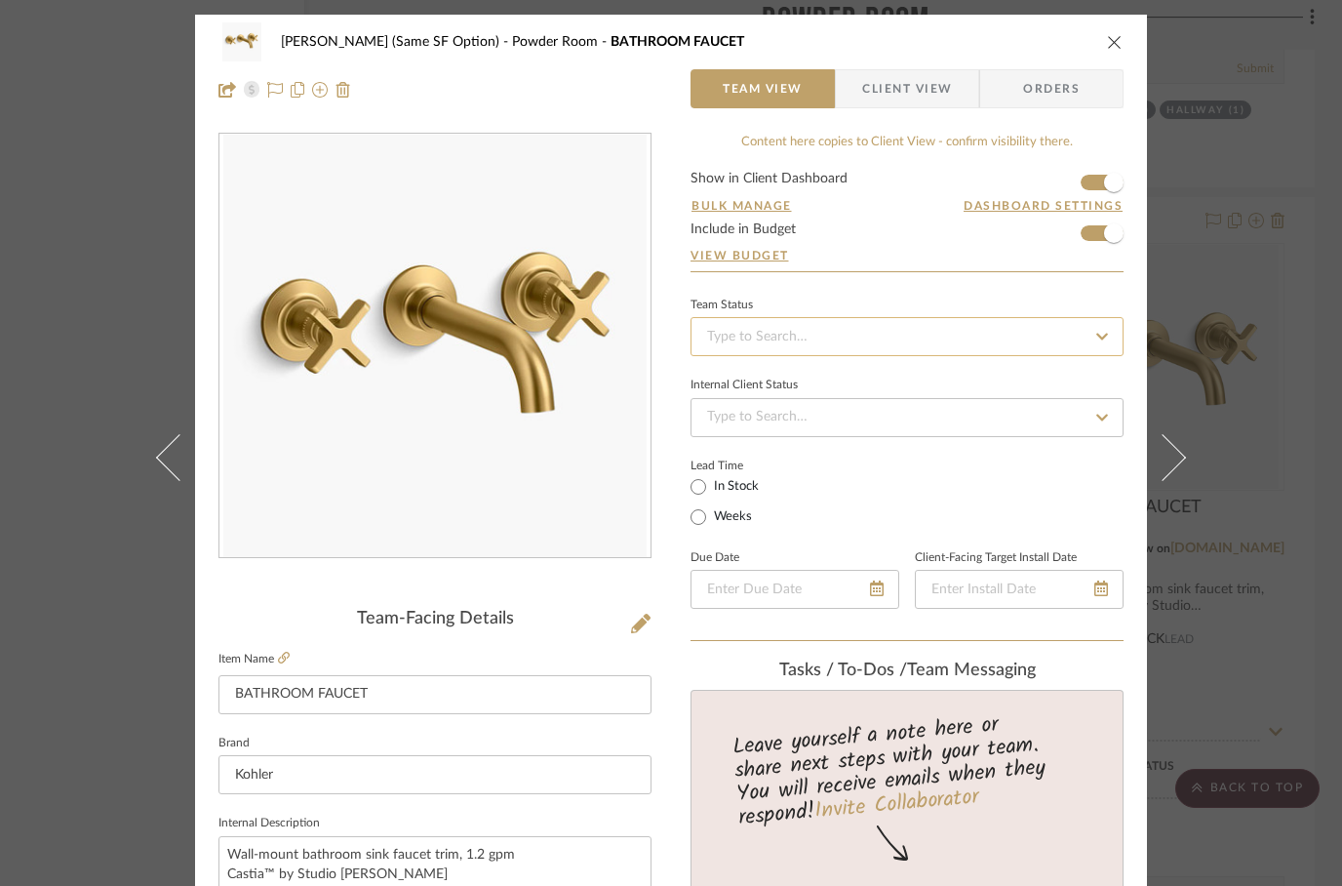
click at [849, 326] on input at bounding box center [906, 336] width 433 height 39
type input "$622.53"
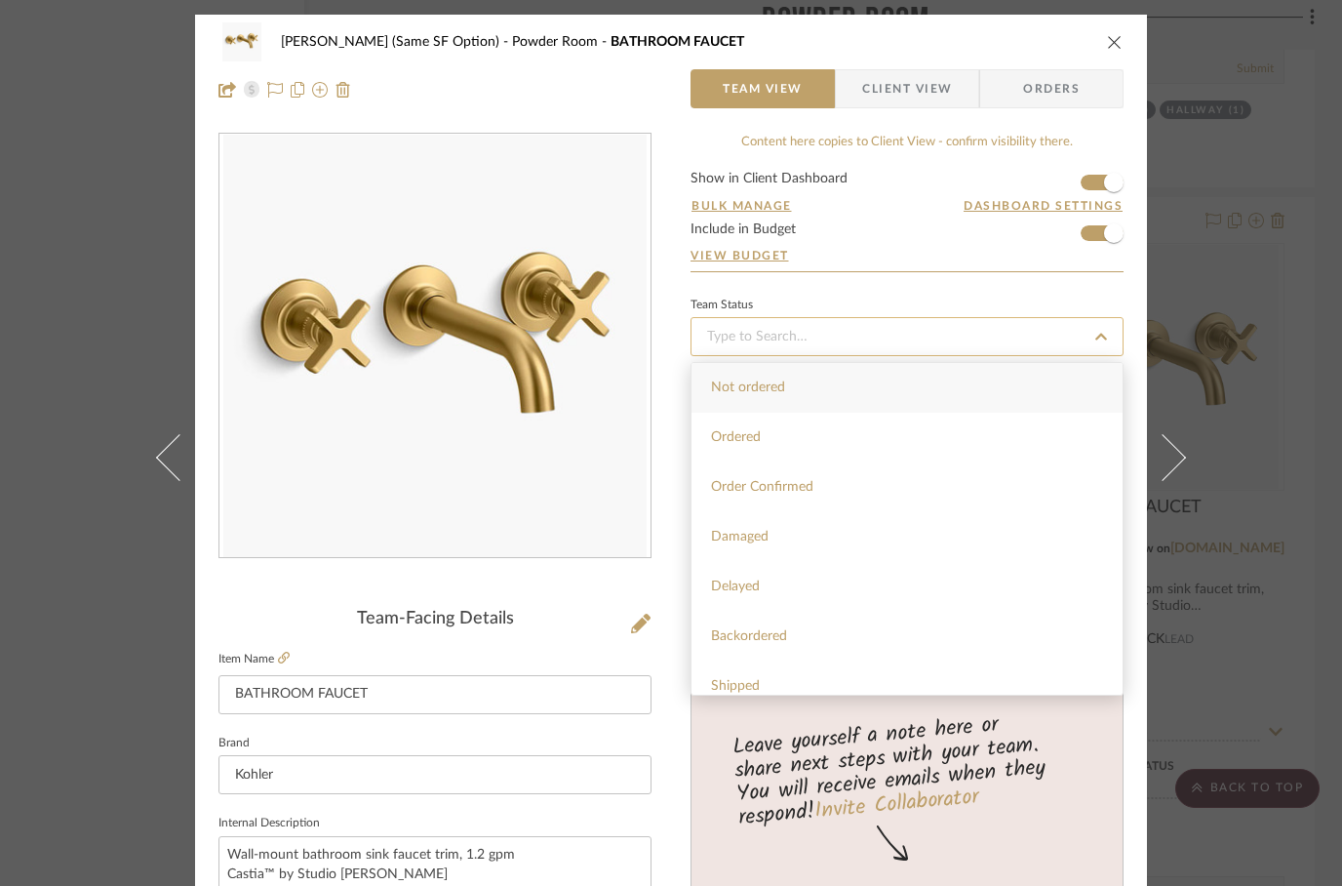
type input "$809.29"
click at [776, 488] on span "Order Confirmed" at bounding box center [762, 487] width 102 height 14
type input "[DATE]"
type input "Order Confirmed"
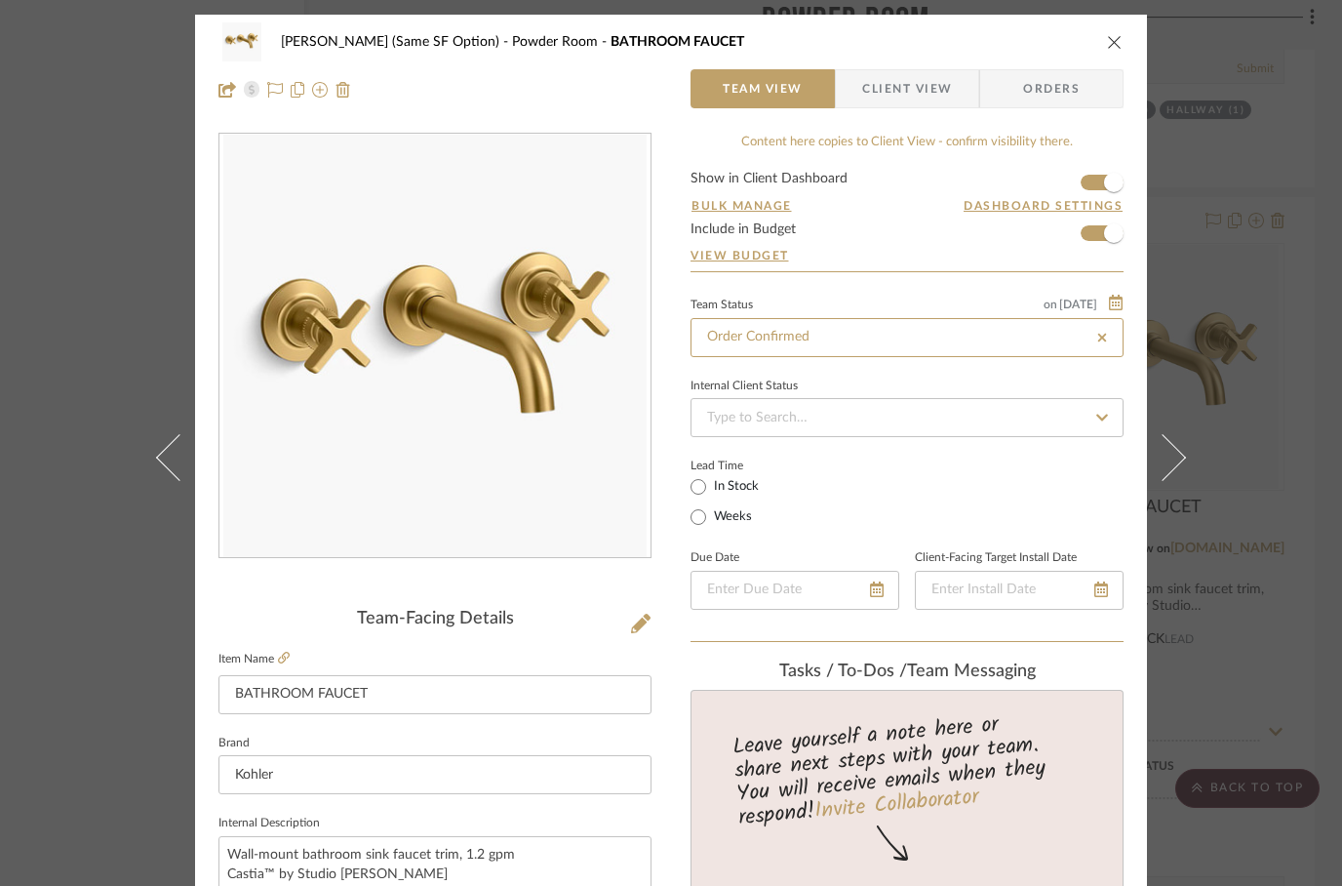
type input "[DATE]"
type input "Order Confirmed"
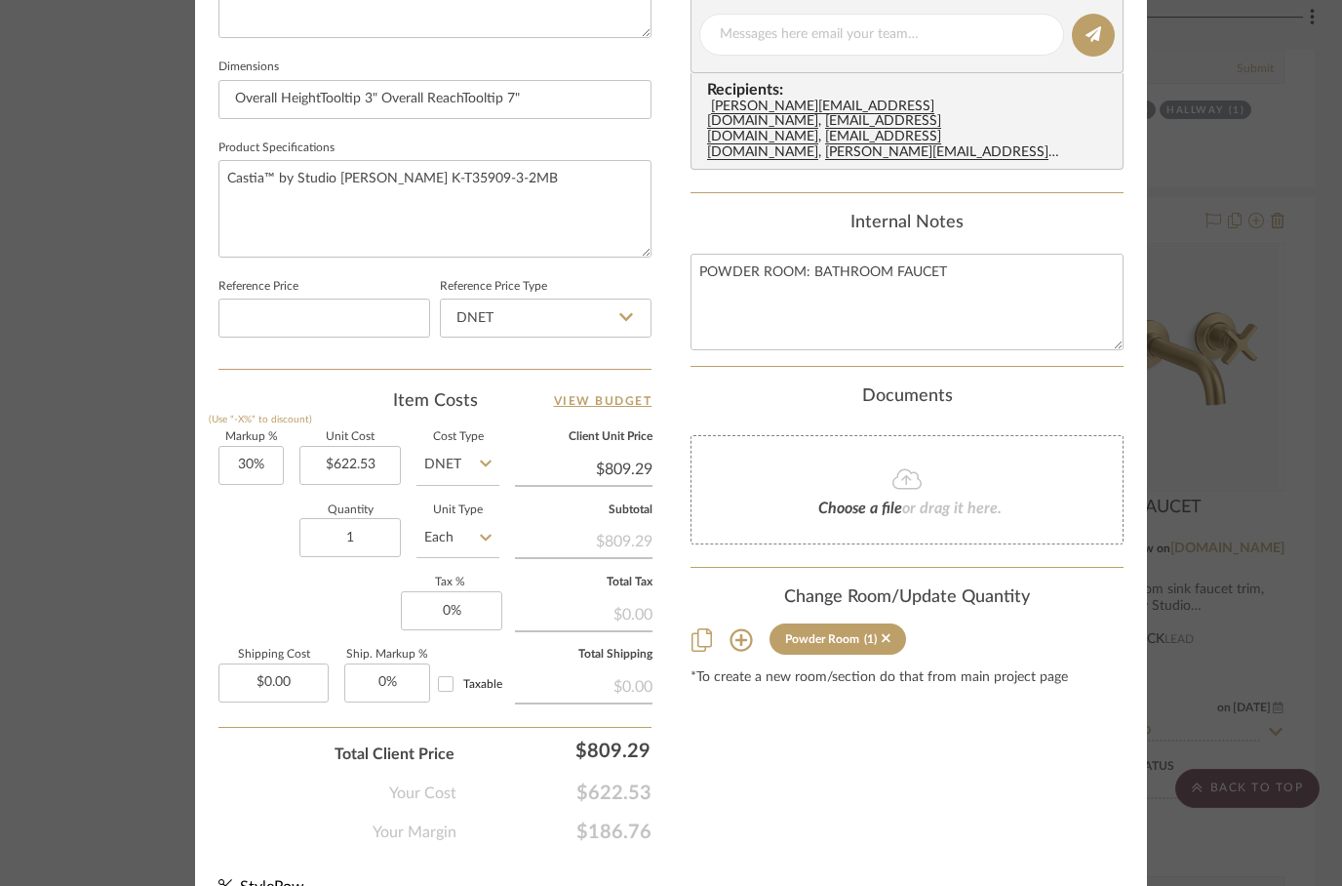
scroll to position [895, 0]
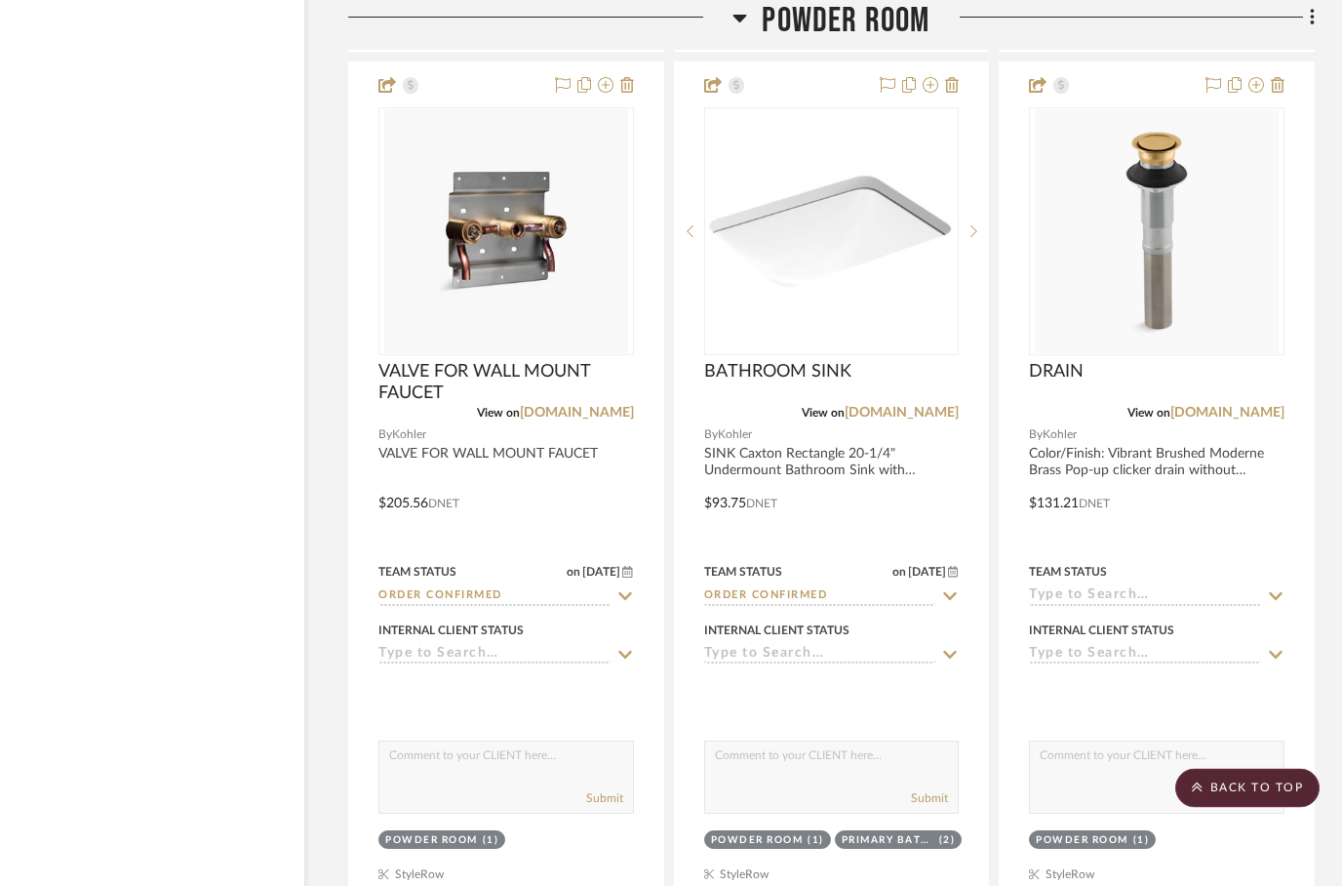
scroll to position [4994, 62]
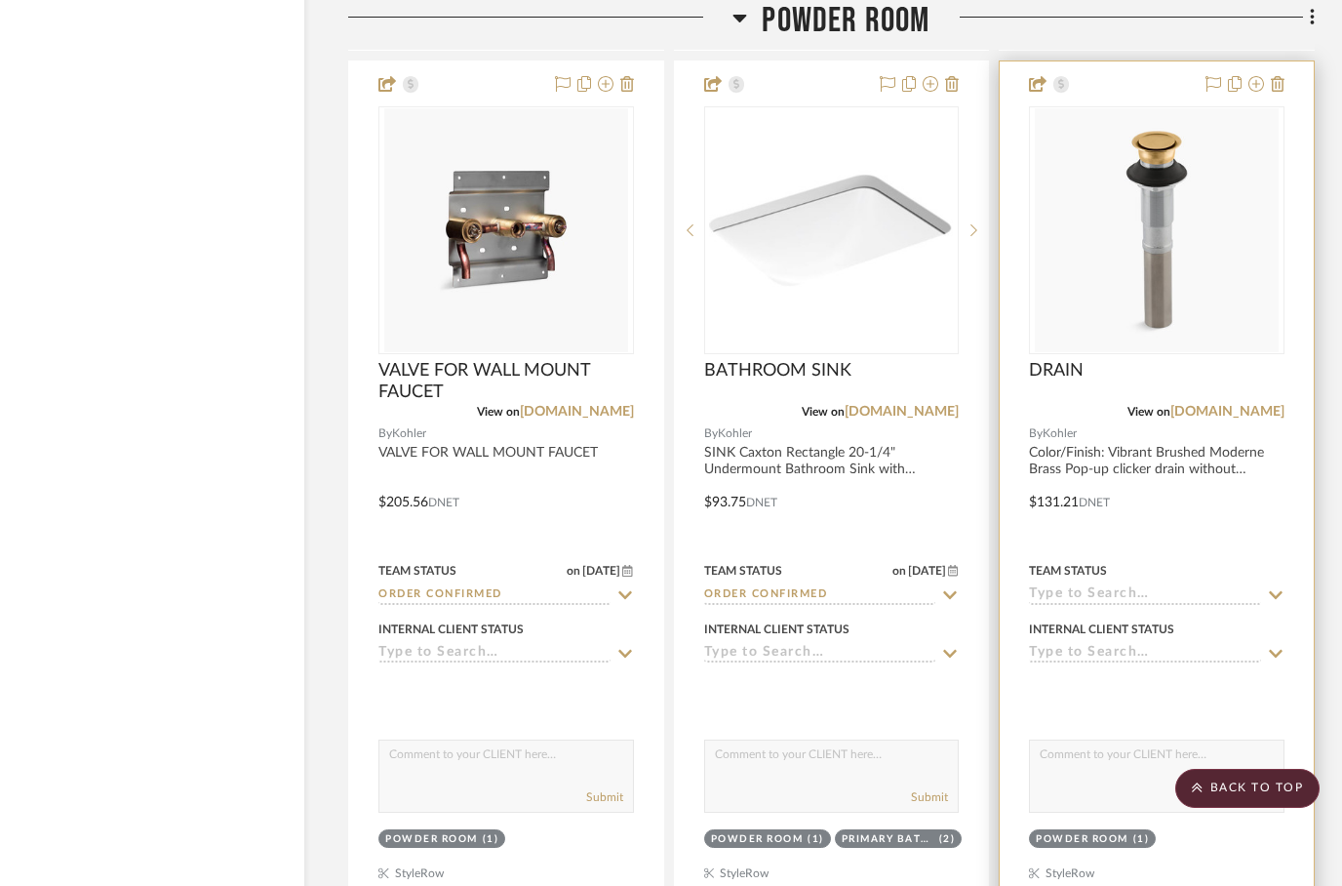
click at [1164, 531] on div at bounding box center [1157, 487] width 314 height 853
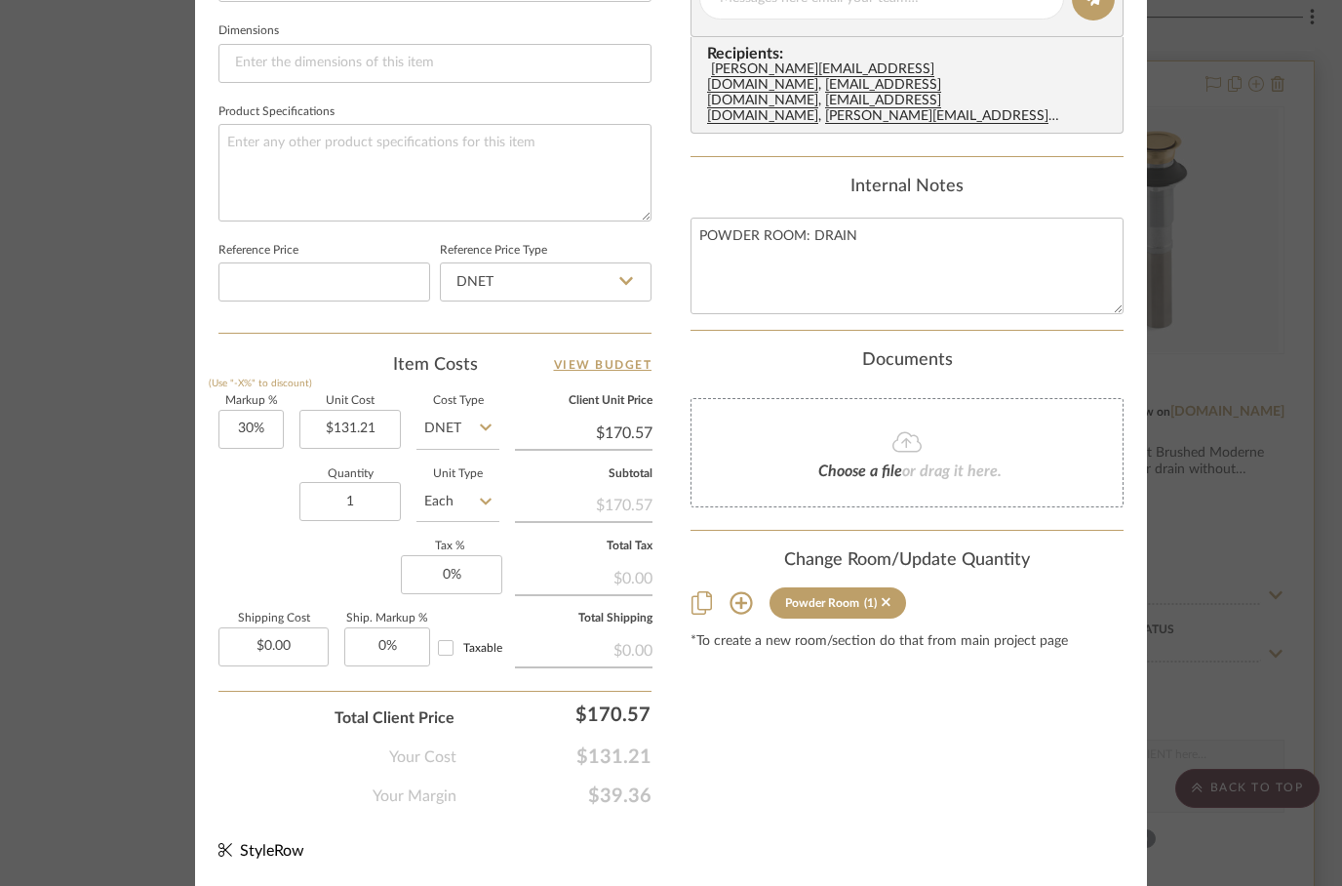
scroll to position [929, 0]
click at [815, 665] on div "Content here copies to Client View - confirm visibility there. Show in Client D…" at bounding box center [906, 5] width 433 height 1605
type input "$141.74"
type input "$184.26"
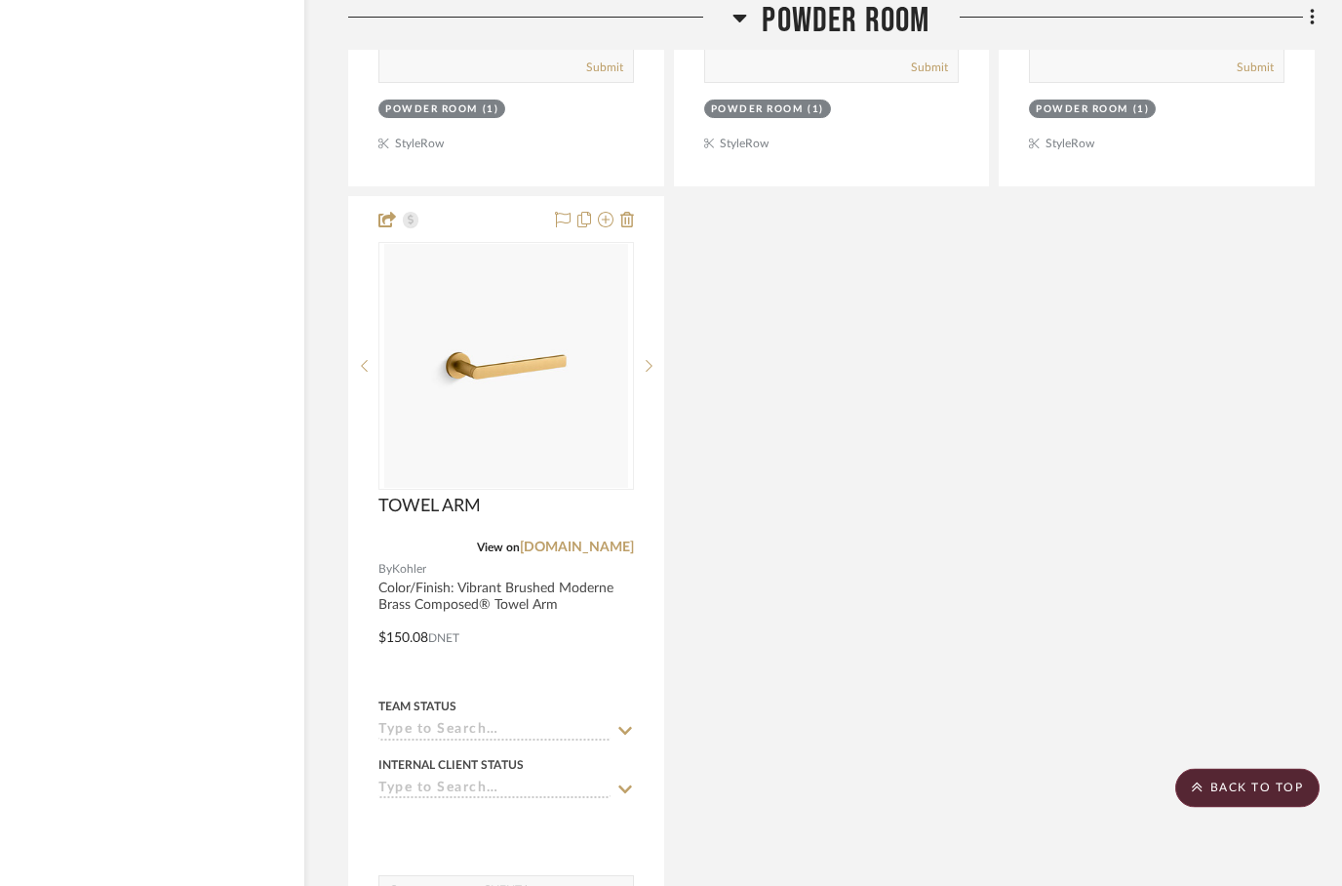
scroll to position [6593, 62]
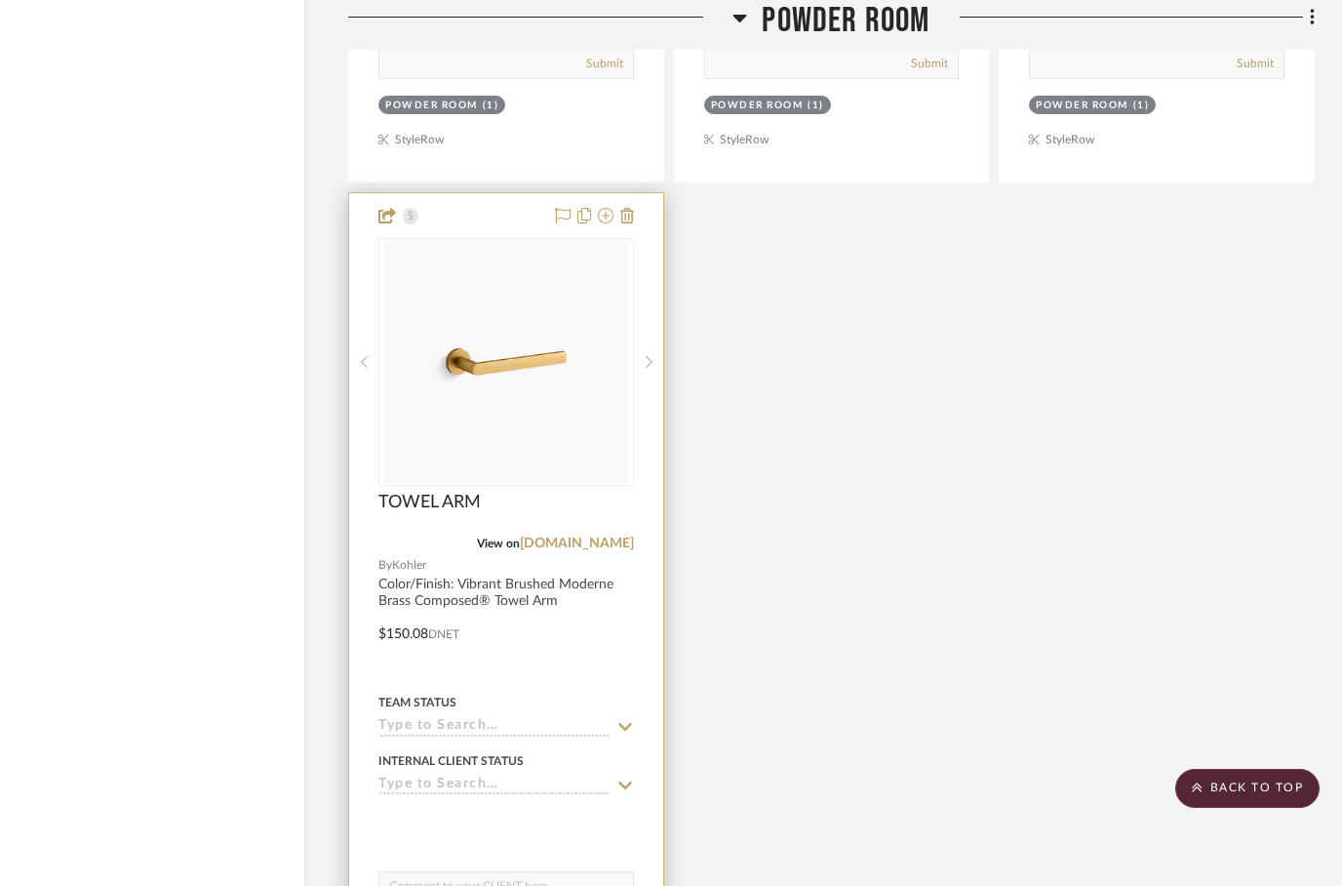
click at [522, 669] on div at bounding box center [506, 619] width 314 height 853
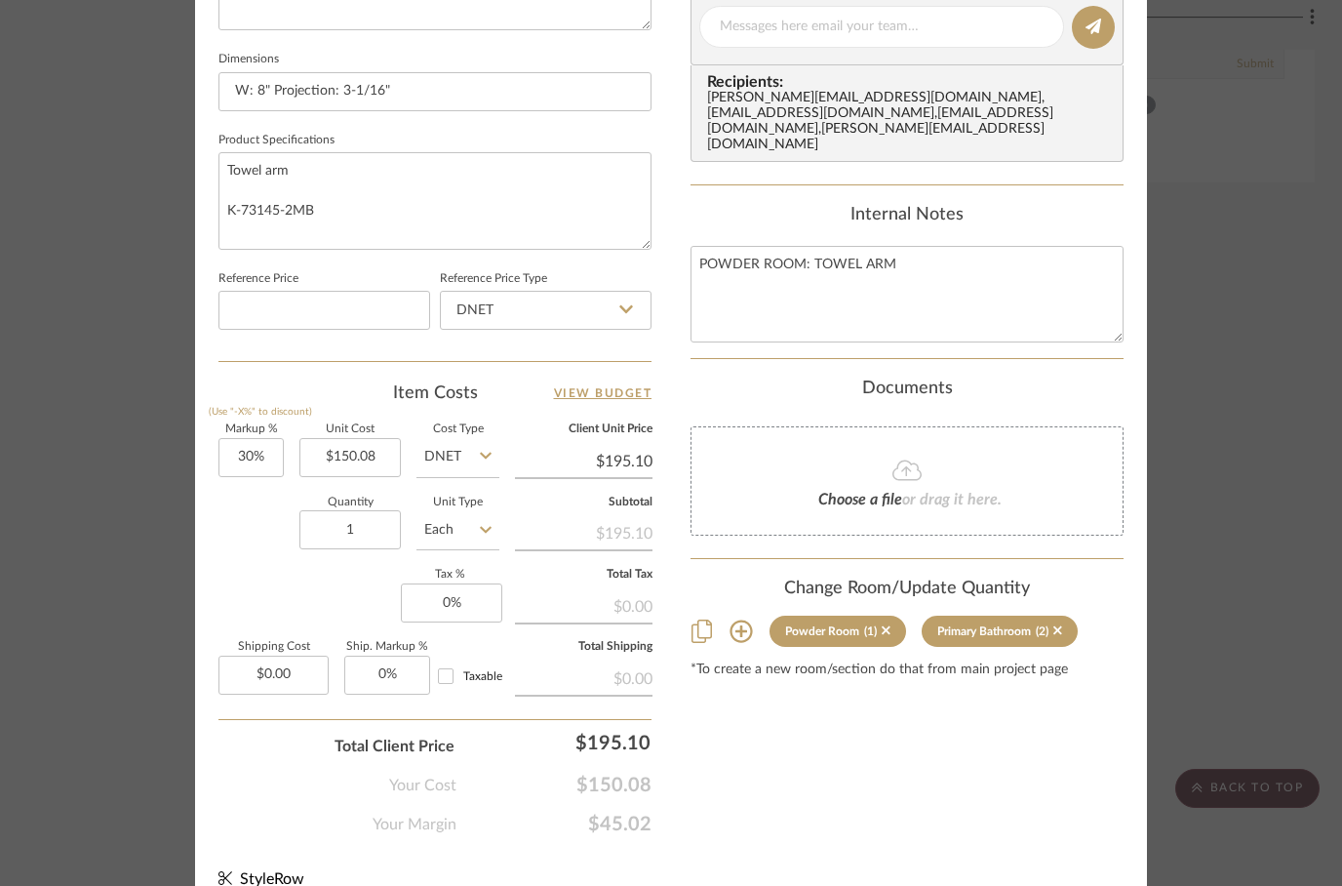
scroll to position [929, 0]
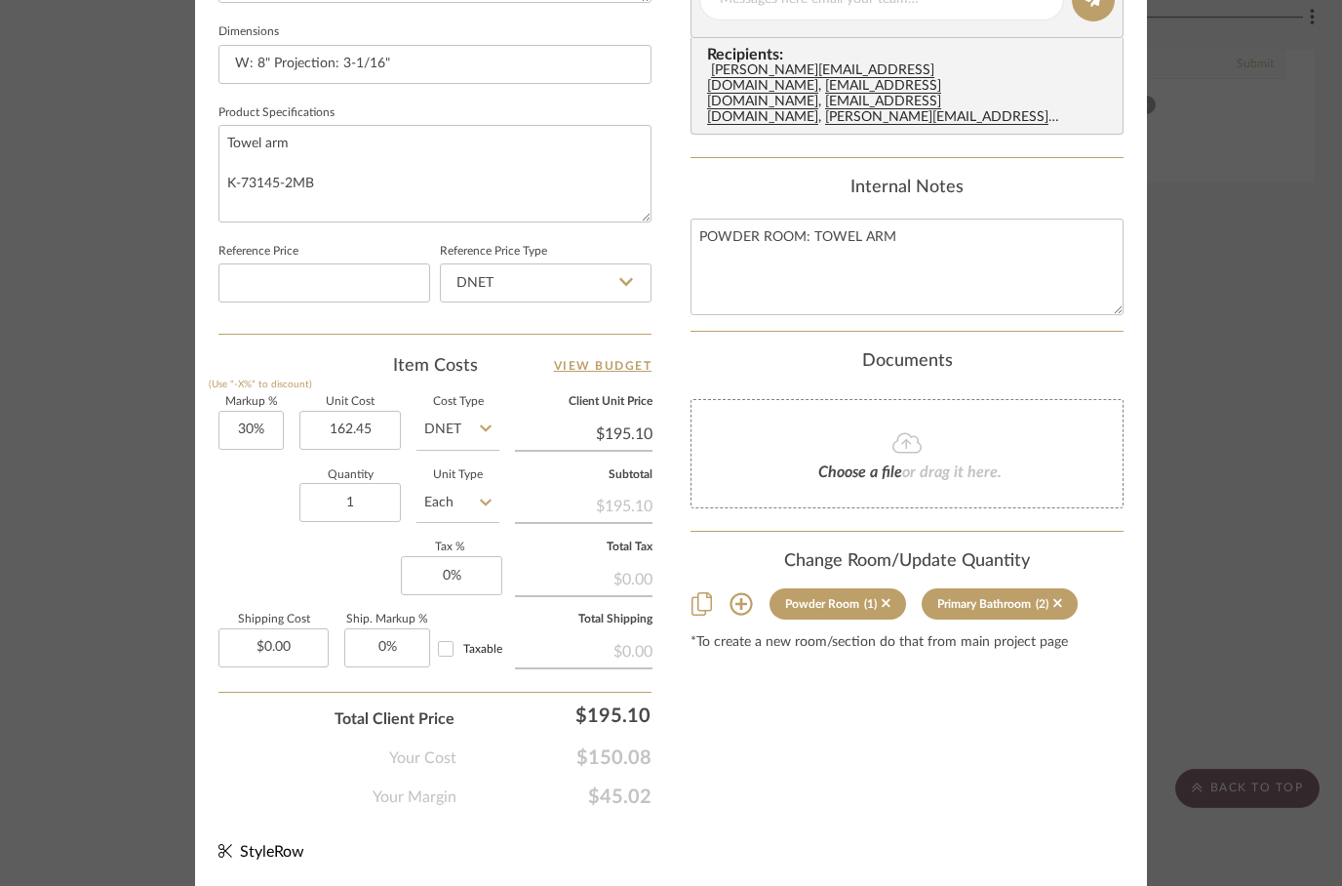
click at [834, 681] on div "Content here copies to Client View - confirm visibility there. Show in Client D…" at bounding box center [906, 5] width 433 height 1605
type input "$162.45"
type input "$211.19"
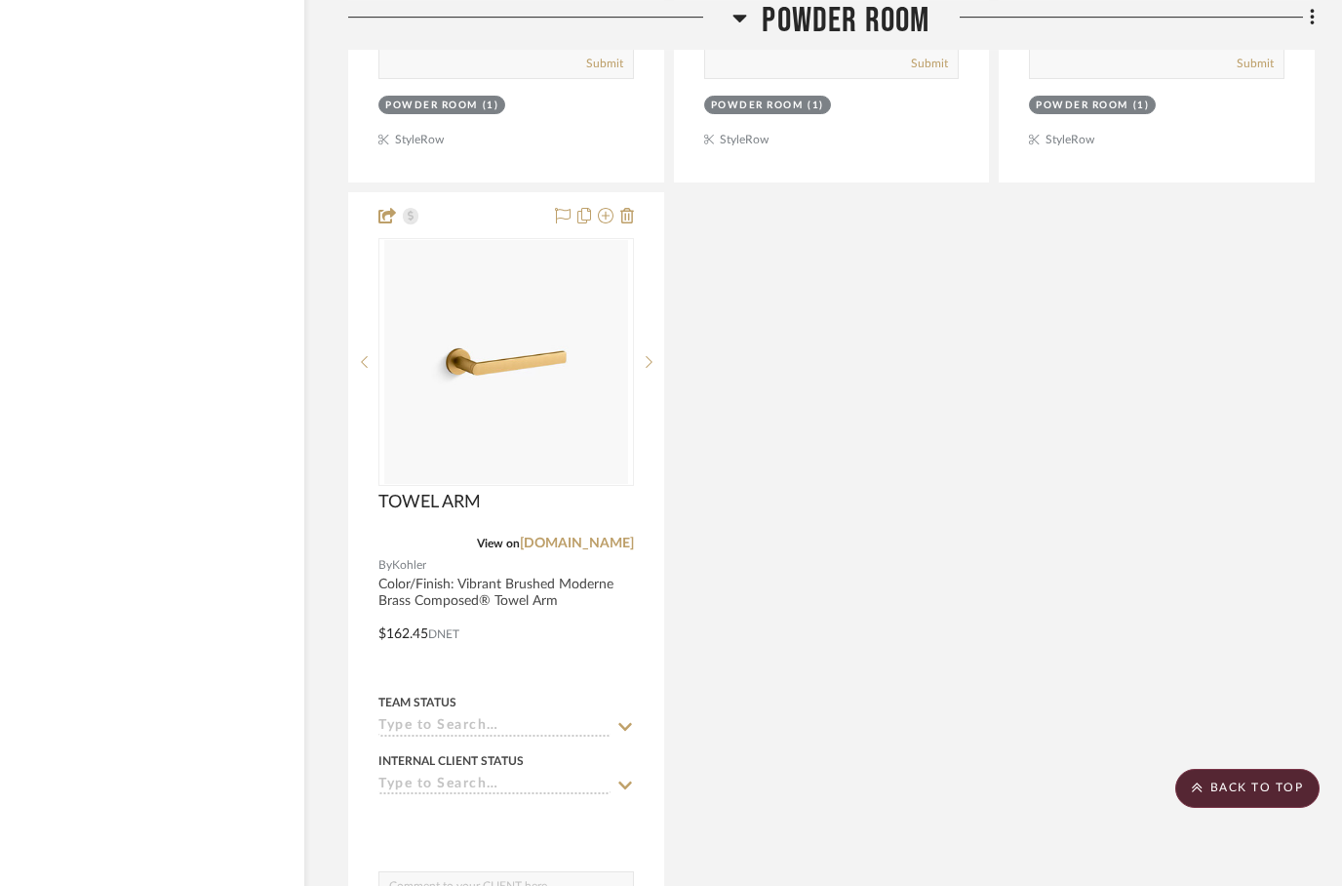
scroll to position [6594, 62]
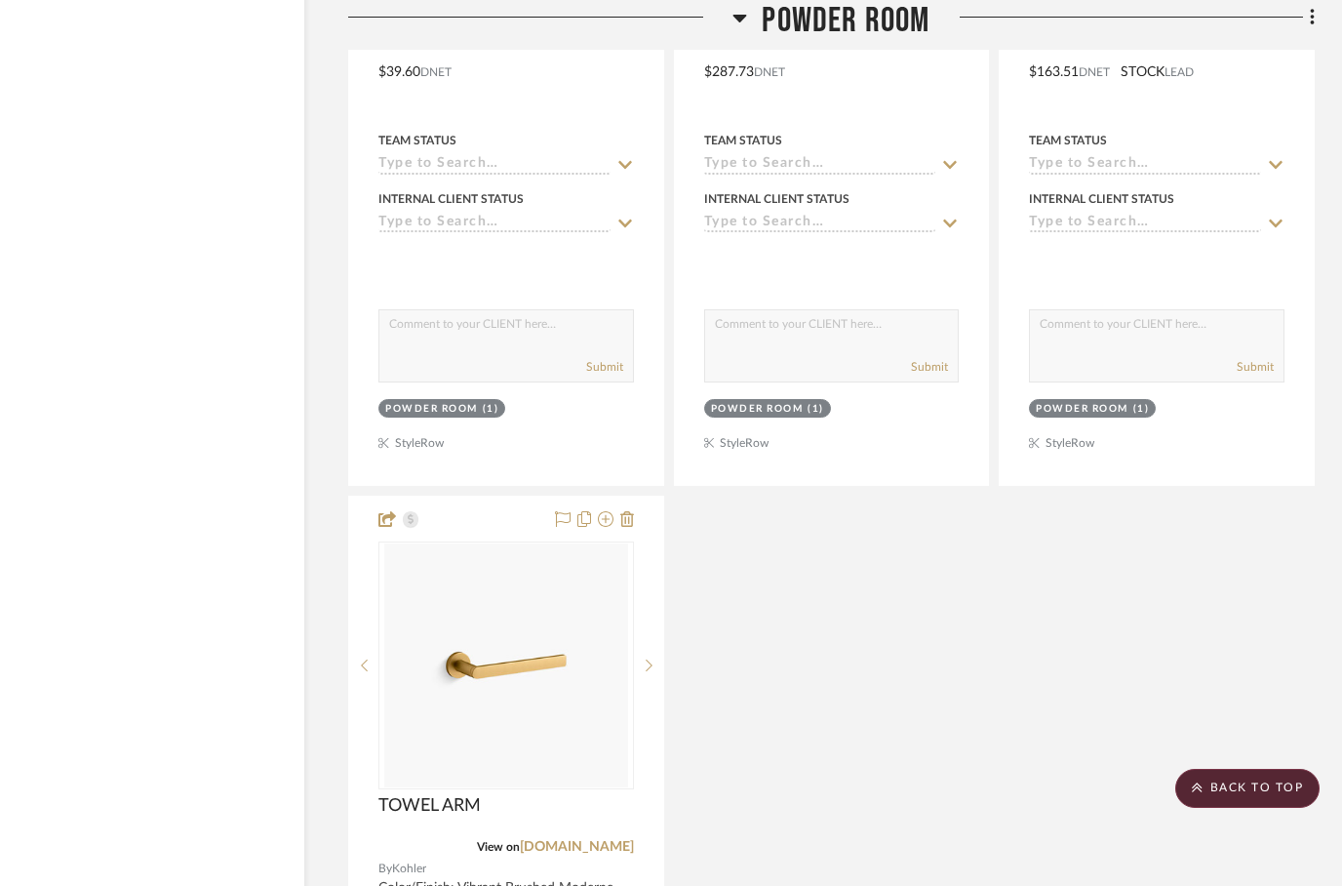
click at [741, 30] on fa-icon at bounding box center [739, 24] width 15 height 28
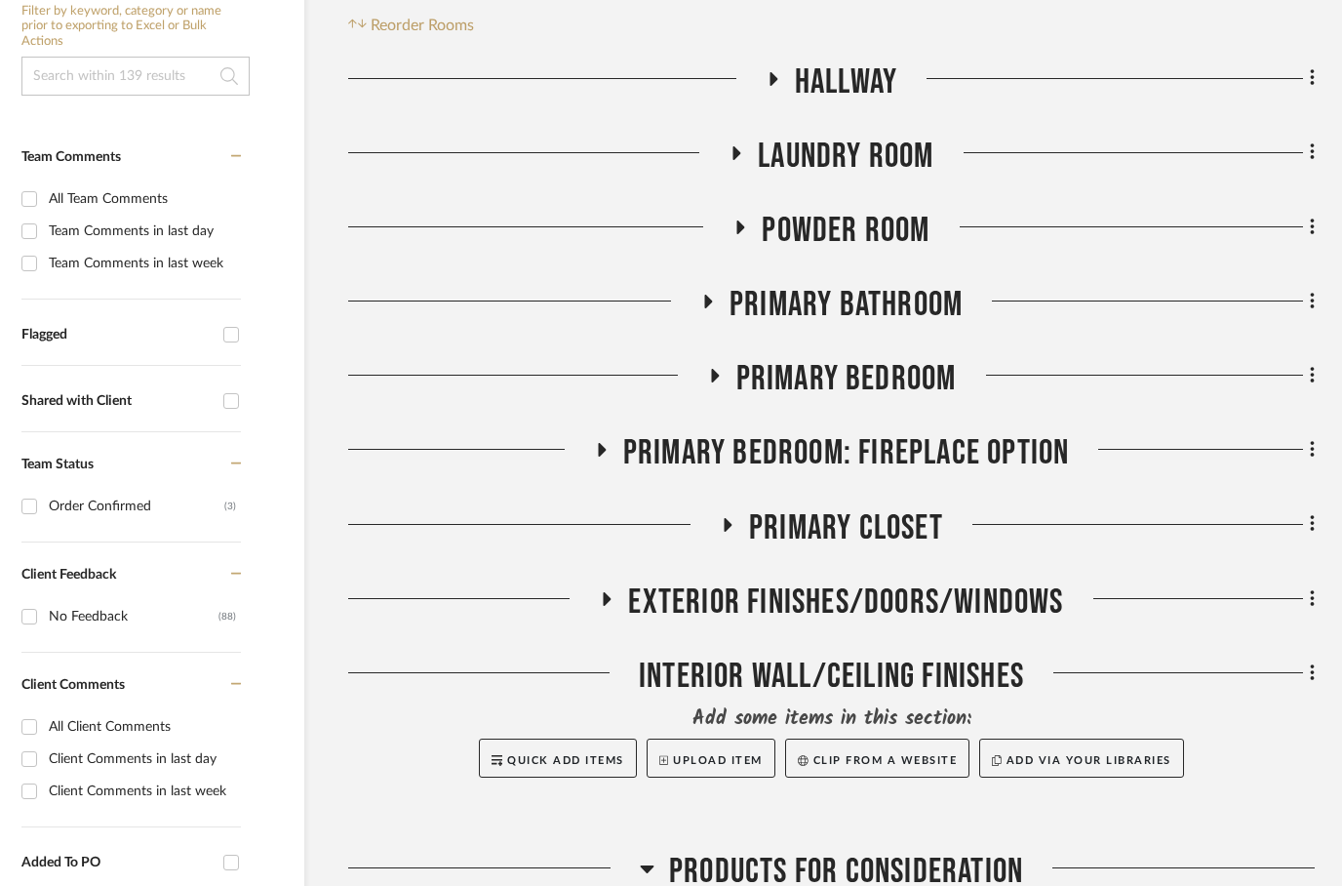
scroll to position [453, 62]
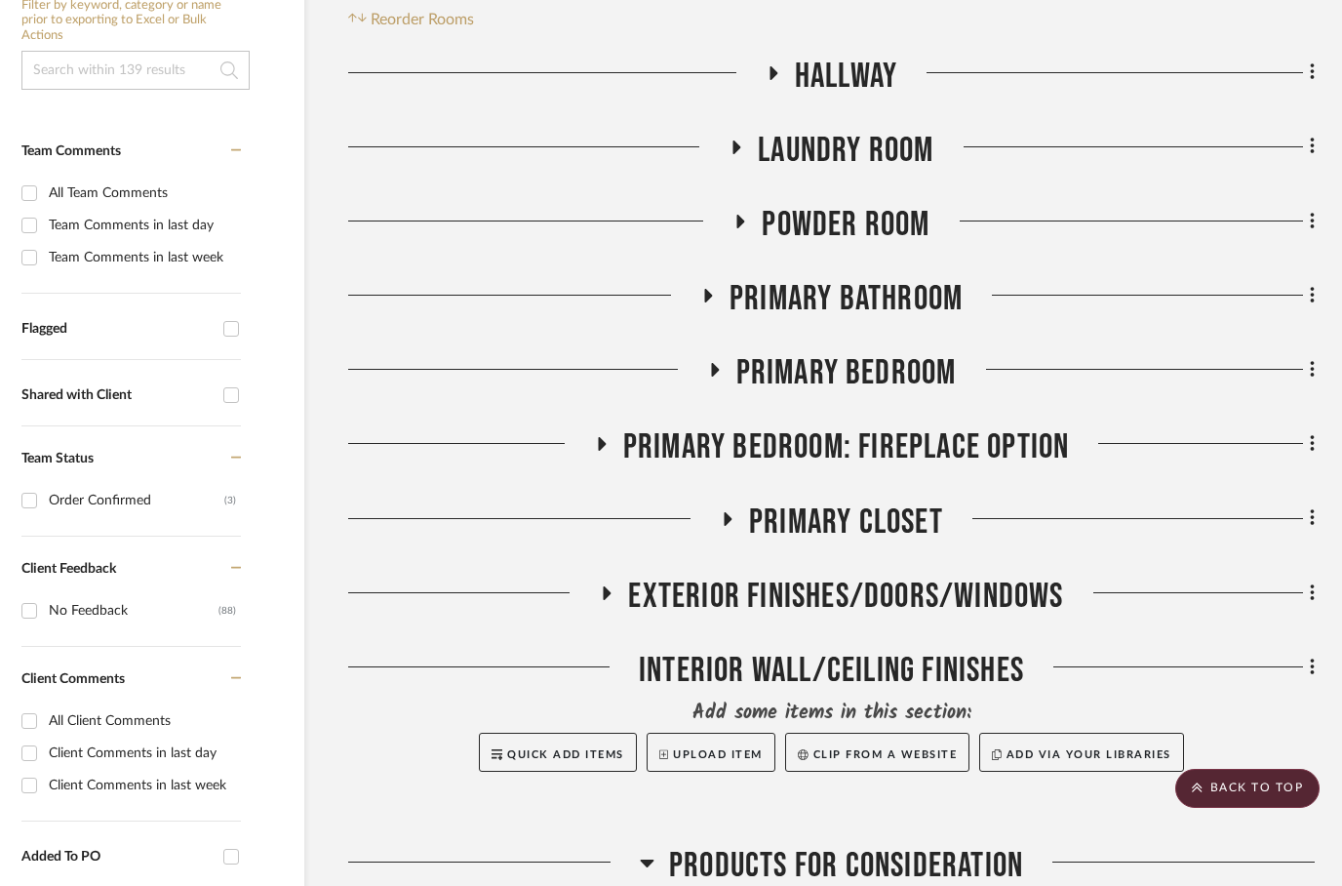
click at [603, 445] on icon at bounding box center [602, 444] width 8 height 14
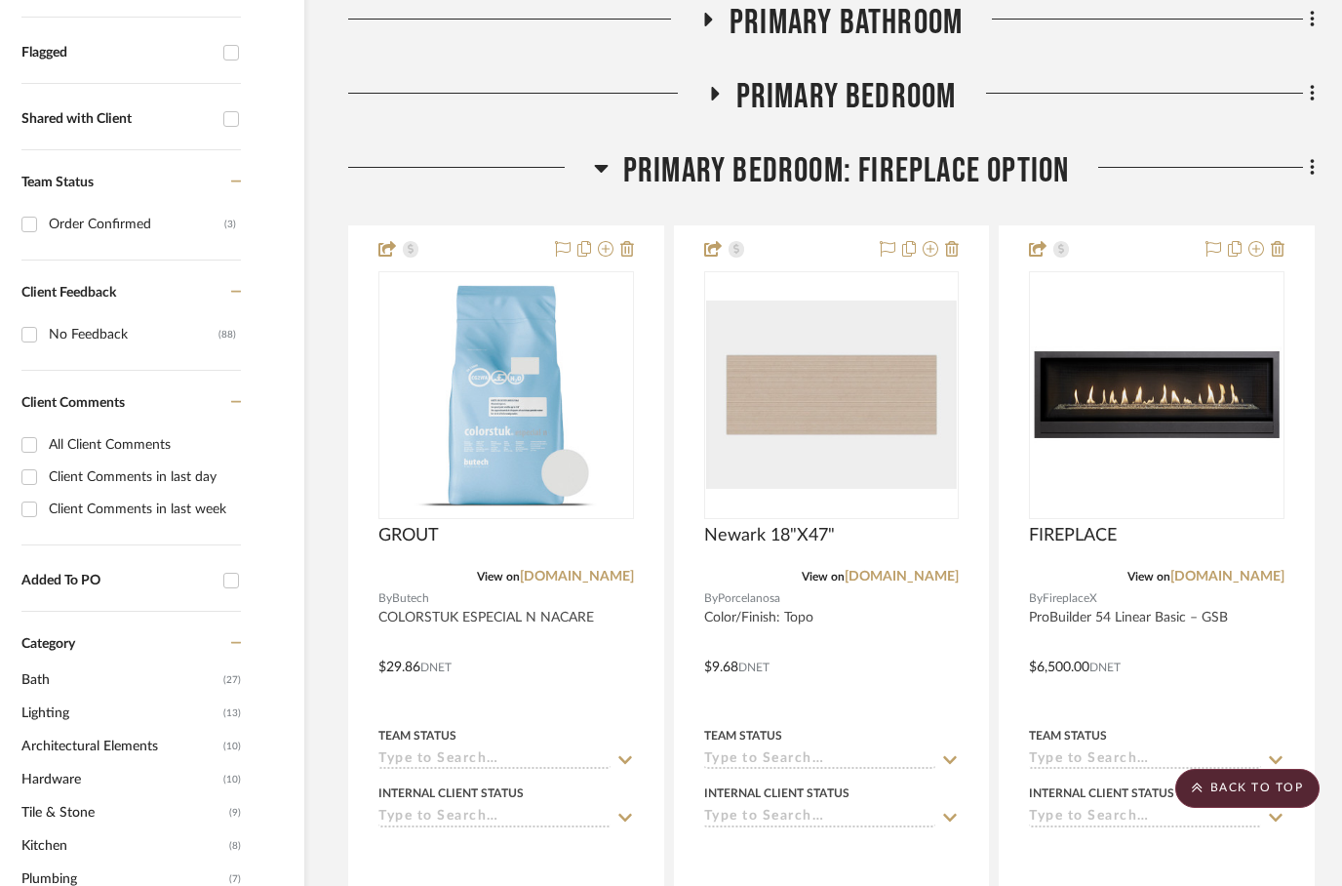
scroll to position [732, 62]
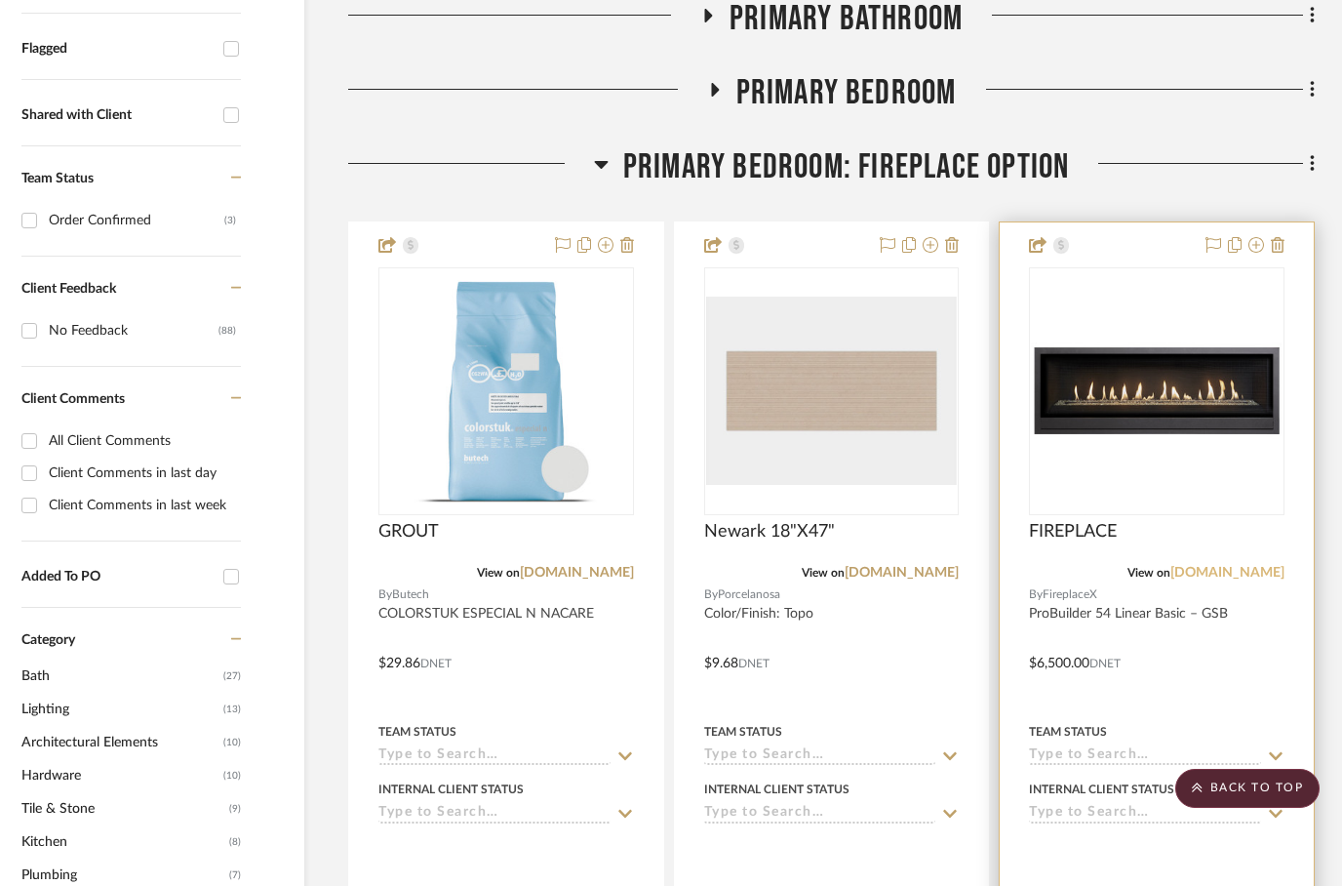
click at [1275, 579] on link "[DOMAIN_NAME]" at bounding box center [1227, 573] width 114 height 14
